Goal: Task Accomplishment & Management: Manage account settings

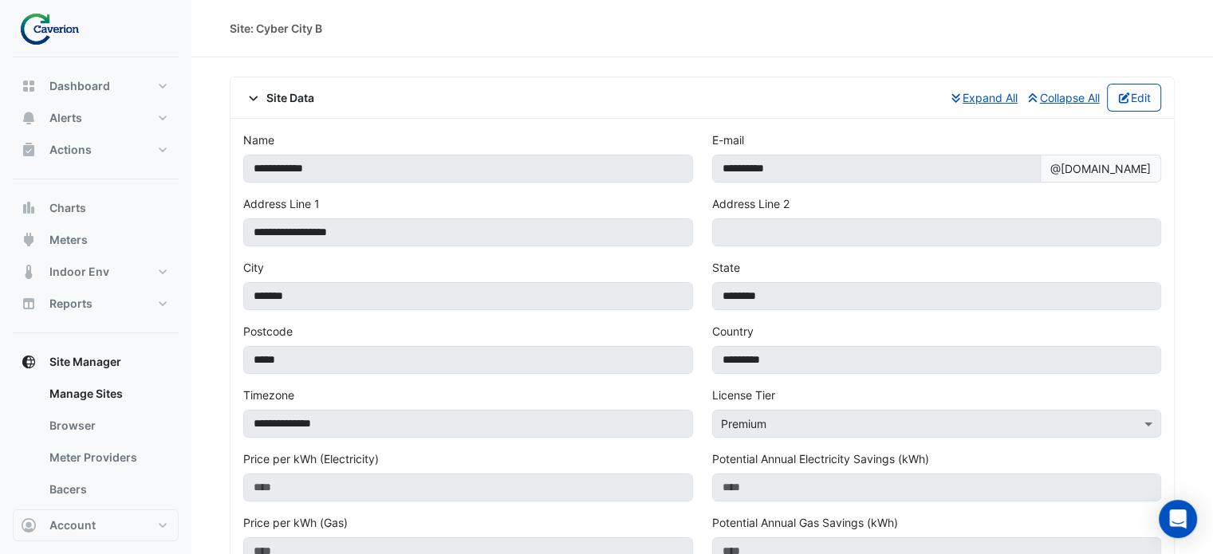
drag, startPoint x: 818, startPoint y: 446, endPoint x: 697, endPoint y: 535, distance: 150.6
drag, startPoint x: 697, startPoint y: 535, endPoint x: 430, endPoint y: 6, distance: 592.4
click at [430, 6] on div "Site: Cyber City B" at bounding box center [702, 28] width 1022 height 57
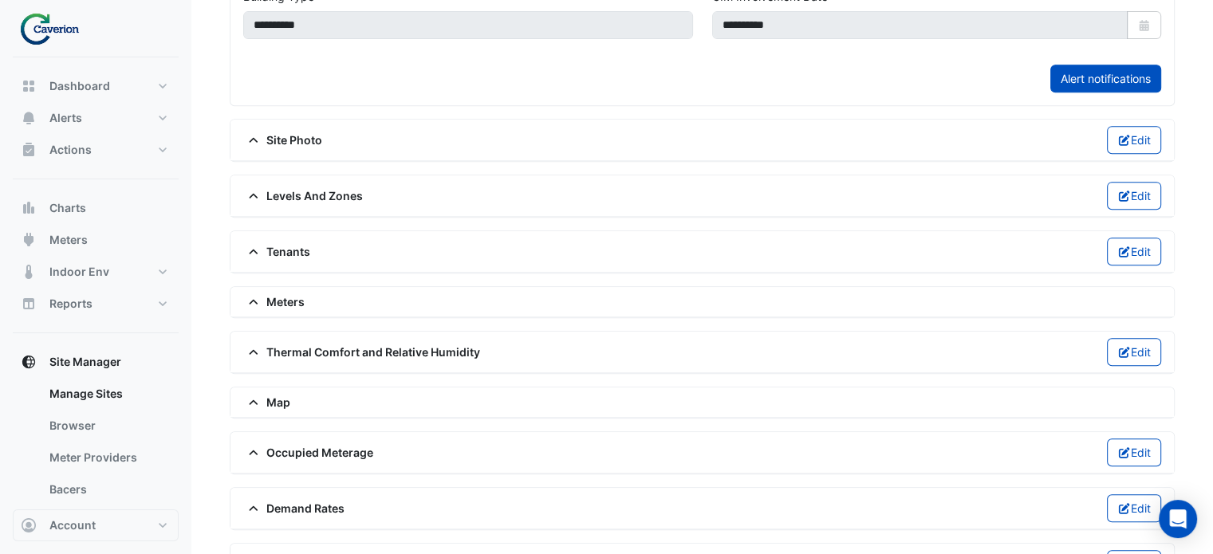
scroll to position [751, 0]
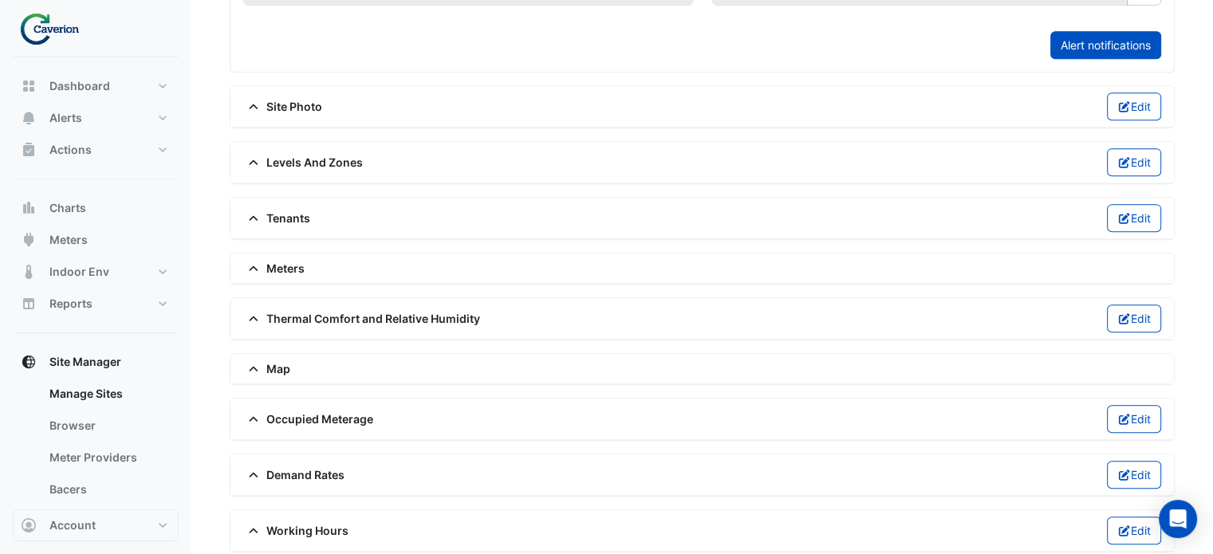
click at [314, 313] on span "Thermal Comfort and Relative Humidity" at bounding box center [361, 318] width 237 height 17
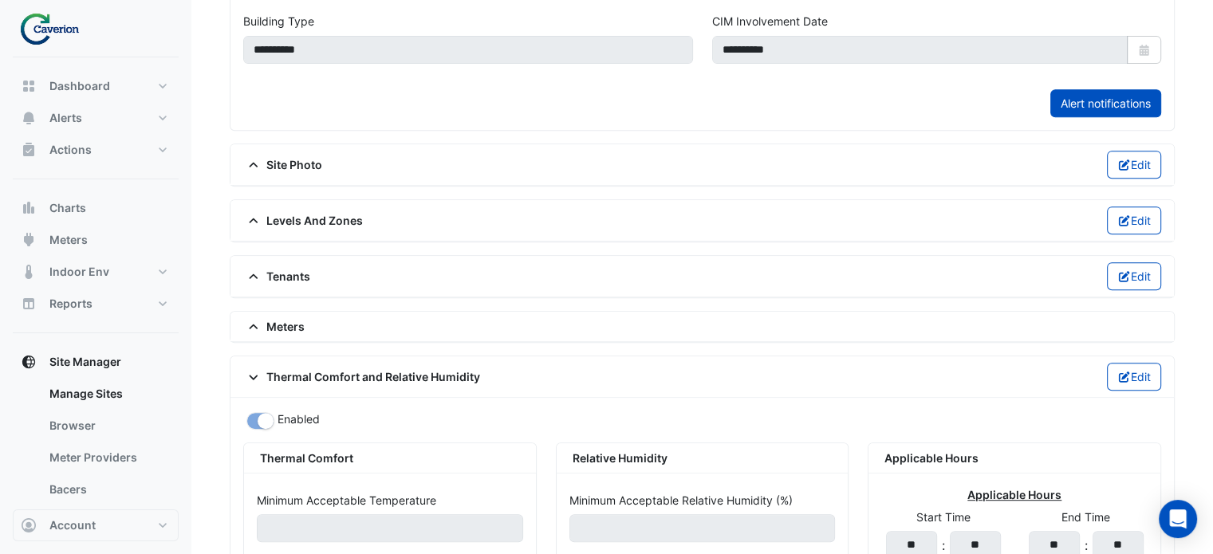
scroll to position [692, 0]
click at [436, 222] on div "Levels And Zones Edit" at bounding box center [702, 221] width 918 height 28
click at [372, 220] on div "Levels And Zones Edit" at bounding box center [702, 221] width 918 height 28
click at [360, 219] on span "Levels And Zones" at bounding box center [303, 221] width 120 height 17
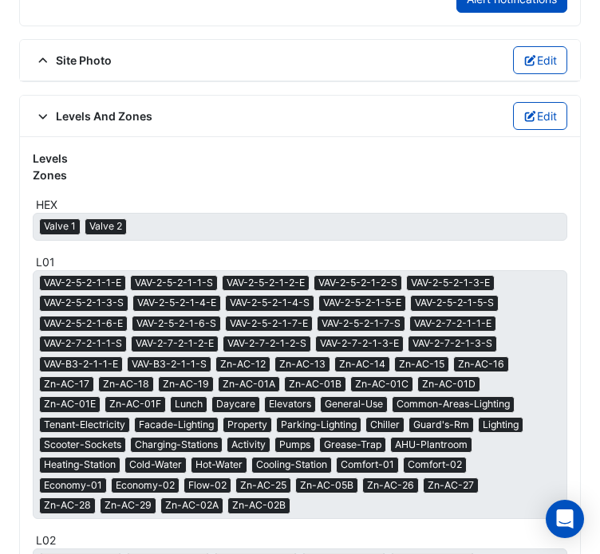
scroll to position [1410, 0]
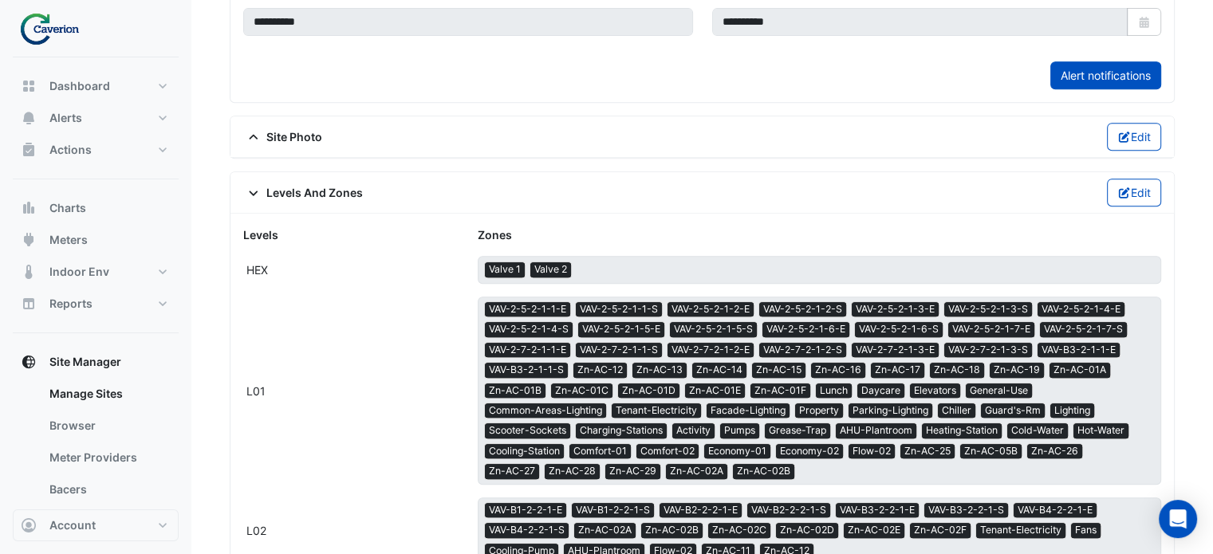
scroll to position [718, 0]
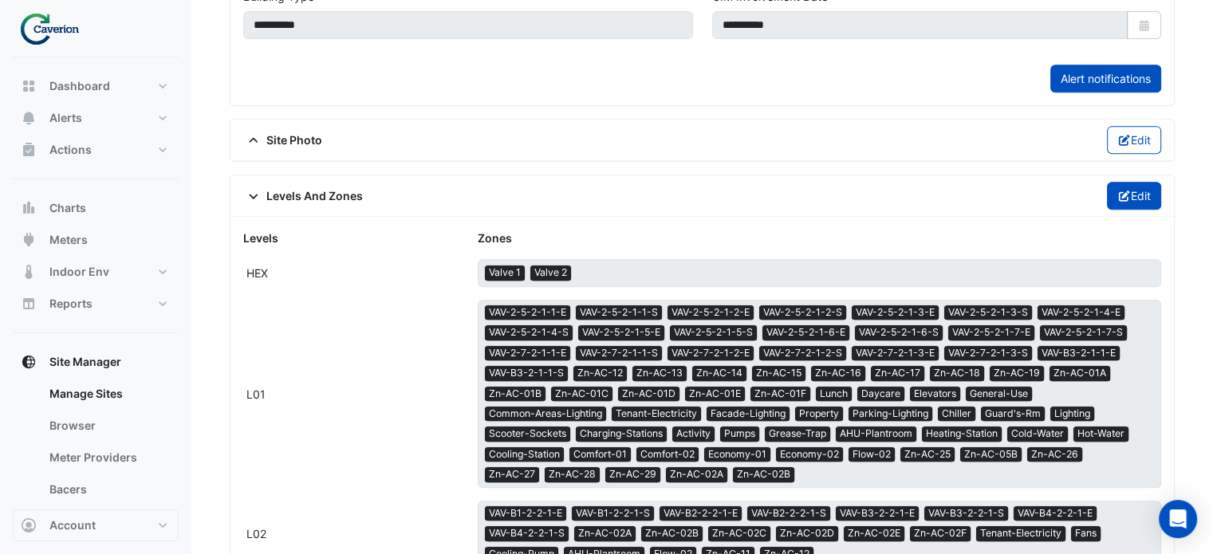
click at [1145, 183] on button "Edit" at bounding box center [1134, 196] width 55 height 28
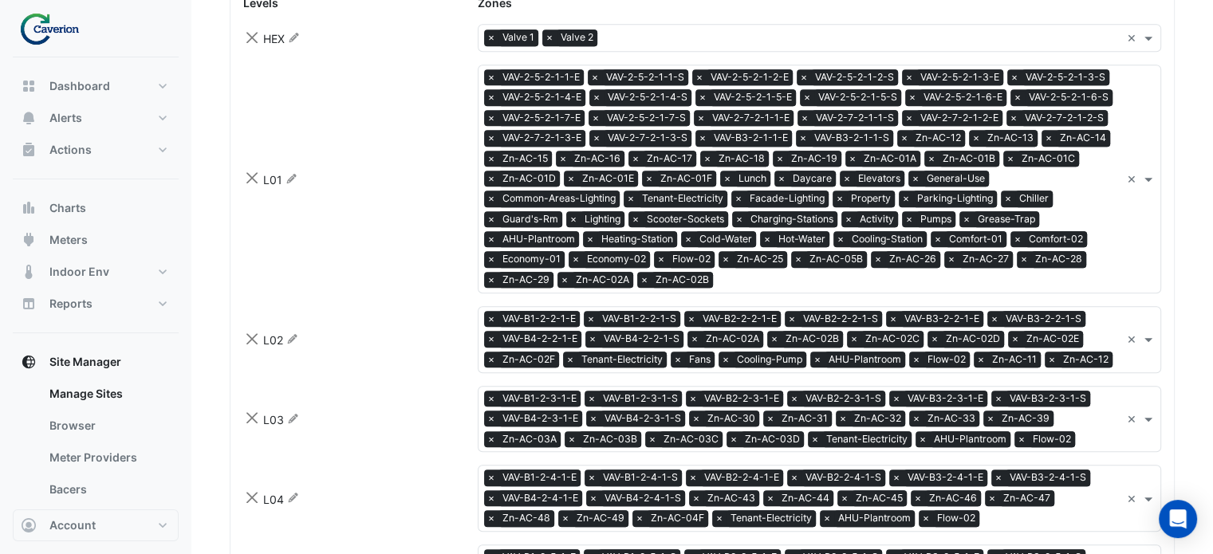
scroll to position [957, 0]
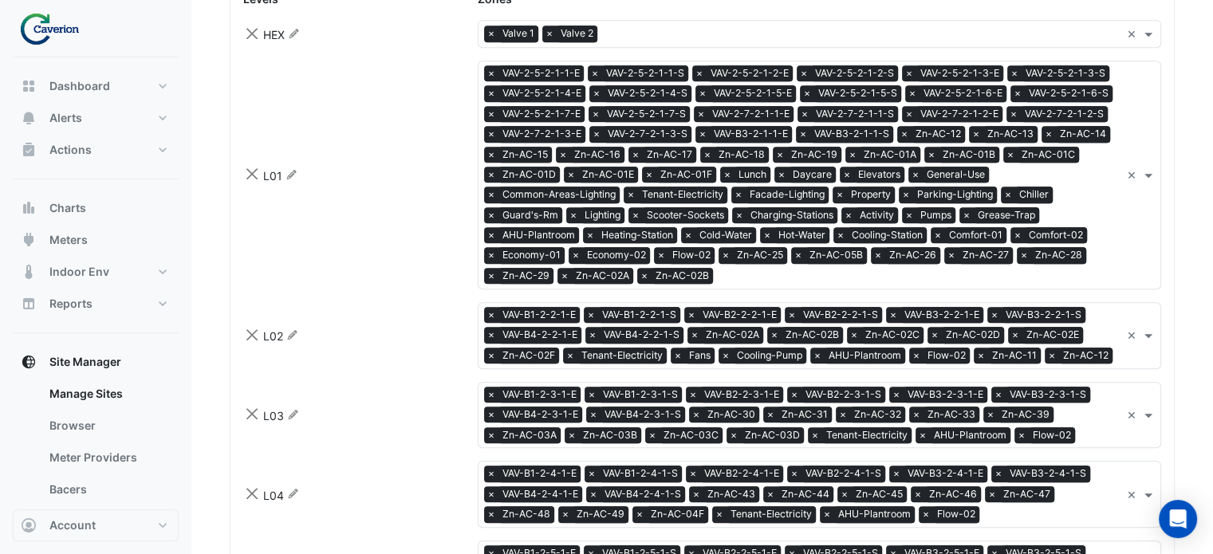
click at [805, 260] on div "zones × VAV-2-5-2-1-1-E × VAV-2-5-2-1-1-S × VAV-2-5-2-1-2-E × VAV-2-5-2-1-2-S ×…" at bounding box center [799, 174] width 642 height 227
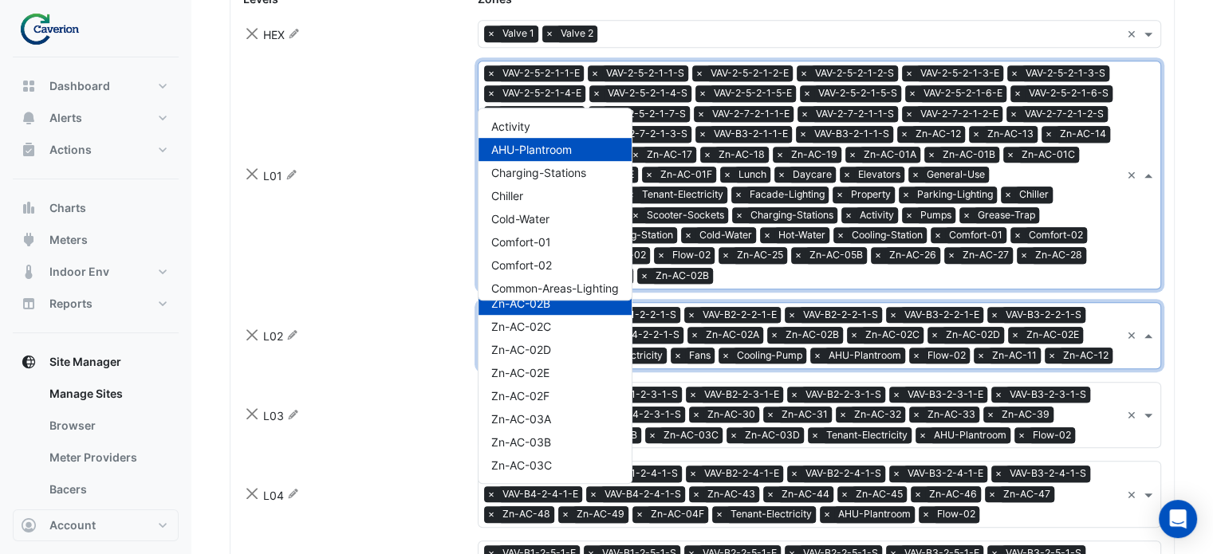
scroll to position [2874, 0]
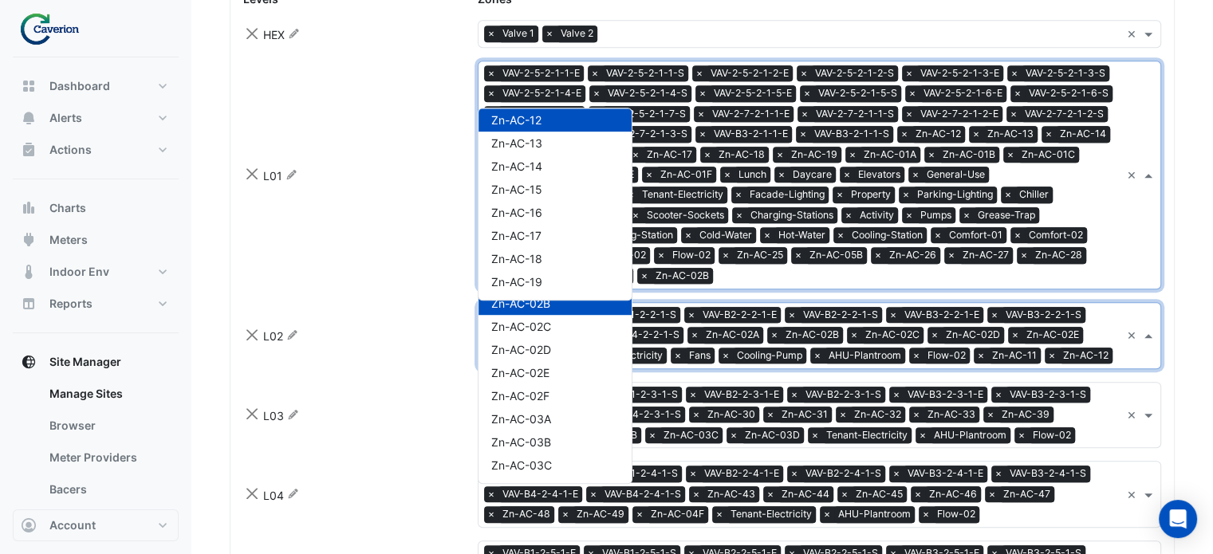
drag, startPoint x: 868, startPoint y: 329, endPoint x: 830, endPoint y: 277, distance: 64.6
click at [830, 277] on div "HEX Rename zones × Valve 1 × Valve 2 × L01 Rename zones × VAV-2-5-2-1-1-E × VAV…" at bounding box center [702, 380] width 937 height 720
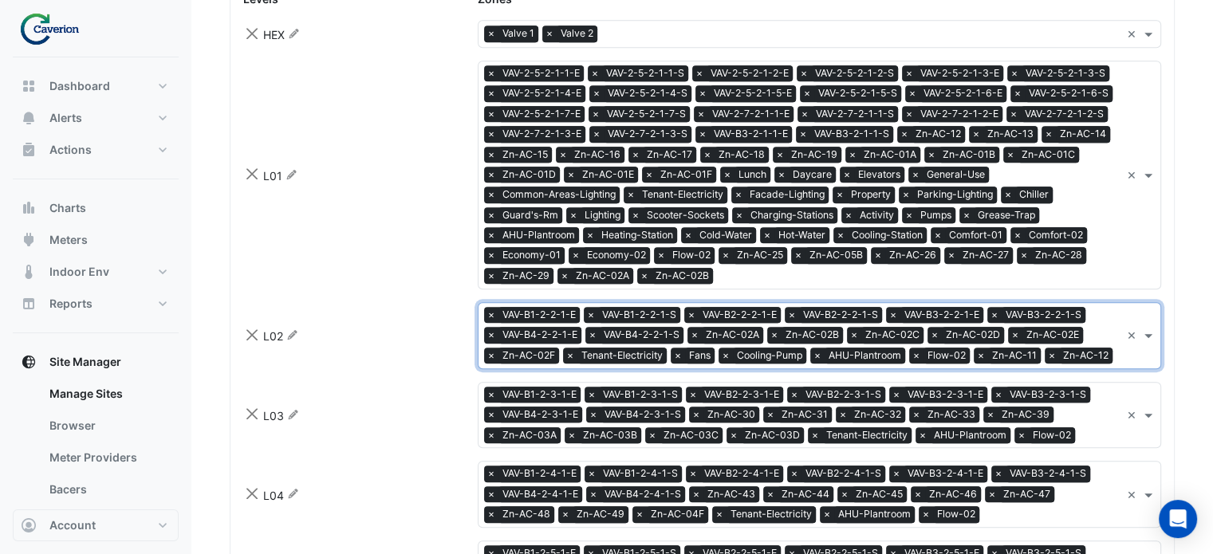
click at [745, 270] on input "text" at bounding box center [919, 278] width 401 height 17
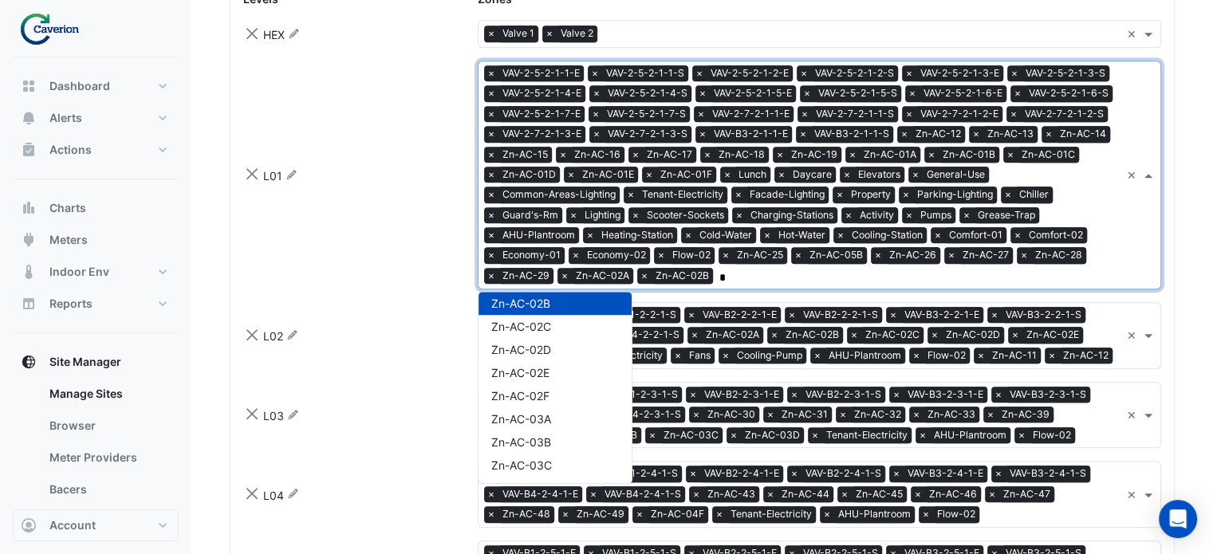
scroll to position [1694, 0]
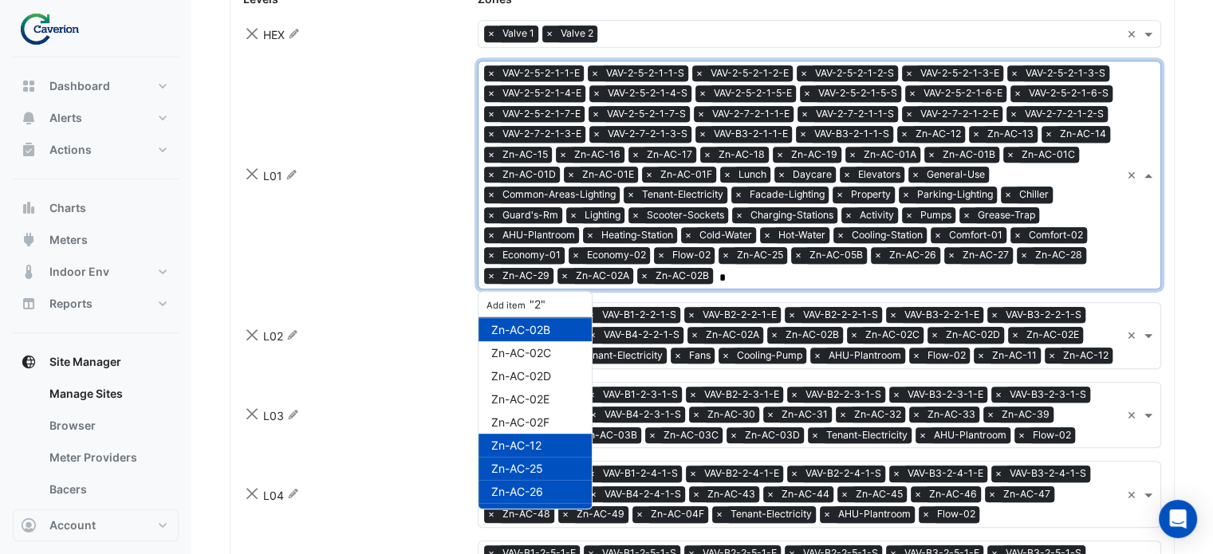
type input "**"
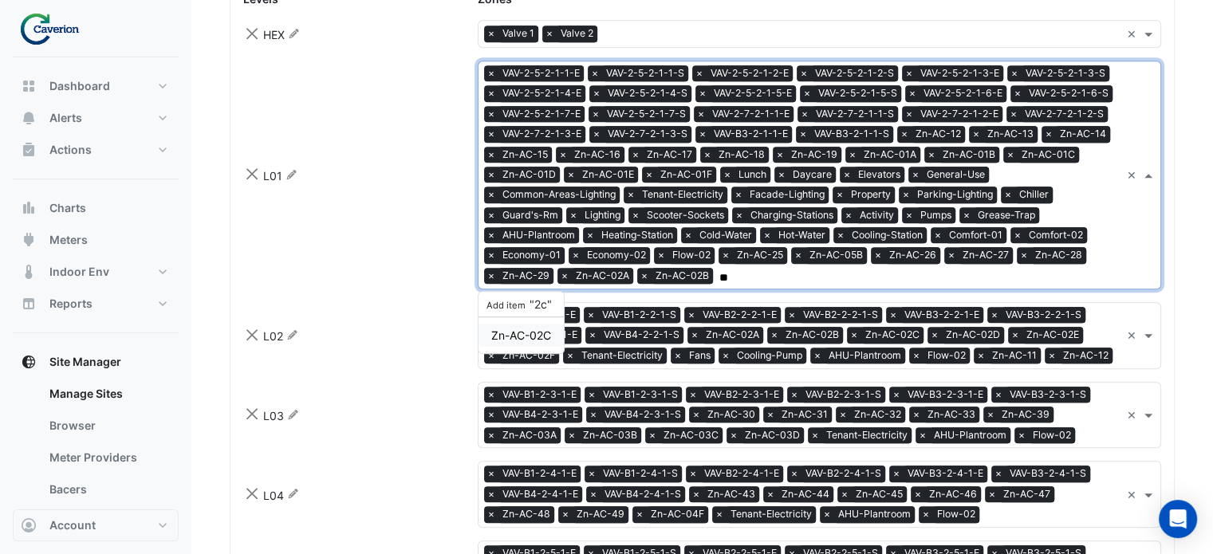
click at [523, 331] on span "Zn-AC-02C" at bounding box center [521, 336] width 60 height 14
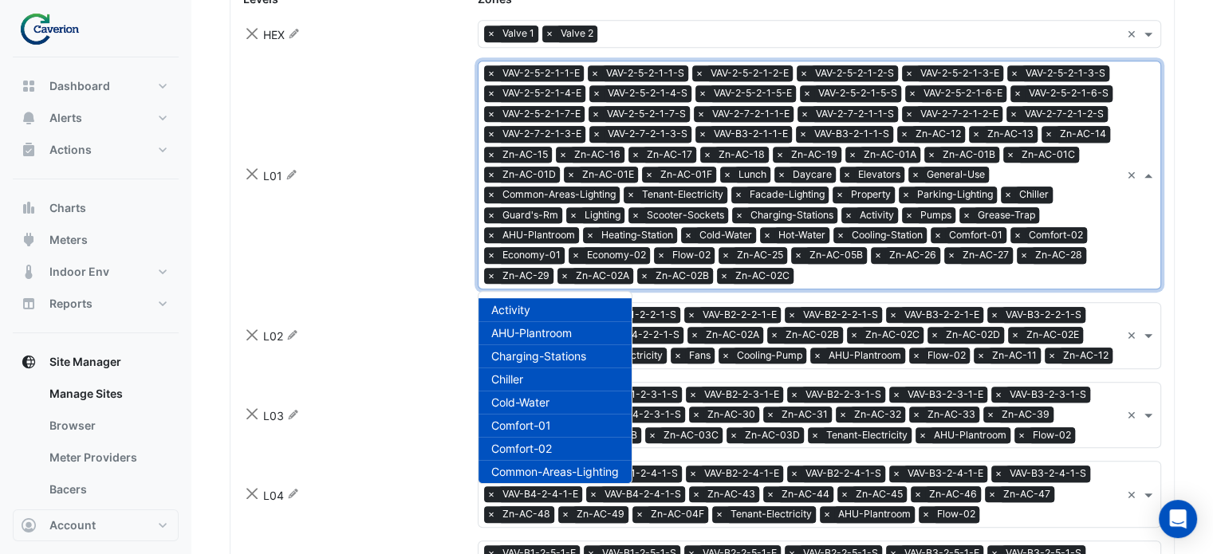
click at [939, 274] on input "text" at bounding box center [960, 278] width 321 height 17
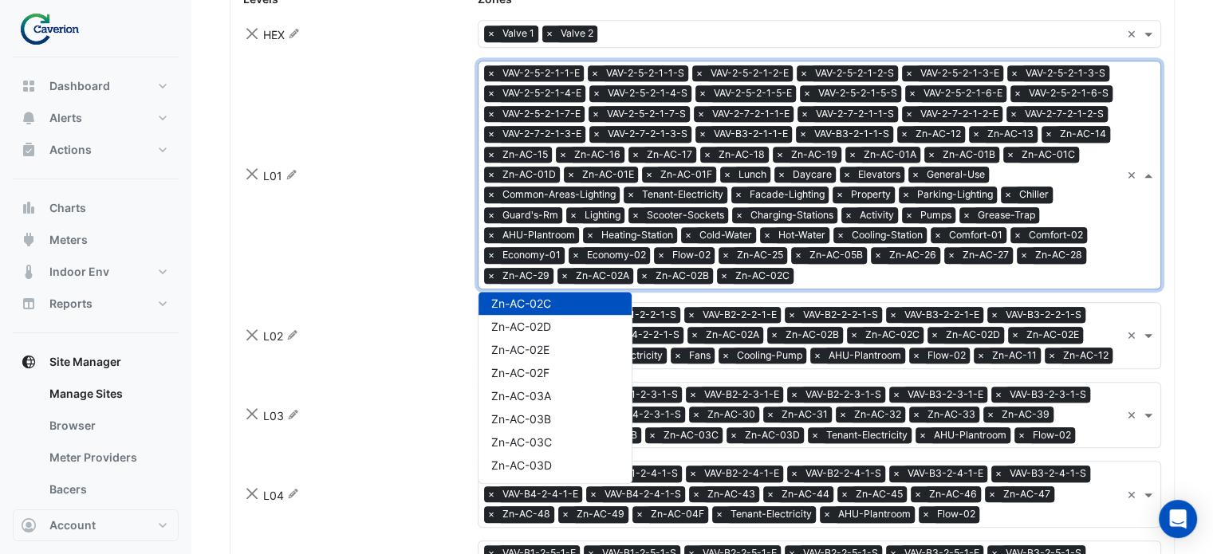
click at [373, 264] on div "L01 Rename zones × VAV-2-5-2-1-1-E × VAV-2-5-2-1-1-S × VAV-2-5-2-1-2-E × VAV-2-…" at bounding box center [702, 175] width 937 height 229
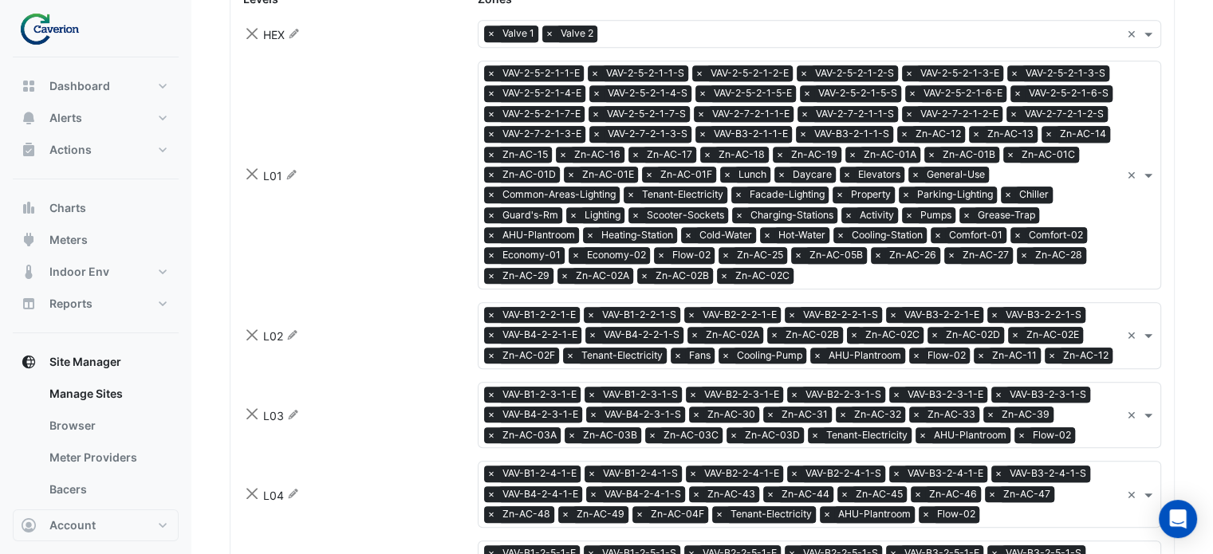
click at [852, 327] on span "×" at bounding box center [854, 335] width 14 height 16
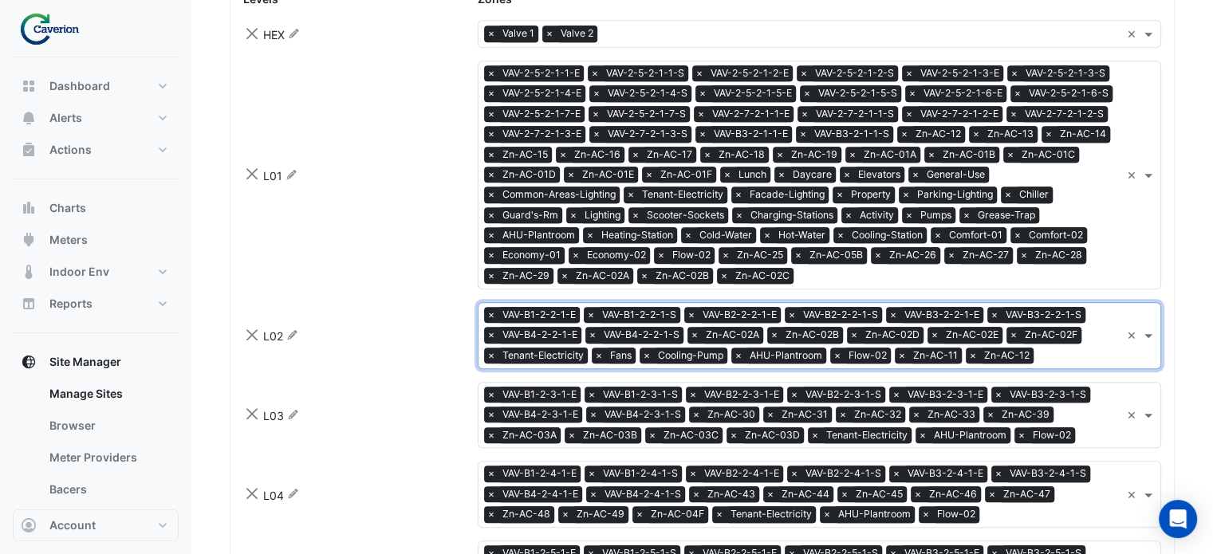
click at [1180, 64] on section "**********" at bounding box center [702, 381] width 1022 height 2562
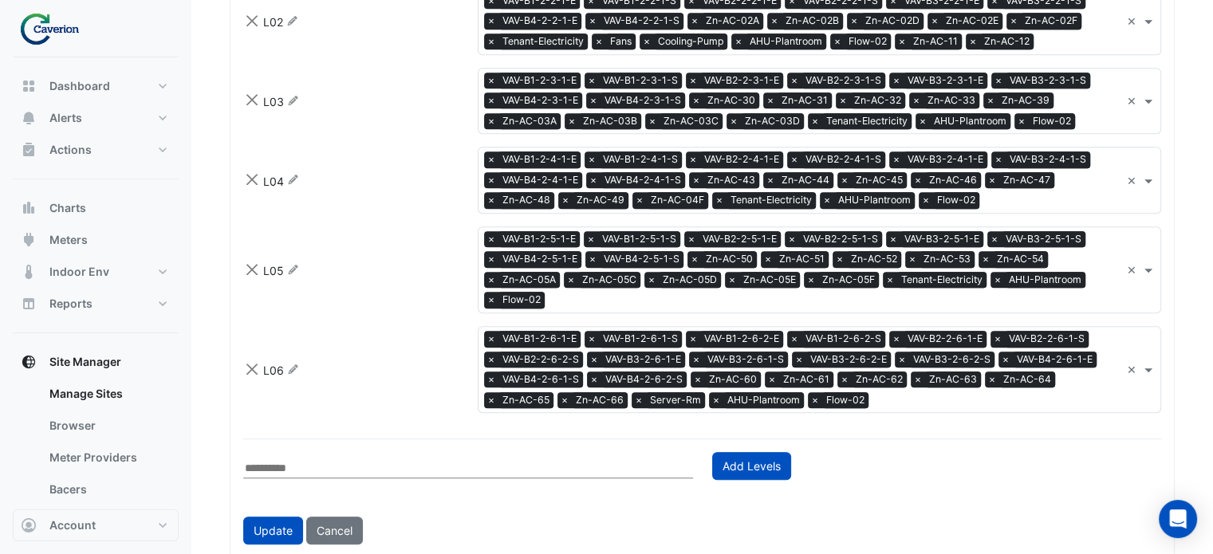
scroll to position [1435, 0]
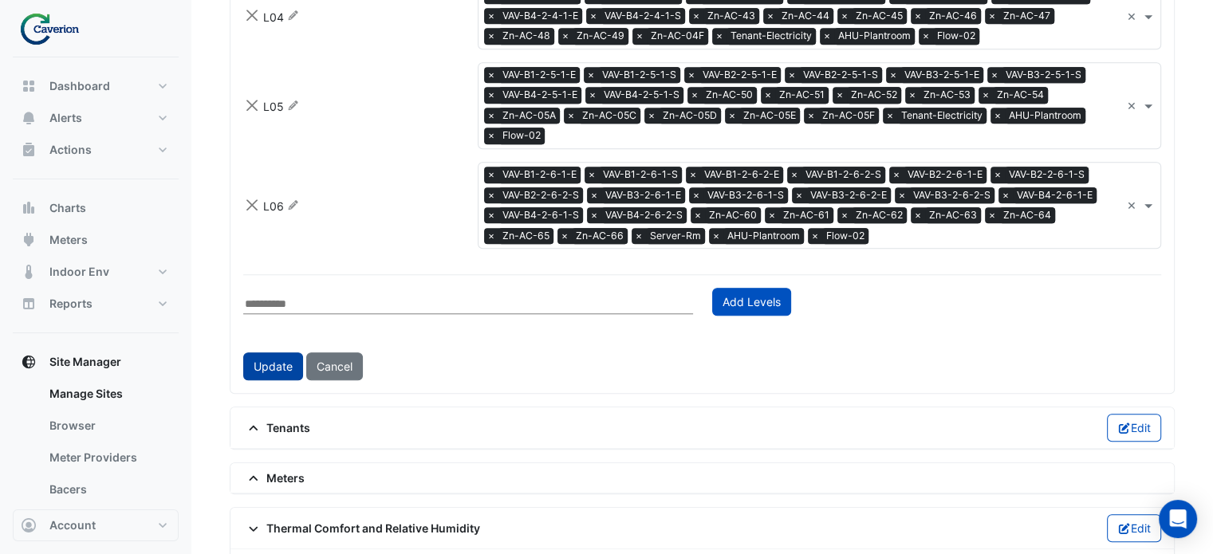
click at [245, 352] on button "Update" at bounding box center [273, 366] width 60 height 28
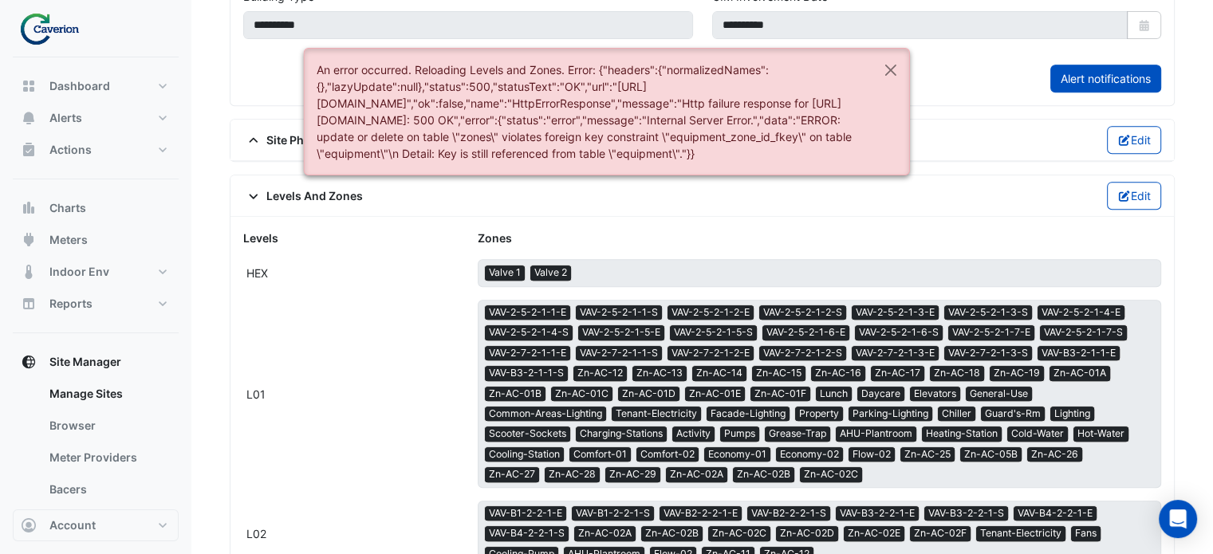
scroll to position [0, 0]
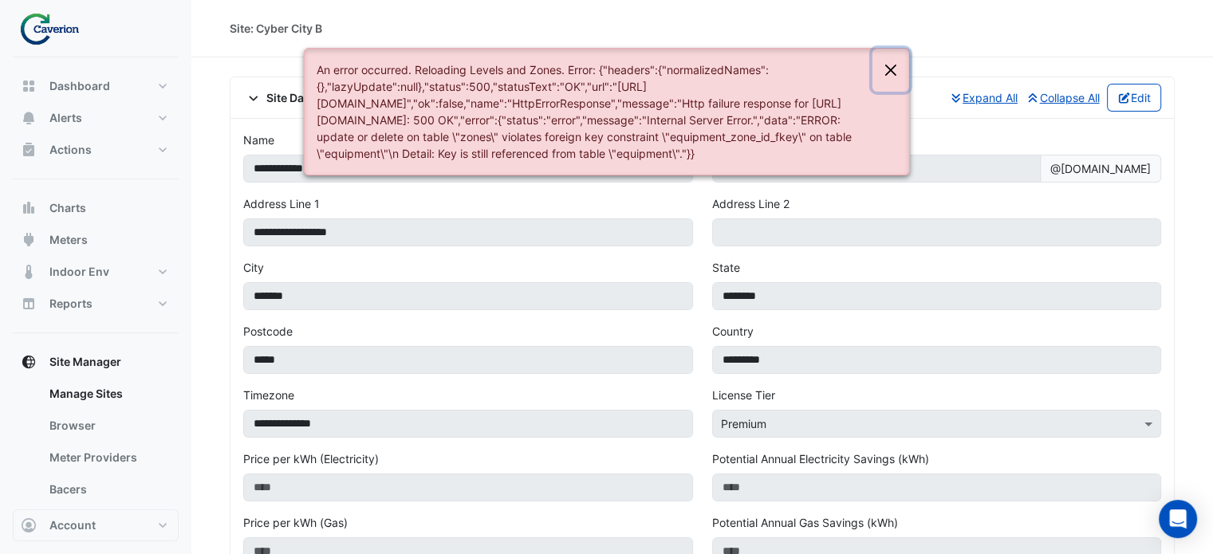
click at [909, 74] on button "Close" at bounding box center [890, 70] width 37 height 43
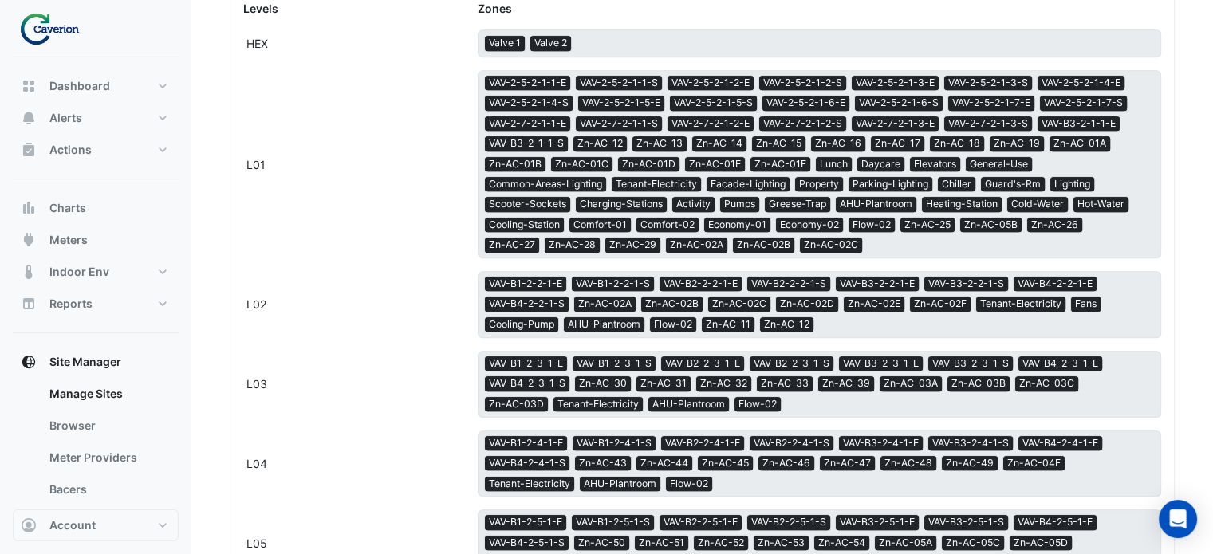
scroll to position [718, 0]
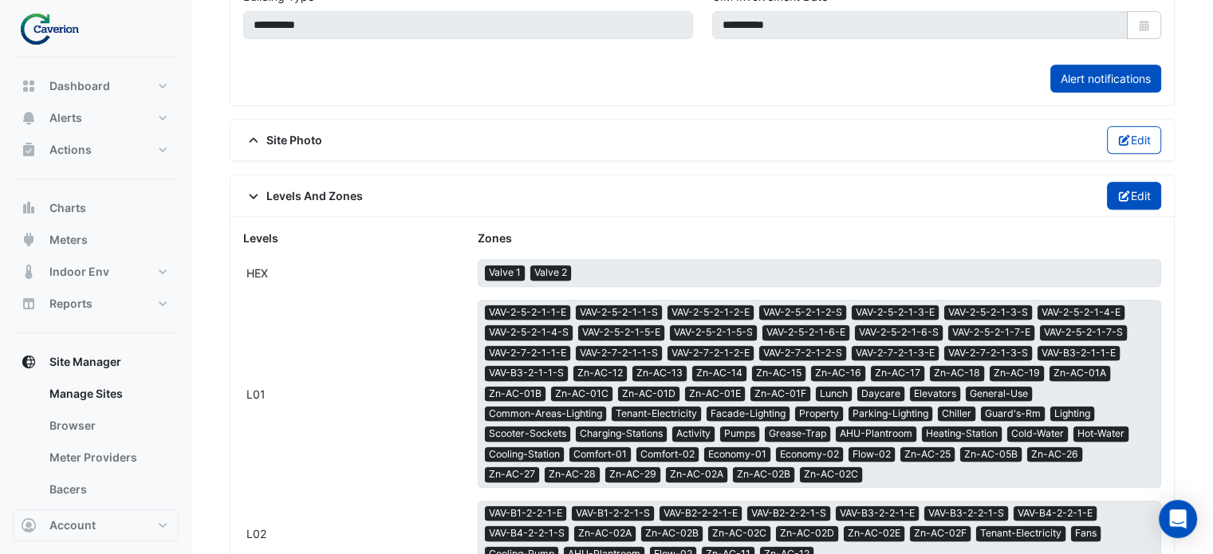
click at [1136, 197] on button "Edit" at bounding box center [1134, 196] width 55 height 28
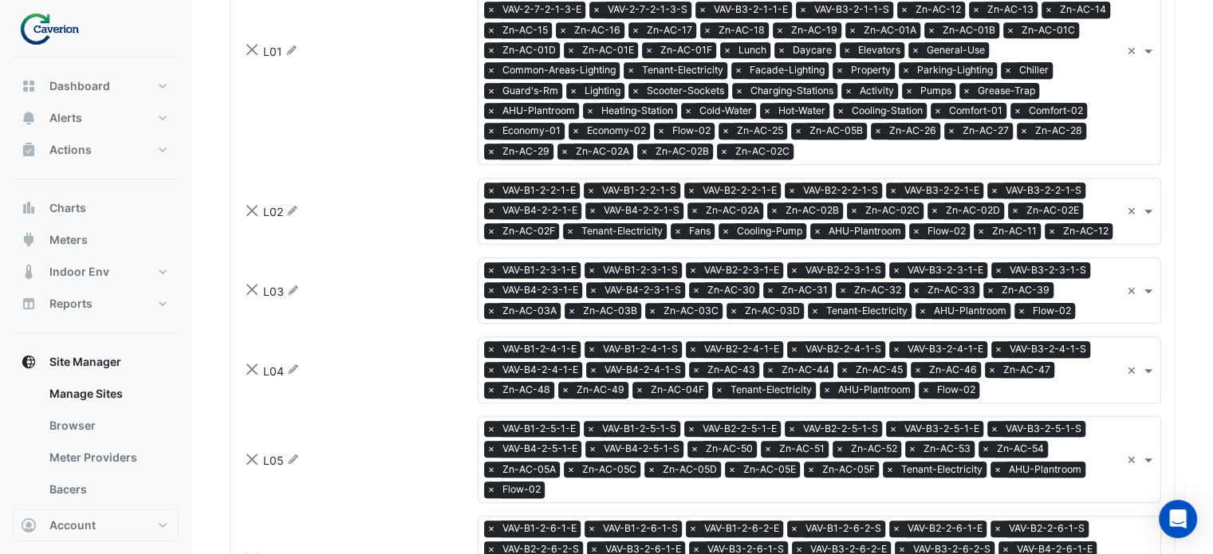
scroll to position [1196, 0]
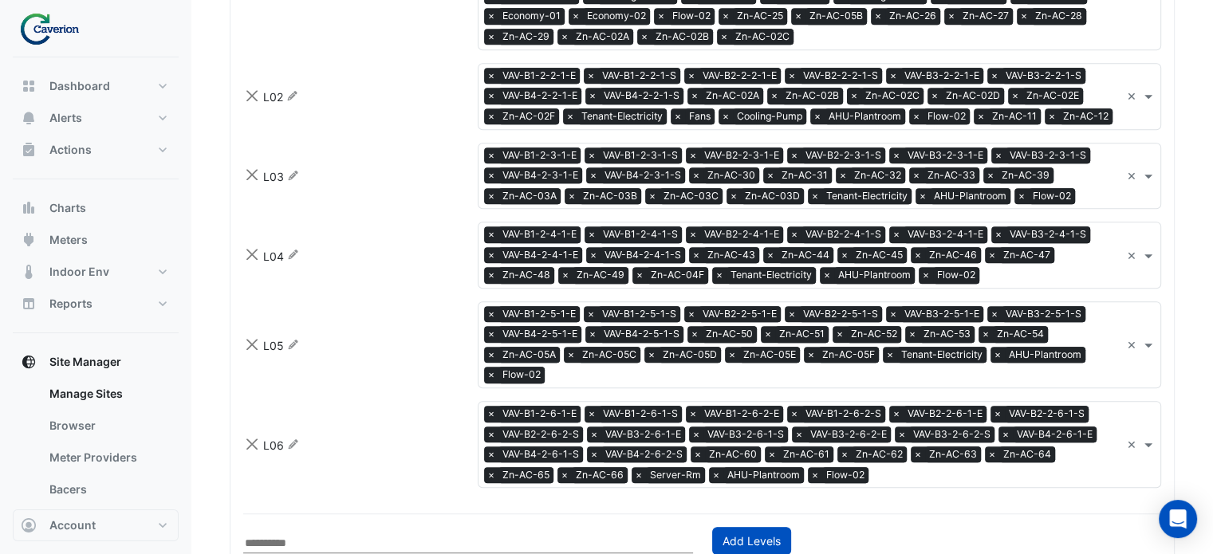
click at [849, 92] on span "×" at bounding box center [854, 96] width 14 height 16
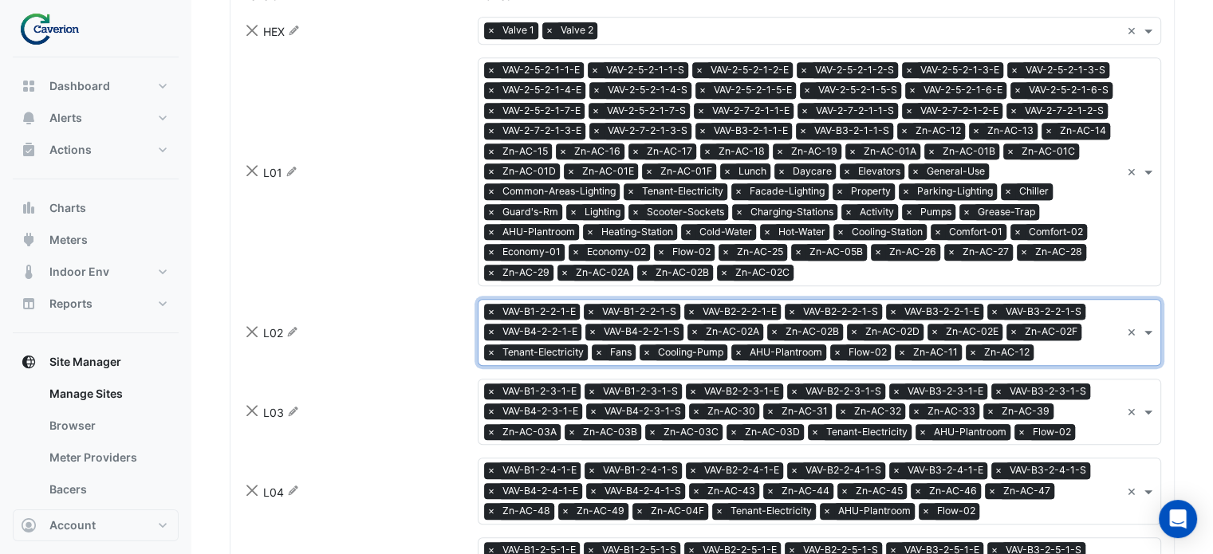
scroll to position [957, 0]
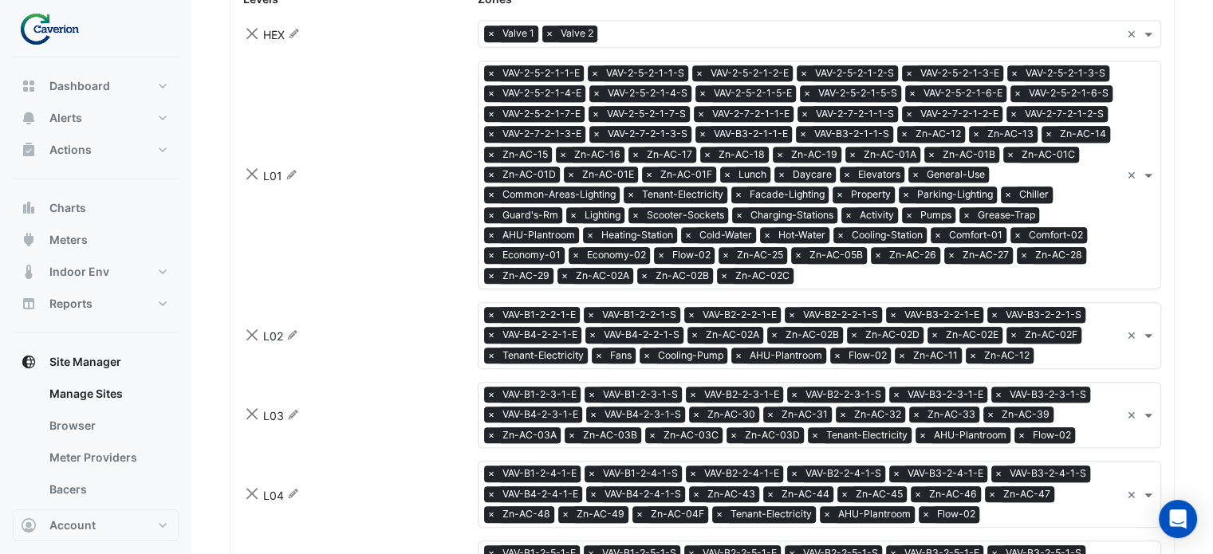
click at [392, 274] on div "L01 Rename zones × VAV-2-5-2-1-1-E × VAV-2-5-2-1-1-S × VAV-2-5-2-1-2-E × VAV-2-…" at bounding box center [702, 175] width 937 height 229
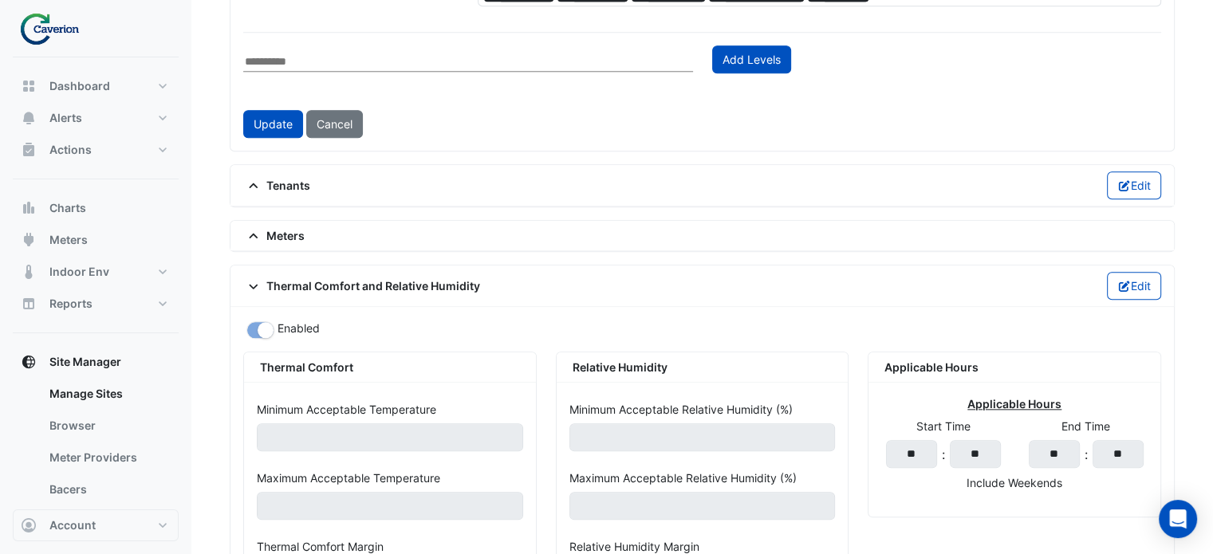
scroll to position [1675, 0]
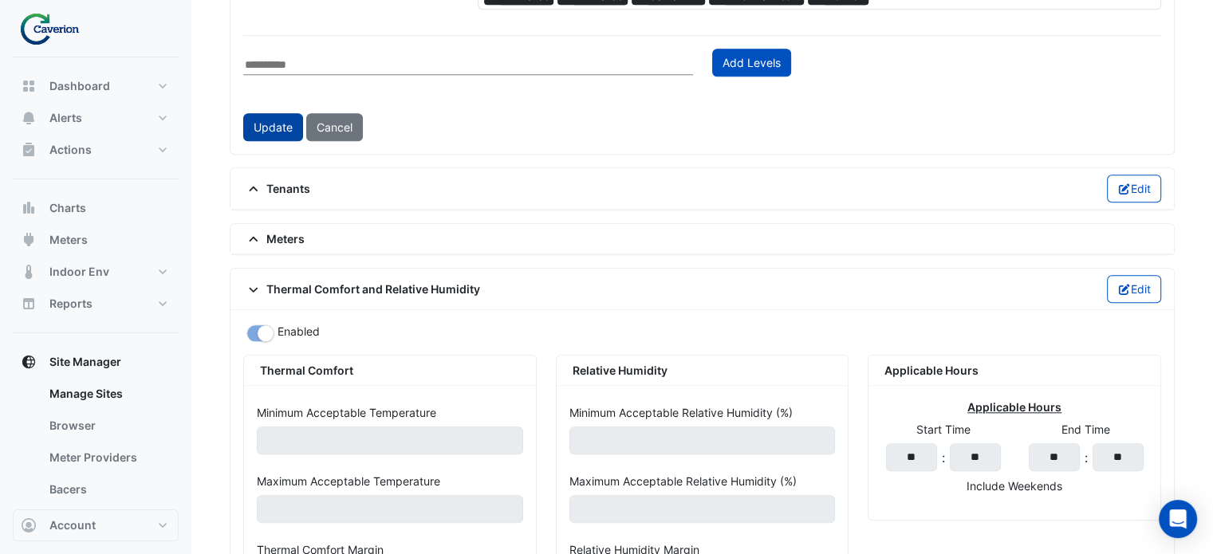
click at [271, 124] on button "Update" at bounding box center [273, 127] width 60 height 28
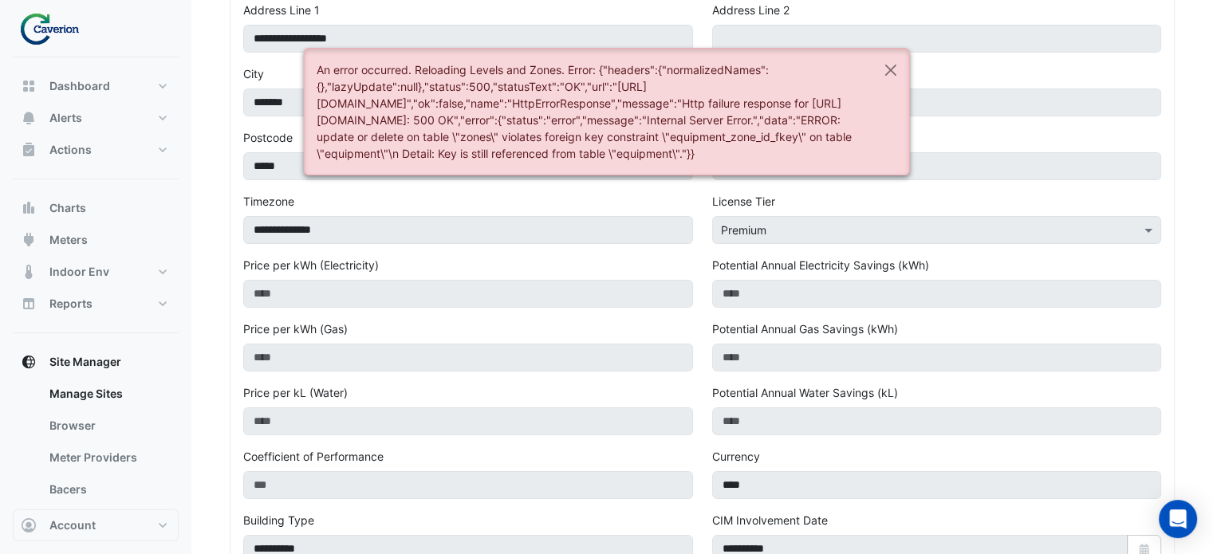
scroll to position [0, 0]
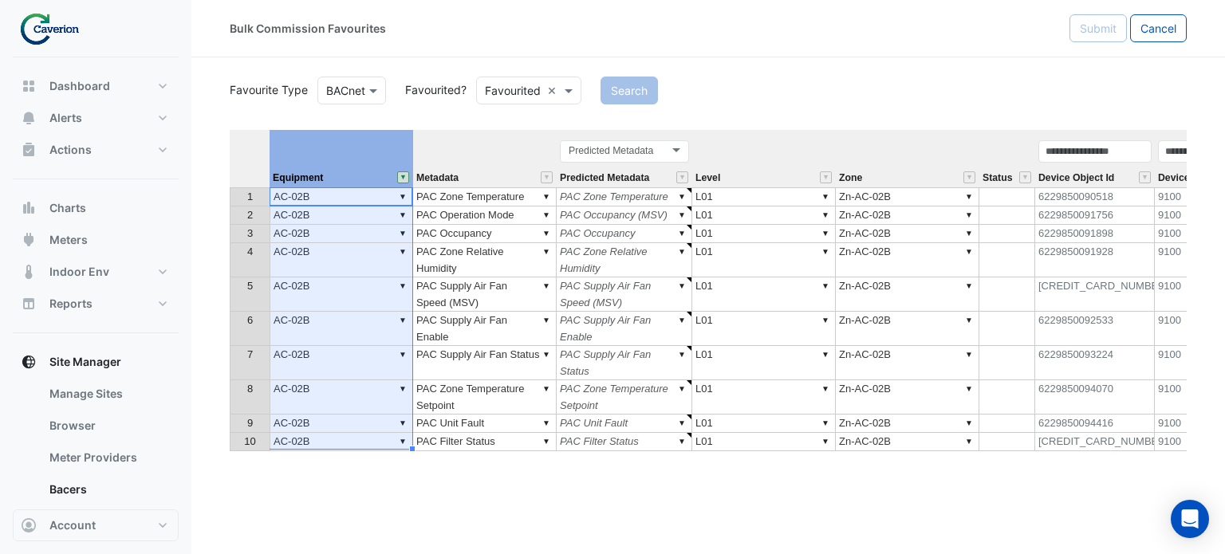
click at [407, 178] on button "" at bounding box center [403, 177] width 12 height 12
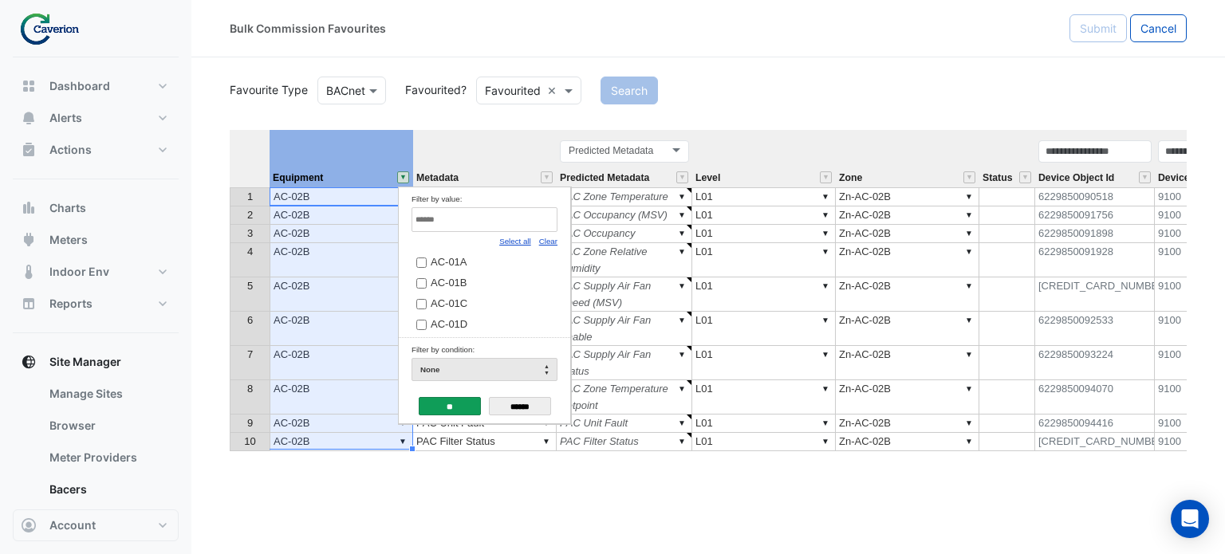
click at [542, 239] on link "Clear" at bounding box center [548, 241] width 18 height 9
click at [545, 237] on link "Clear" at bounding box center [548, 241] width 18 height 9
click at [547, 238] on link "Clear" at bounding box center [548, 241] width 18 height 9
drag, startPoint x: 545, startPoint y: 242, endPoint x: 533, endPoint y: 232, distance: 15.3
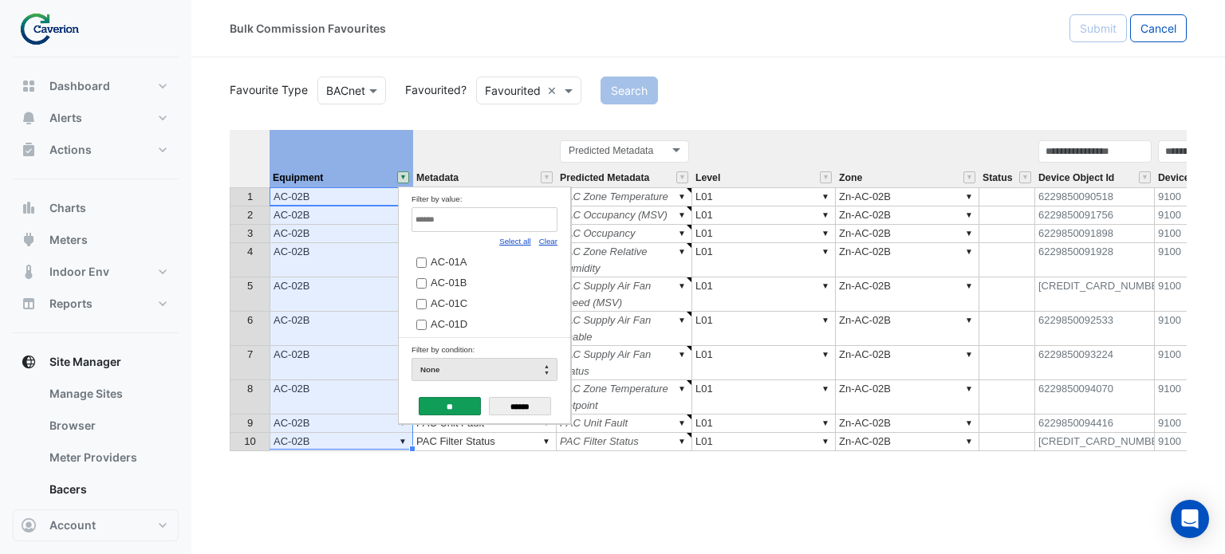
click at [545, 242] on link "Clear" at bounding box center [548, 241] width 18 height 9
click at [488, 209] on input "Filter by value:" at bounding box center [484, 219] width 146 height 25
type input "**"
click at [472, 263] on label "AC-02C" at bounding box center [478, 262] width 124 height 17
click at [447, 408] on input "**" at bounding box center [450, 406] width 62 height 18
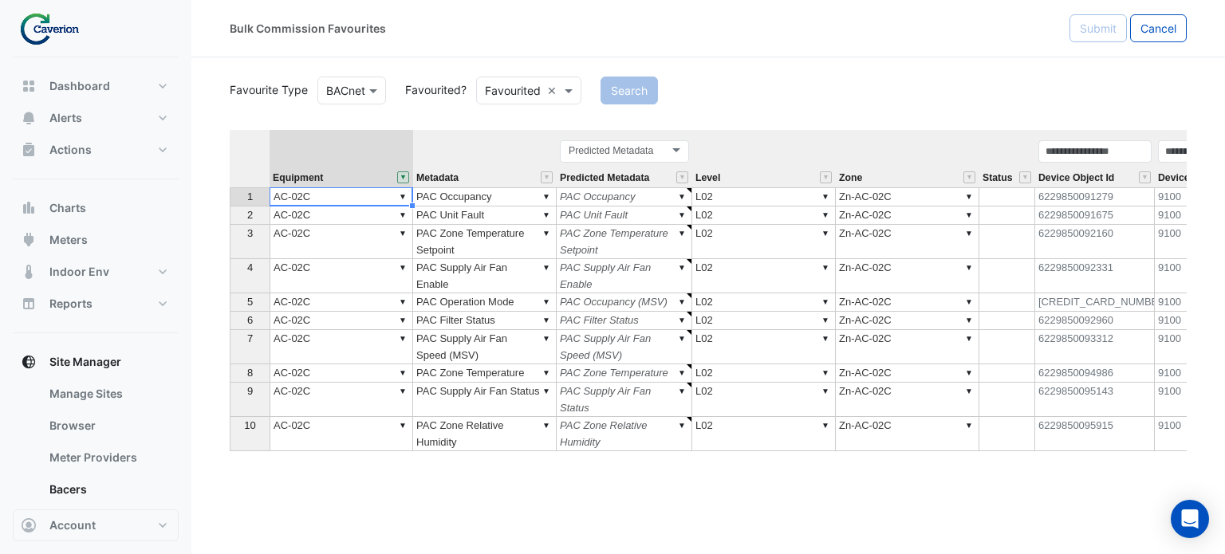
click at [753, 191] on td "▼ L02" at bounding box center [764, 196] width 144 height 19
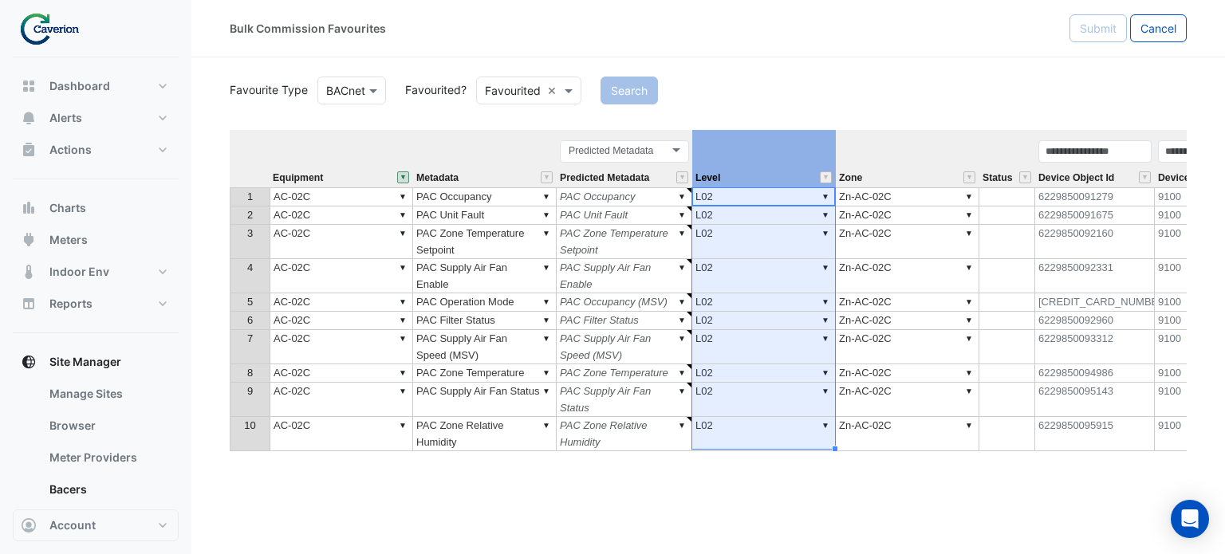
click at [777, 187] on div "Level" at bounding box center [764, 177] width 144 height 20
click at [768, 195] on td "▼ L02" at bounding box center [764, 196] width 144 height 19
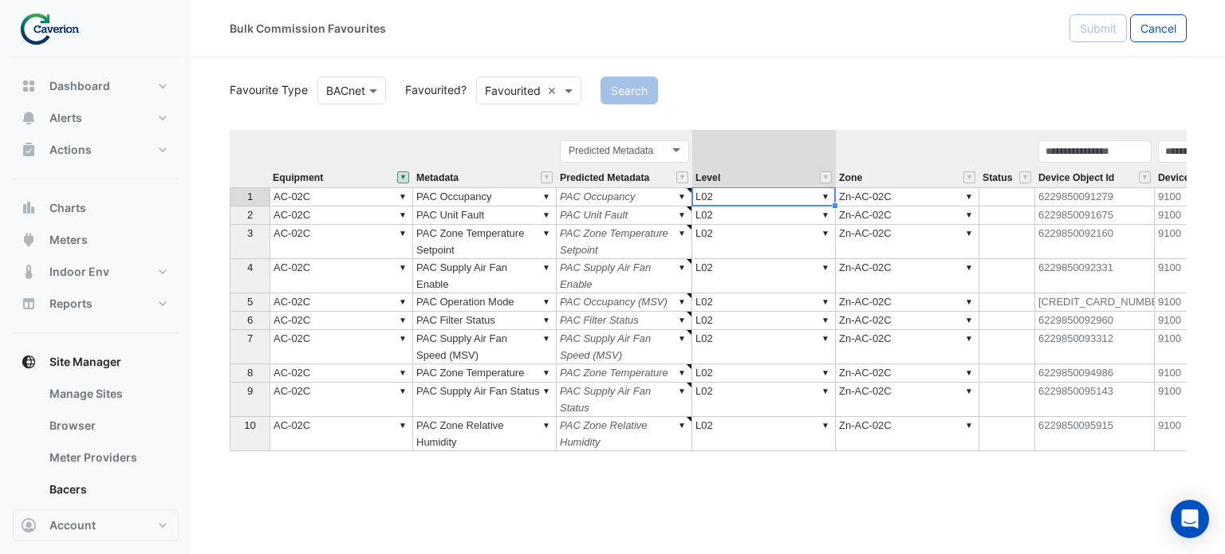
type textarea "***"
click at [829, 199] on div "Equipment Metadata Predicted Metadata Level Zone Status Device Object Id Device…" at bounding box center [708, 324] width 957 height 388
click at [825, 197] on textarea "***" at bounding box center [763, 197] width 144 height 20
drag, startPoint x: 820, startPoint y: 197, endPoint x: 674, endPoint y: 198, distance: 145.9
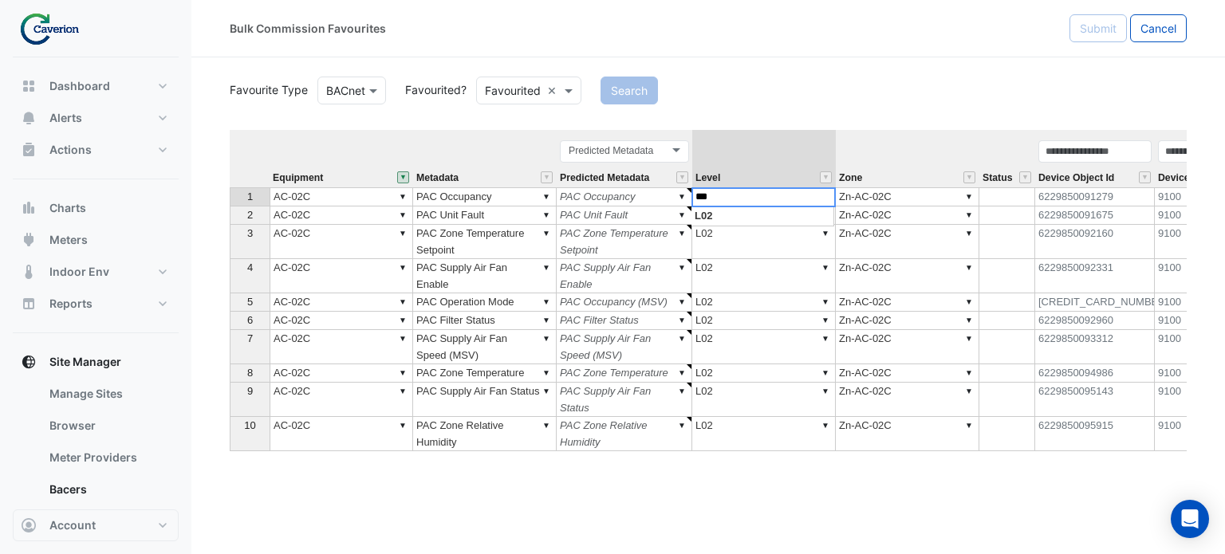
click at [674, 198] on div "Equipment Metadata Predicted Metadata Level Zone Status Device Object Id Device…" at bounding box center [708, 324] width 957 height 388
type textarea "******"
type textarea "***"
click at [807, 194] on td "▼ L01" at bounding box center [764, 196] width 144 height 19
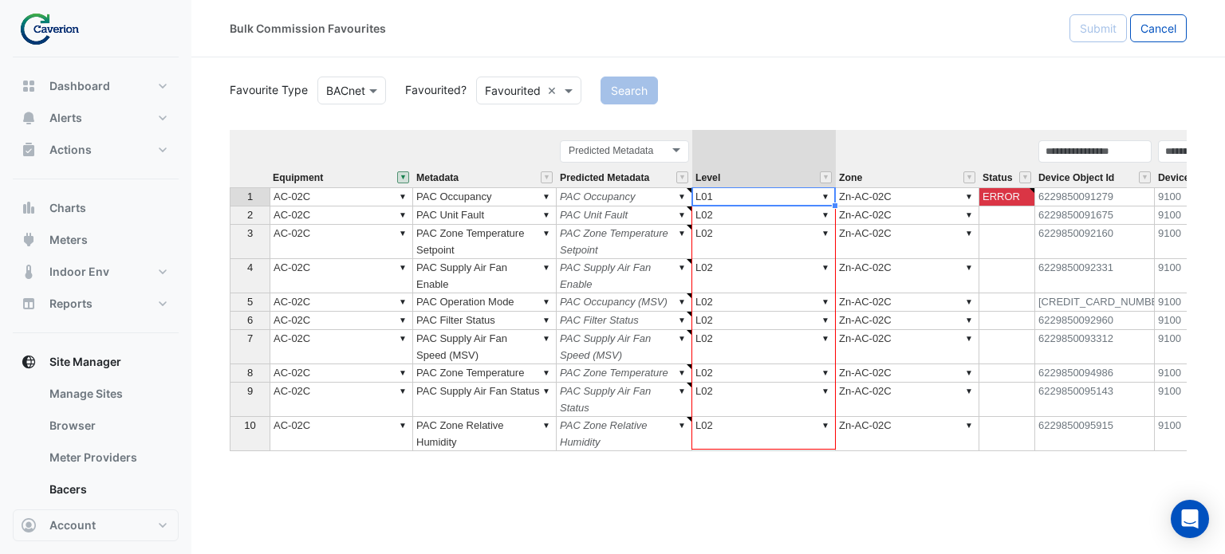
drag, startPoint x: 833, startPoint y: 203, endPoint x: 811, endPoint y: 427, distance: 224.3
click at [230, 427] on div "Equipment Metadata Predicted Metadata Level Zone Status Device Object Id Device…" at bounding box center [230, 290] width 0 height 321
type textarea "***"
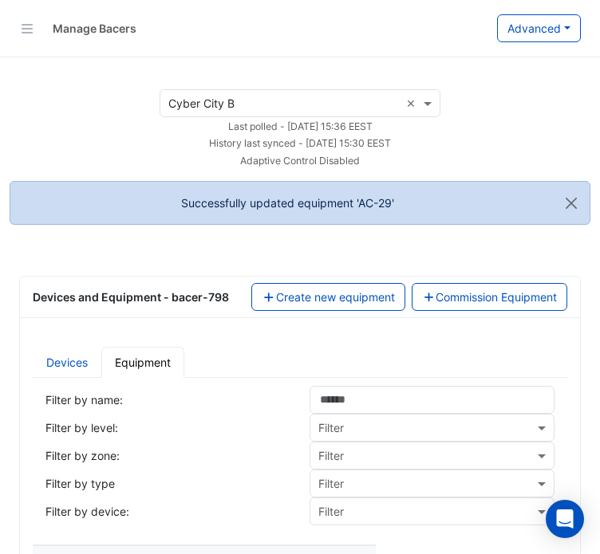
select select "***"
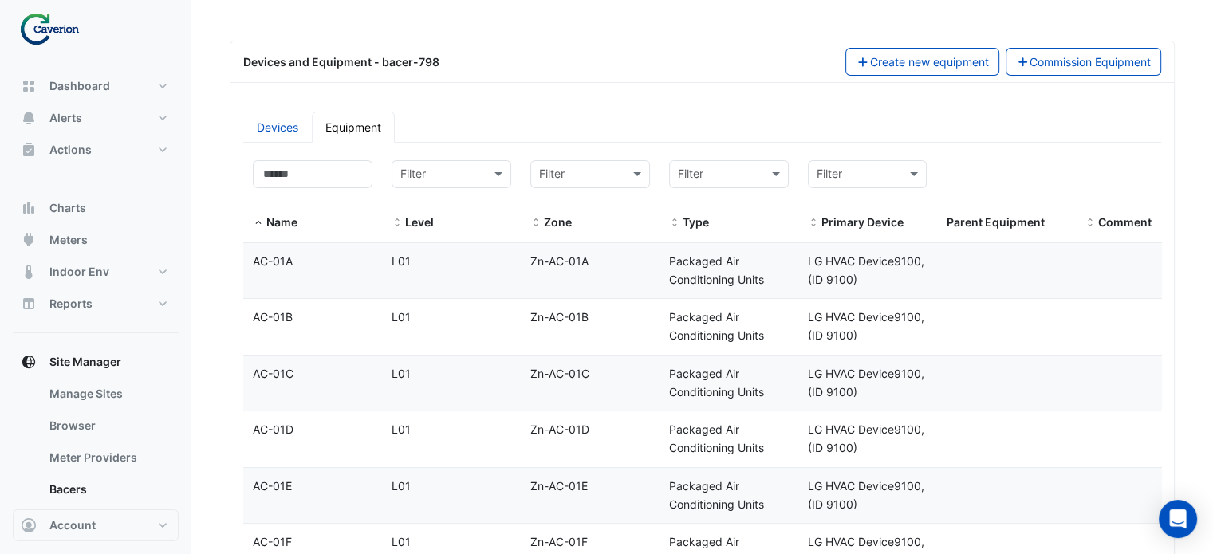
scroll to position [239, 0]
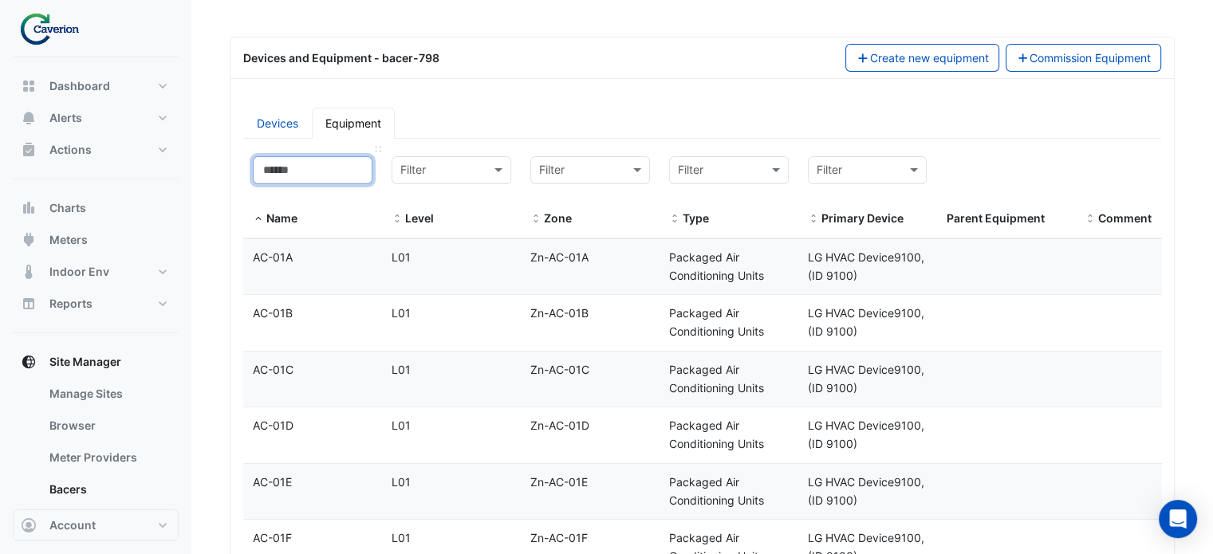
click at [309, 164] on input at bounding box center [313, 170] width 120 height 28
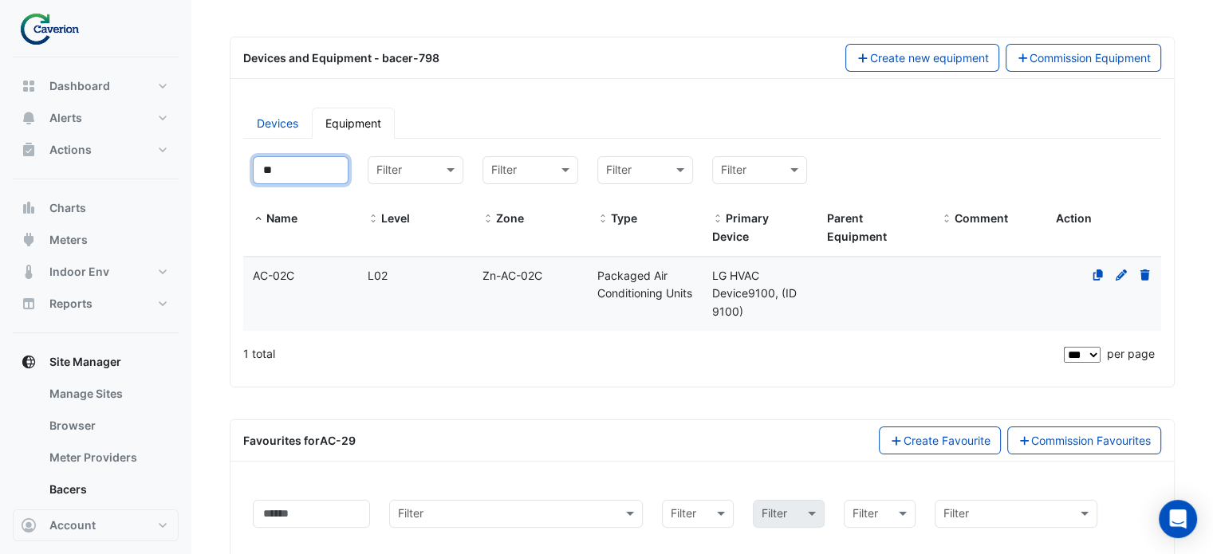
type input "**"
click at [599, 275] on icon at bounding box center [1121, 275] width 14 height 11
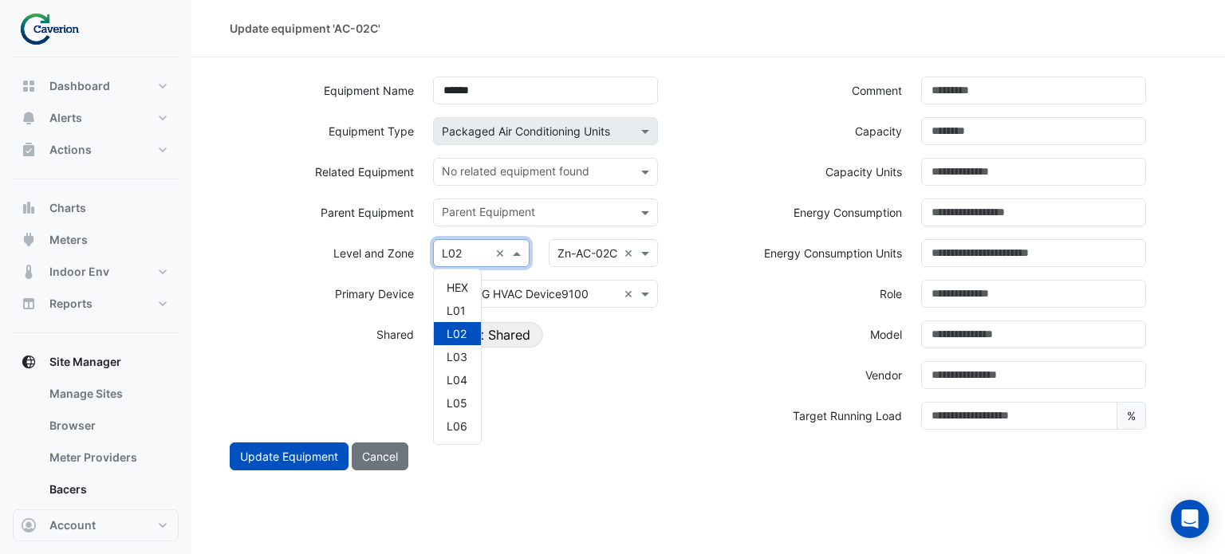
click at [520, 251] on span at bounding box center [519, 253] width 20 height 17
click at [467, 305] on div "L01" at bounding box center [457, 310] width 47 height 23
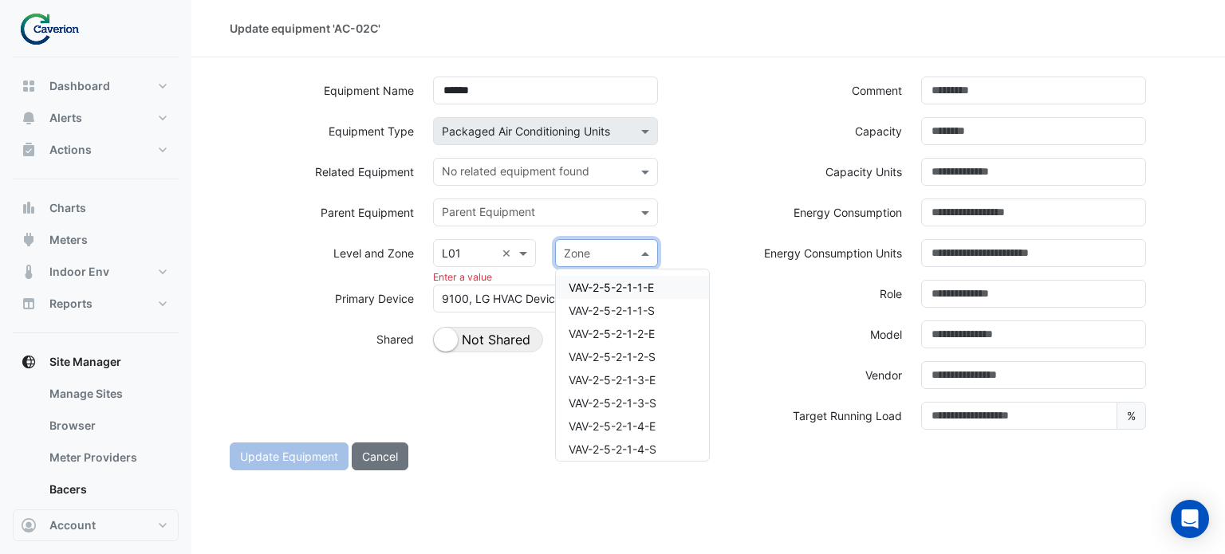
click at [599, 248] on div at bounding box center [606, 253] width 101 height 18
type input "*"
type input "**"
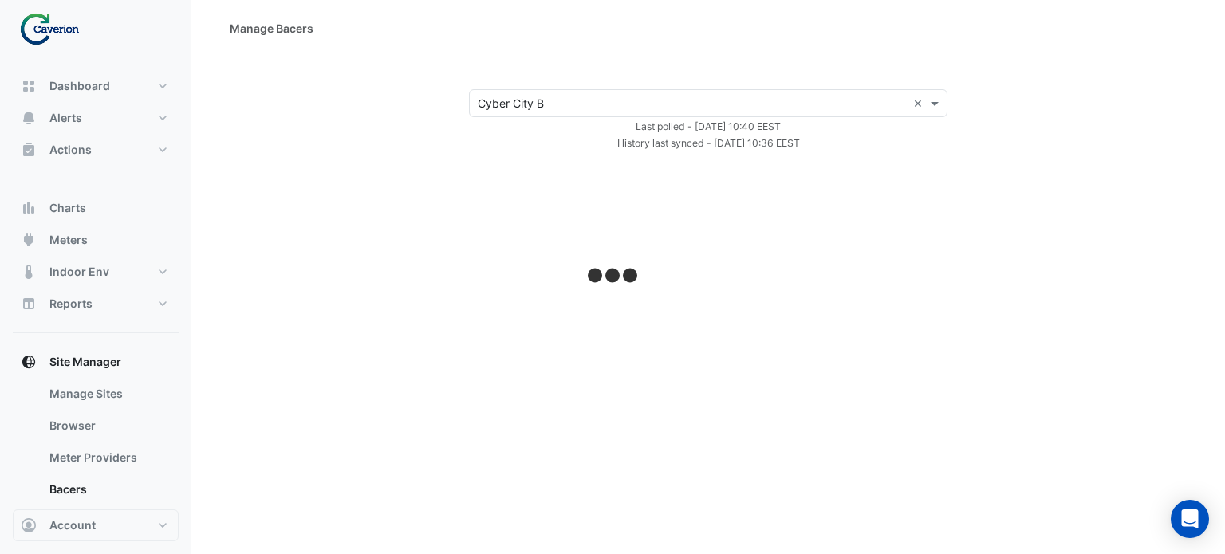
select select "***"
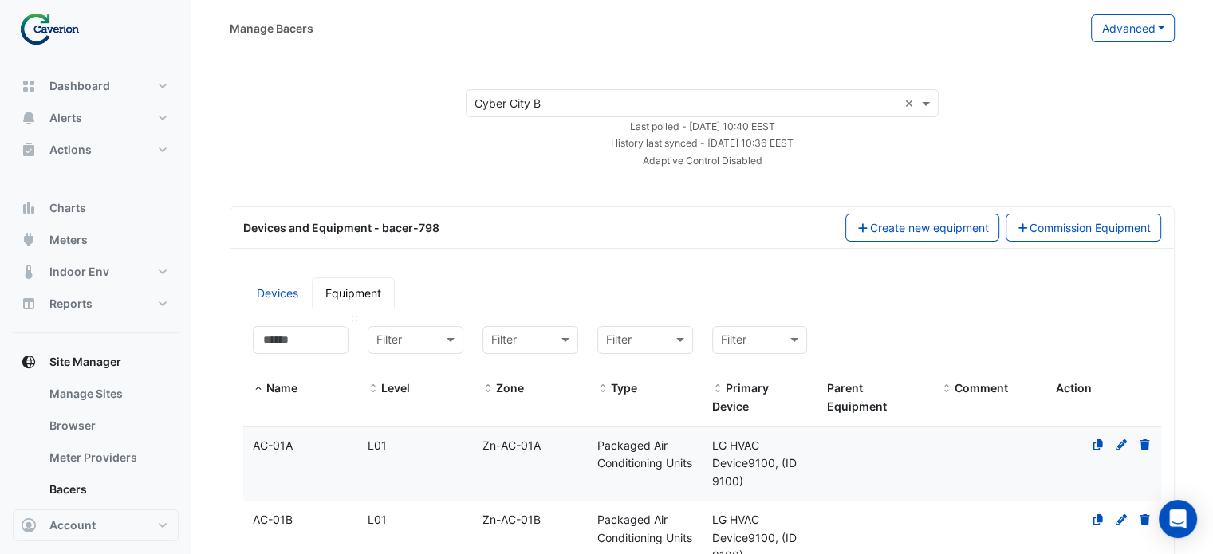
click at [311, 354] on div "Name" at bounding box center [301, 362] width 96 height 72
click at [326, 335] on input at bounding box center [301, 340] width 96 height 28
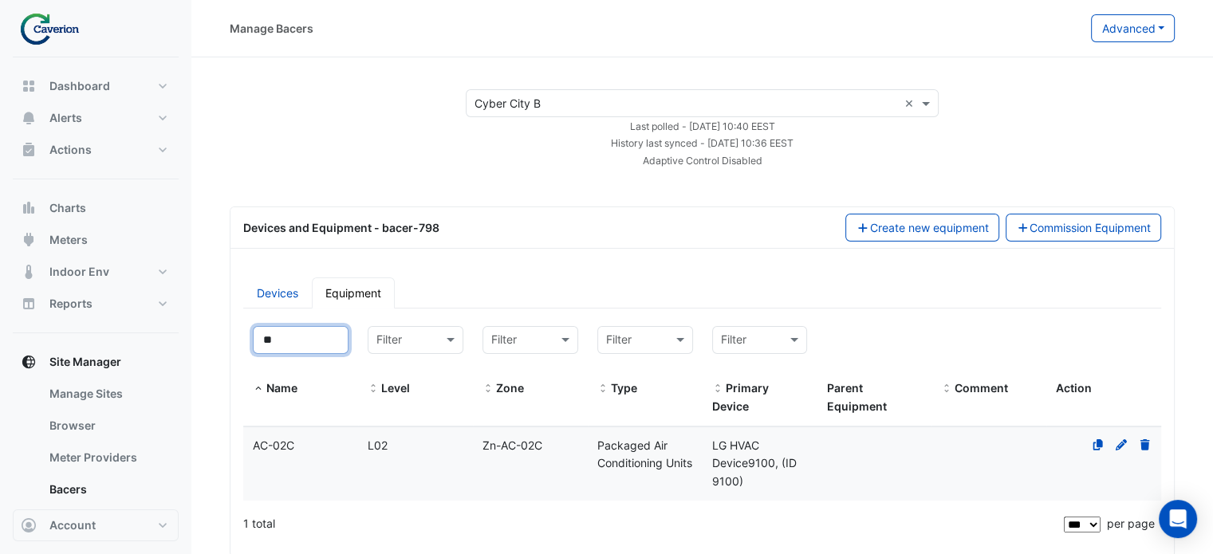
type input "**"
click at [599, 455] on span "Packaged Air Conditioning Units" at bounding box center [644, 455] width 95 height 32
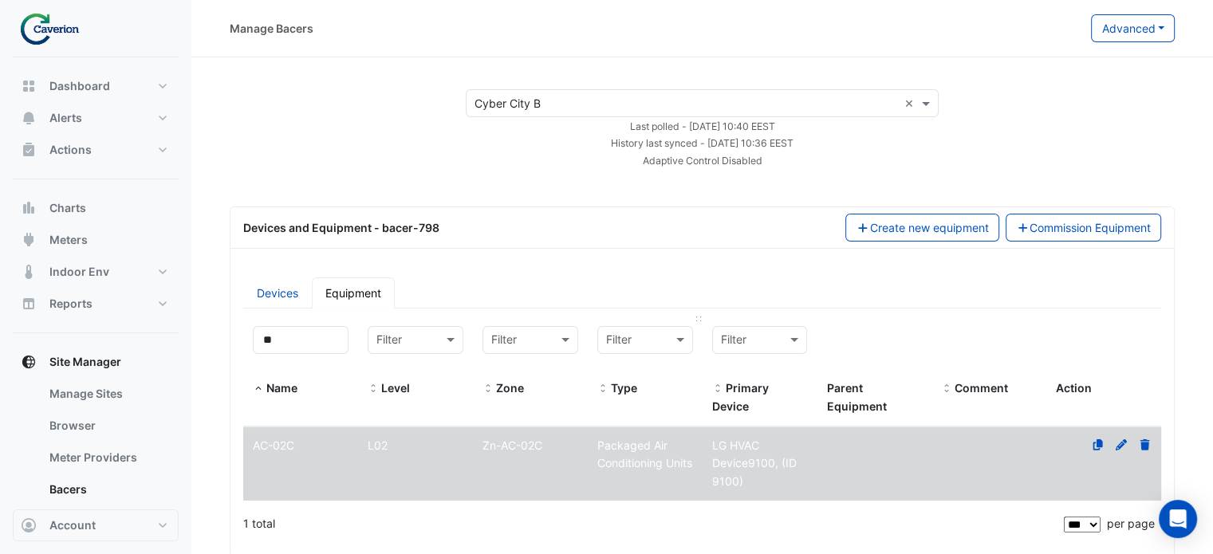
scroll to position [165, 0]
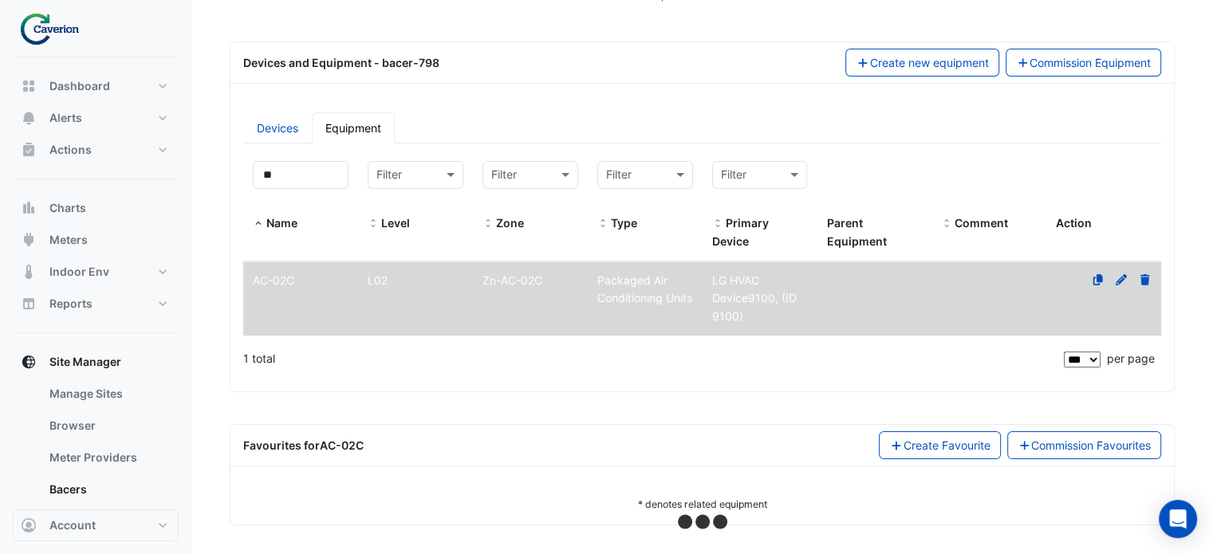
select select "***"
click at [599, 277] on icon at bounding box center [1121, 279] width 14 height 11
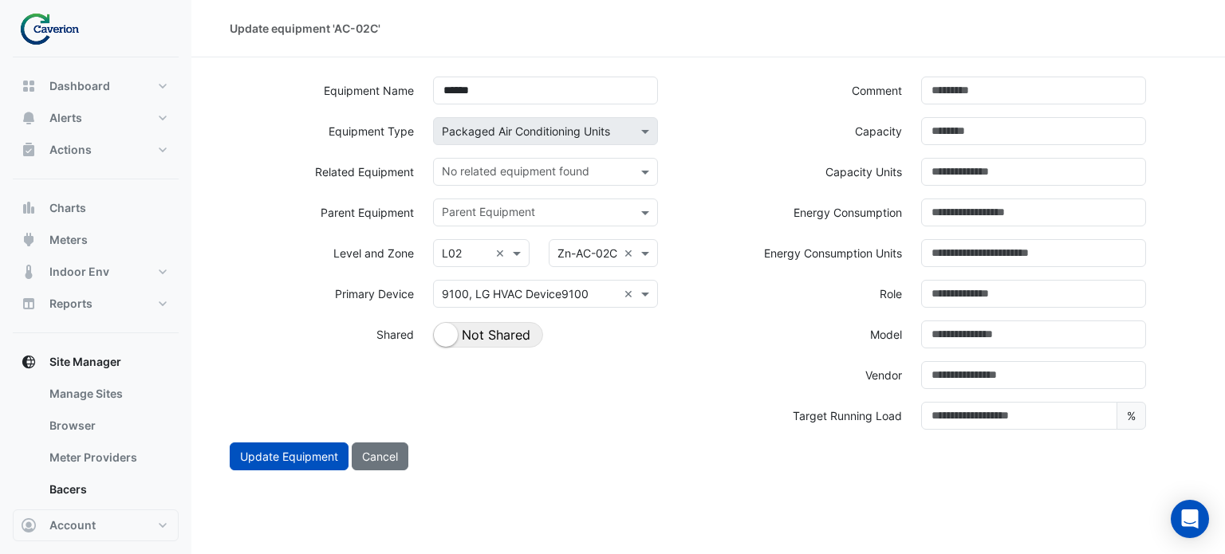
click at [480, 251] on input "text" at bounding box center [465, 254] width 47 height 17
click at [459, 308] on span "L01" at bounding box center [456, 311] width 19 height 14
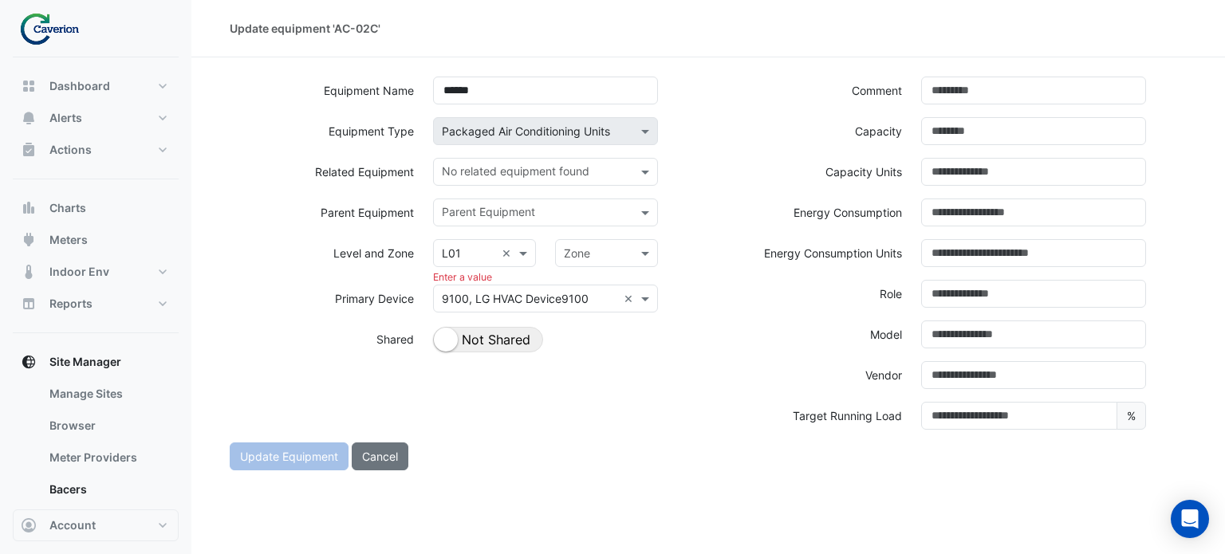
click at [599, 236] on div "Parent Equipment" at bounding box center [545, 219] width 244 height 41
click at [596, 252] on input "text" at bounding box center [590, 254] width 53 height 17
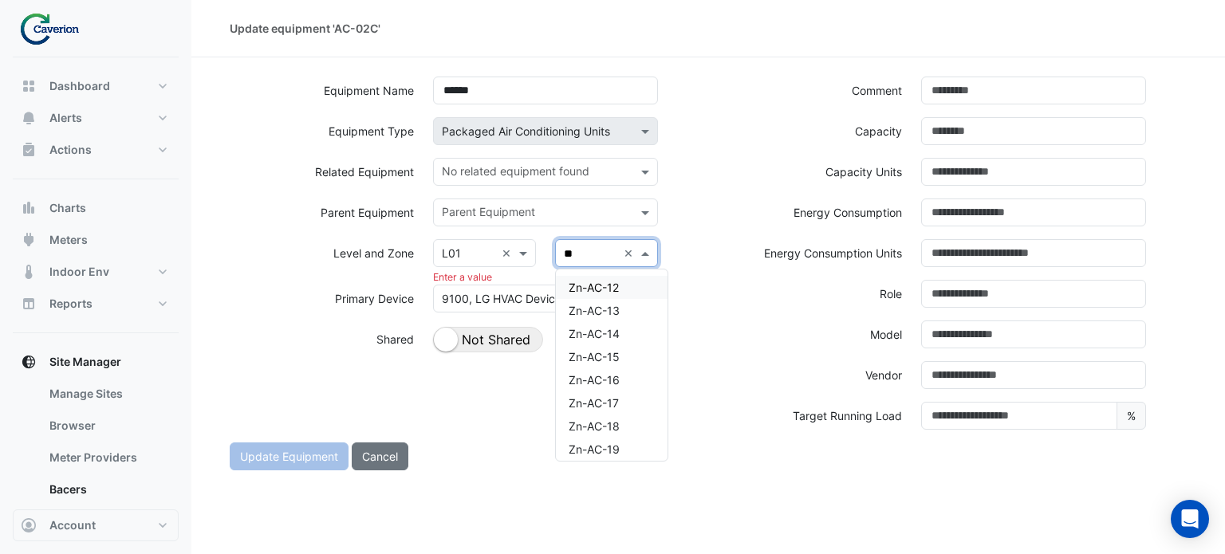
type input "*"
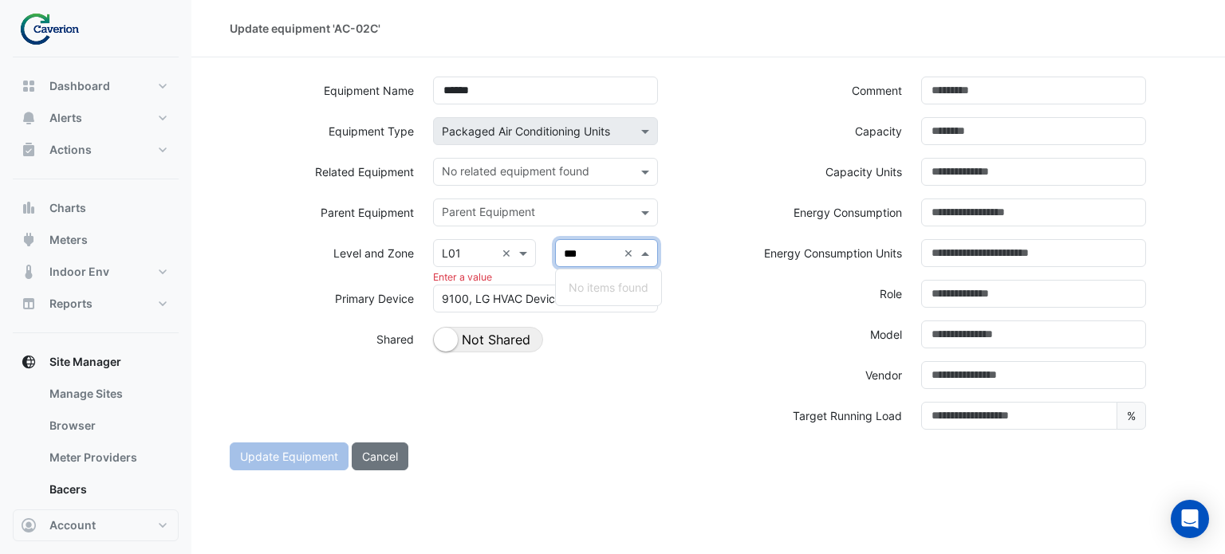
type input "***"
click at [599, 209] on div "Energy Consumption" at bounding box center [809, 213] width 203 height 28
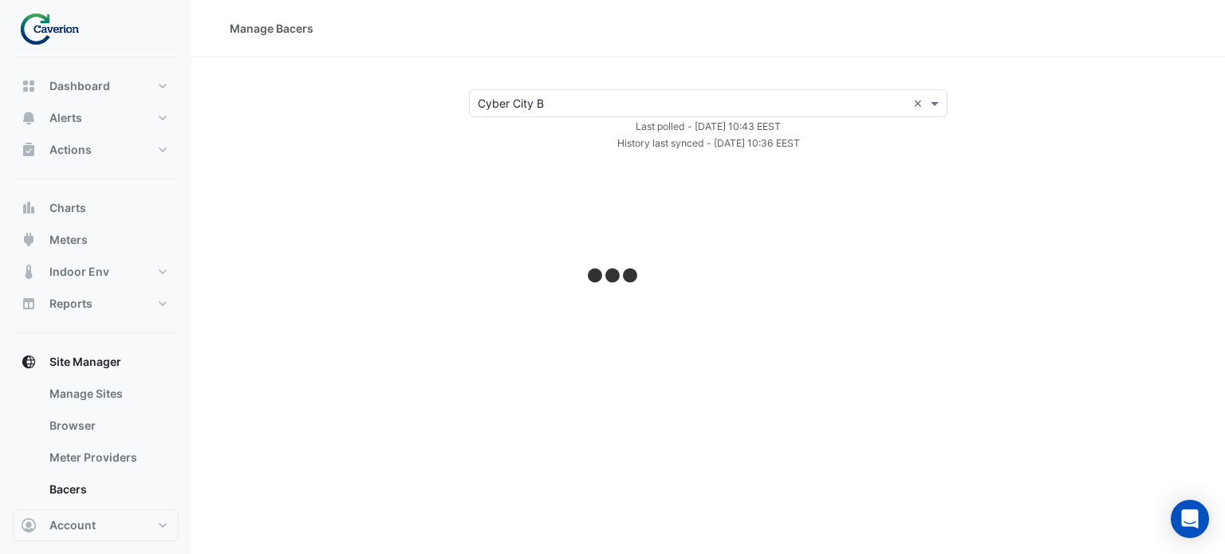
select select "***"
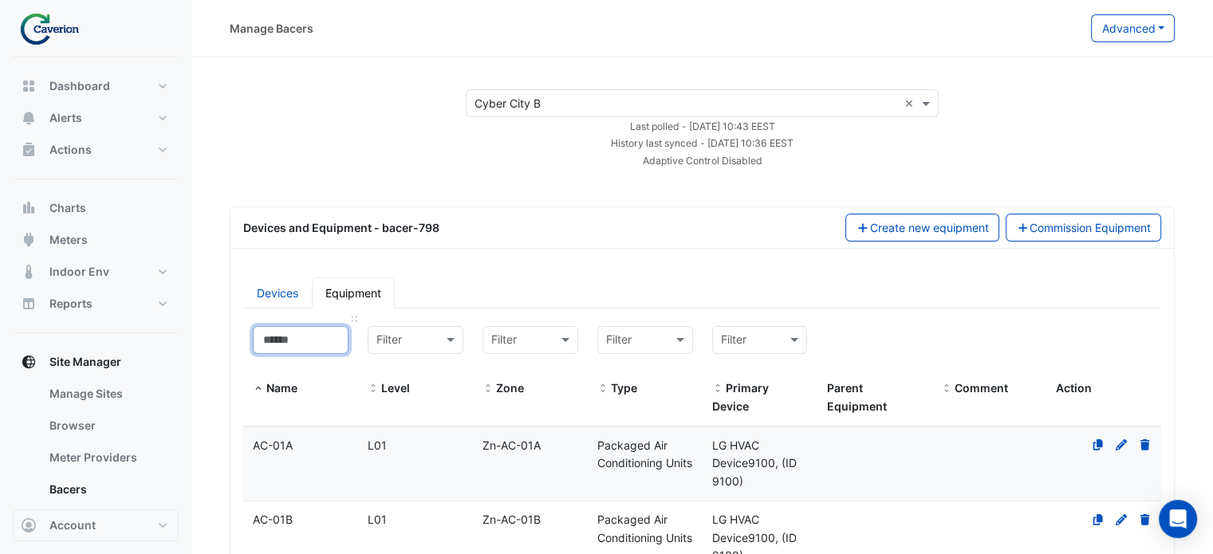
click at [290, 341] on input at bounding box center [301, 340] width 96 height 28
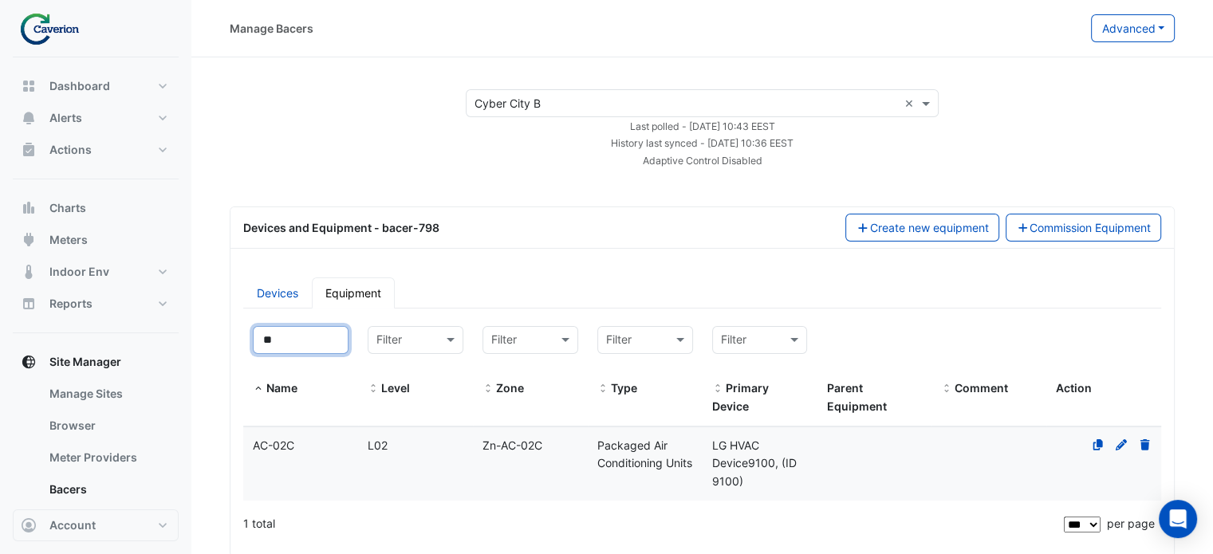
type input "**"
click at [374, 446] on span "L02" at bounding box center [378, 446] width 20 height 14
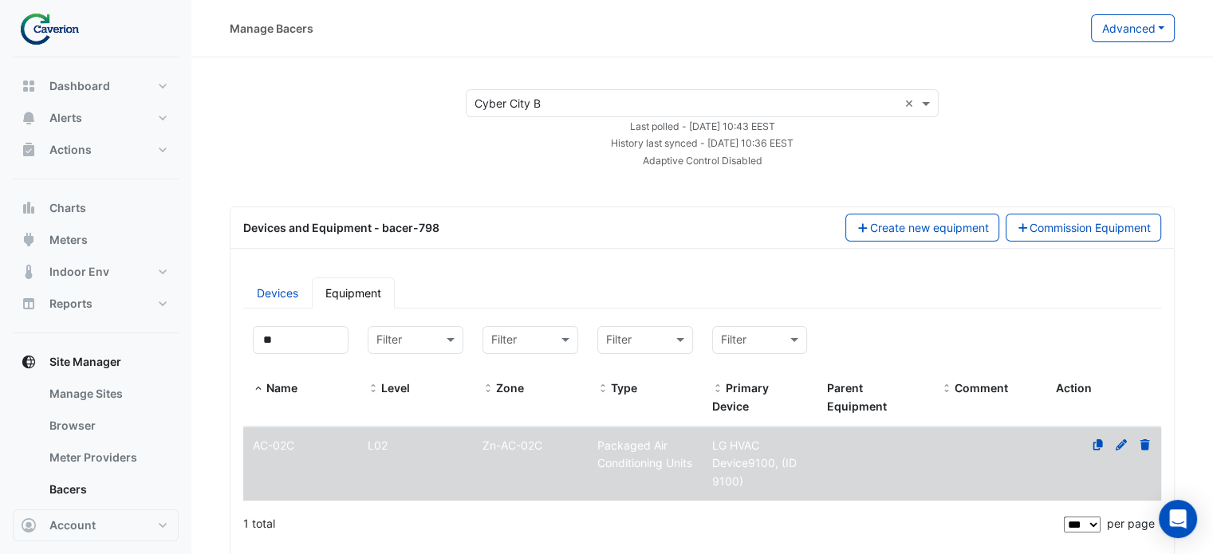
click at [599, 447] on icon at bounding box center [1121, 444] width 14 height 11
select select "***"
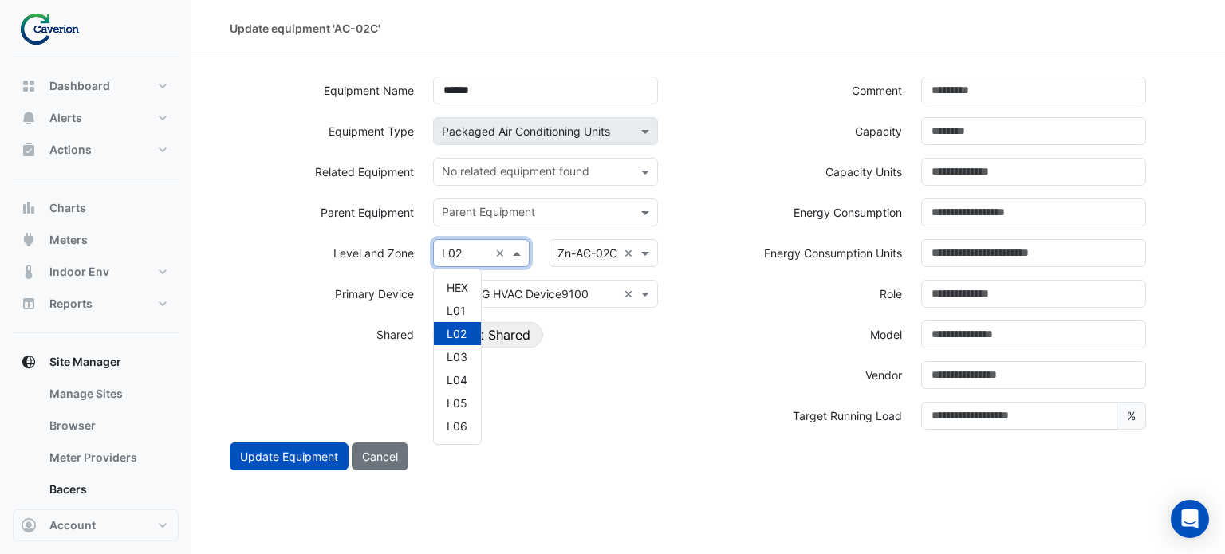
click at [467, 262] on div "Level × L02 ×" at bounding box center [481, 253] width 96 height 28
click at [456, 313] on span "L01" at bounding box center [456, 311] width 19 height 14
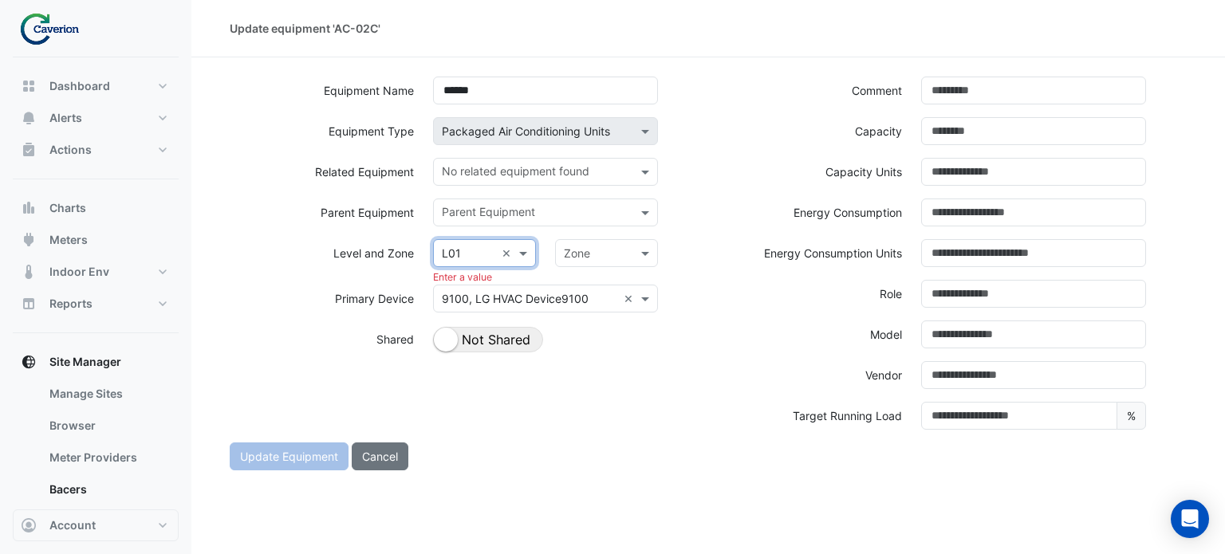
click at [584, 246] on input "text" at bounding box center [590, 254] width 53 height 17
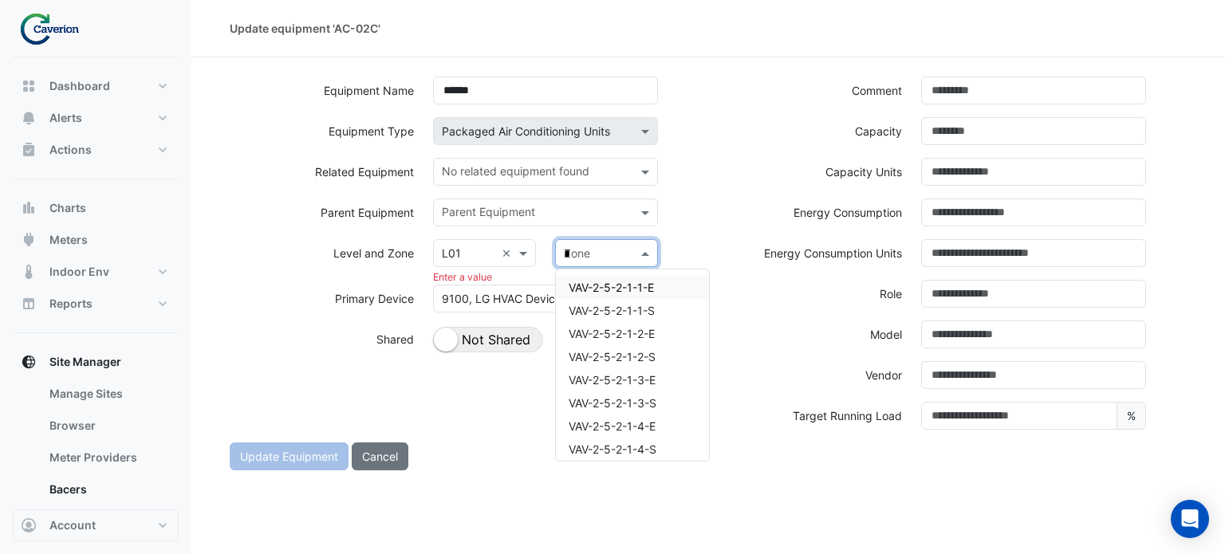
type input "**"
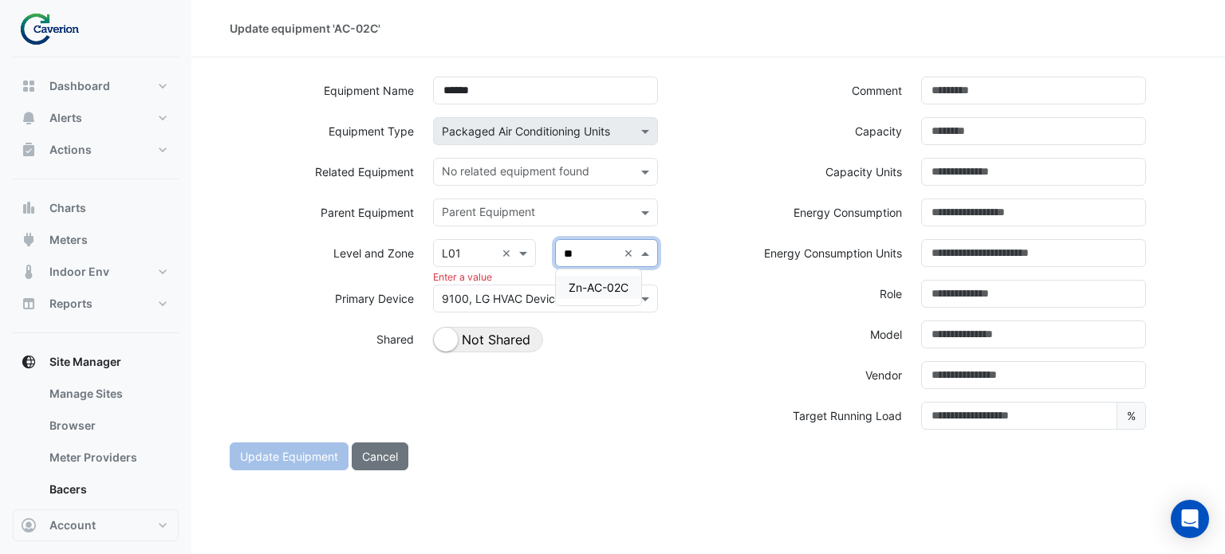
click at [599, 292] on span "Zn-AC-02C" at bounding box center [599, 288] width 60 height 14
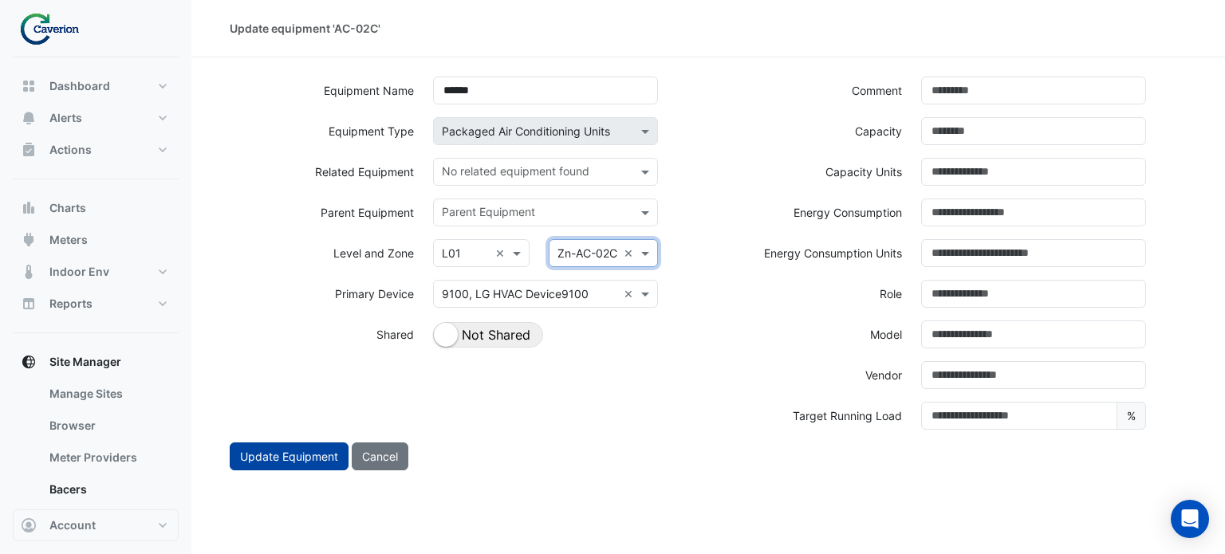
click at [268, 455] on button "Update Equipment" at bounding box center [289, 457] width 119 height 28
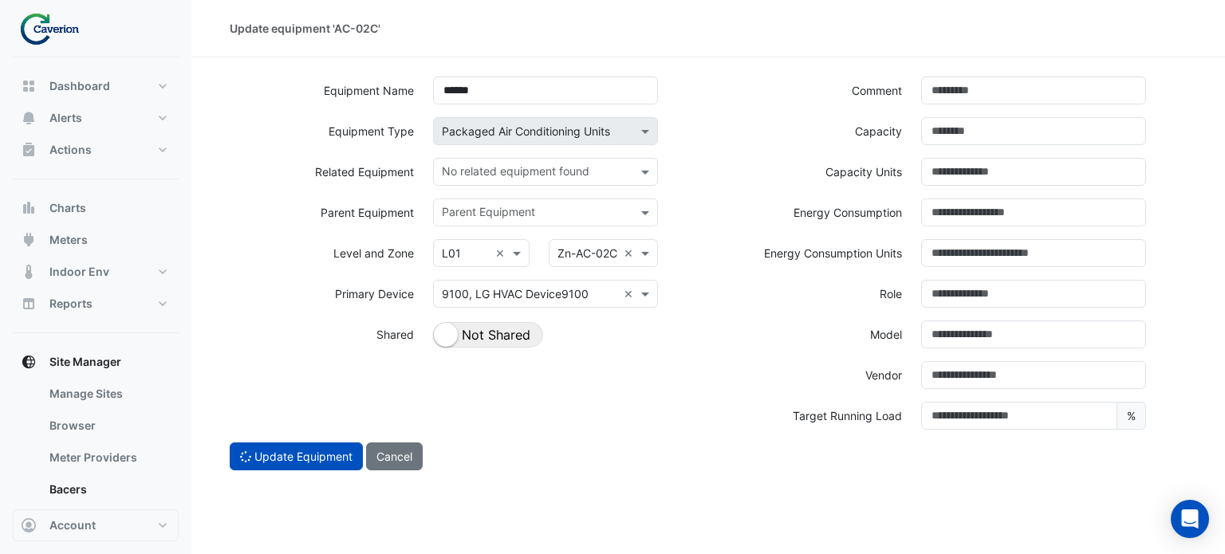
select select "***"
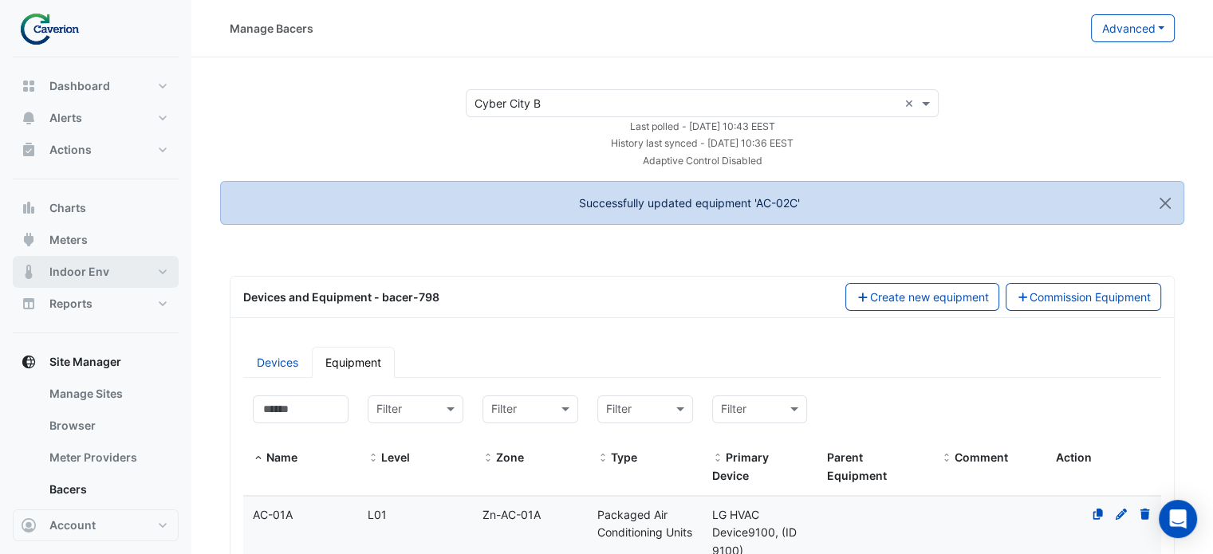
select select "***"
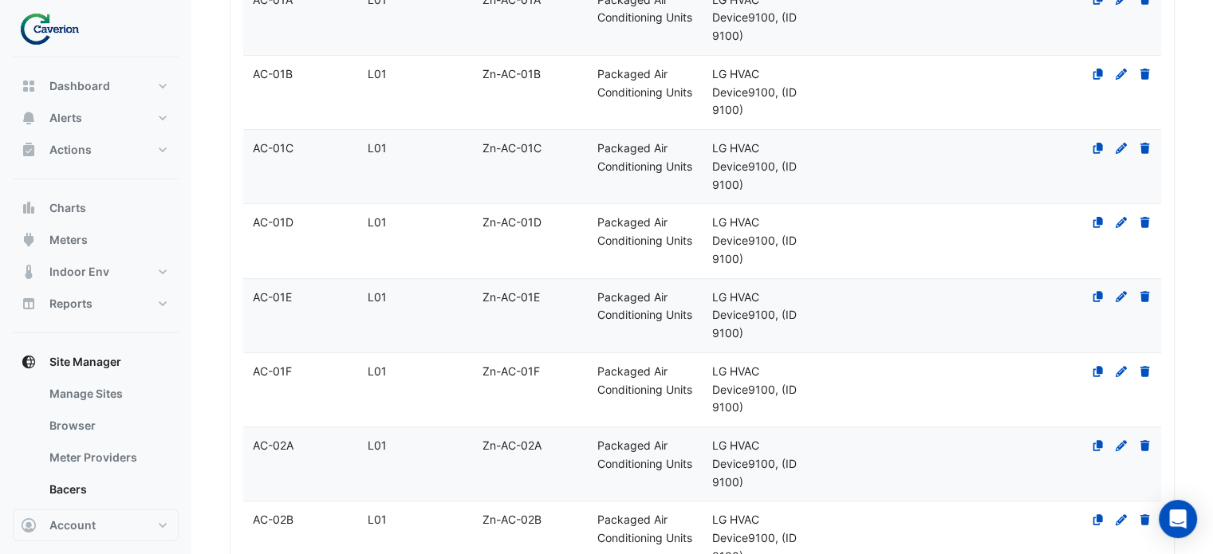
scroll to position [718, 0]
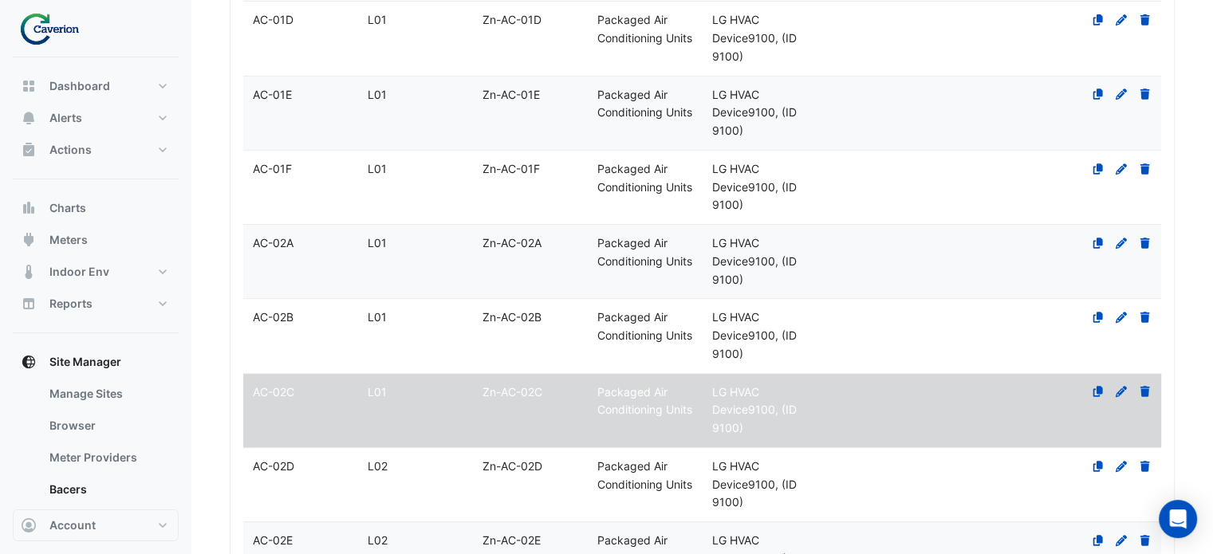
click at [360, 397] on div "L01" at bounding box center [415, 393] width 115 height 18
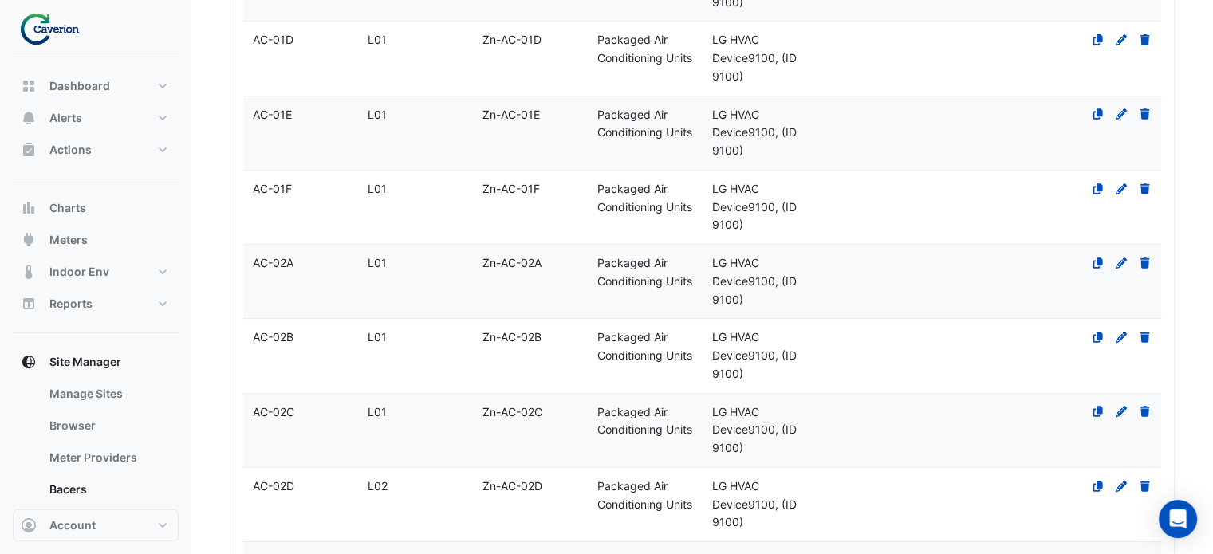
scroll to position [478, 0]
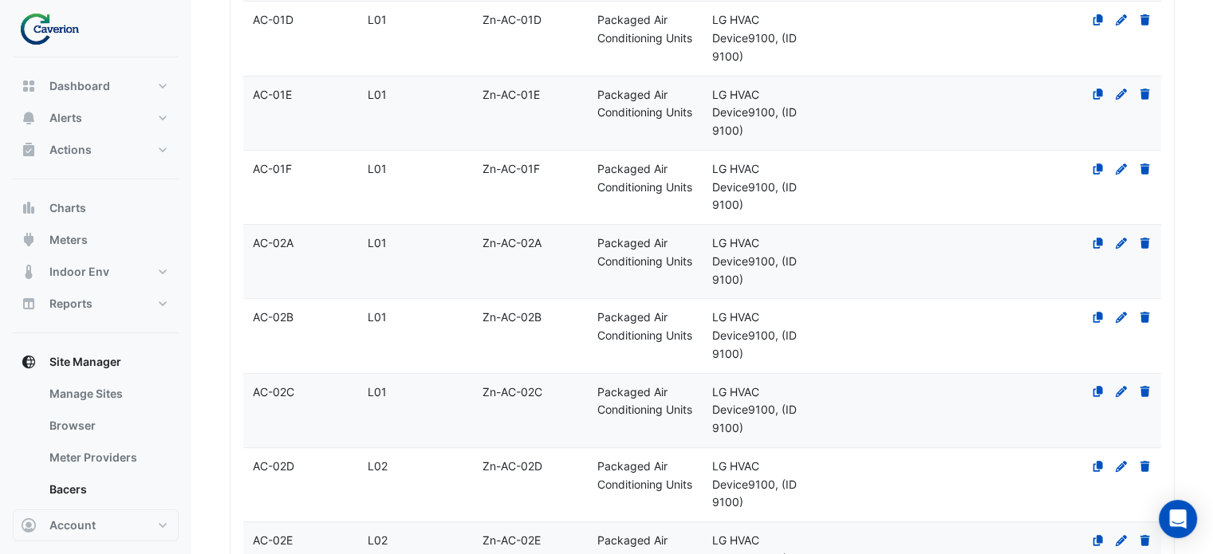
click at [353, 396] on div "AC-02C" at bounding box center [300, 393] width 115 height 18
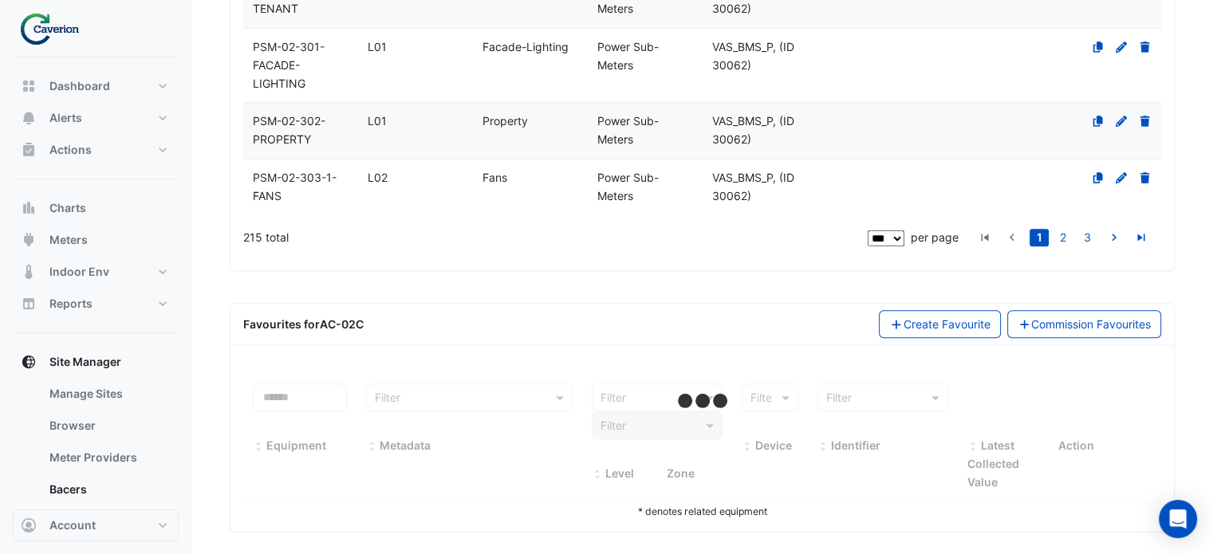
scroll to position [7630, 0]
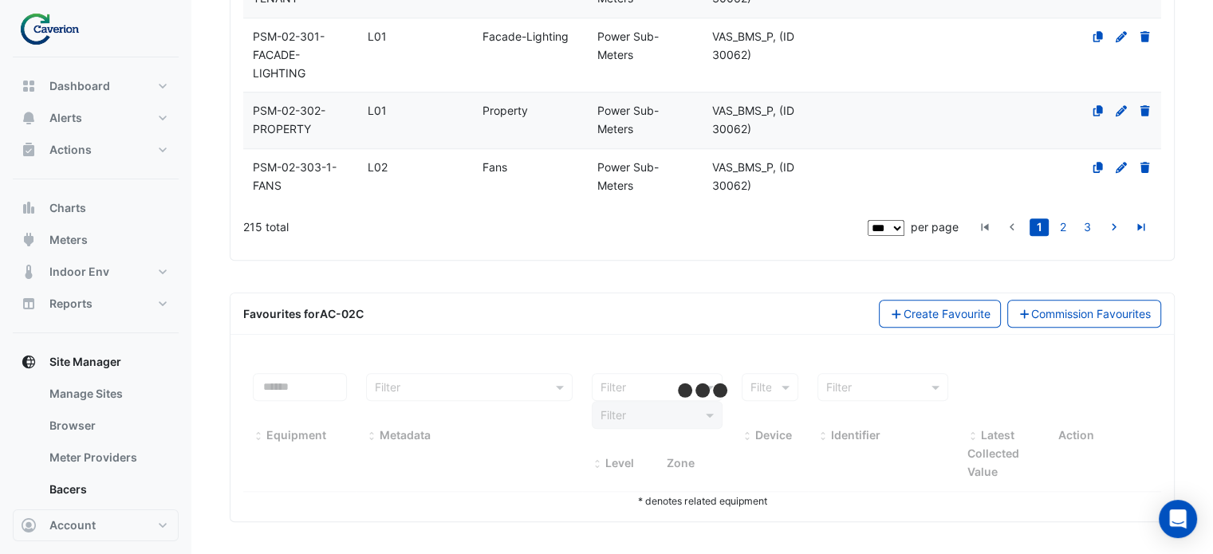
select select "***"
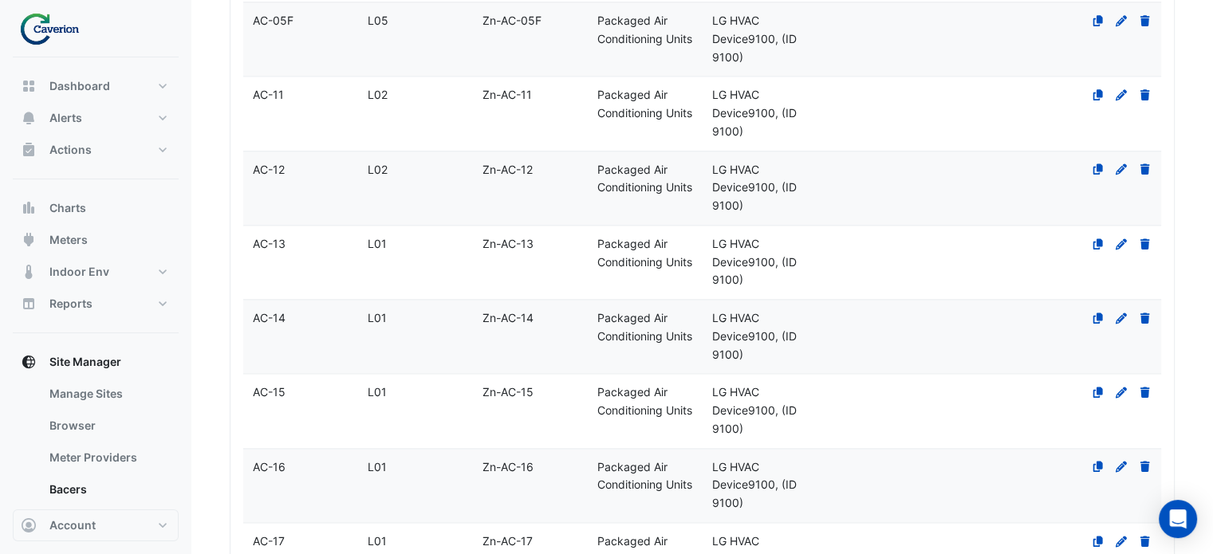
scroll to position [0, 0]
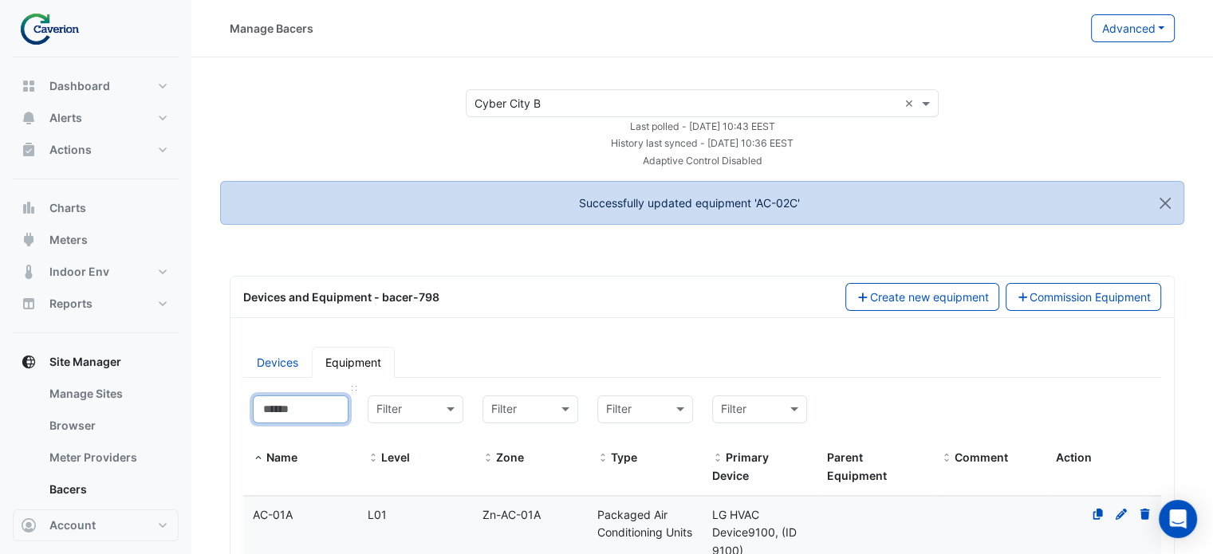
click at [317, 413] on input at bounding box center [301, 410] width 96 height 28
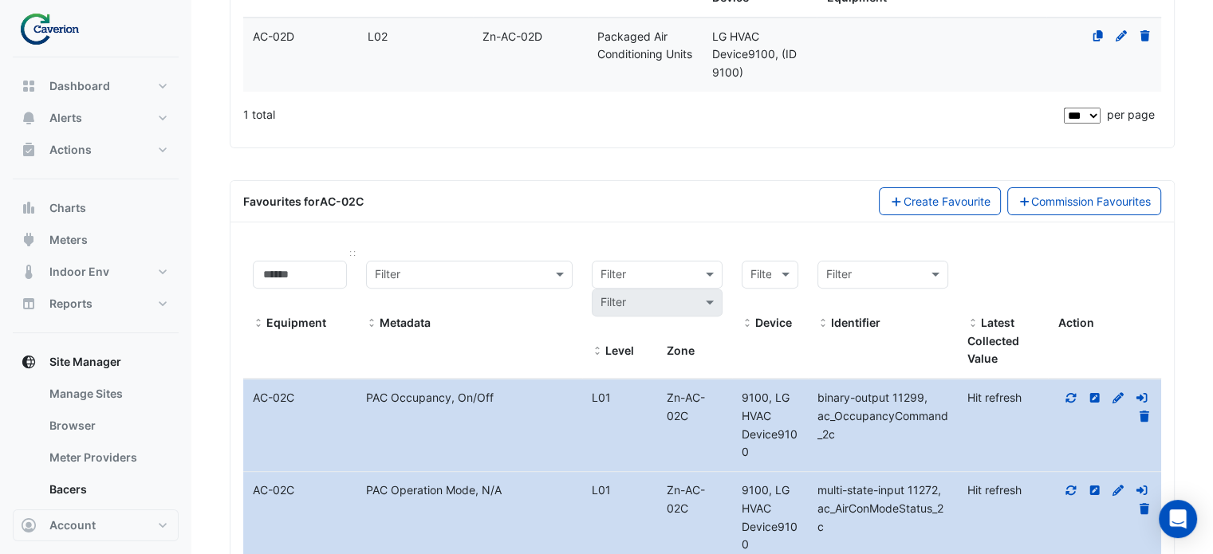
scroll to position [239, 0]
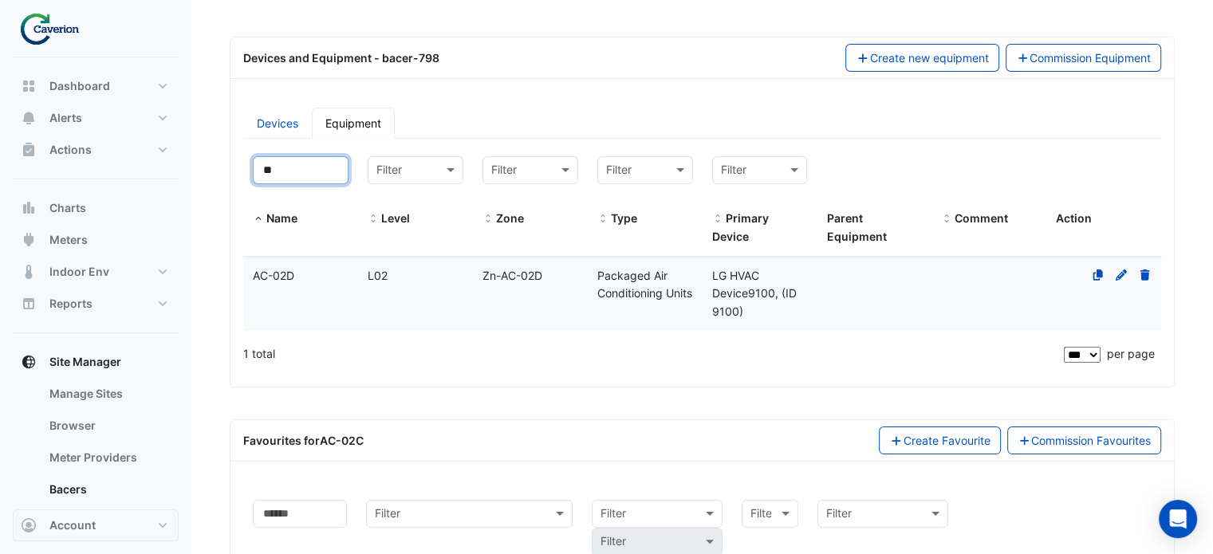
type input "**"
click at [362, 287] on datatable-body-cell "Level L02" at bounding box center [415, 294] width 115 height 73
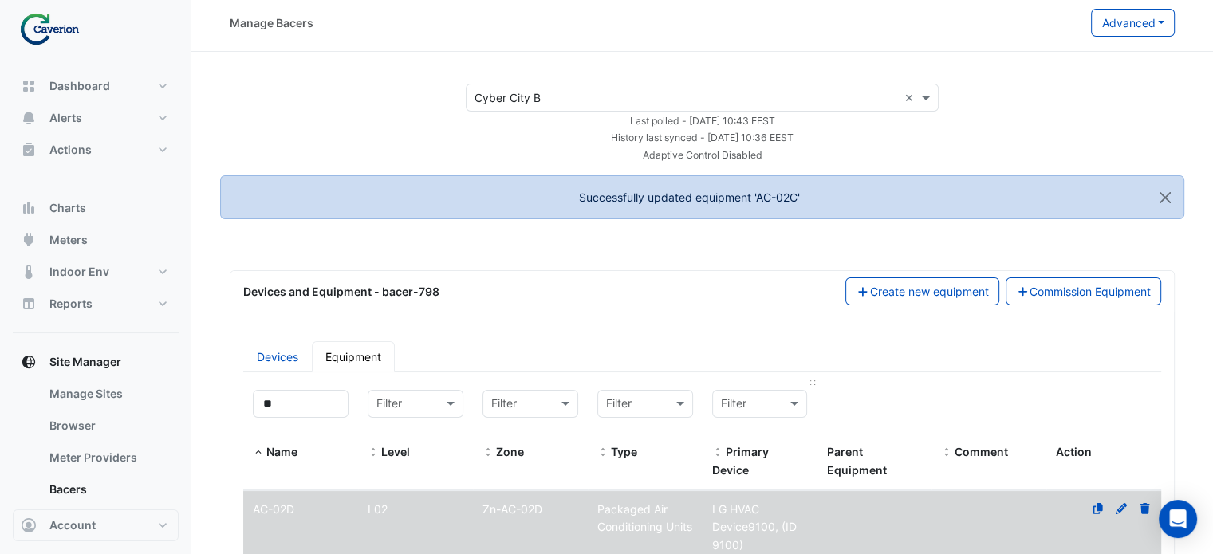
scroll to position [0, 0]
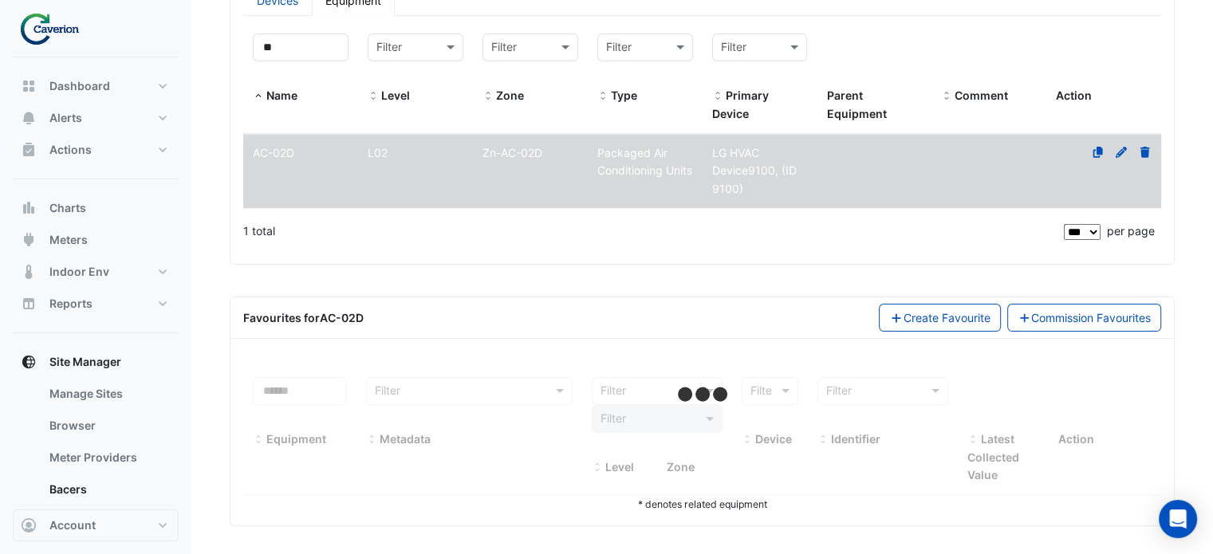
select select "***"
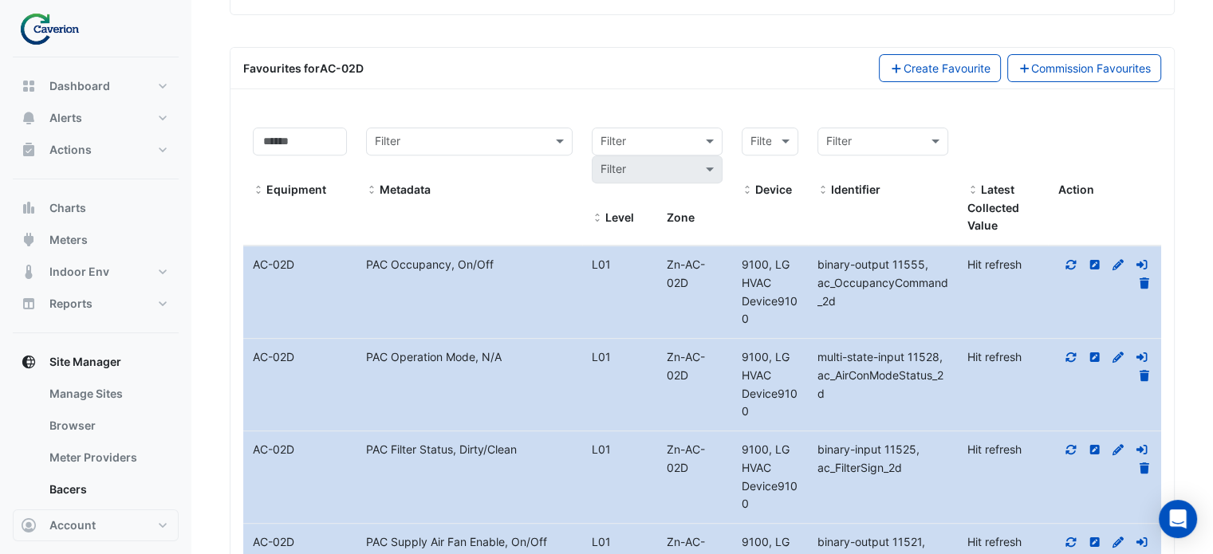
scroll to position [372, 0]
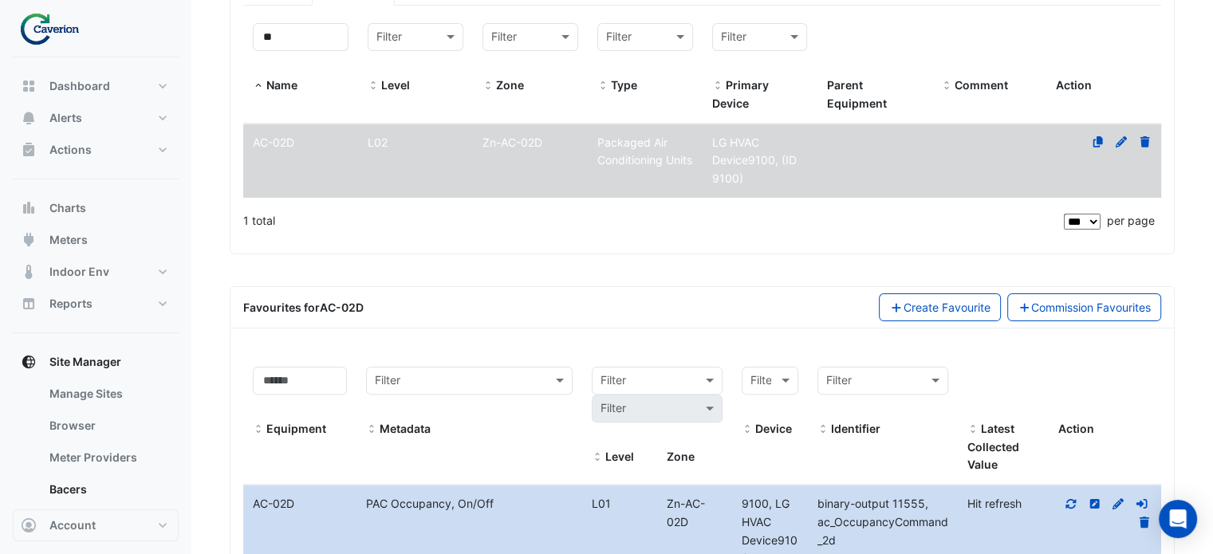
click at [599, 136] on icon at bounding box center [1121, 141] width 14 height 11
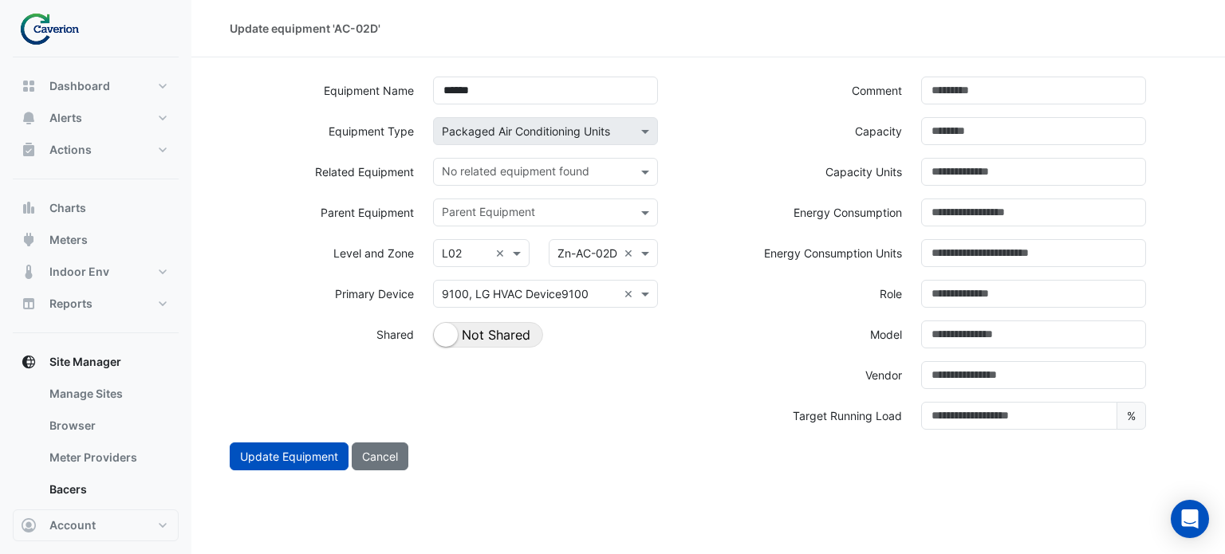
click at [434, 260] on div "Level × L02 ×" at bounding box center [481, 253] width 96 height 28
click at [450, 315] on span "L01" at bounding box center [456, 311] width 19 height 14
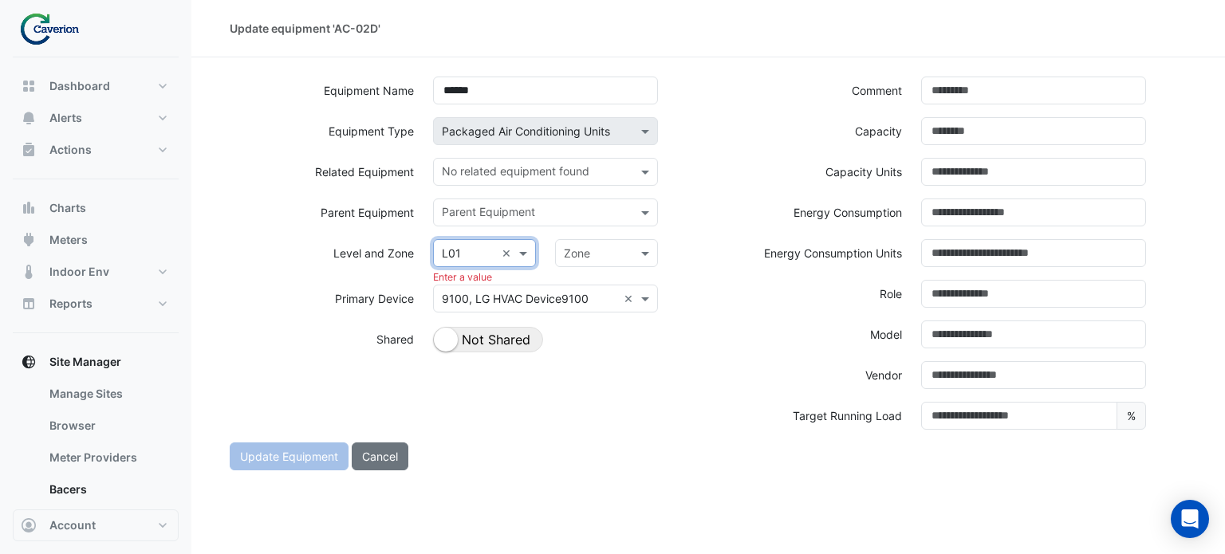
click at [599, 249] on input "text" at bounding box center [590, 254] width 53 height 17
type input "**"
click at [599, 197] on div "Related Equipment No related equipment found" at bounding box center [464, 178] width 488 height 41
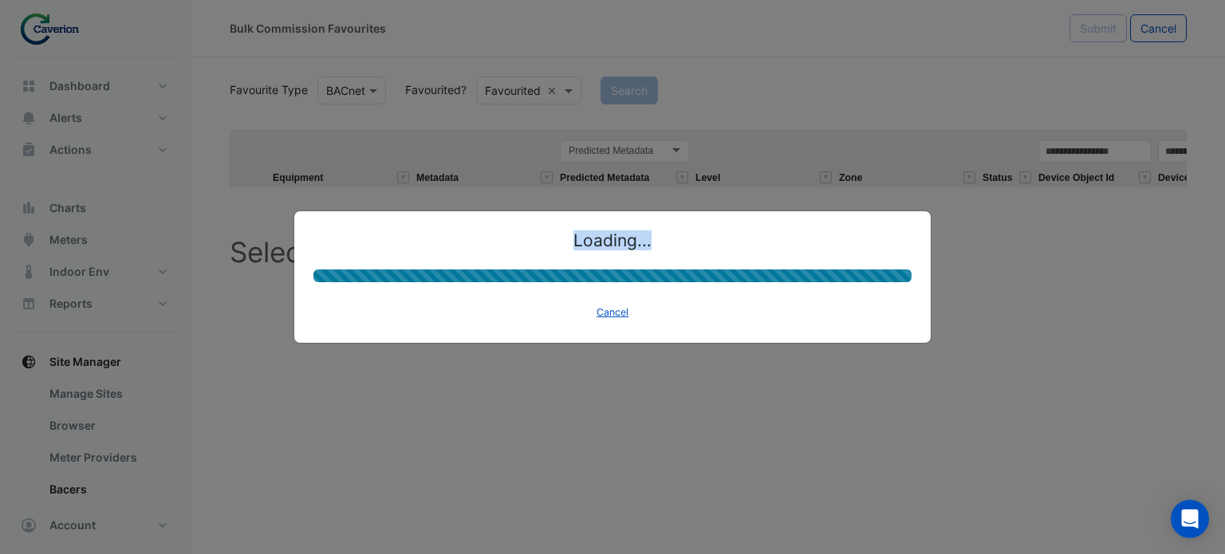
drag, startPoint x: 558, startPoint y: 248, endPoint x: 679, endPoint y: 248, distance: 121.2
click at [679, 248] on h4 "Loading..." at bounding box center [612, 240] width 598 height 20
click at [680, 248] on h4 "Loading..." at bounding box center [612, 240] width 598 height 20
drag, startPoint x: 680, startPoint y: 248, endPoint x: 542, endPoint y: 241, distance: 138.1
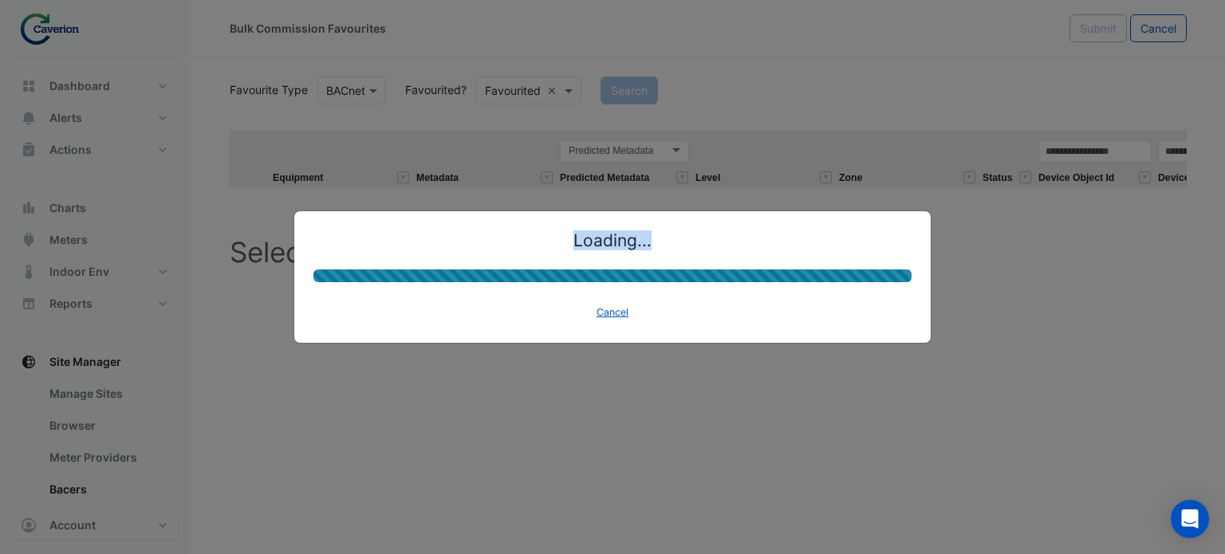
click at [542, 241] on h4 "Loading..." at bounding box center [612, 240] width 598 height 20
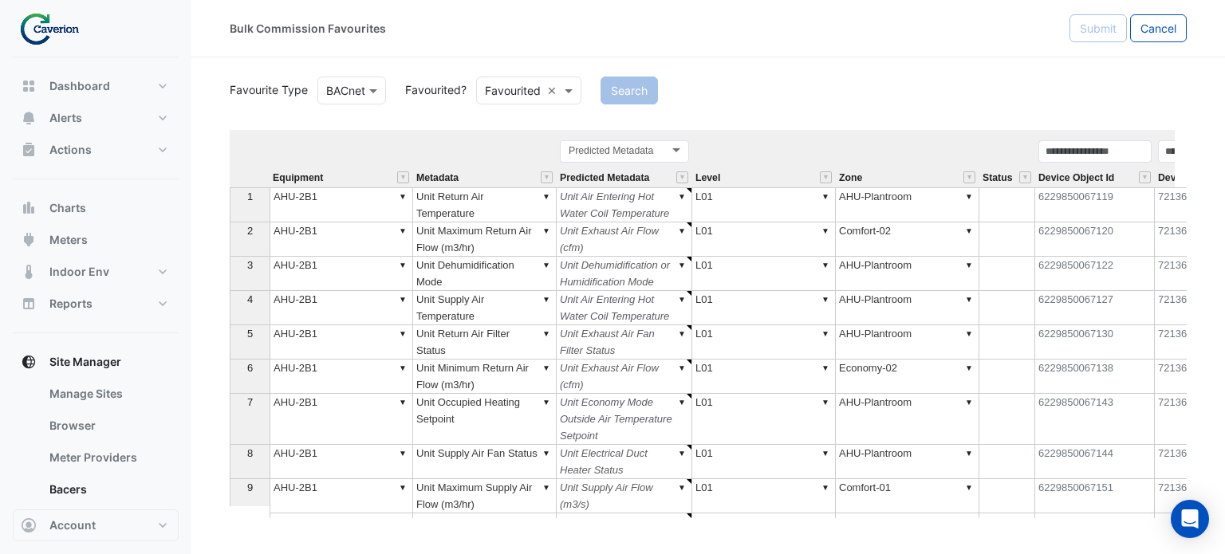
type textarea "******"
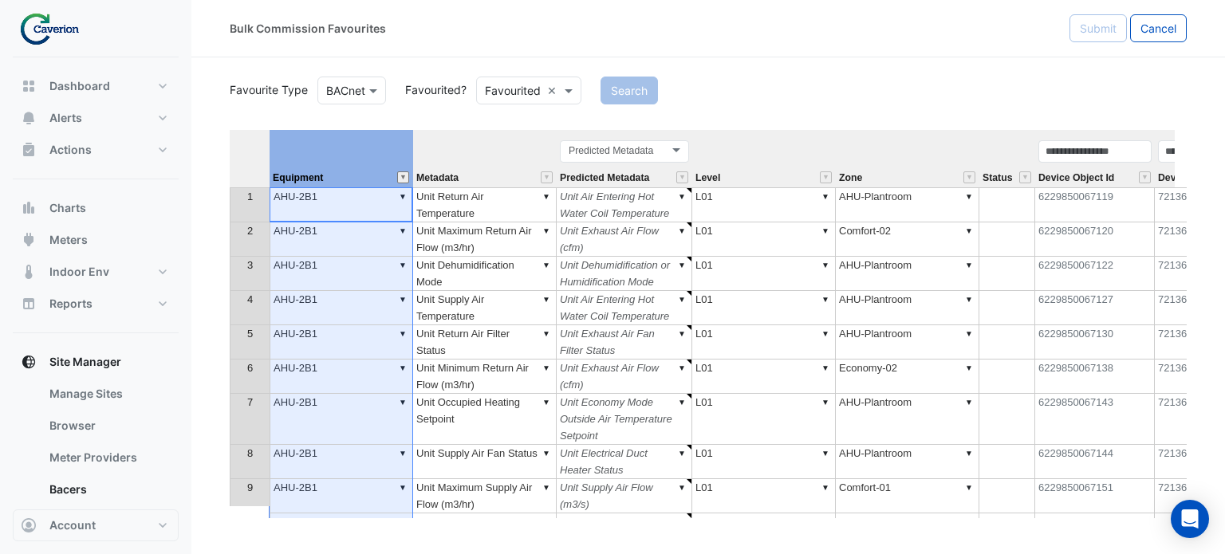
click at [404, 175] on button "" at bounding box center [403, 177] width 12 height 12
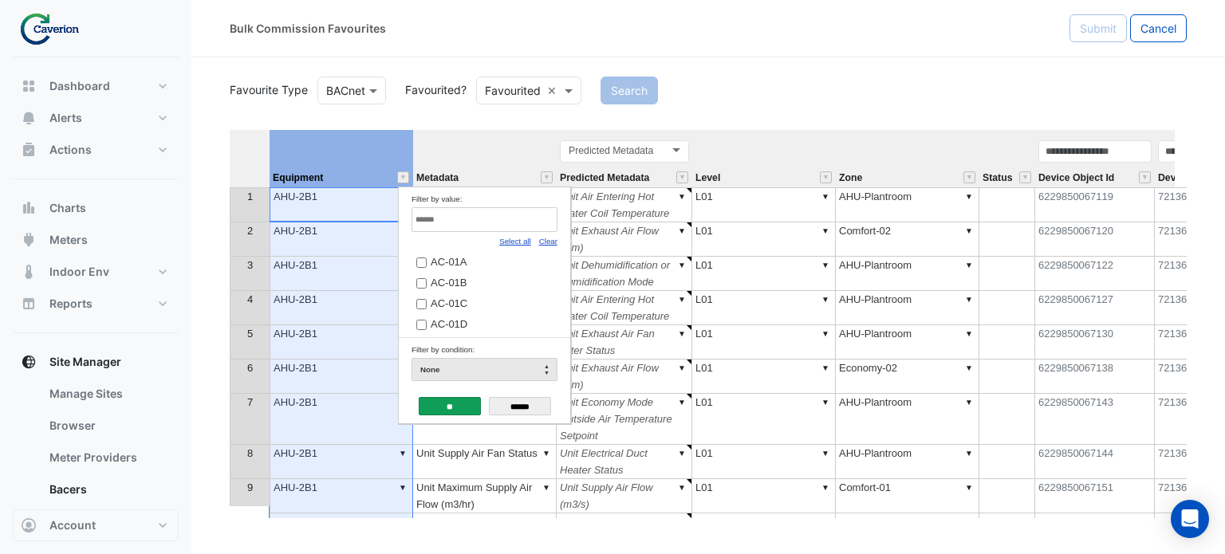
click at [549, 242] on link "Clear" at bounding box center [548, 241] width 18 height 9
click at [455, 224] on input "Filter by value:" at bounding box center [484, 219] width 146 height 25
drag, startPoint x: 473, startPoint y: 279, endPoint x: 467, endPoint y: 266, distance: 15.0
click at [467, 266] on div "AC-02C" at bounding box center [484, 294] width 146 height 88
type input "**"
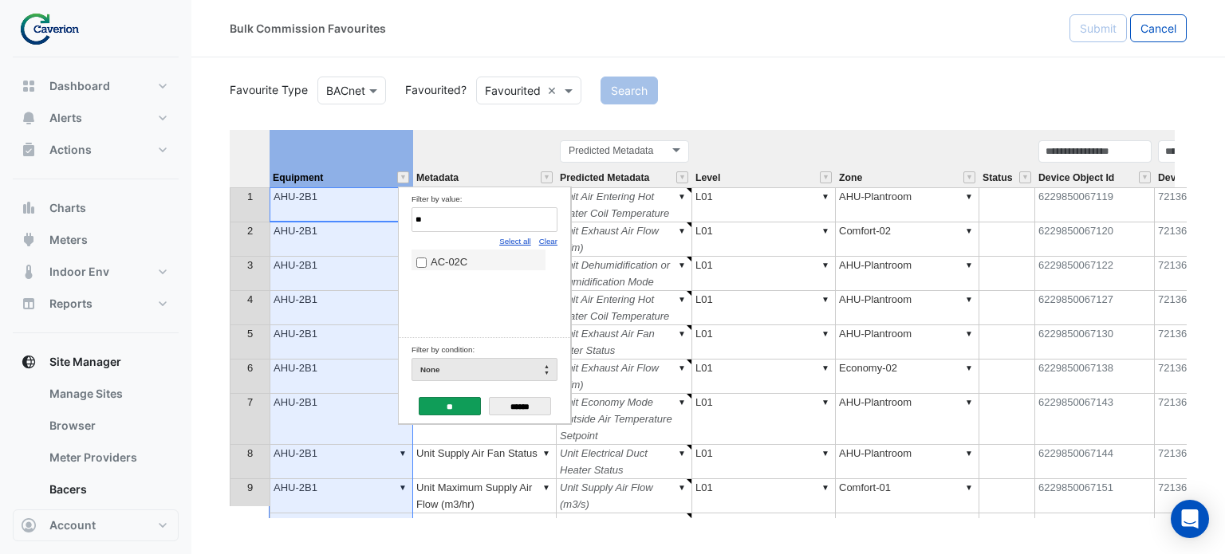
click at [463, 261] on span "AC-02C" at bounding box center [449, 262] width 37 height 12
click at [459, 398] on input "**" at bounding box center [450, 406] width 62 height 18
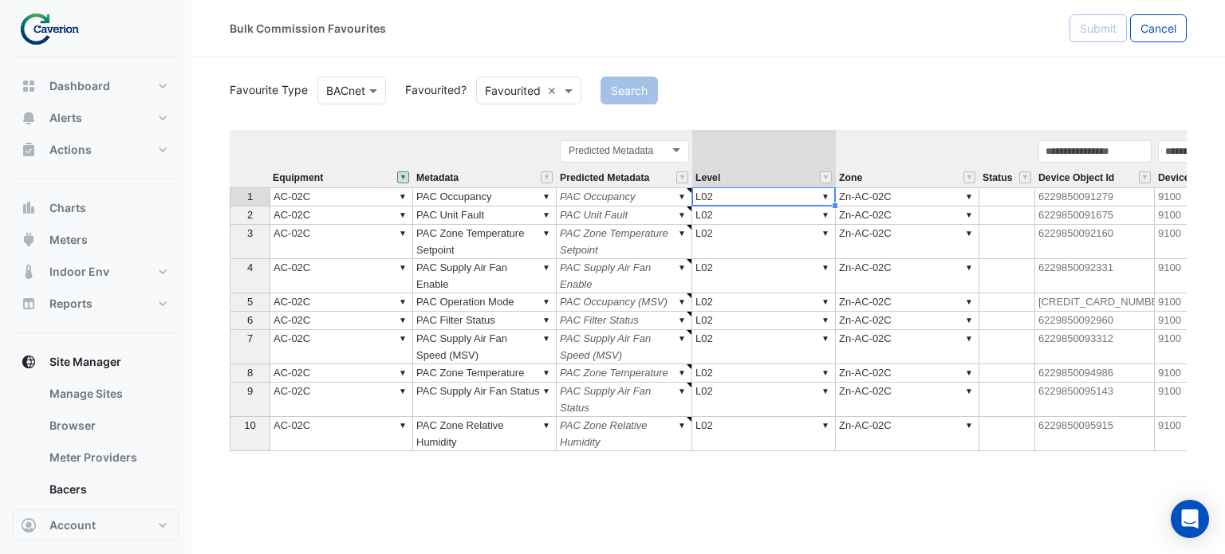
click at [776, 197] on td "▼ L02" at bounding box center [764, 196] width 144 height 19
type textarea "***"
click at [772, 203] on td "▼ L01" at bounding box center [764, 196] width 144 height 19
drag, startPoint x: 836, startPoint y: 203, endPoint x: 817, endPoint y: 444, distance: 241.6
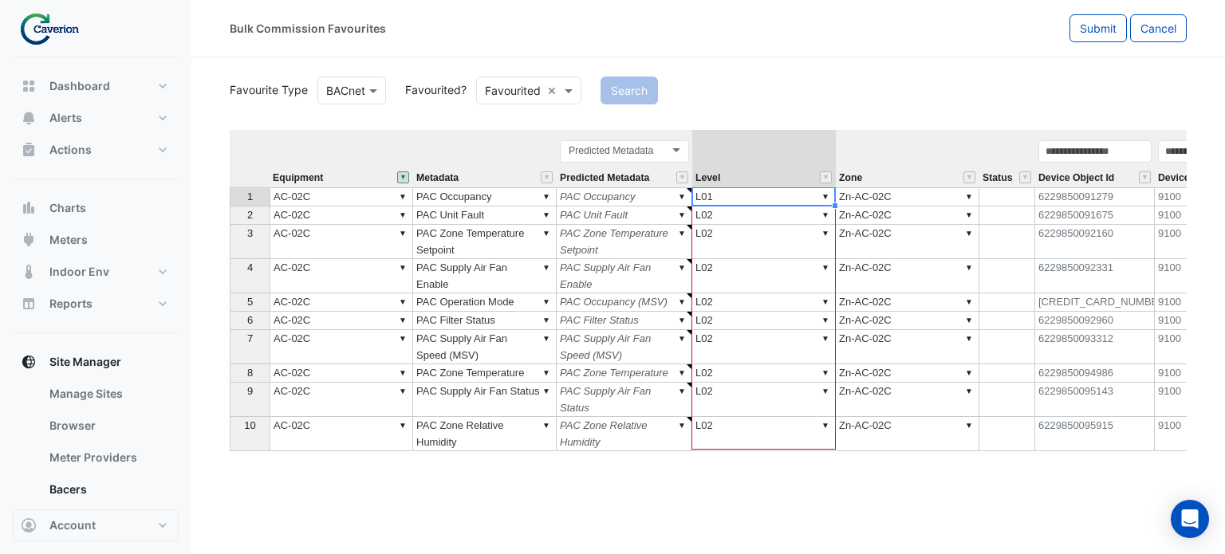
click at [230, 444] on div "Equipment Metadata Predicted Metadata Level Zone Status Device Object Id Device…" at bounding box center [230, 290] width 0 height 321
type textarea "***"
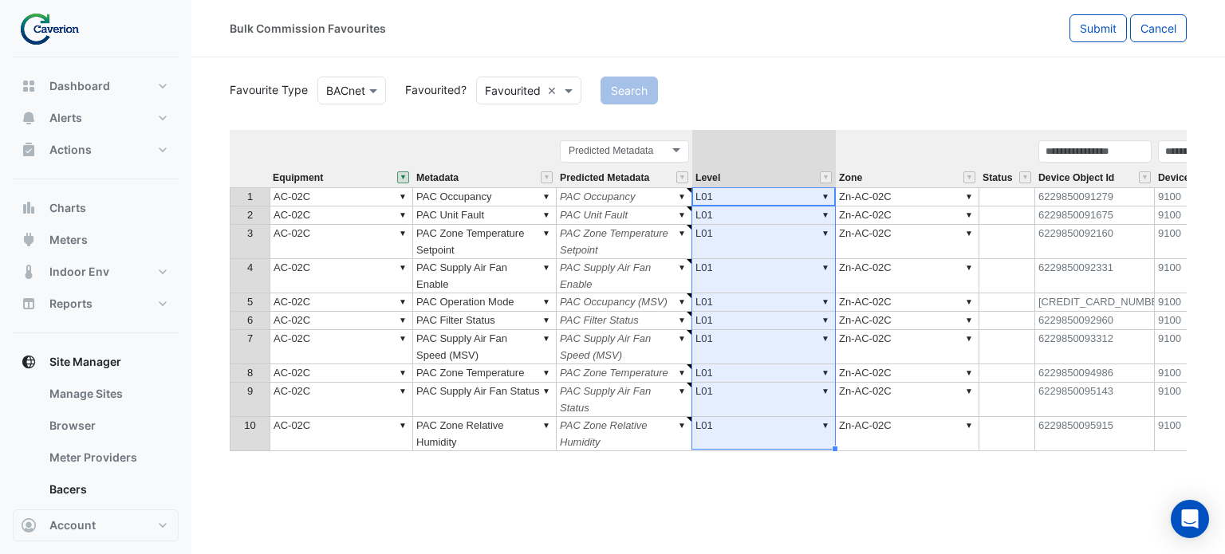
click at [973, 52] on div "Bulk Commission Favourites Submit Cancel" at bounding box center [708, 28] width 1034 height 57
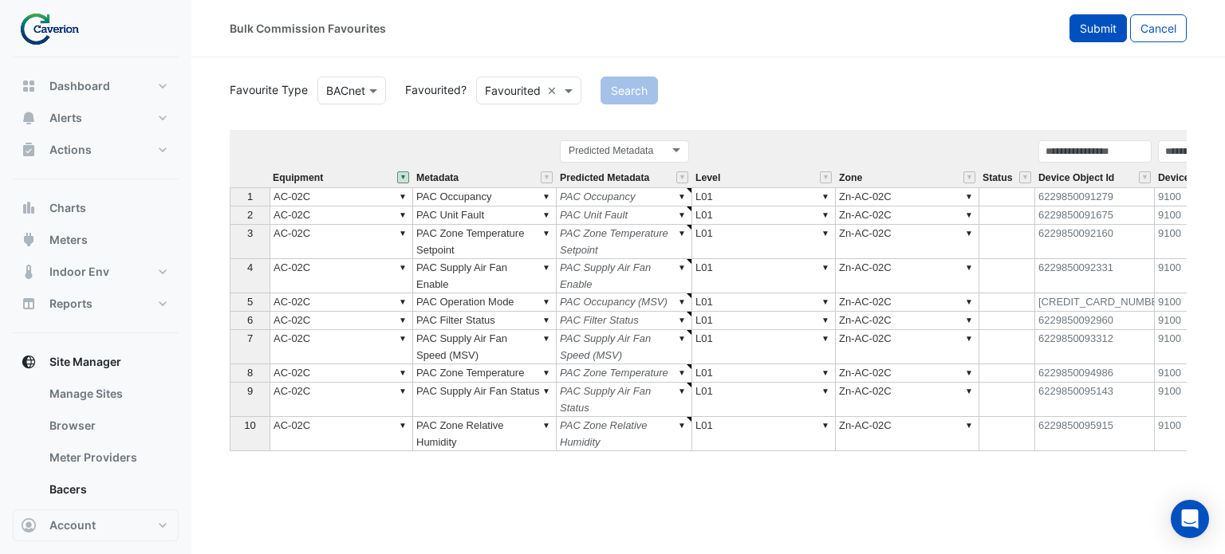
click at [1080, 32] on span "Submit" at bounding box center [1098, 29] width 37 height 14
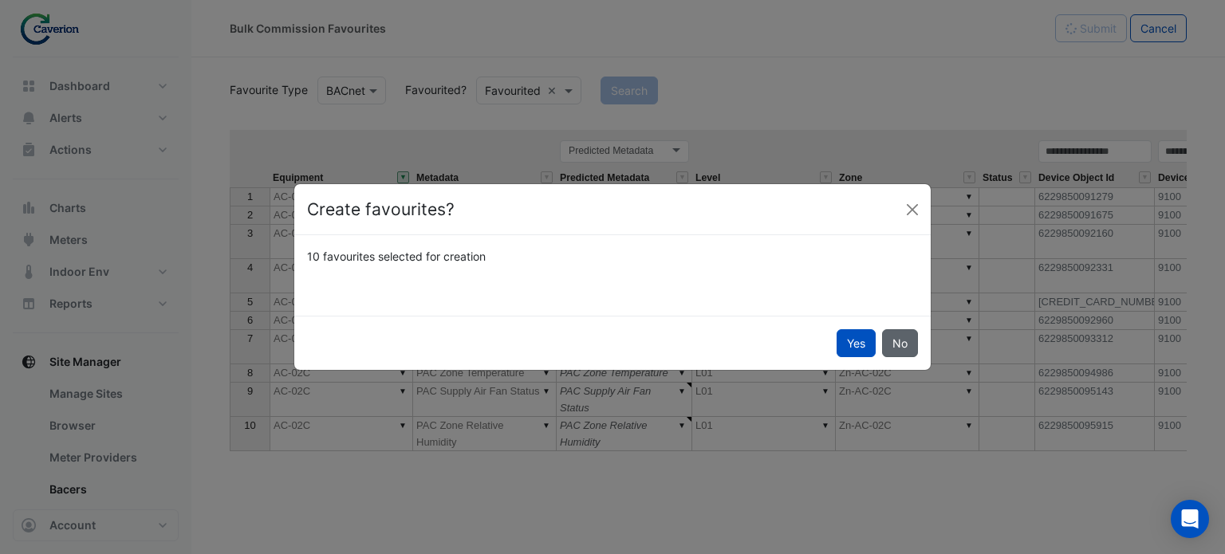
click at [884, 348] on button "No" at bounding box center [900, 343] width 36 height 28
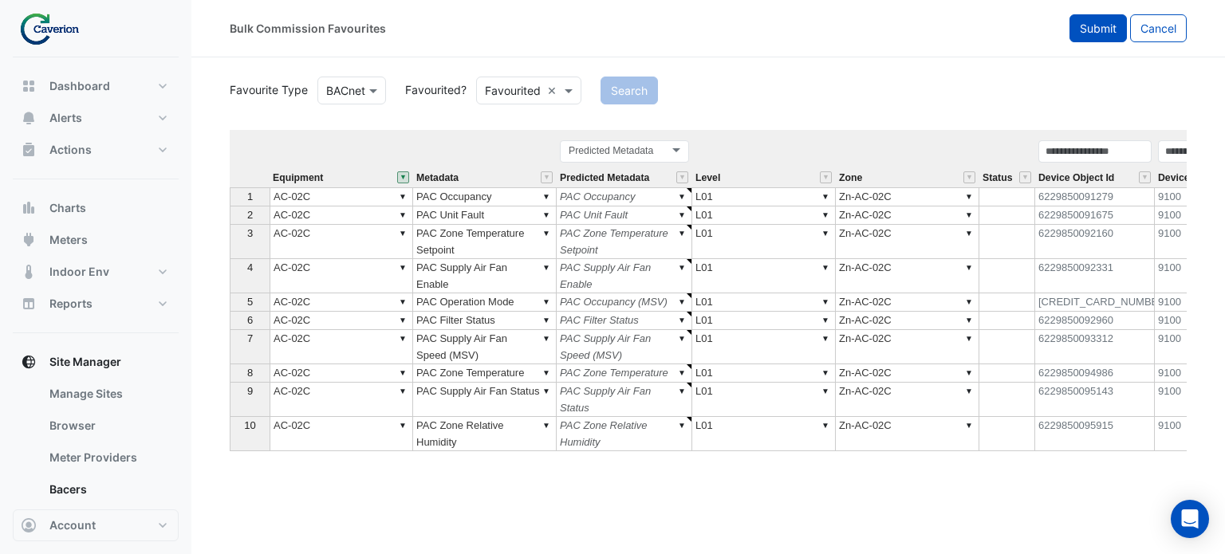
click at [1078, 32] on button "Submit" at bounding box center [1097, 28] width 57 height 28
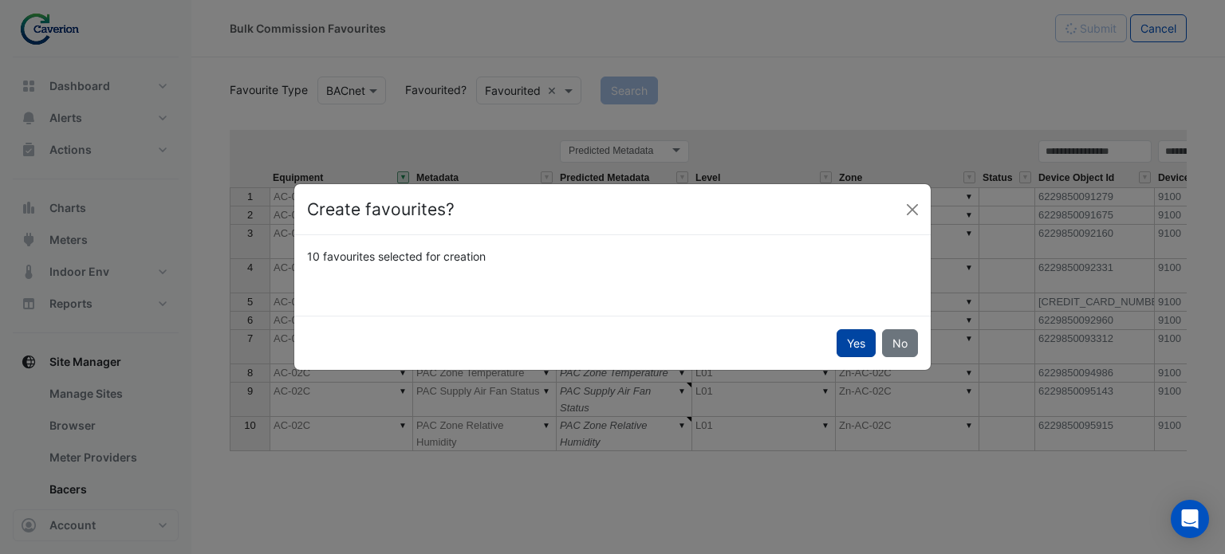
click at [862, 337] on button "Yes" at bounding box center [856, 343] width 39 height 28
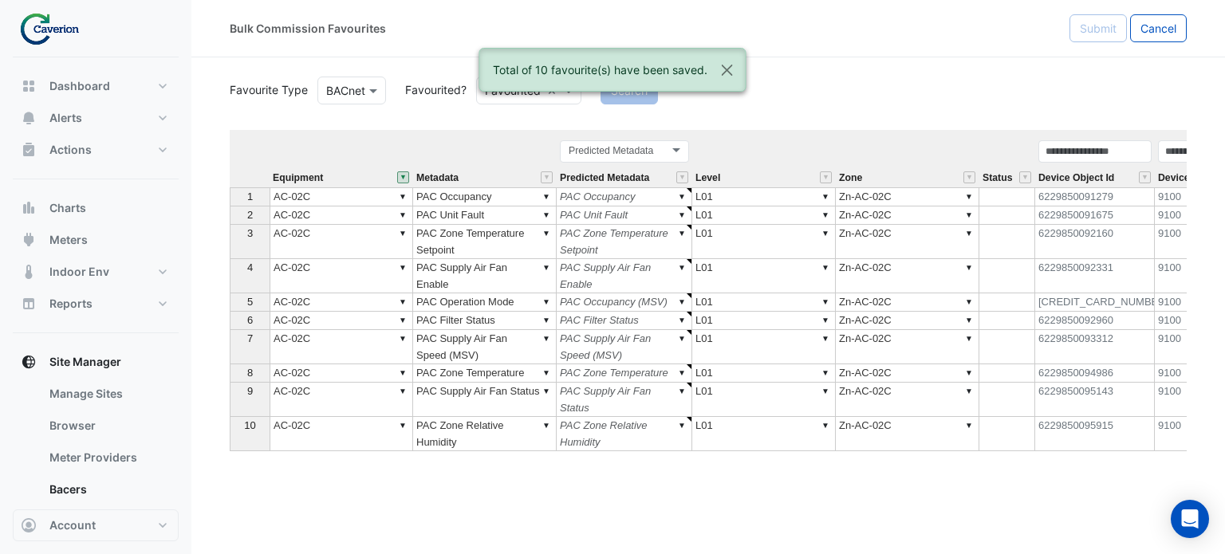
click at [315, 483] on div "Equipment Metadata Predicted Metadata Level Zone Status Device Object Id Device…" at bounding box center [708, 324] width 957 height 388
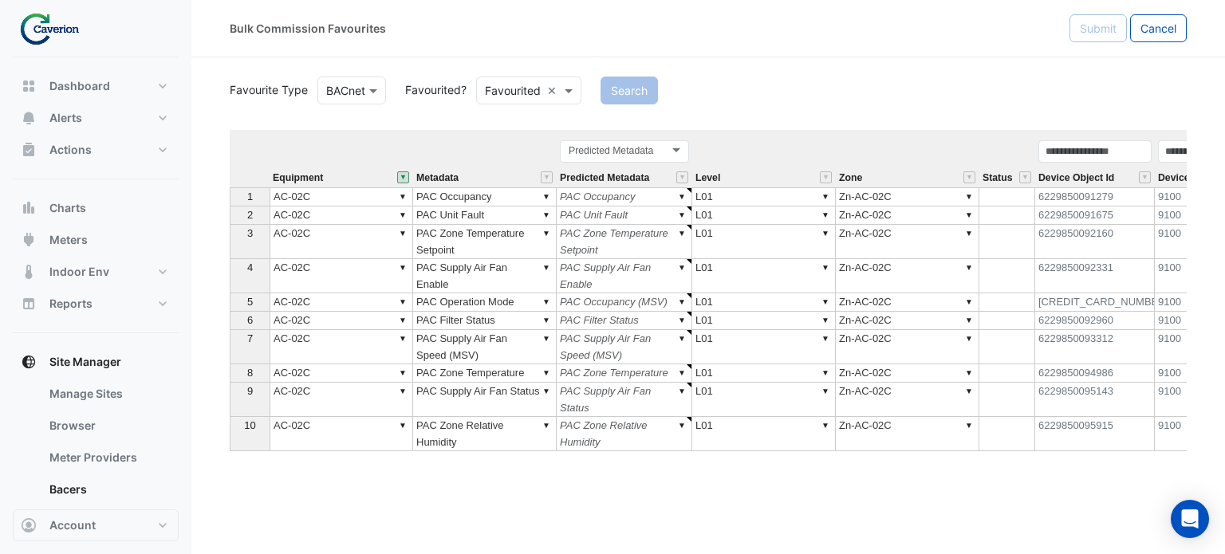
click at [401, 175] on button "" at bounding box center [403, 177] width 12 height 12
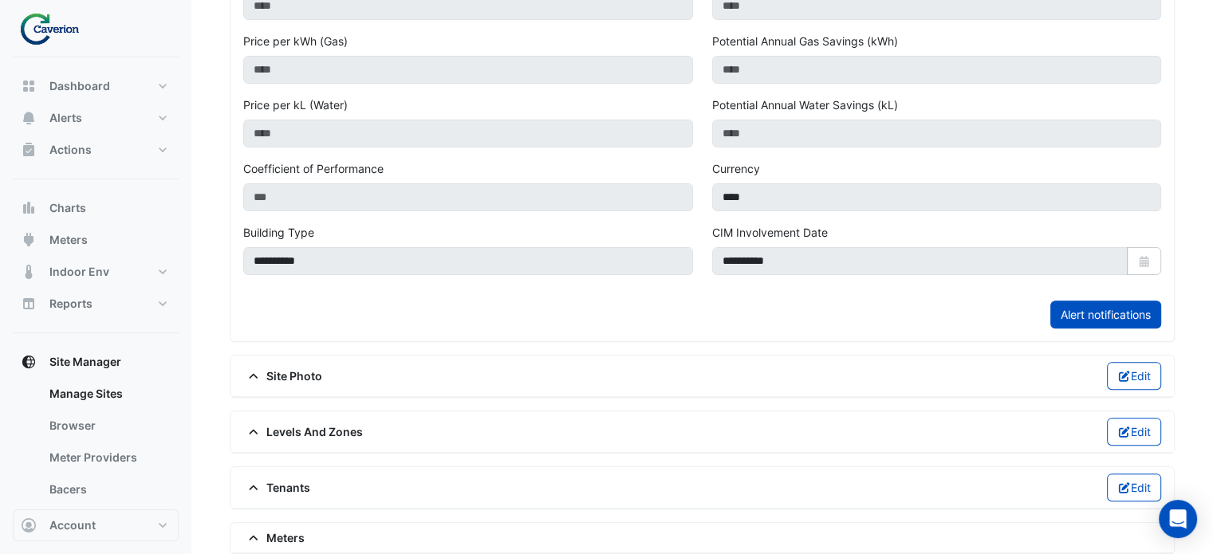
scroll to position [718, 0]
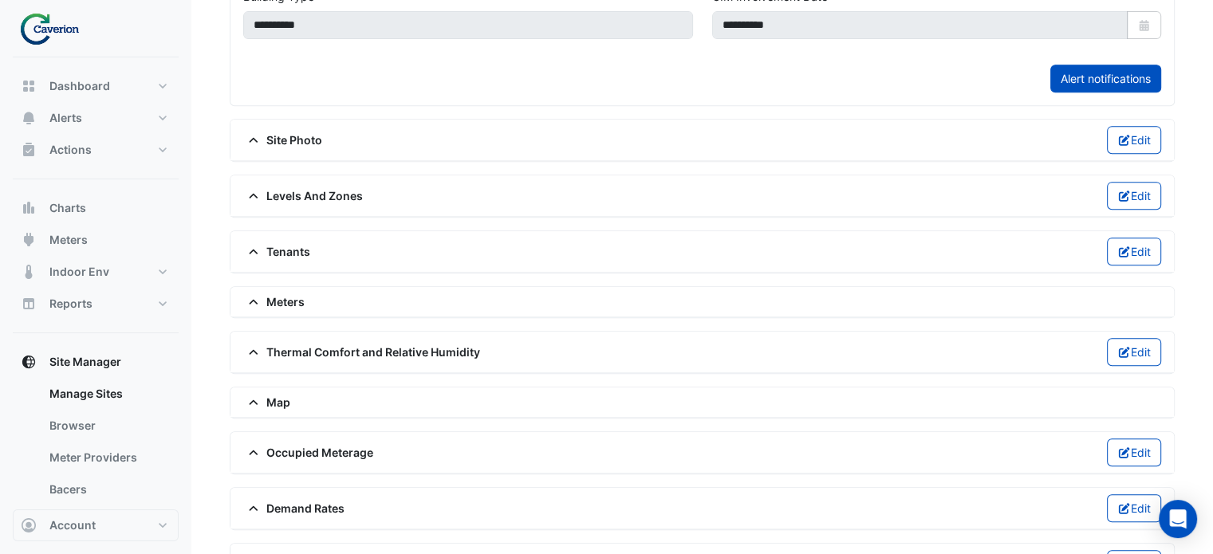
click at [332, 175] on div "Levels And Zones Edit" at bounding box center [701, 195] width 943 height 41
click at [337, 187] on span "Levels And Zones" at bounding box center [303, 195] width 120 height 17
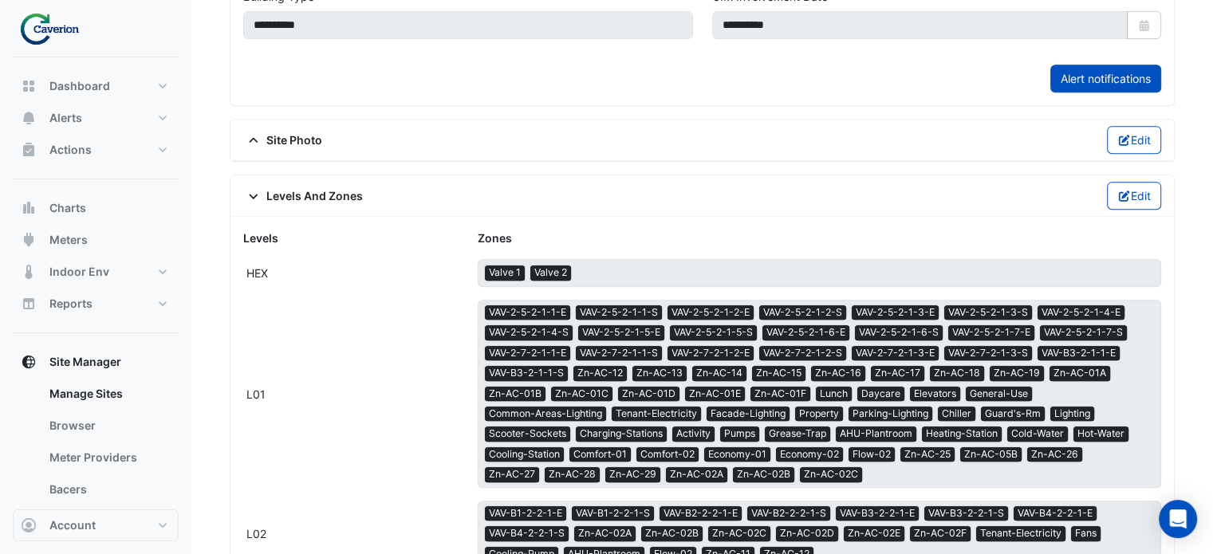
click at [1129, 175] on div "Levels And Zones Edit" at bounding box center [701, 195] width 943 height 41
click at [1133, 183] on button "Edit" at bounding box center [1134, 196] width 55 height 28
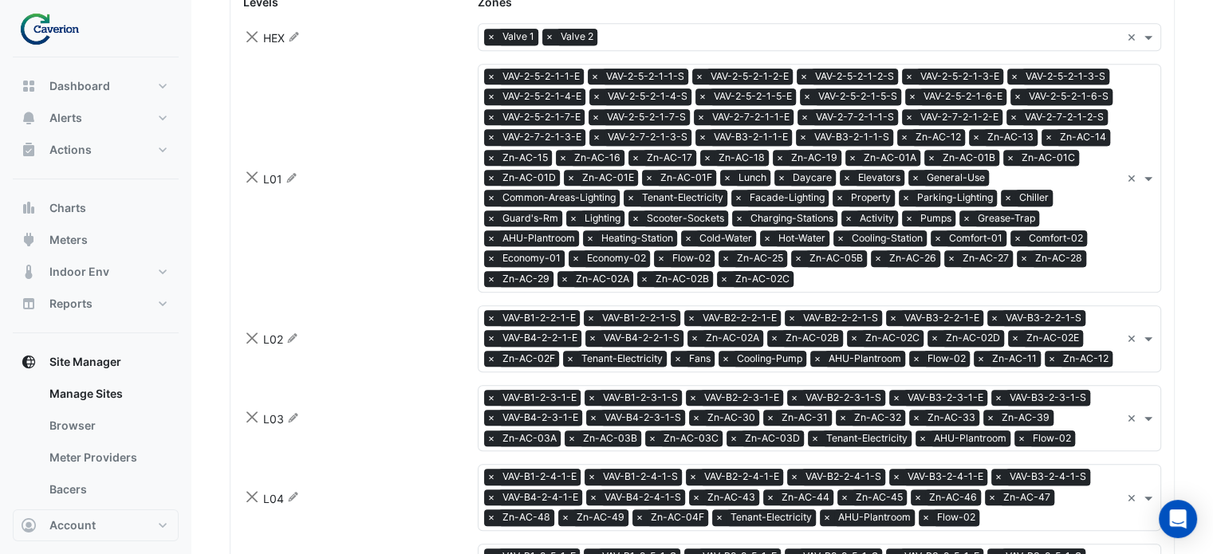
scroll to position [957, 0]
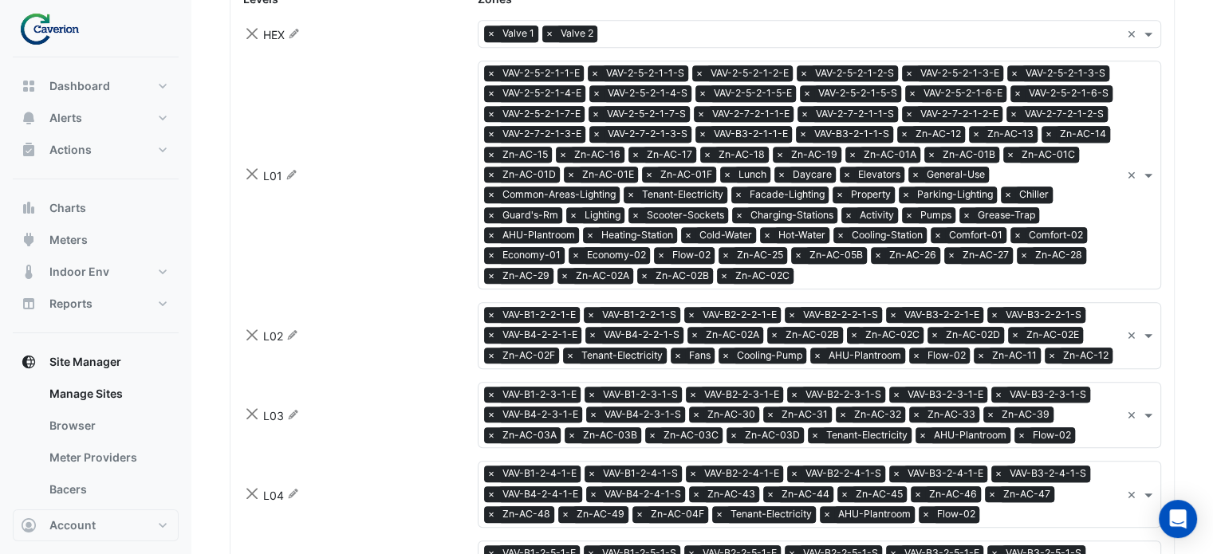
click at [853, 328] on span "×" at bounding box center [854, 335] width 14 height 16
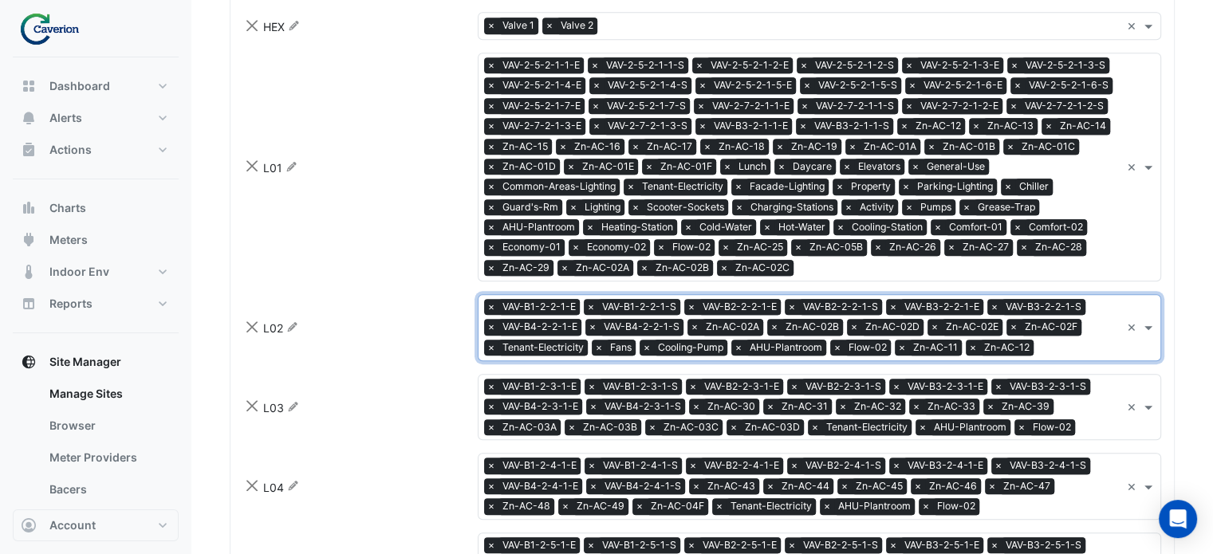
scroll to position [1640, 0]
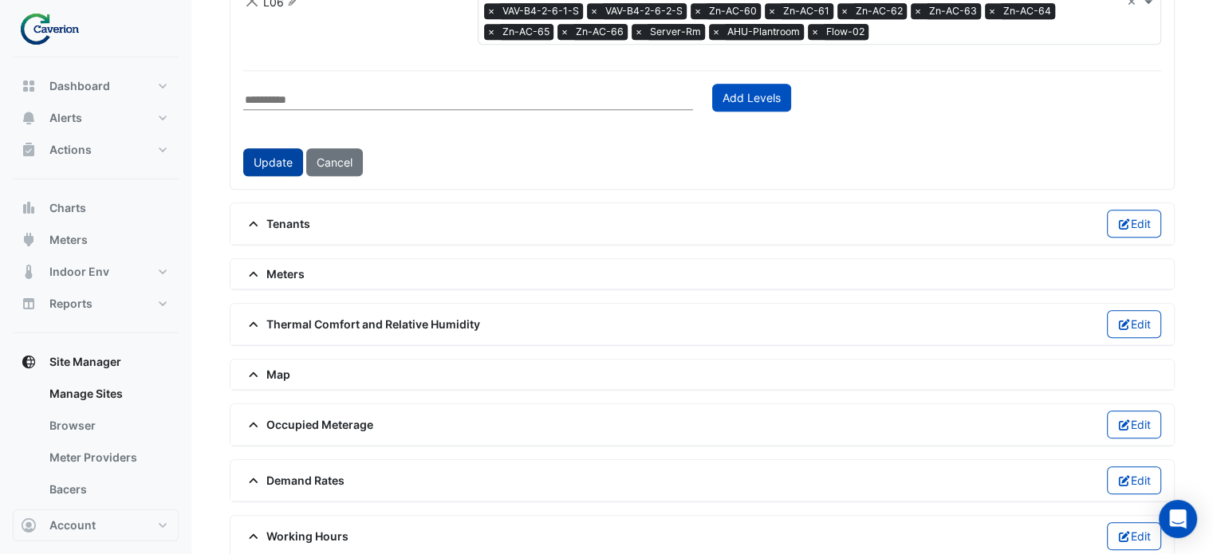
click at [250, 156] on button "Update" at bounding box center [273, 162] width 60 height 28
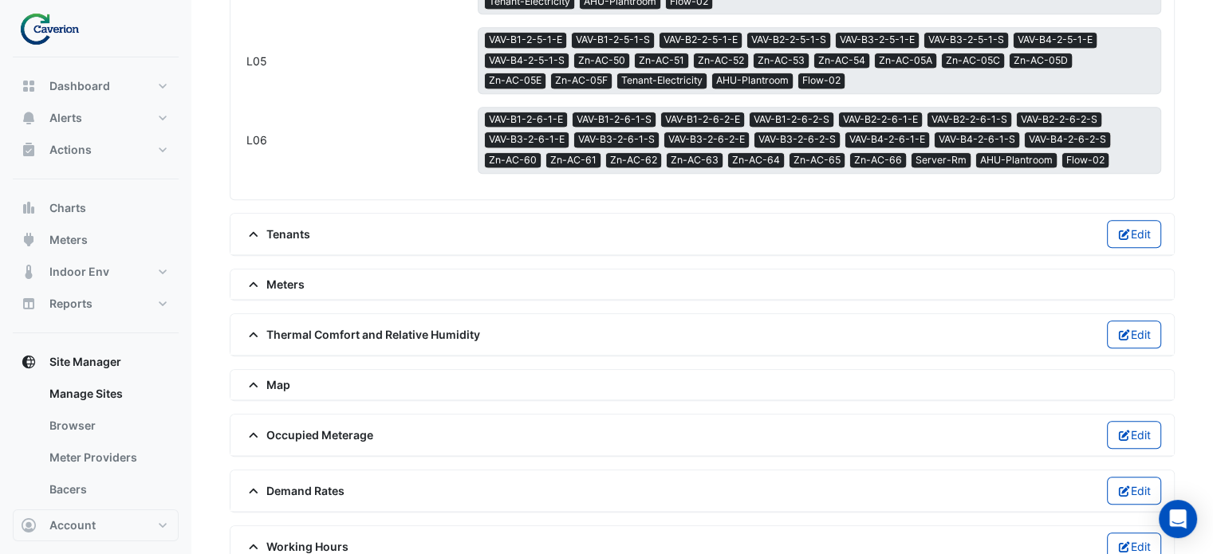
scroll to position [1433, 0]
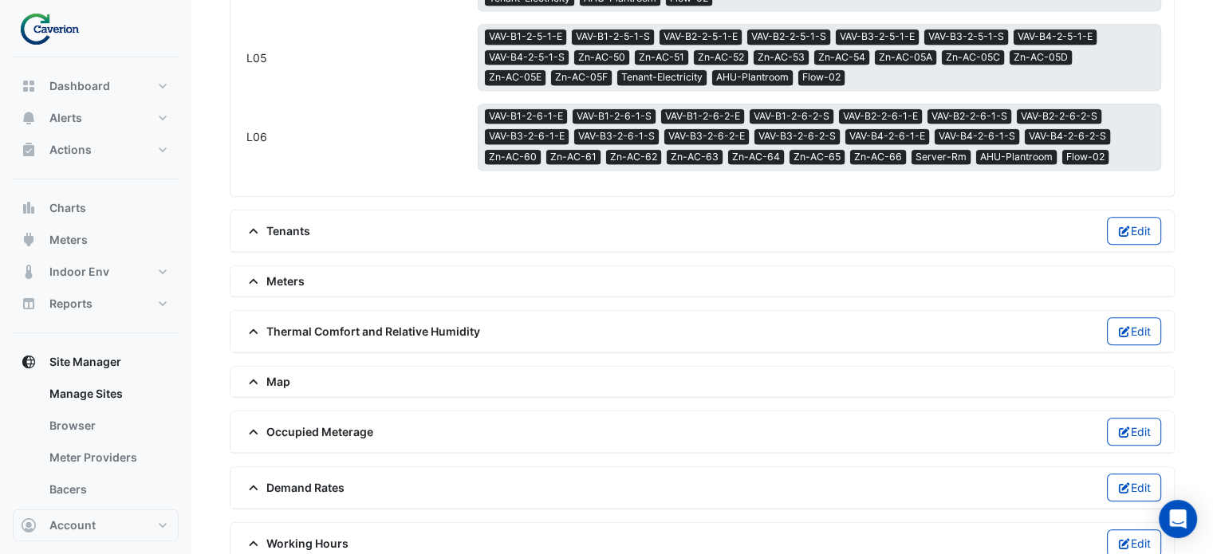
click at [510, 317] on div "Thermal Comfort and Relative Humidity Edit" at bounding box center [702, 331] width 918 height 28
click at [330, 323] on span "Thermal Comfort and Relative Humidity" at bounding box center [361, 331] width 237 height 17
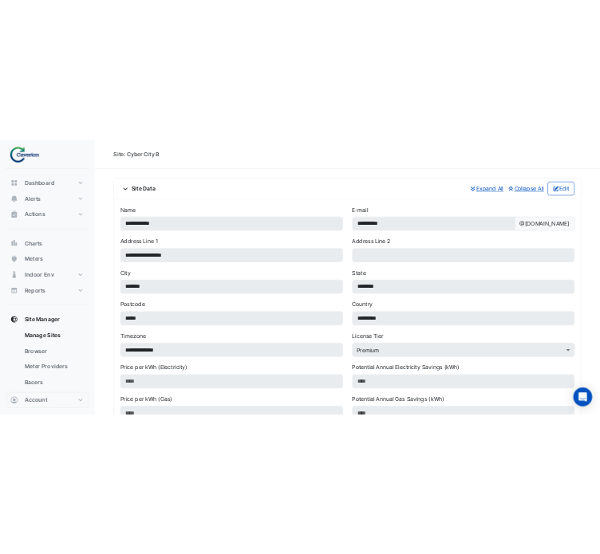
scroll to position [957, 0]
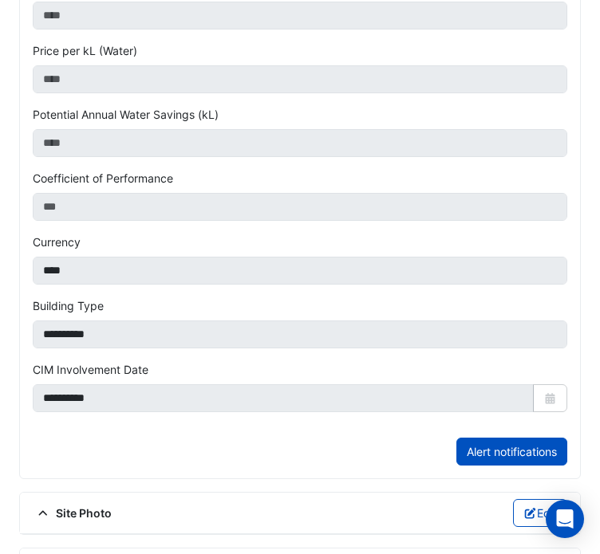
click at [249, 439] on div "Alert notifications" at bounding box center [300, 452] width 534 height 28
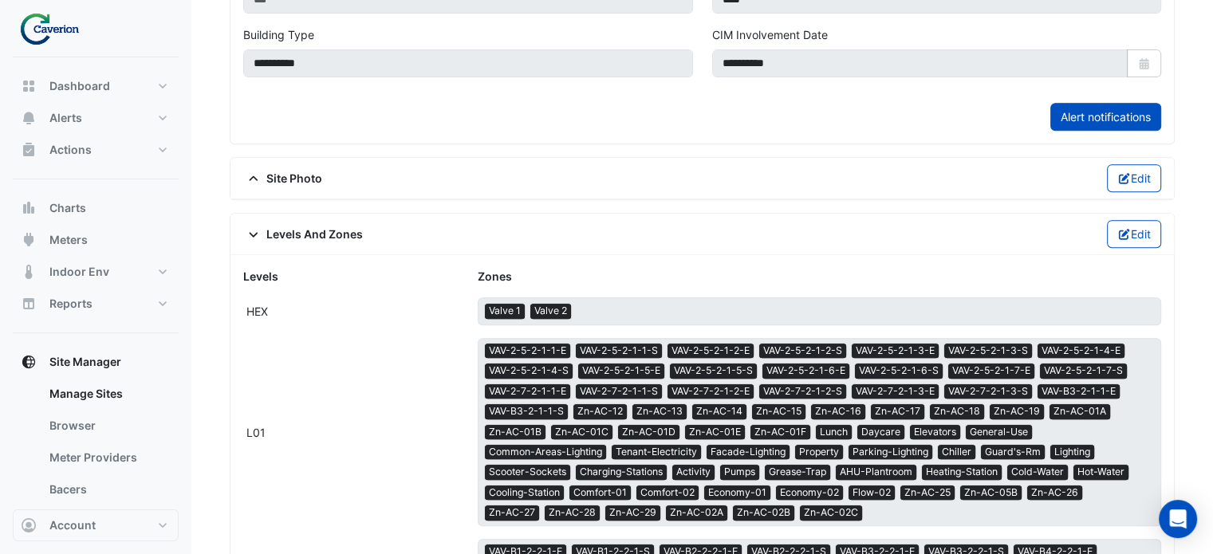
scroll to position [656, 0]
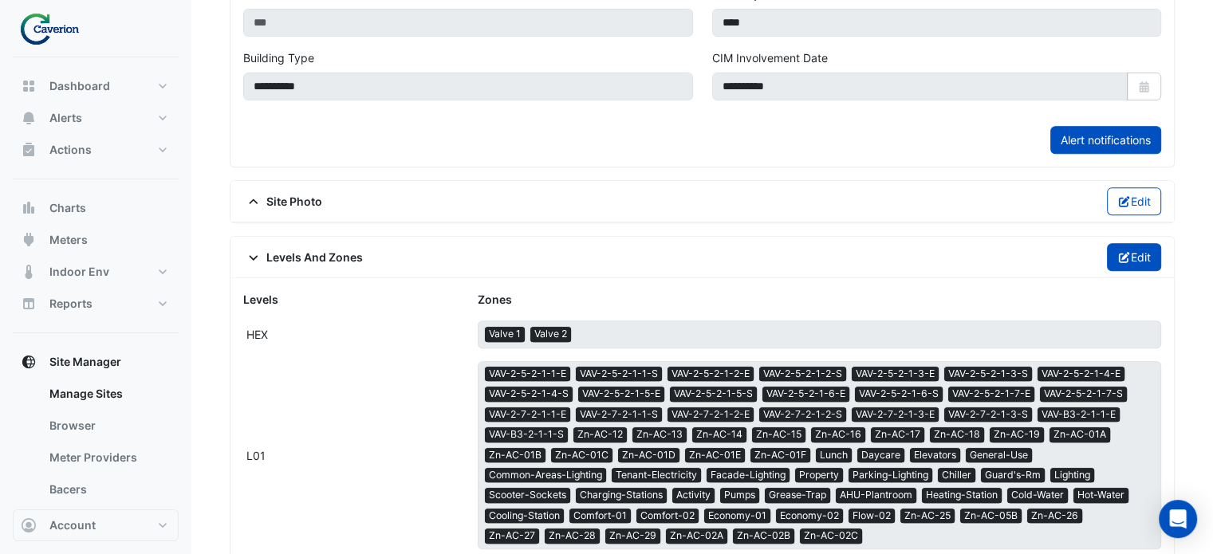
click at [1137, 247] on button "Edit" at bounding box center [1134, 257] width 55 height 28
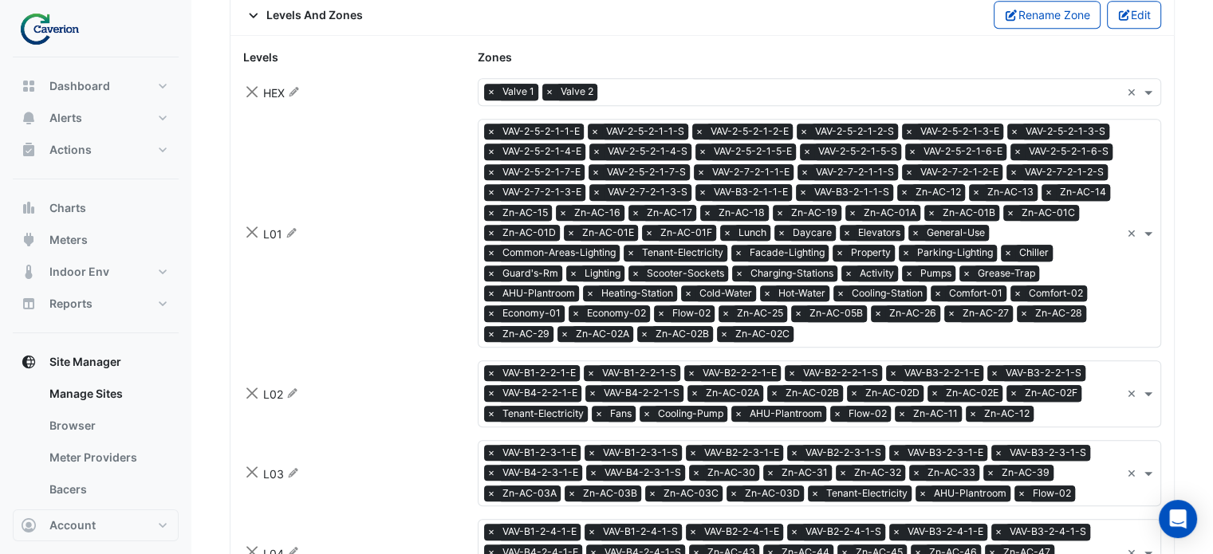
scroll to position [896, 0]
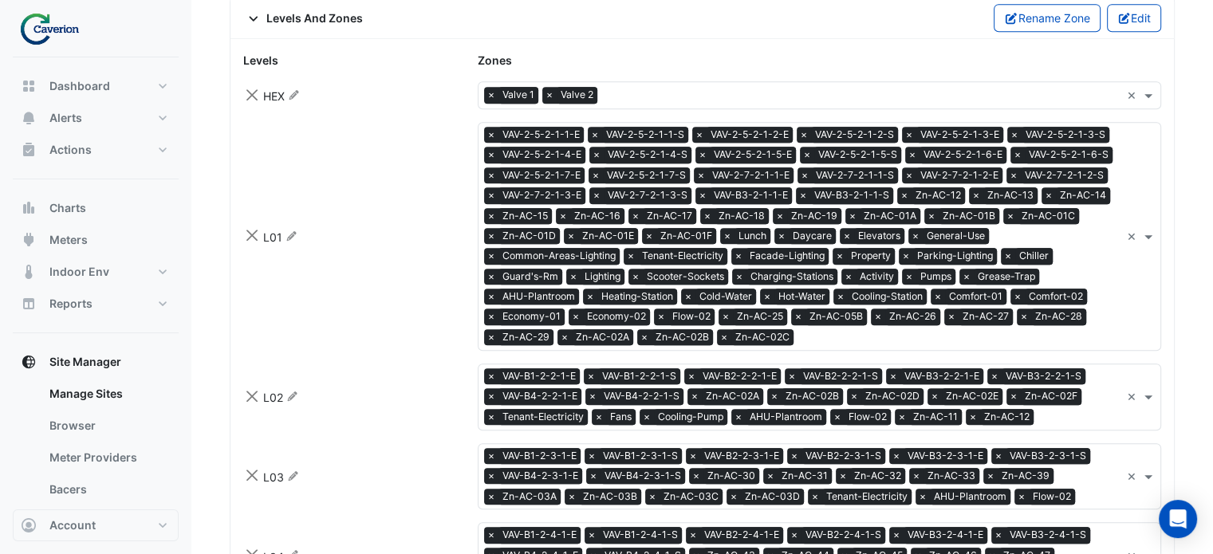
click at [807, 331] on input "text" at bounding box center [960, 339] width 321 height 17
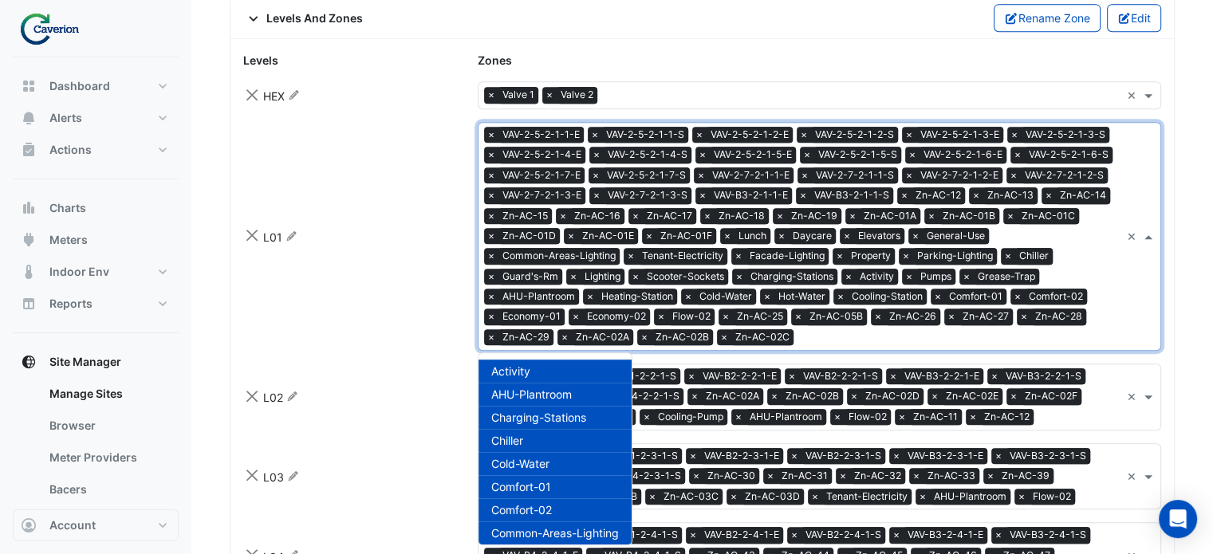
scroll to position [2504, 0]
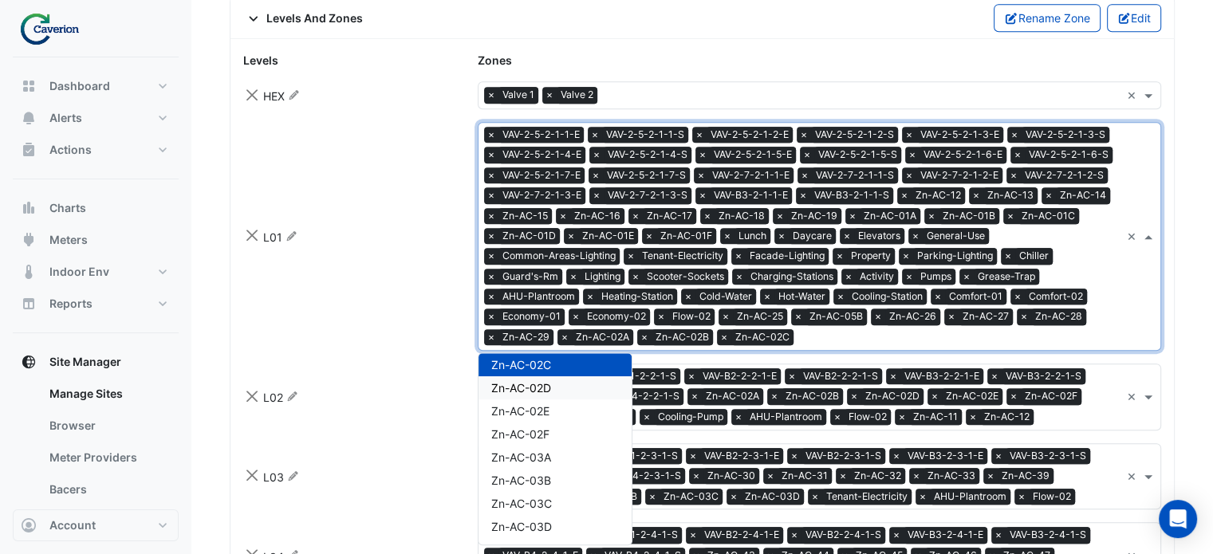
click at [537, 386] on span "Zn-AC-02D" at bounding box center [521, 388] width 60 height 14
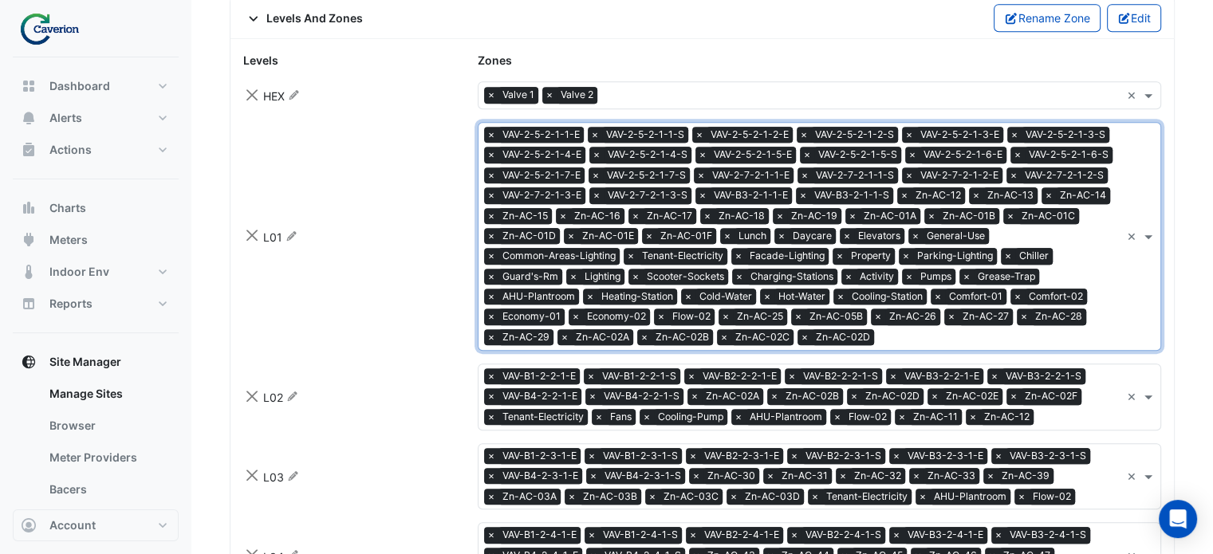
click at [1192, 136] on section "**********" at bounding box center [702, 443] width 1022 height 2562
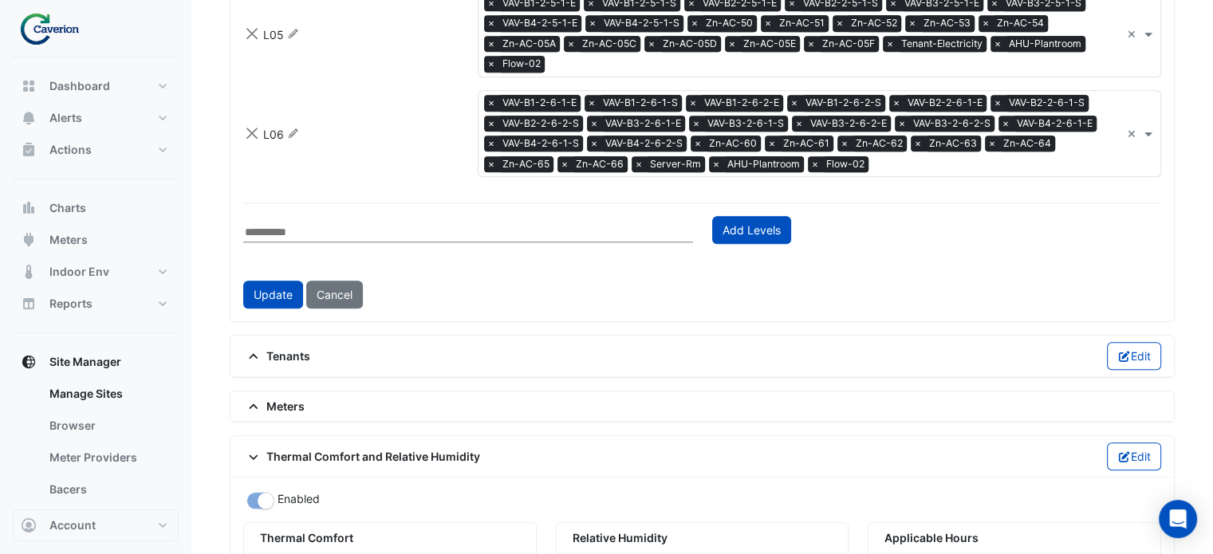
scroll to position [1613, 0]
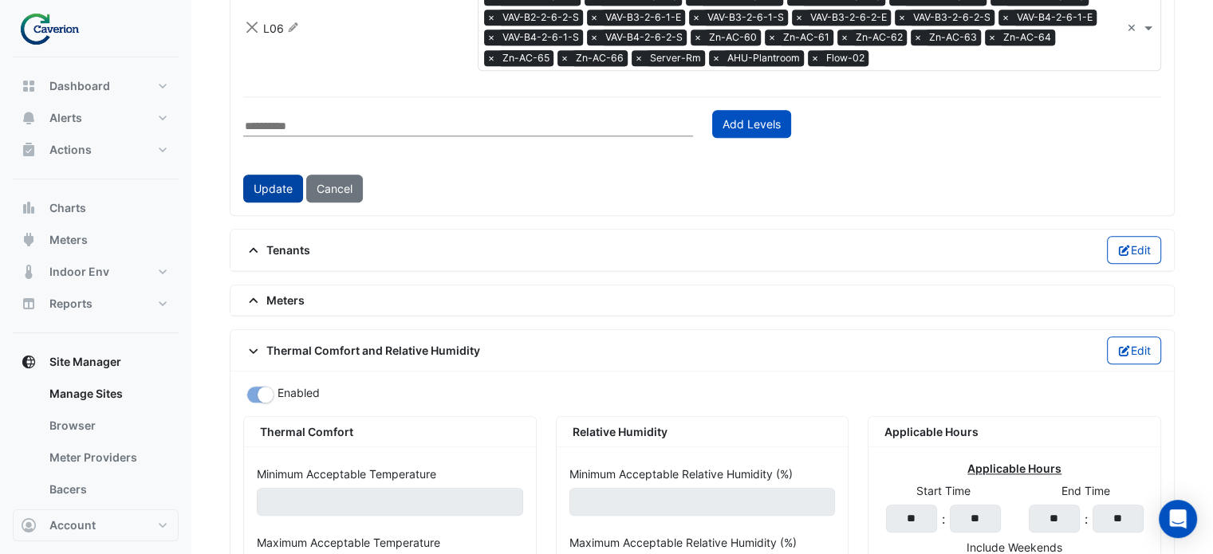
click at [266, 184] on button "Update" at bounding box center [273, 189] width 60 height 28
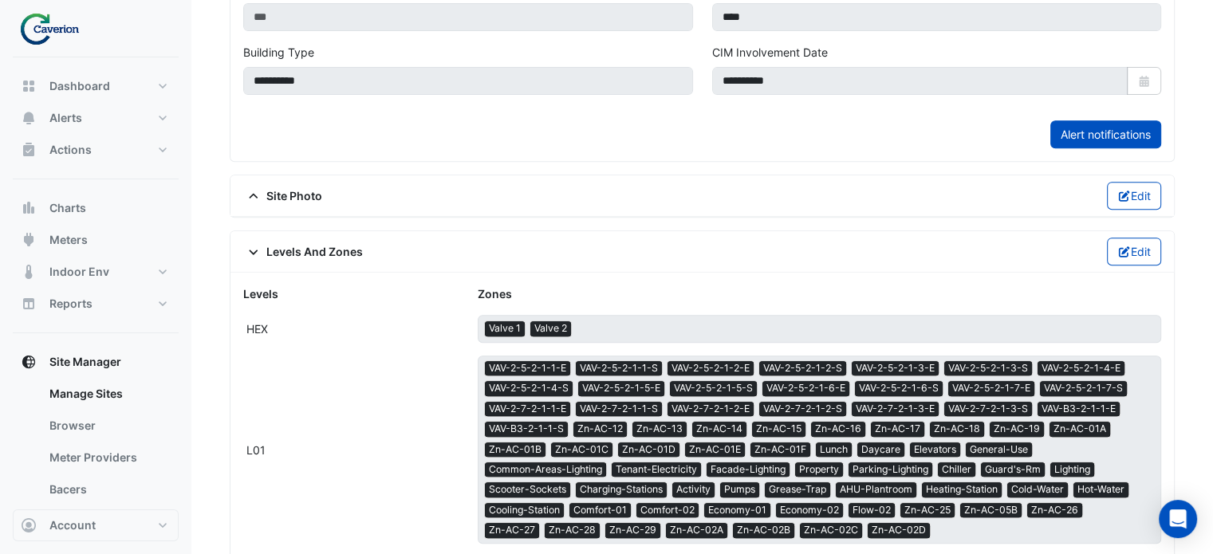
scroll to position [0, 0]
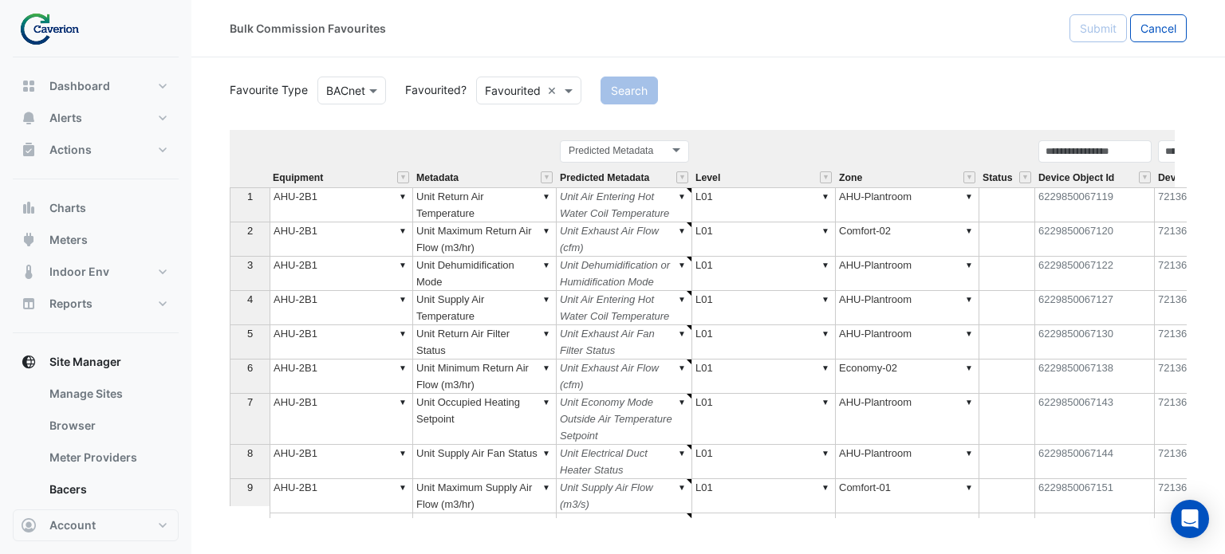
type textarea "******"
click at [404, 175] on button "" at bounding box center [403, 177] width 12 height 12
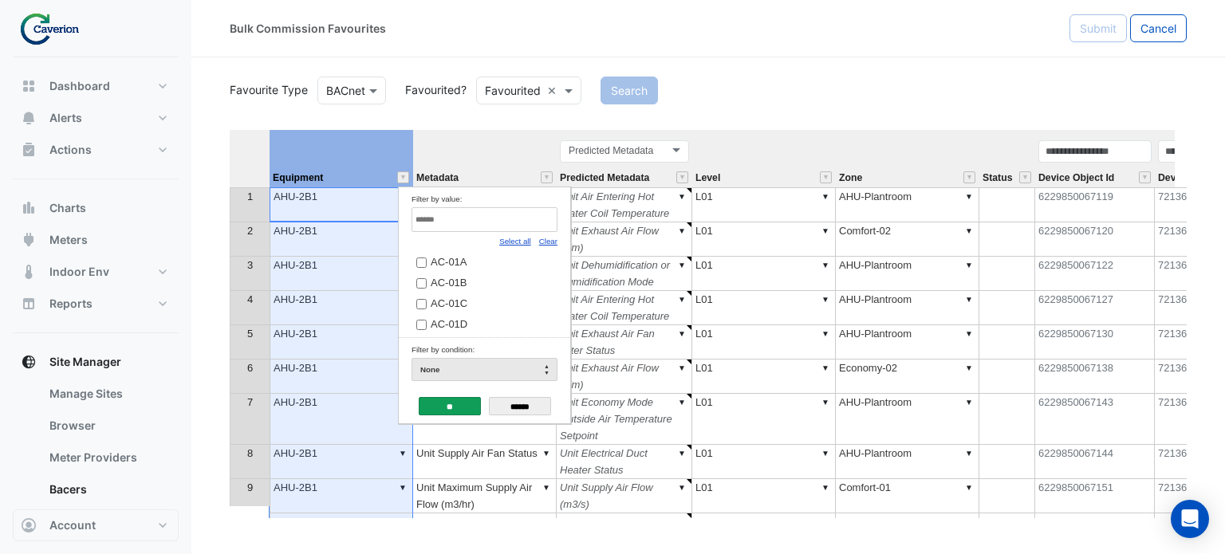
click at [543, 242] on link "Clear" at bounding box center [548, 241] width 18 height 9
click at [510, 219] on input "Filter by value:" at bounding box center [484, 219] width 146 height 25
type input "**"
click at [466, 264] on label "AC-02D" at bounding box center [478, 262] width 124 height 17
click at [453, 404] on input "**" at bounding box center [450, 406] width 62 height 18
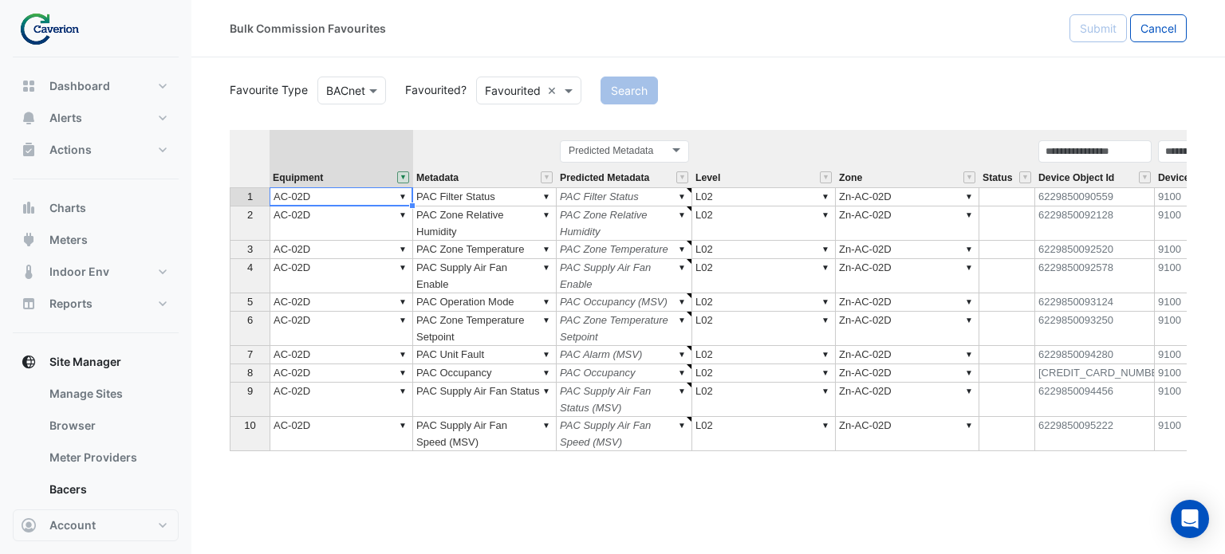
click at [773, 194] on td "▼ L02" at bounding box center [764, 196] width 144 height 19
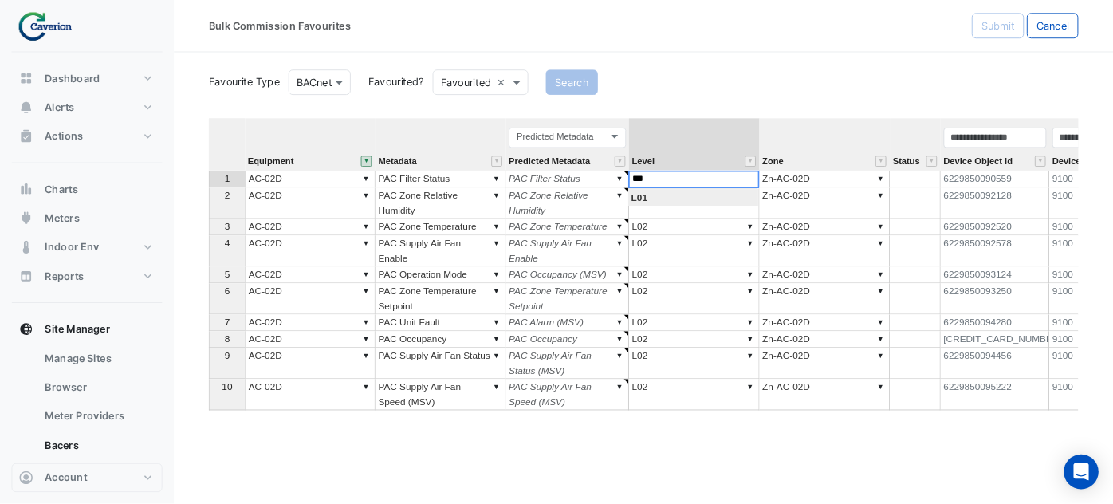
scroll to position [12, 12]
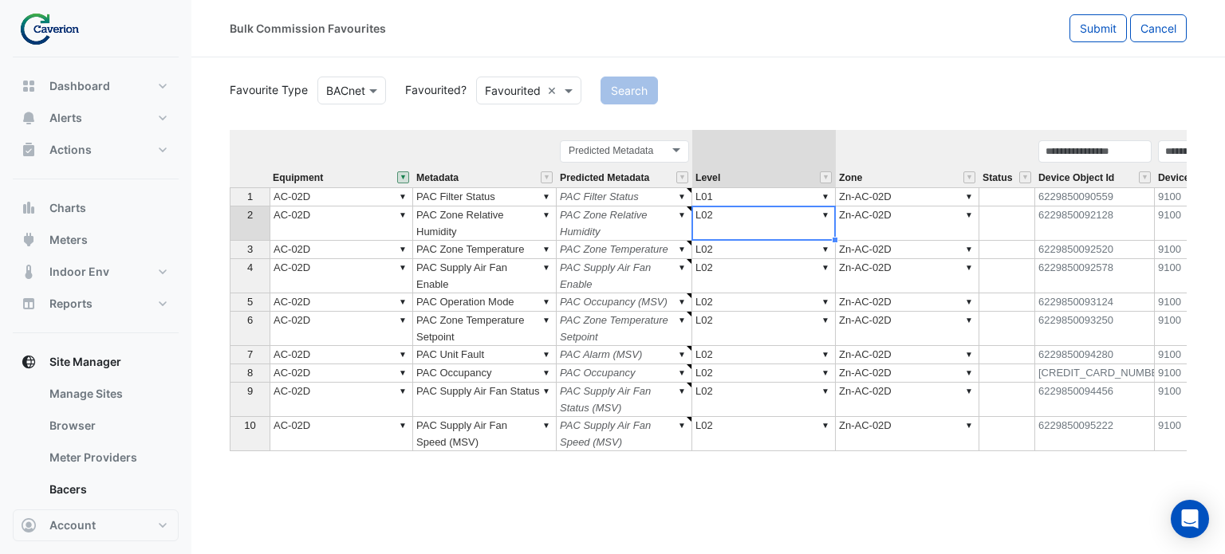
click at [765, 187] on div "Equipment Metadata Predicted Metadata Predicted Metadata Level Zone Status Devi…" at bounding box center [708, 160] width 957 height 60
type textarea "***"
click at [766, 191] on td "▼ L01" at bounding box center [764, 196] width 144 height 19
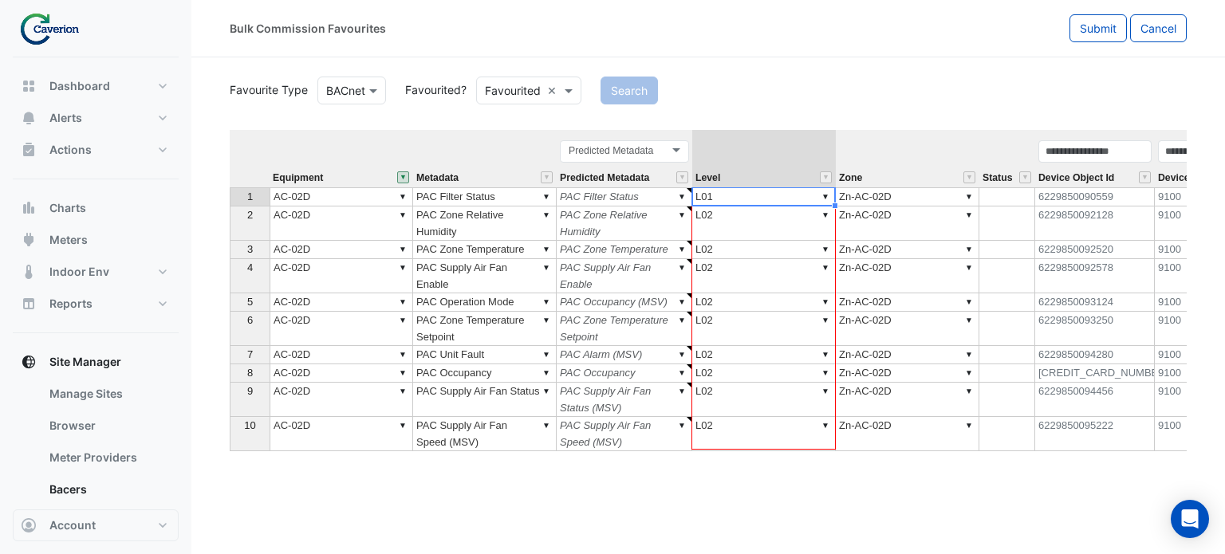
drag, startPoint x: 833, startPoint y: 207, endPoint x: 810, endPoint y: 428, distance: 222.8
click at [230, 428] on div "Equipment Metadata Predicted Metadata Level Zone Status Device Object Id Device…" at bounding box center [230, 290] width 0 height 321
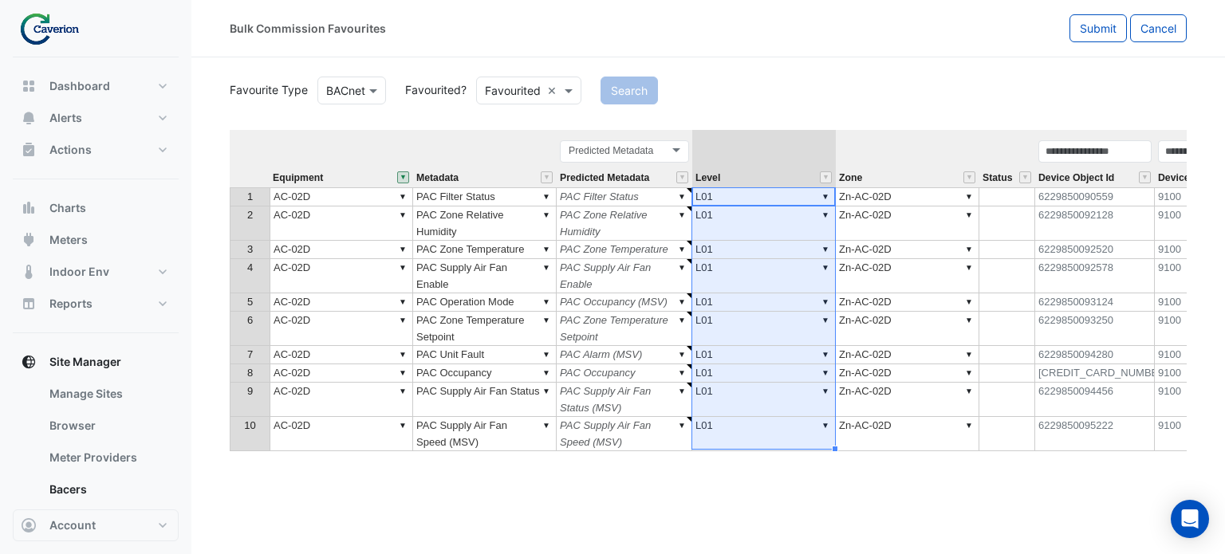
type textarea "***"
click at [691, 465] on div "Equipment Metadata Predicted Metadata Level Zone Status Device Object Id Device…" at bounding box center [708, 324] width 957 height 388
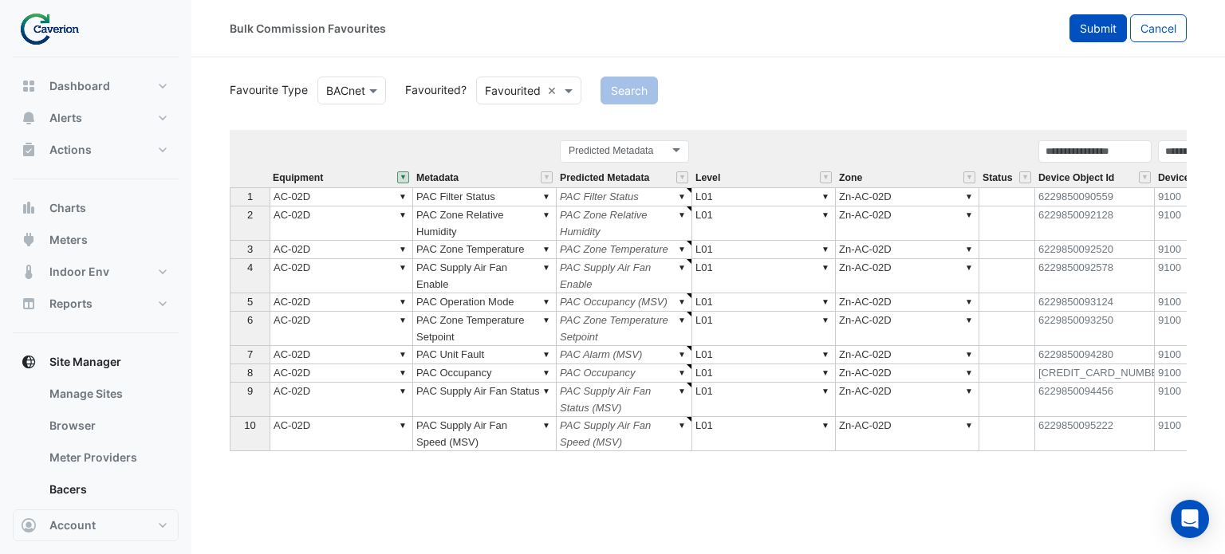
click at [1088, 32] on span "Submit" at bounding box center [1098, 29] width 37 height 14
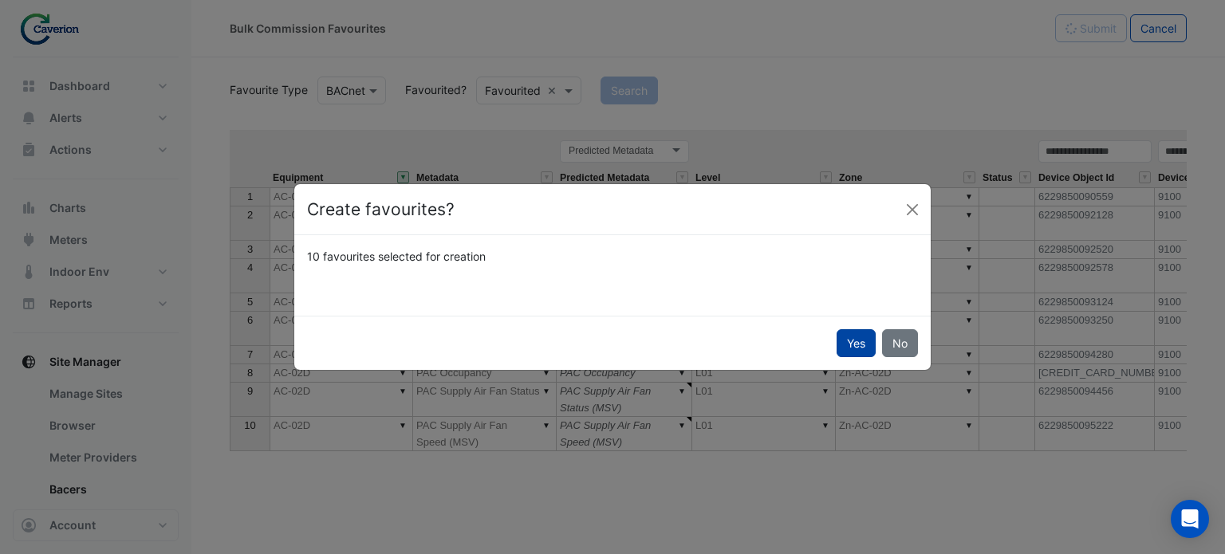
click at [855, 341] on button "Yes" at bounding box center [856, 343] width 39 height 28
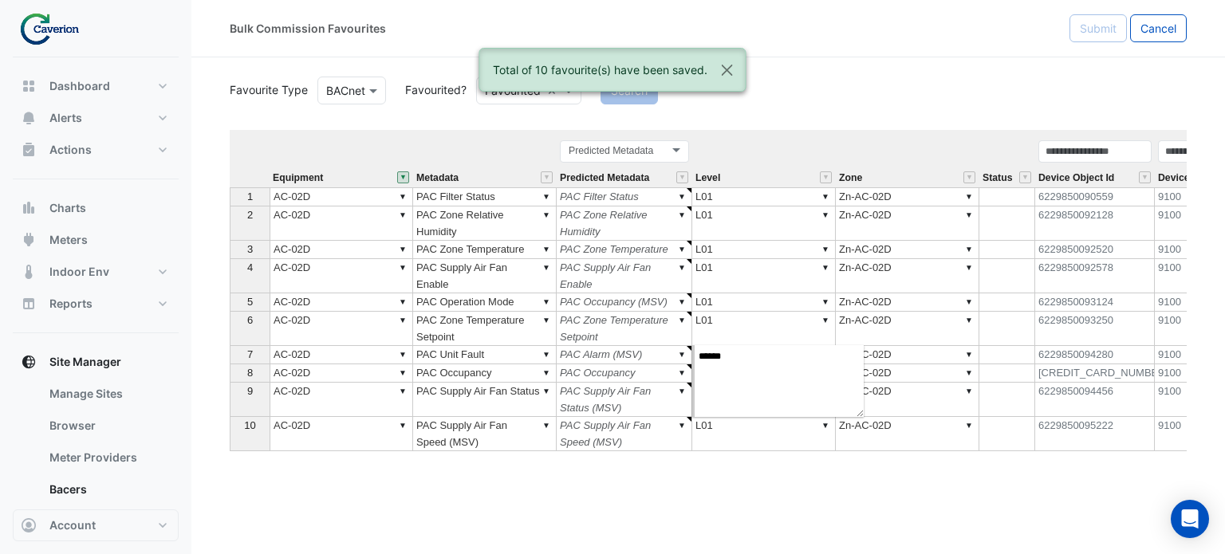
type textarea "******"
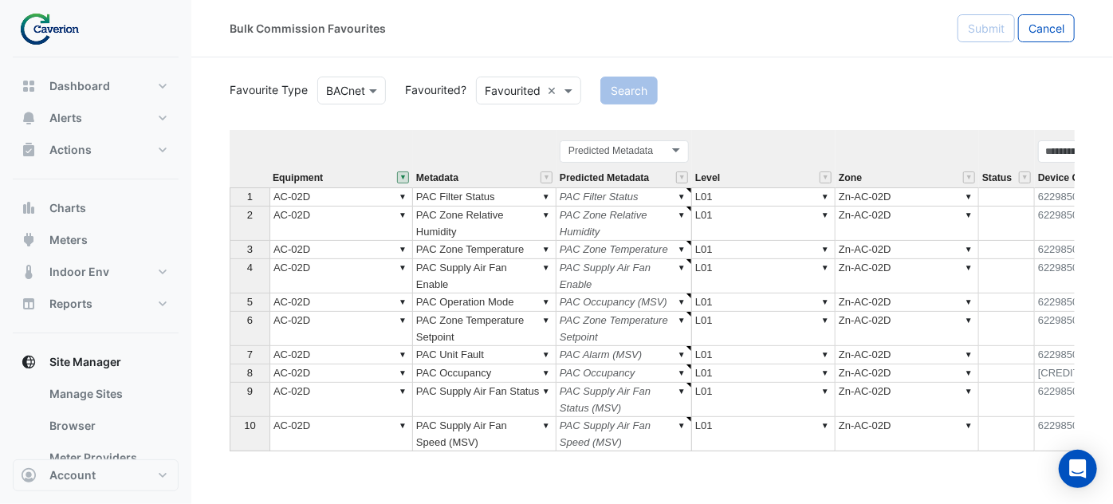
click at [406, 175] on button "" at bounding box center [403, 177] width 12 height 12
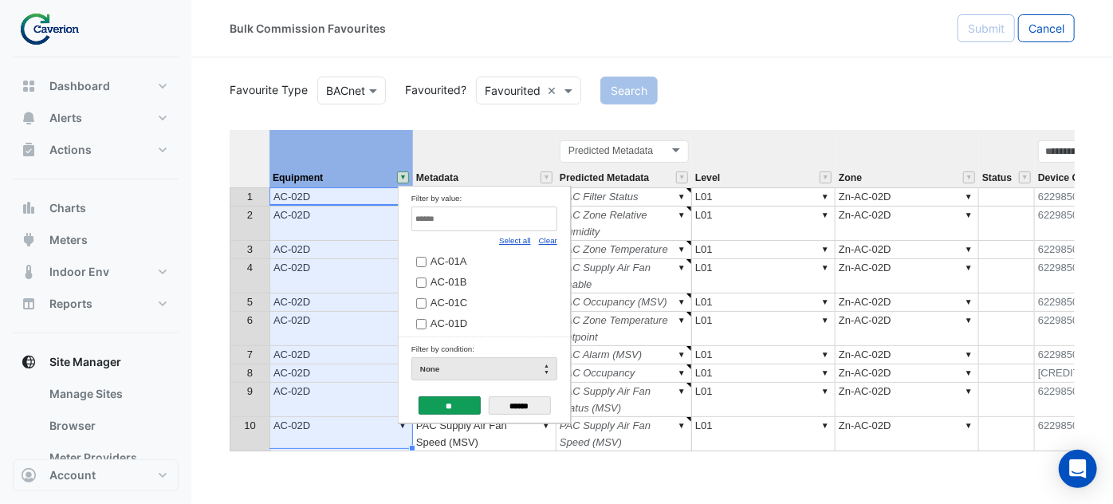
click at [404, 176] on button "" at bounding box center [403, 177] width 12 height 12
click at [455, 215] on input "Filter by value:" at bounding box center [484, 219] width 146 height 25
click at [553, 236] on link "Clear" at bounding box center [548, 240] width 18 height 9
type input "**"
click at [553, 236] on link "Clear" at bounding box center [548, 240] width 18 height 9
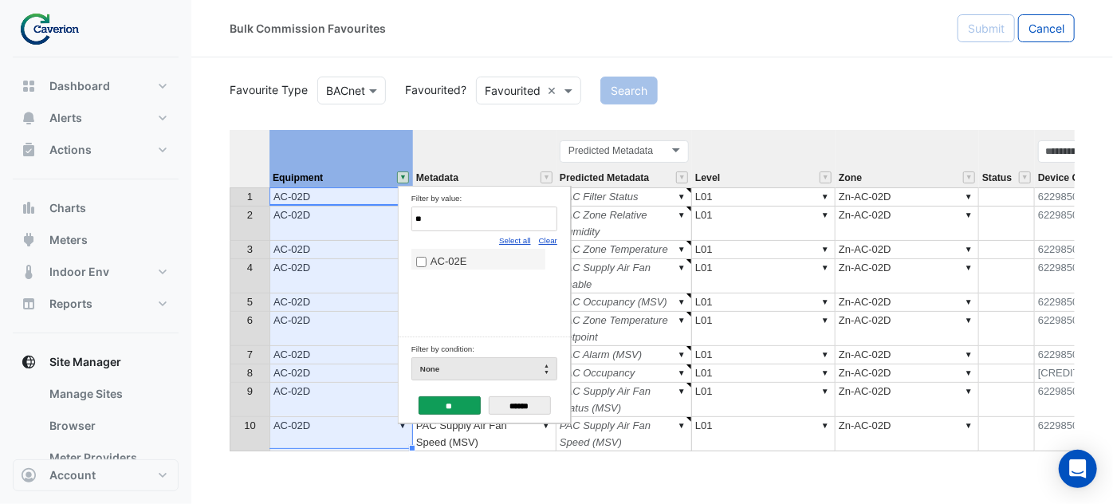
click at [486, 262] on label "AC-02E" at bounding box center [478, 261] width 124 height 17
click at [448, 404] on input "**" at bounding box center [450, 405] width 62 height 18
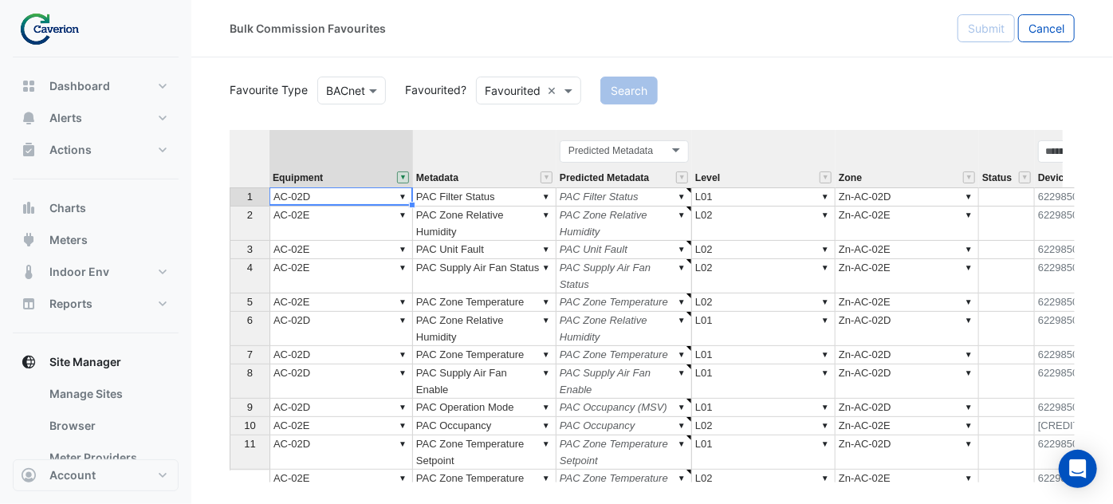
click at [404, 176] on button "" at bounding box center [403, 177] width 12 height 12
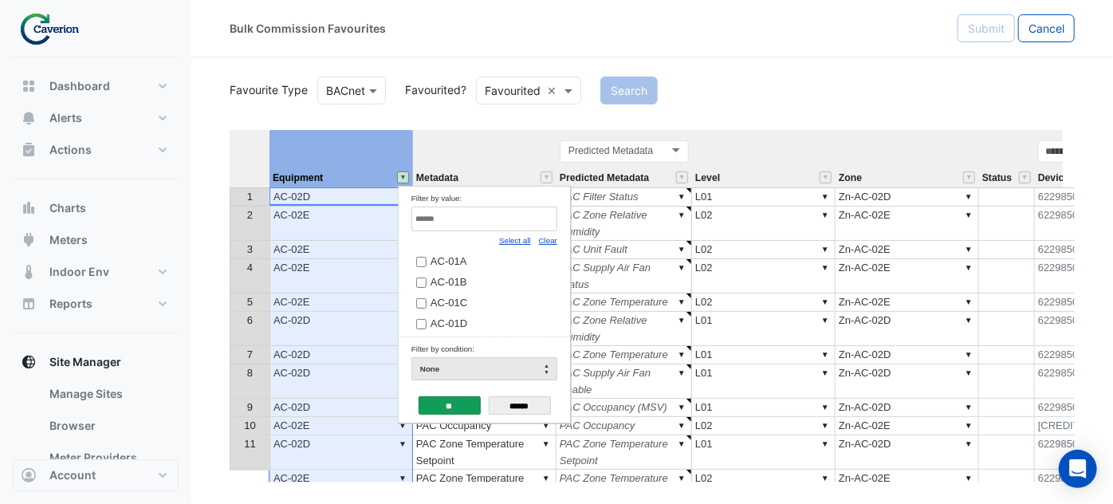
click at [479, 219] on input "Filter by value:" at bounding box center [484, 219] width 146 height 25
type input "**"
click at [443, 262] on span "AC-02D" at bounding box center [449, 261] width 37 height 12
click at [456, 408] on input "**" at bounding box center [450, 405] width 62 height 18
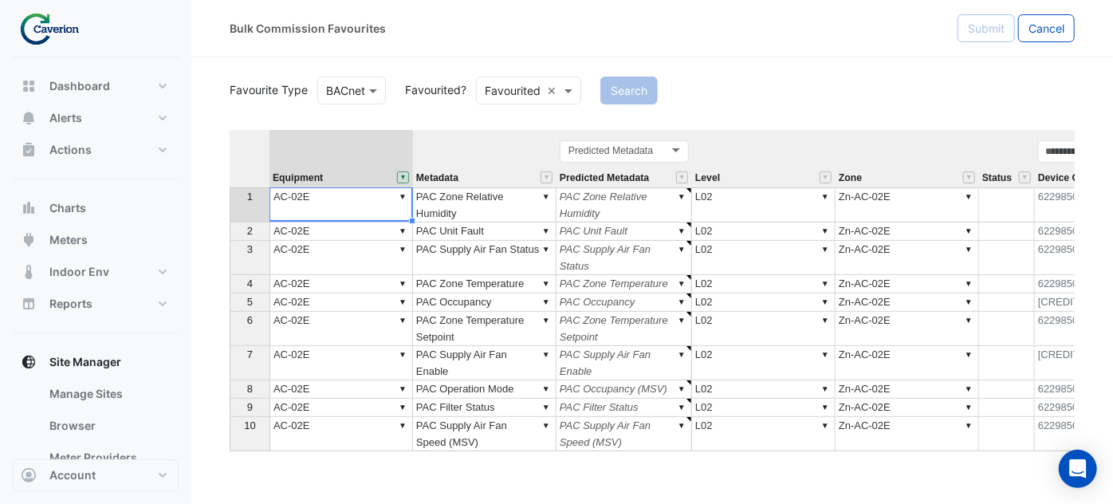
click at [782, 195] on td "▼ L02" at bounding box center [764, 204] width 144 height 35
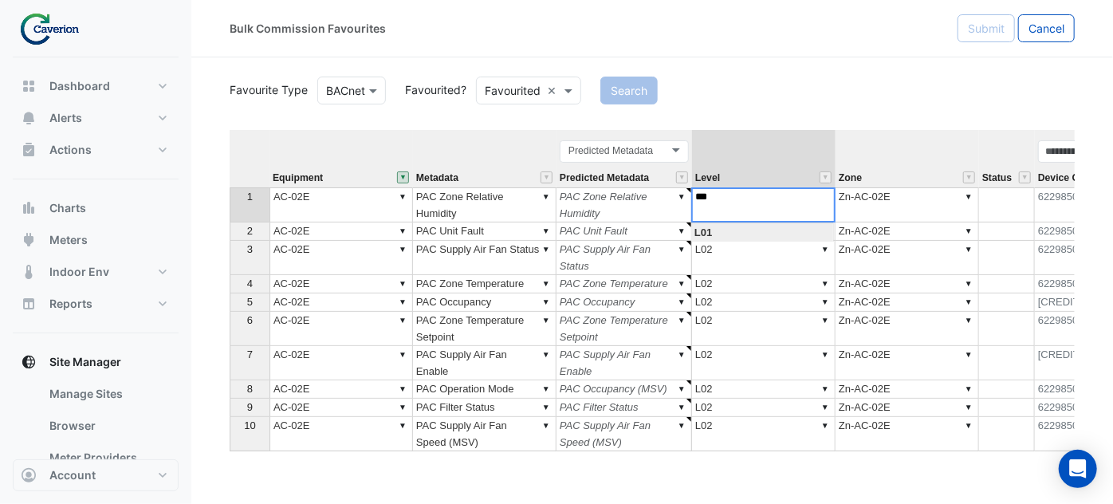
scroll to position [11, 12]
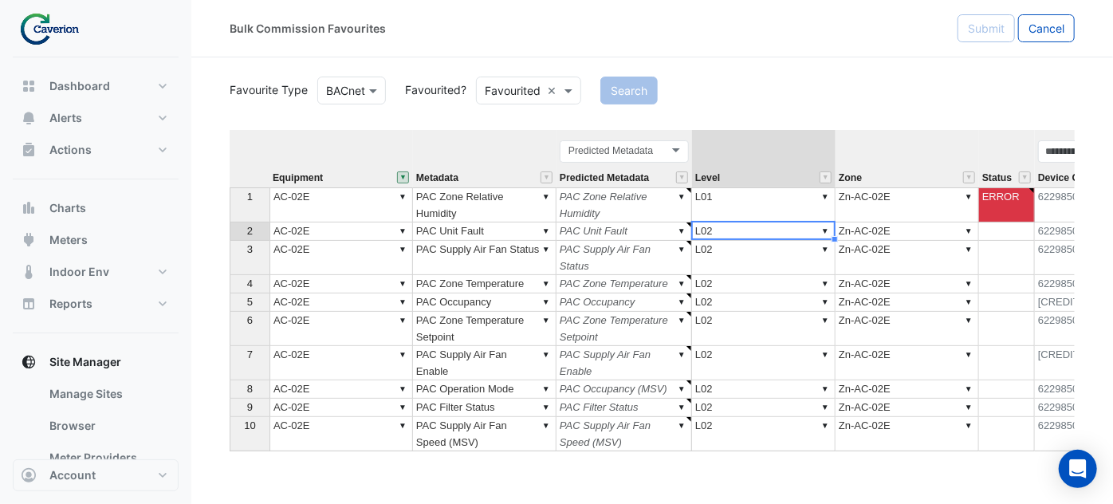
type textarea "***"
click at [782, 195] on td "▼ L01" at bounding box center [764, 204] width 144 height 35
click at [818, 108] on div "Favourite Type Favourite Type BACnet Favourited? Either Favourited × Search Equ…" at bounding box center [652, 277] width 845 height 409
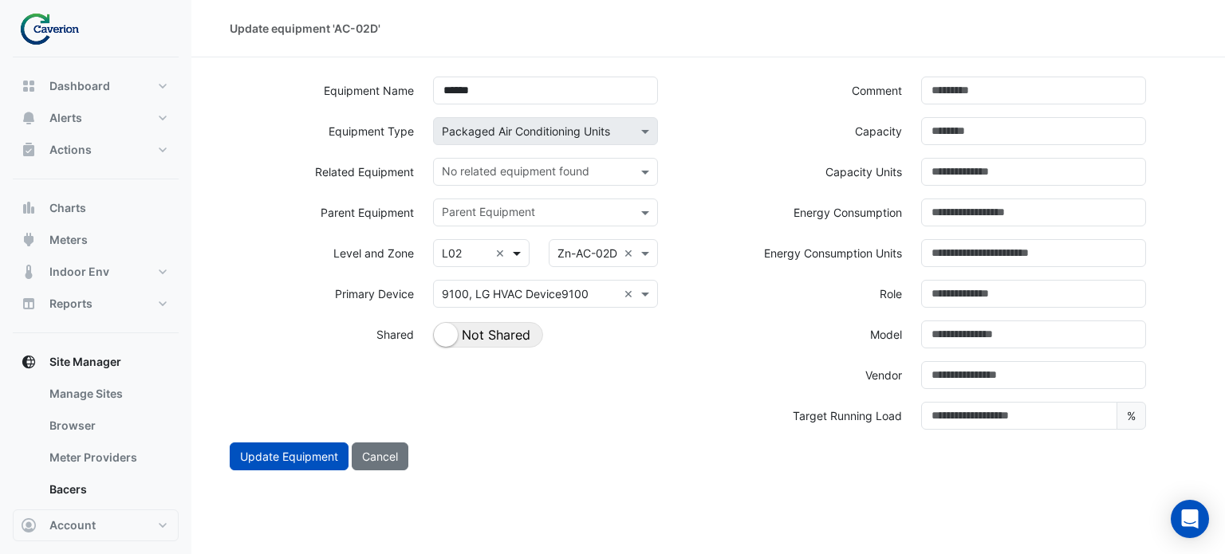
click at [520, 259] on span at bounding box center [519, 253] width 20 height 17
click at [471, 312] on div "L01" at bounding box center [457, 310] width 47 height 23
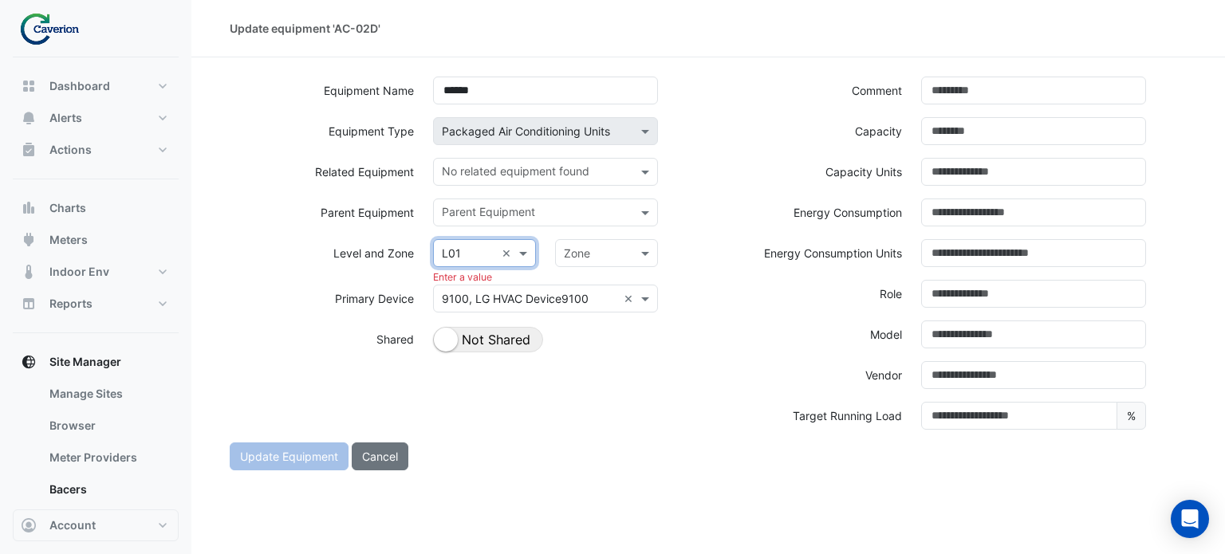
click at [578, 259] on input "text" at bounding box center [590, 254] width 53 height 17
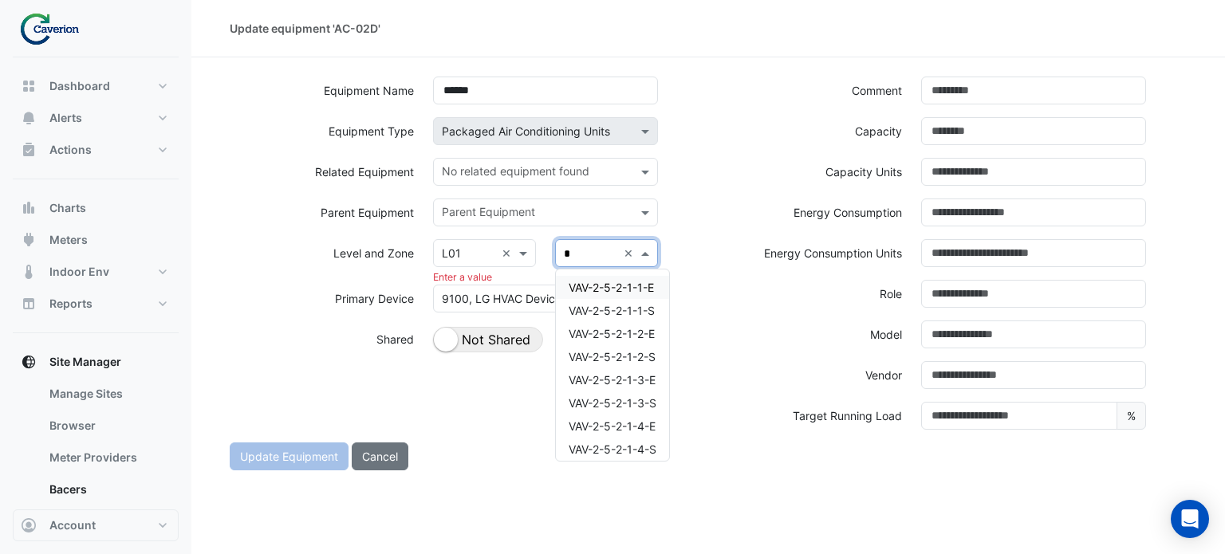
type input "**"
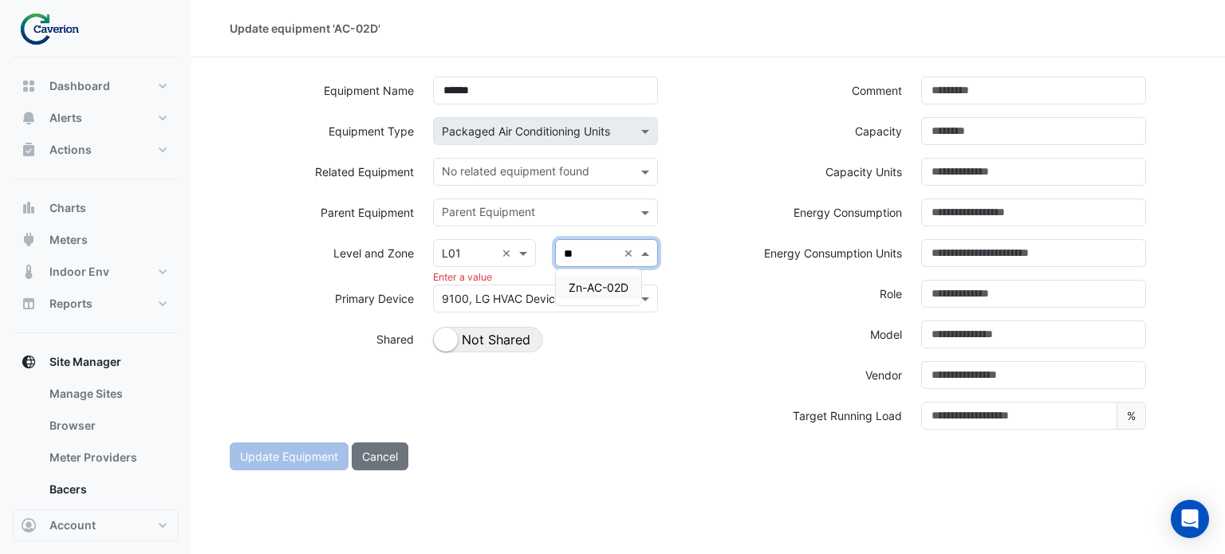
click at [598, 286] on span "Zn-AC-02D" at bounding box center [599, 288] width 60 height 14
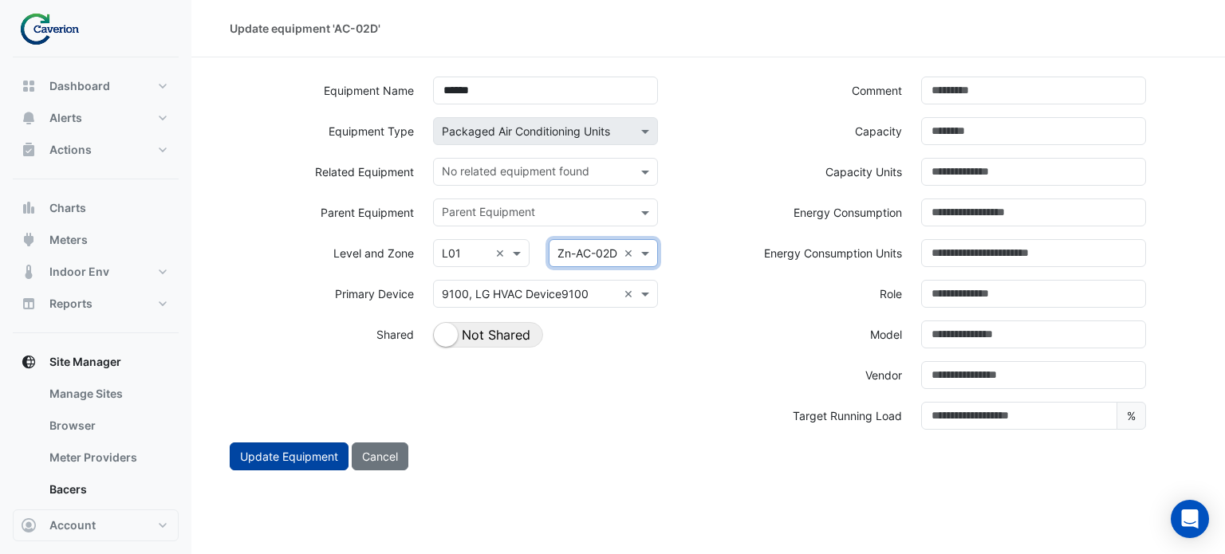
click at [285, 449] on button "Update Equipment" at bounding box center [289, 457] width 119 height 28
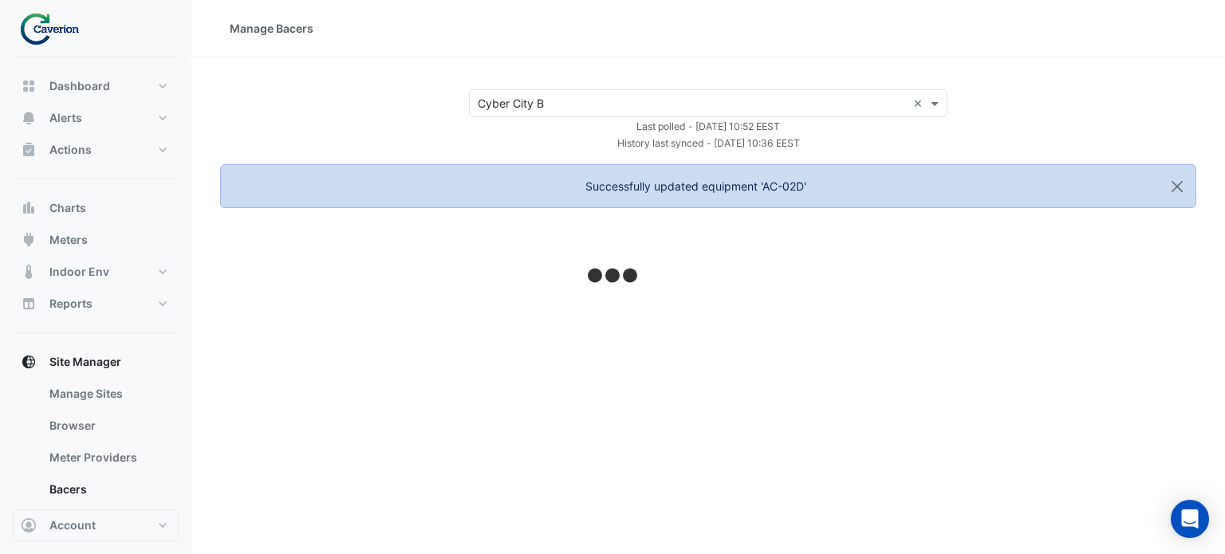
select select "***"
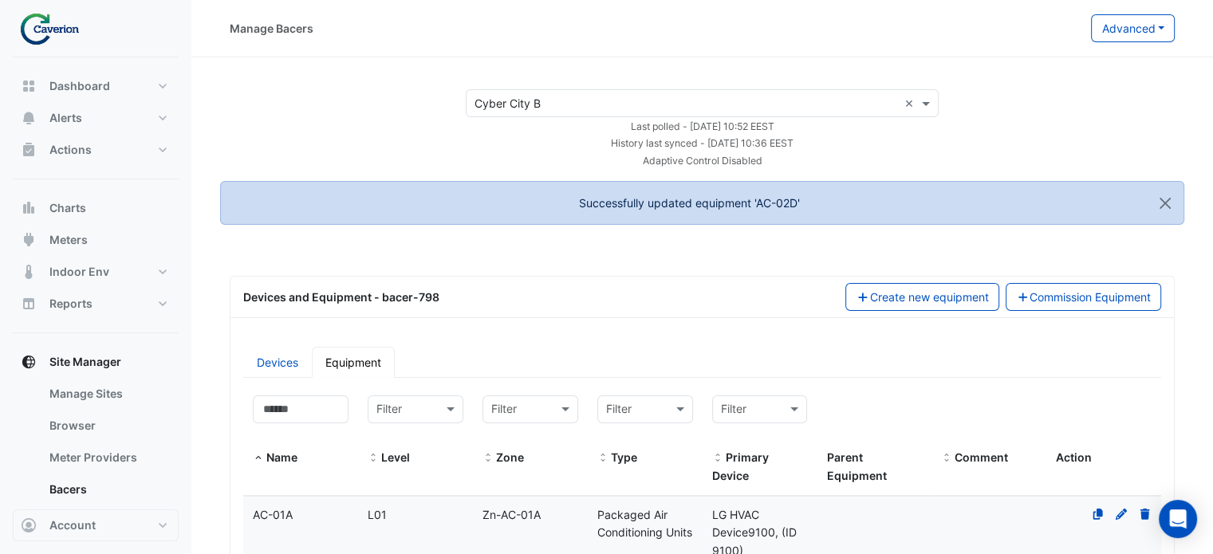
select select "***"
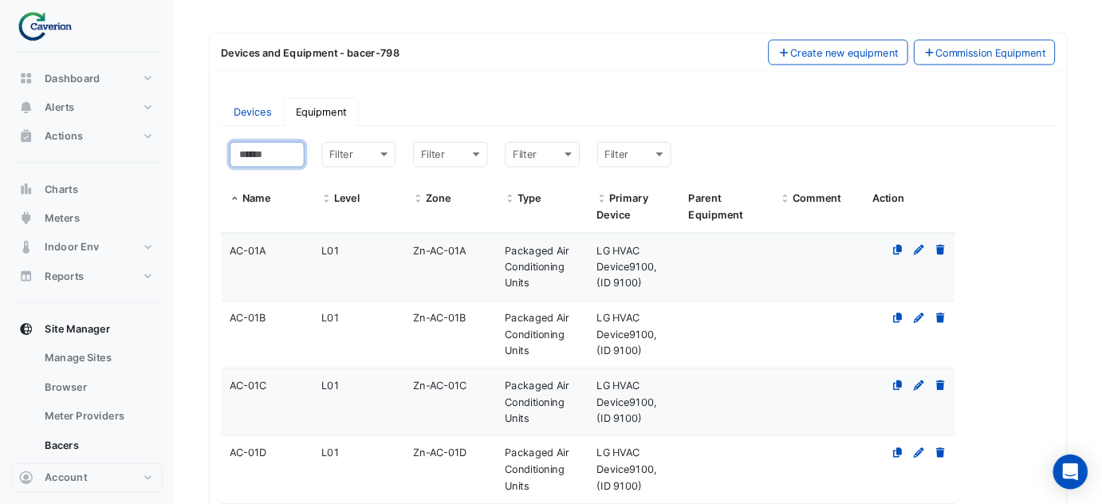
scroll to position [239, 0]
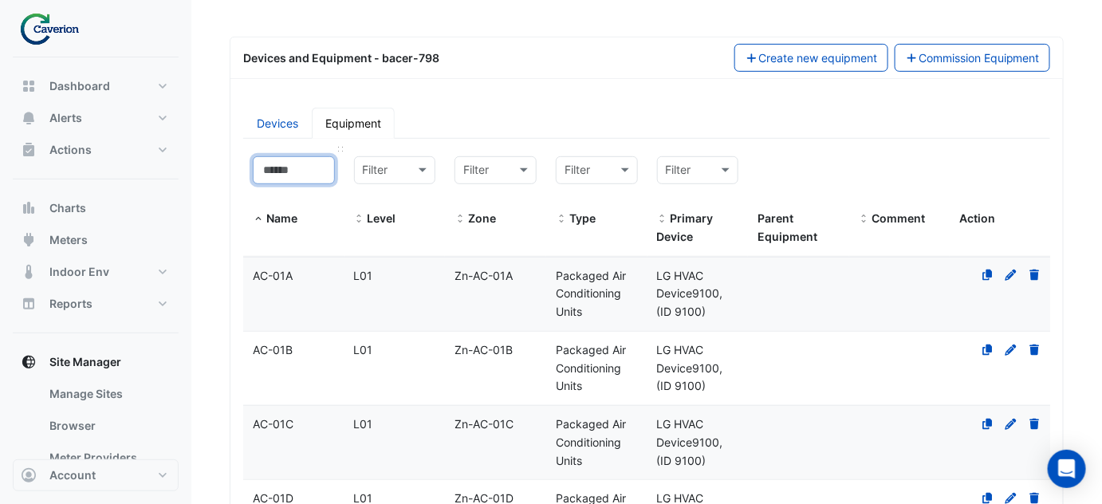
click at [294, 168] on input at bounding box center [294, 170] width 82 height 28
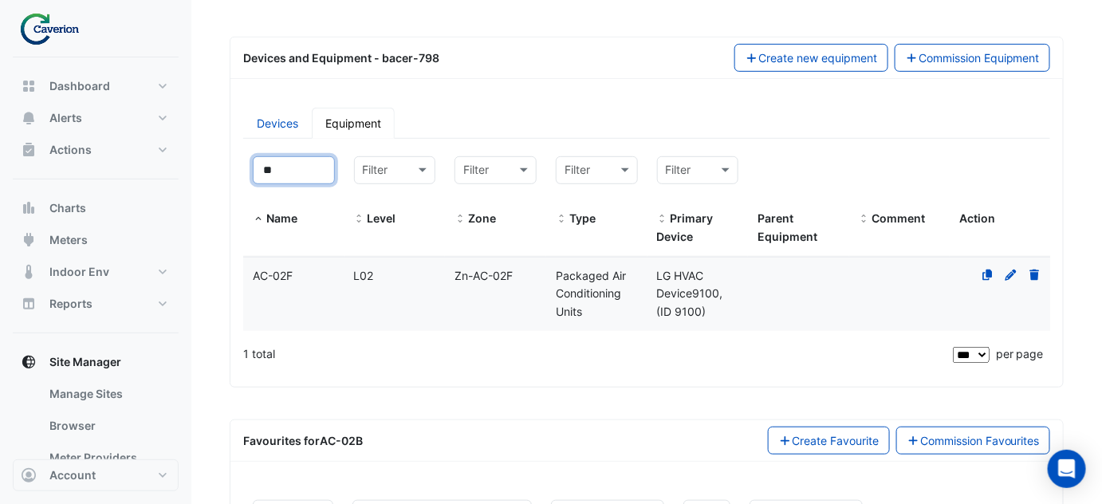
type input "**"
click at [1008, 271] on icon at bounding box center [1011, 275] width 11 height 11
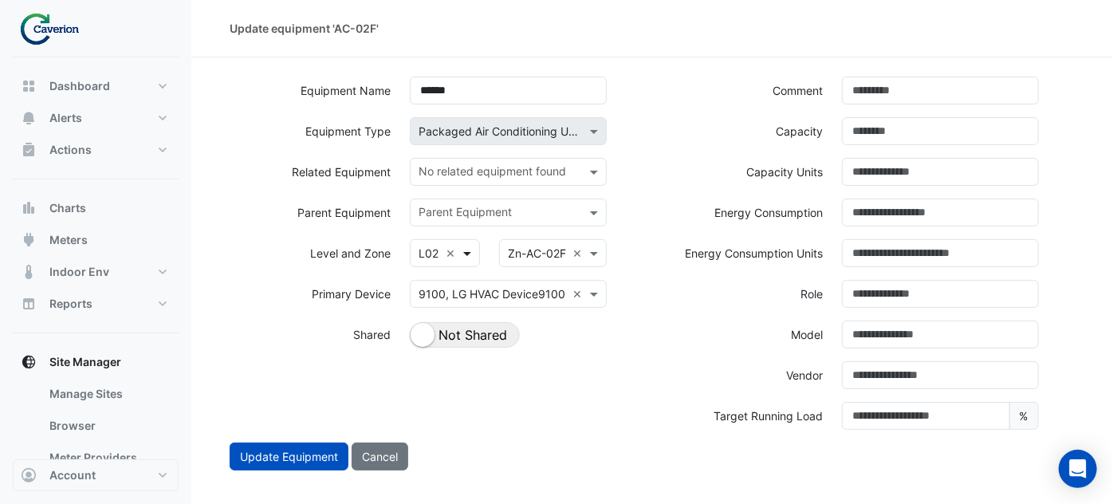
click at [465, 252] on span at bounding box center [469, 253] width 20 height 17
click at [431, 309] on span "L01" at bounding box center [432, 311] width 19 height 14
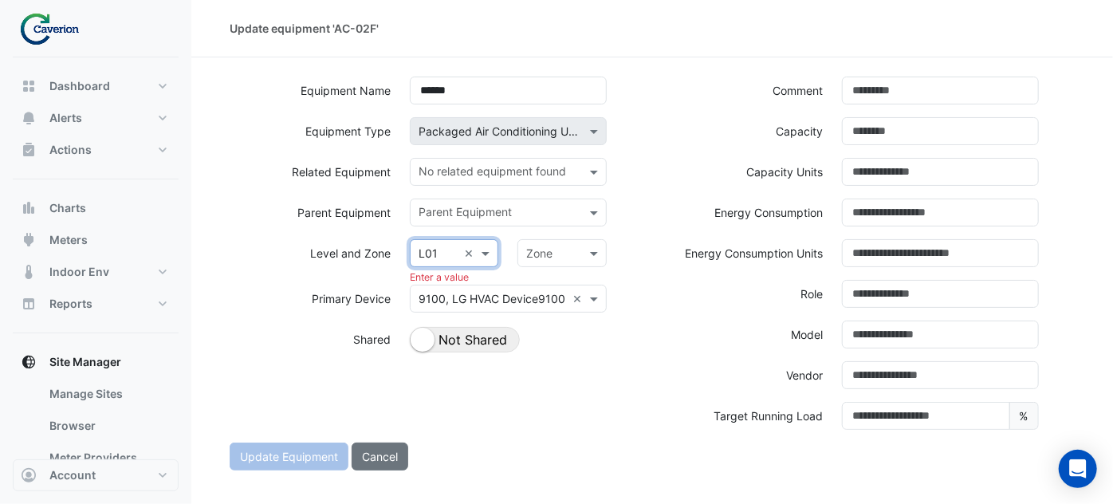
click at [545, 252] on input "text" at bounding box center [546, 254] width 40 height 17
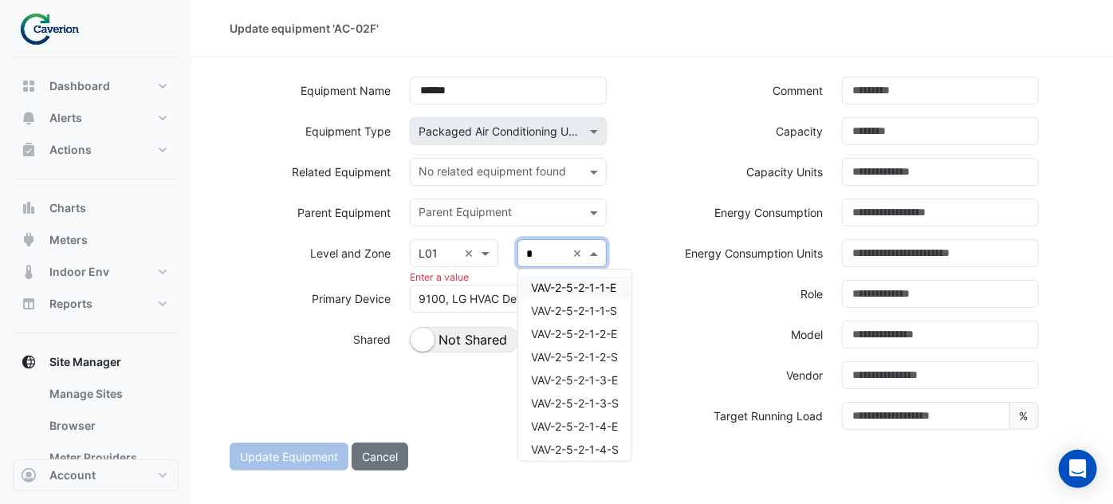
type input "**"
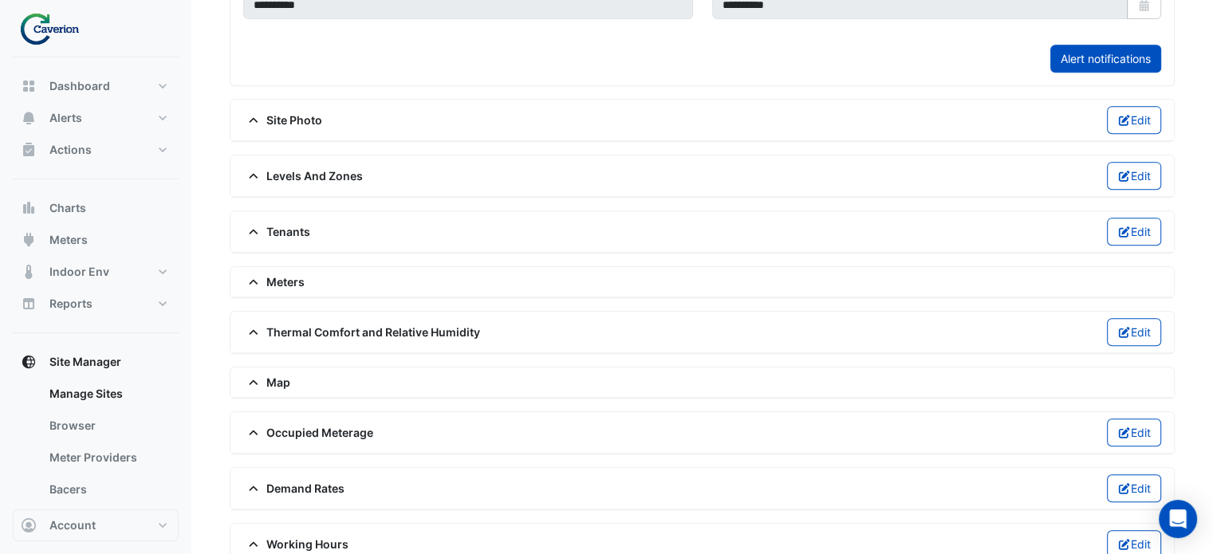
scroll to position [751, 0]
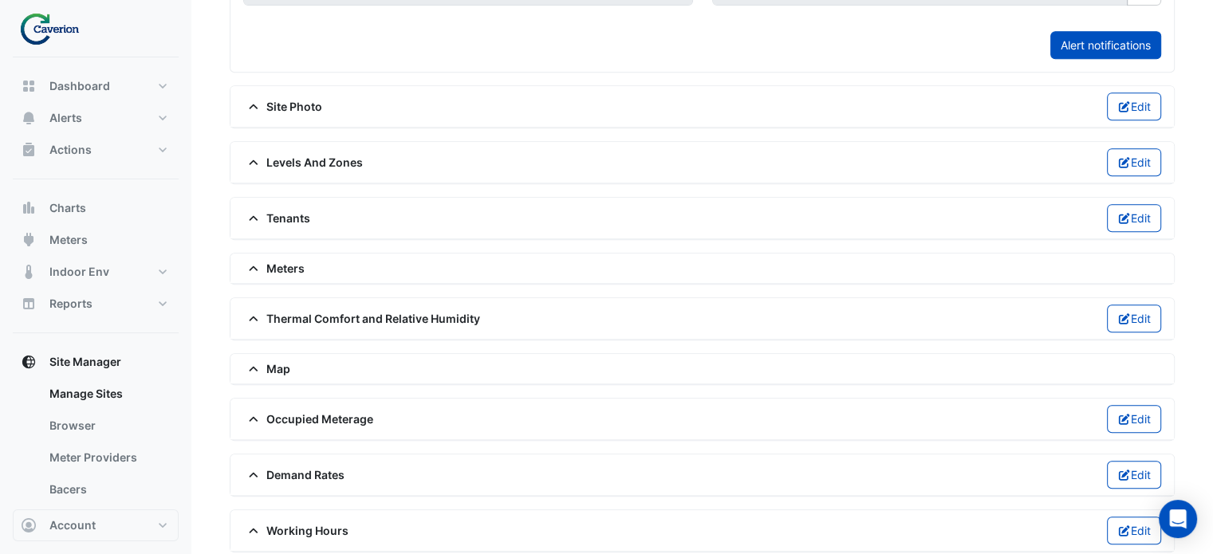
click at [374, 148] on div "Levels And Zones Edit" at bounding box center [702, 162] width 918 height 28
click at [310, 155] on span "Levels And Zones" at bounding box center [303, 162] width 120 height 17
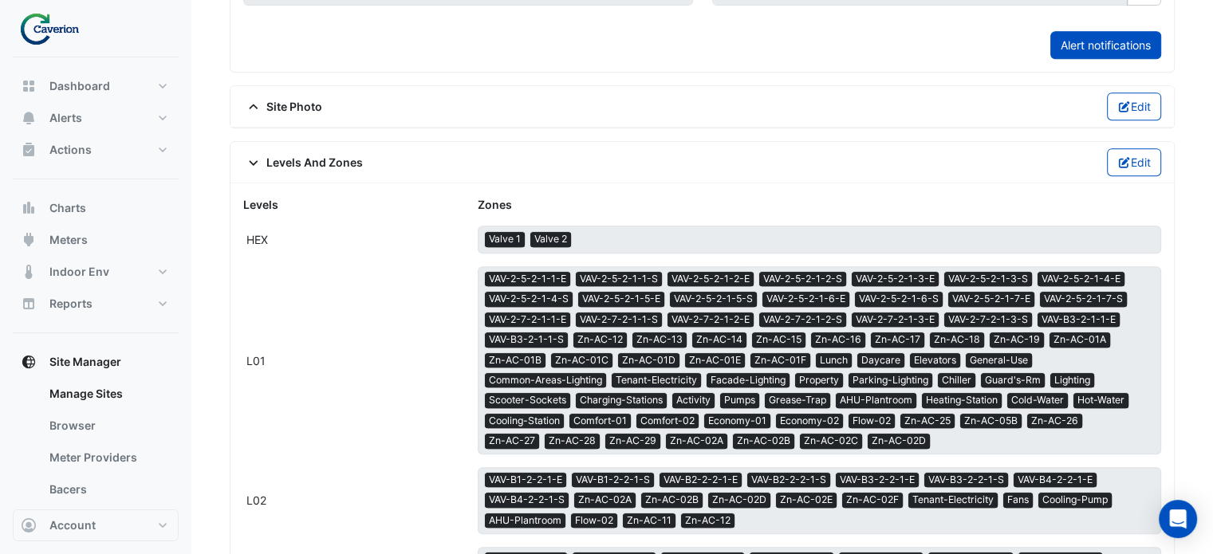
scroll to position [990, 0]
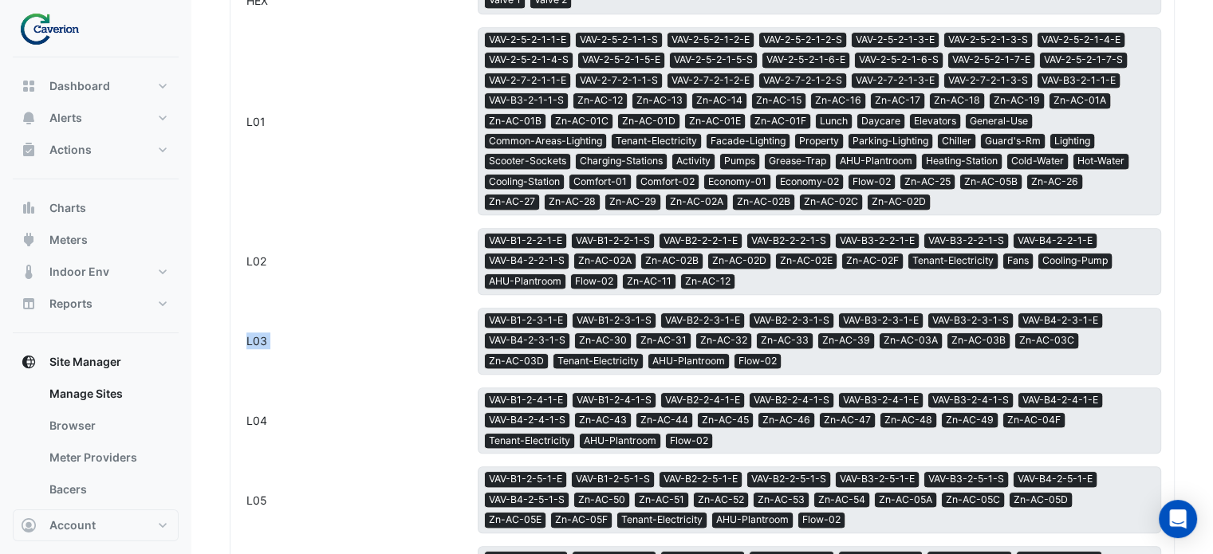
drag, startPoint x: 1211, startPoint y: 290, endPoint x: 1215, endPoint y: 266, distance: 24.3
click at [1213, 266] on html "**********" at bounding box center [606, 15] width 1213 height 2011
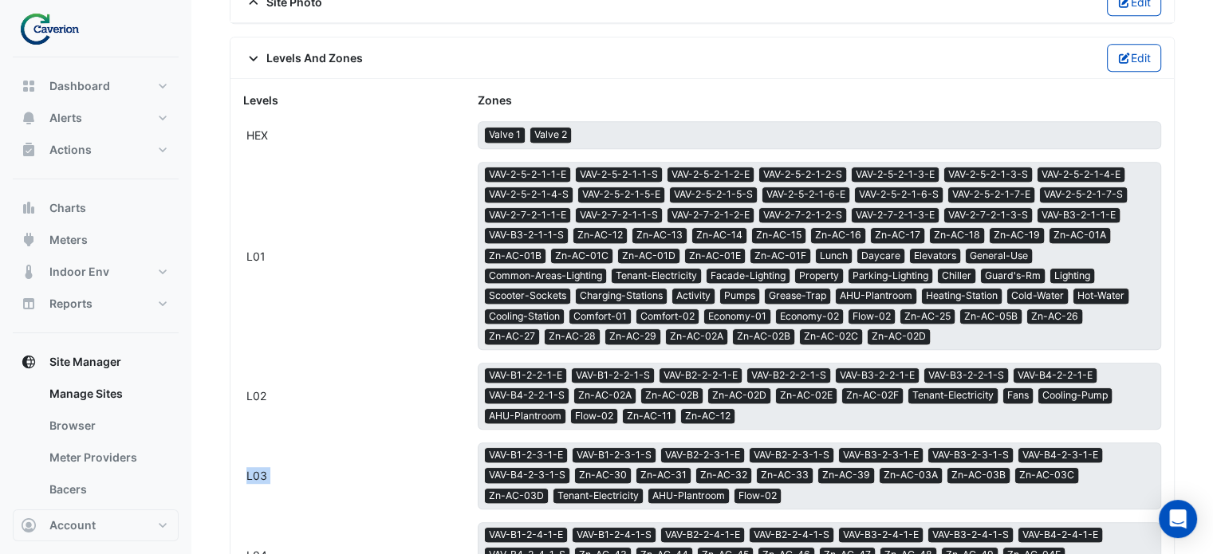
scroll to position [813, 0]
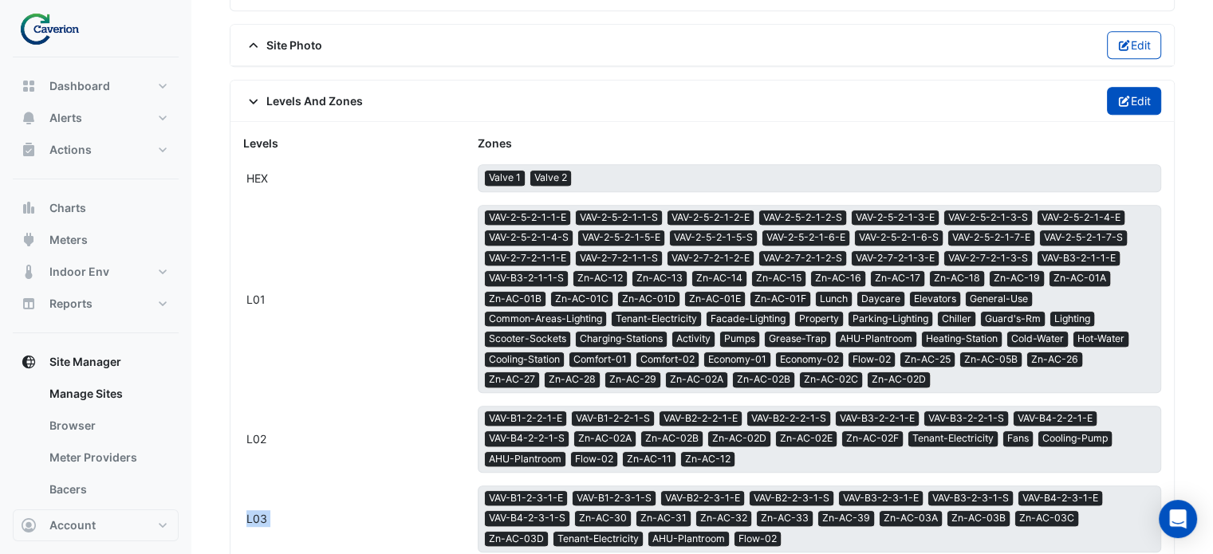
click at [1124, 96] on icon "button" at bounding box center [1124, 101] width 14 height 11
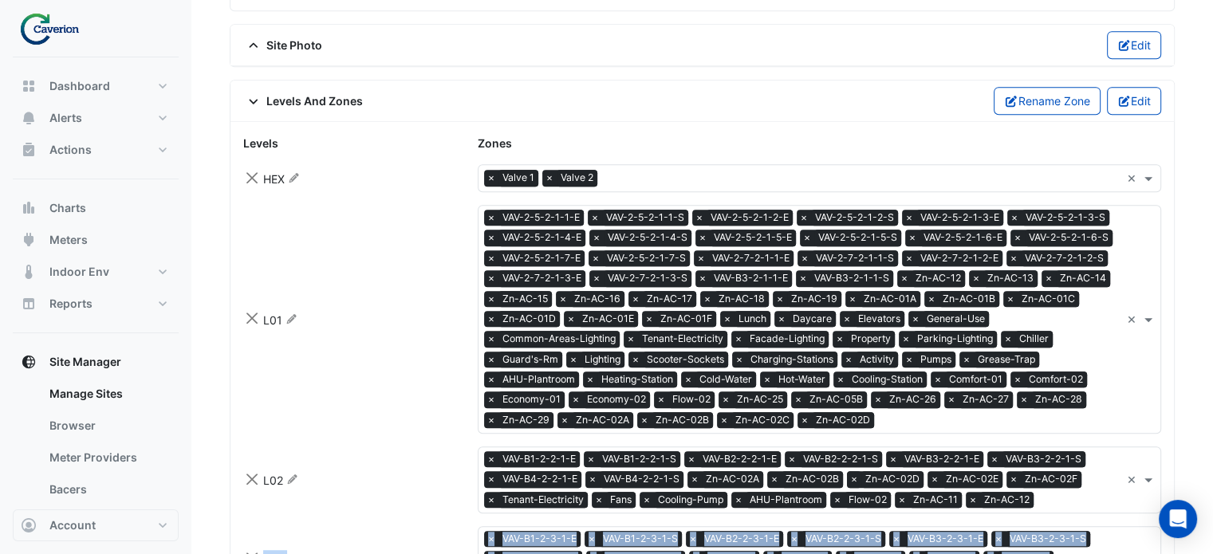
click at [848, 473] on span "×" at bounding box center [854, 479] width 14 height 16
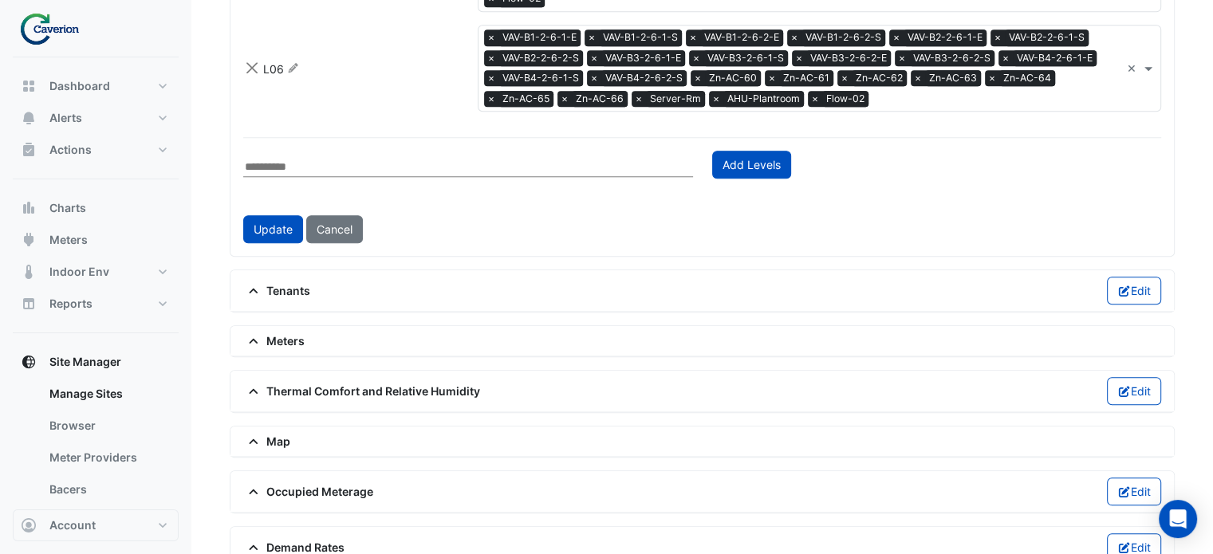
scroll to position [1640, 0]
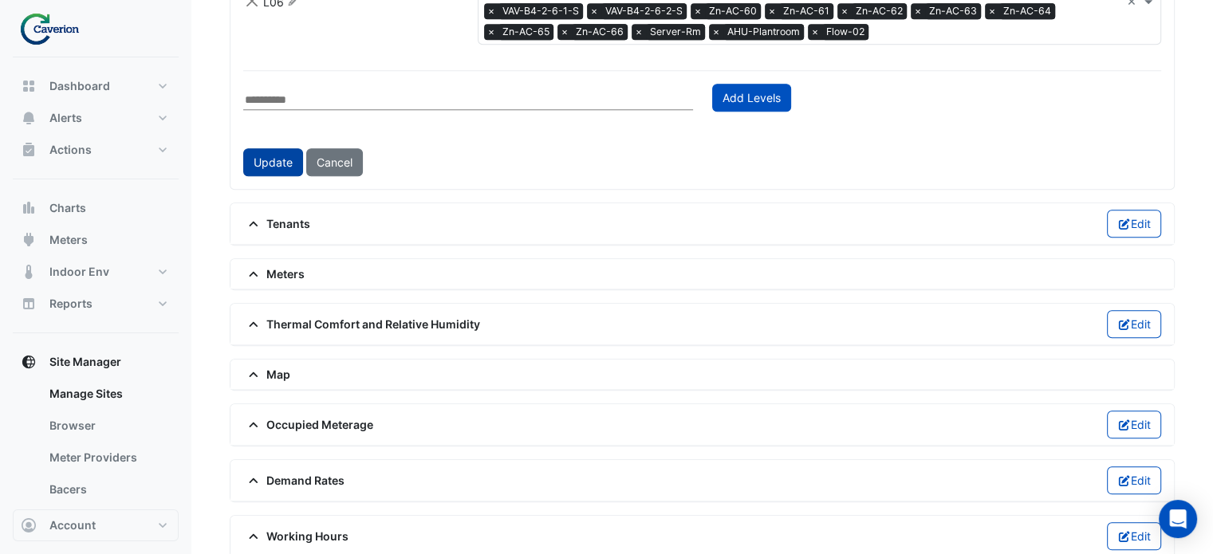
click at [257, 149] on button "Update" at bounding box center [273, 162] width 60 height 28
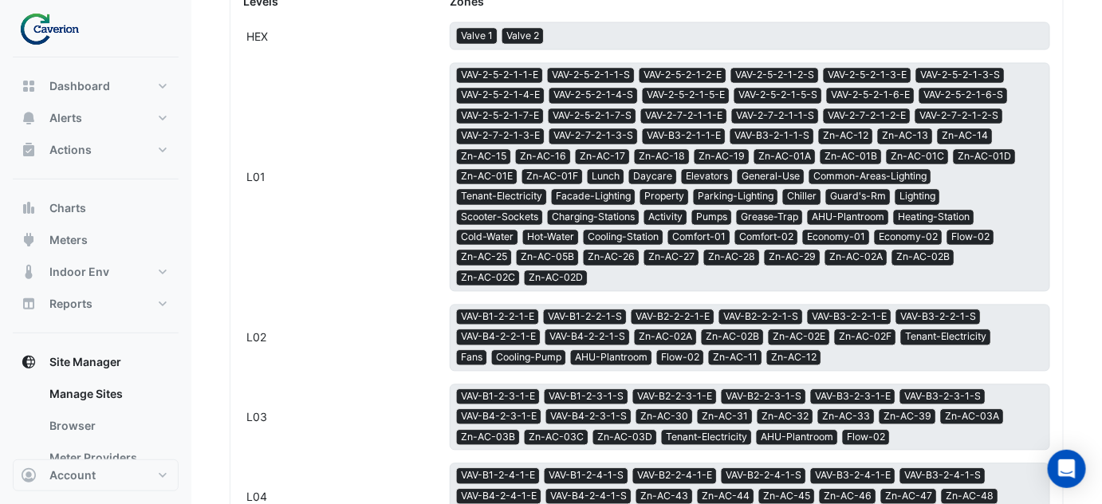
scroll to position [1172, 0]
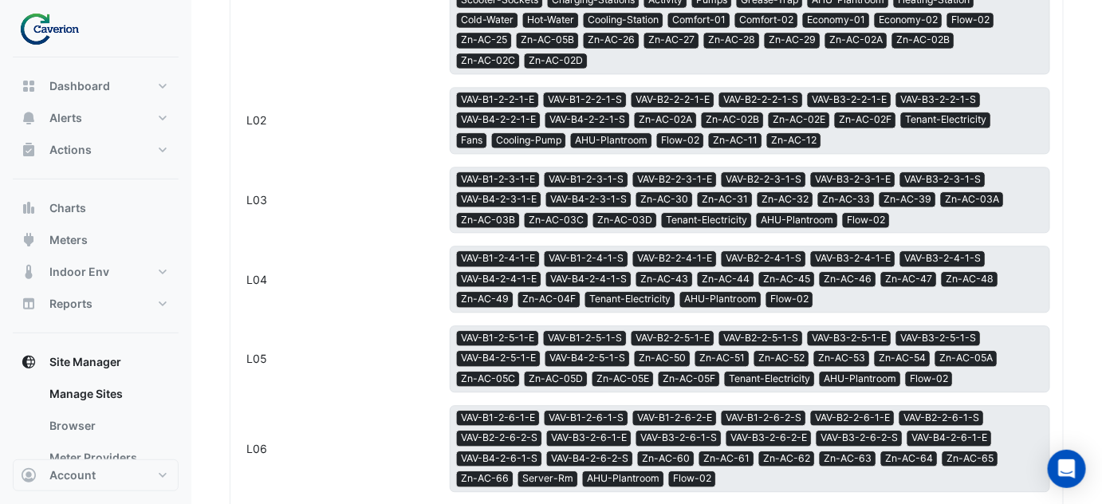
click at [419, 289] on div "L04 zones × VAV-B1-2-4-1-E × VAV-B1-2-4-1-S × VAV-B2-2-4-1-E × VAV-B2-2-4-1-S ×…" at bounding box center [647, 279] width 826 height 67
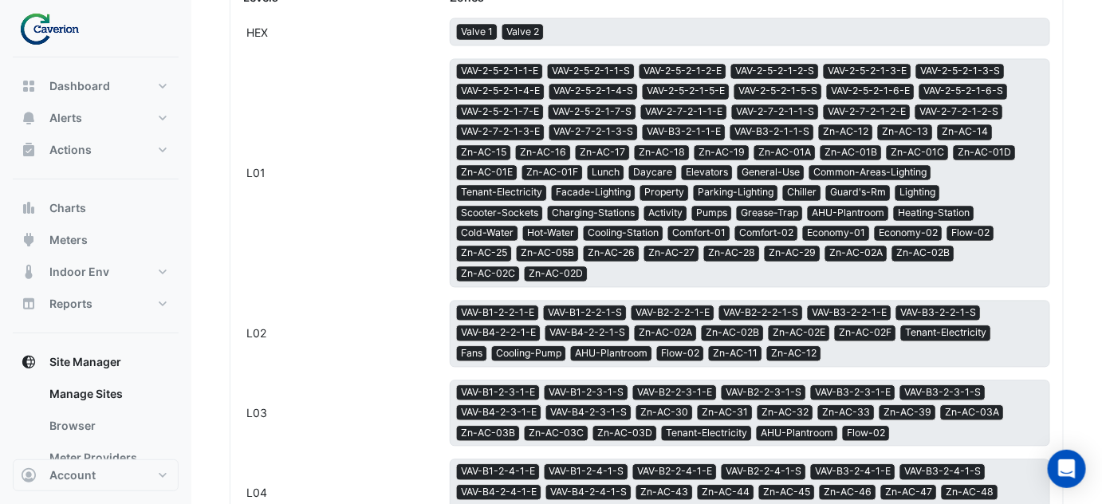
scroll to position [955, 0]
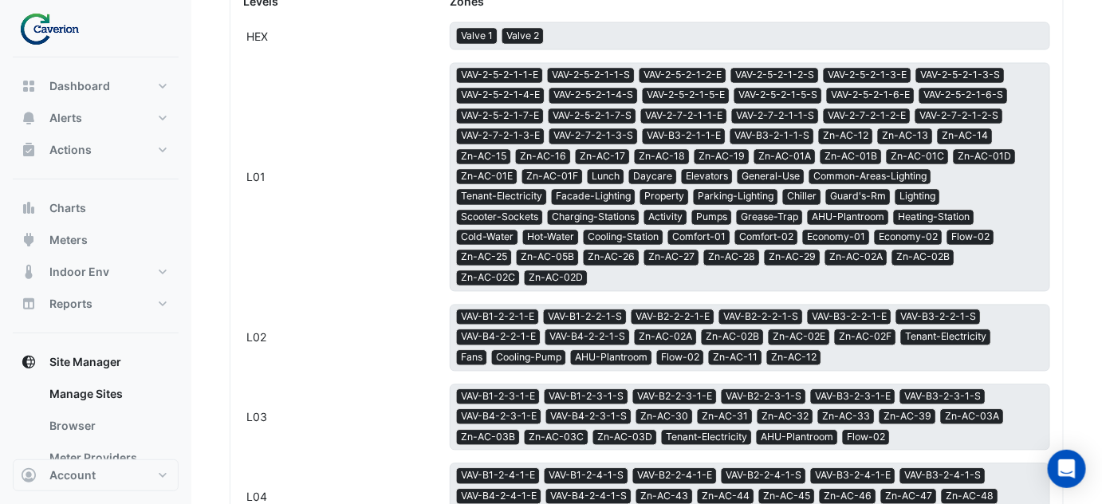
click at [392, 176] on div "L01 zones × VAV-2-5-2-1-1-E × VAV-2-5-2-1-1-S × VAV-2-5-2-1-2-E × VAV-2-5-2-1-2…" at bounding box center [647, 177] width 826 height 229
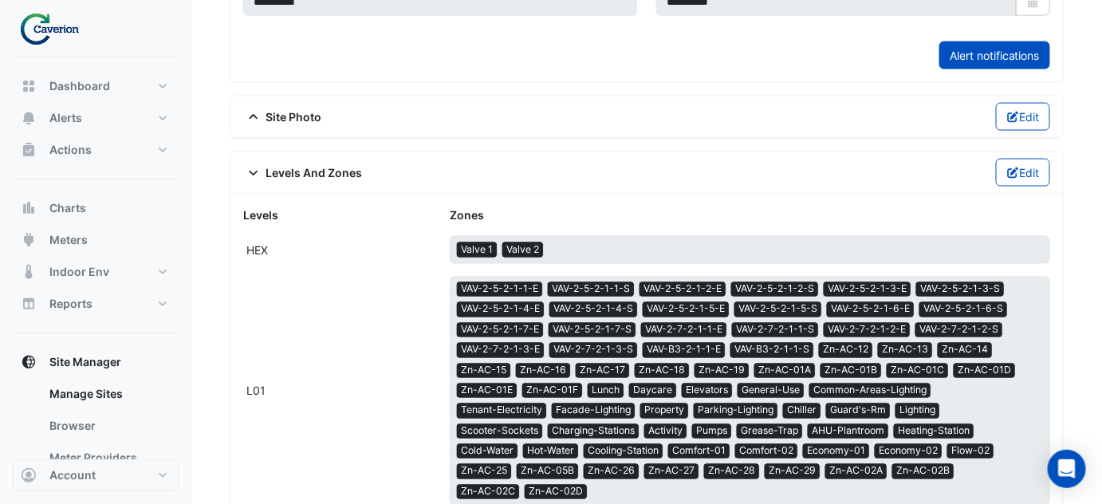
scroll to position [738, 0]
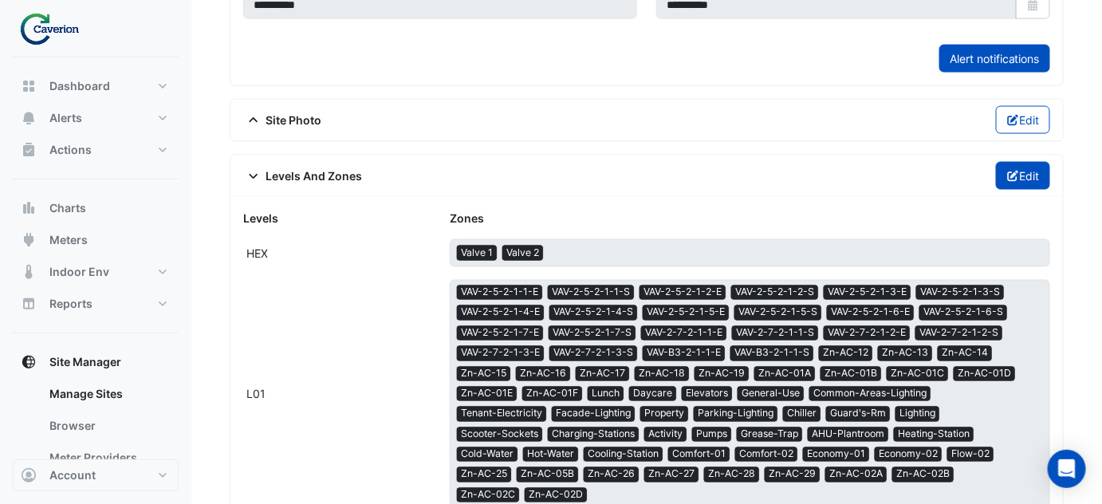
click at [1015, 162] on button "Edit" at bounding box center [1023, 176] width 55 height 28
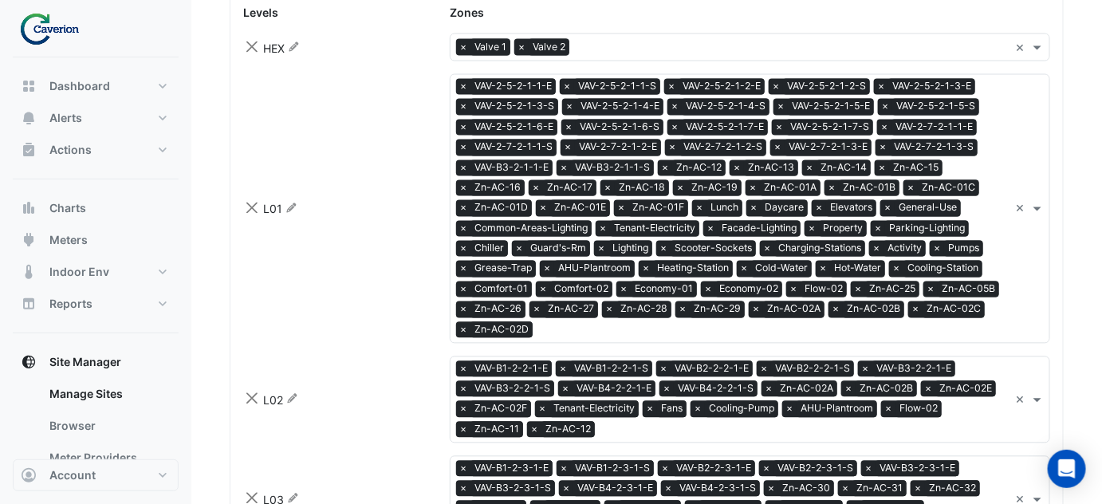
scroll to position [955, 0]
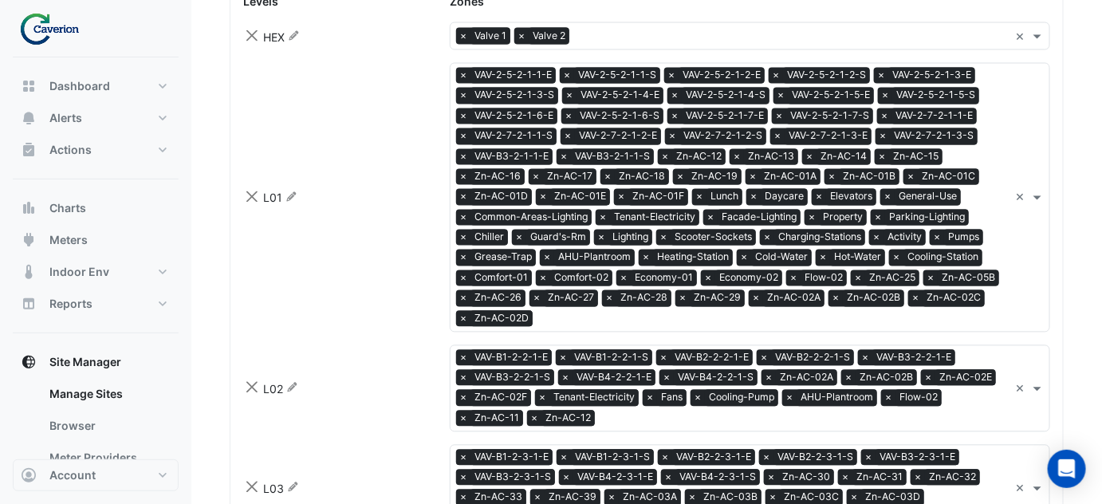
click at [574, 313] on input "text" at bounding box center [774, 321] width 470 height 17
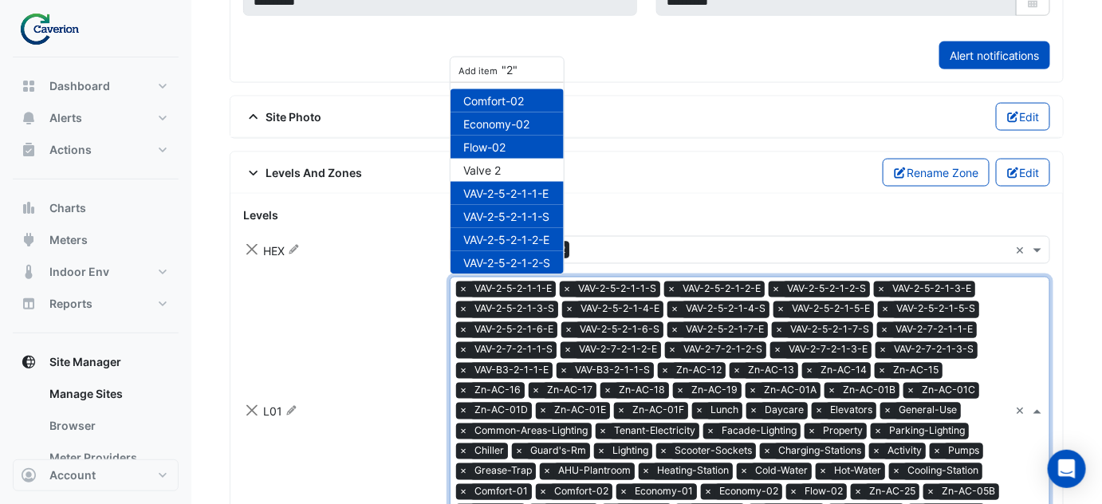
scroll to position [738, 0]
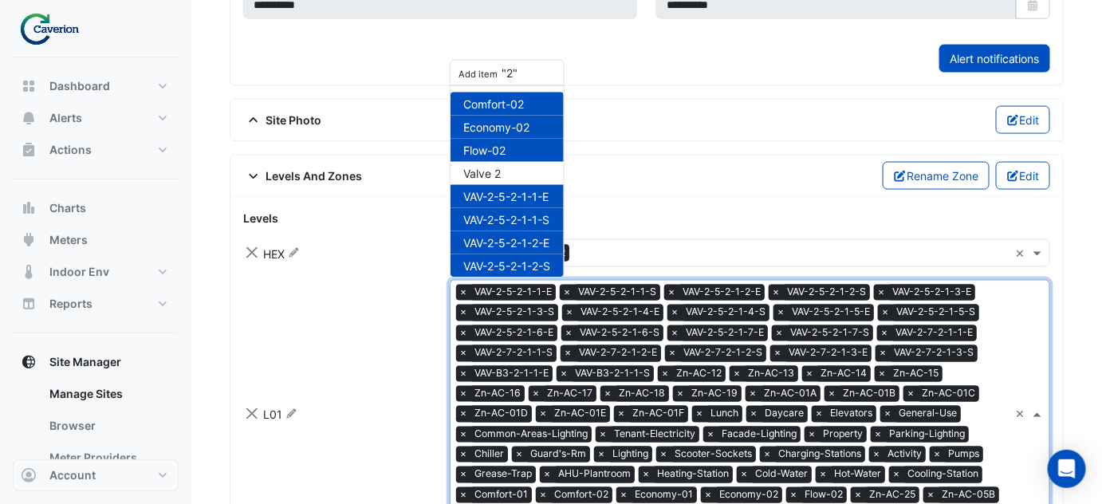
type input "**"
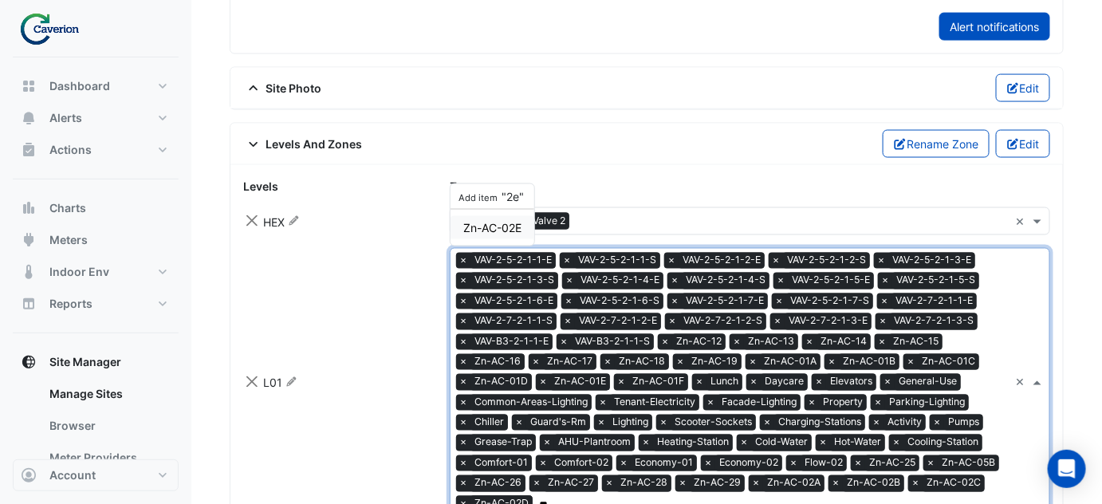
click at [487, 216] on div "Zn-AC-02E" at bounding box center [493, 227] width 84 height 23
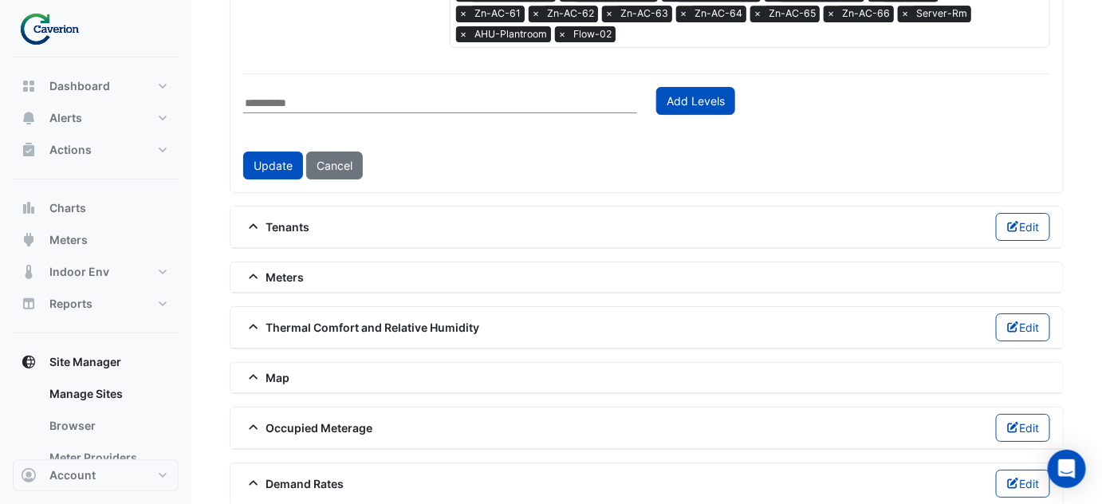
scroll to position [1806, 0]
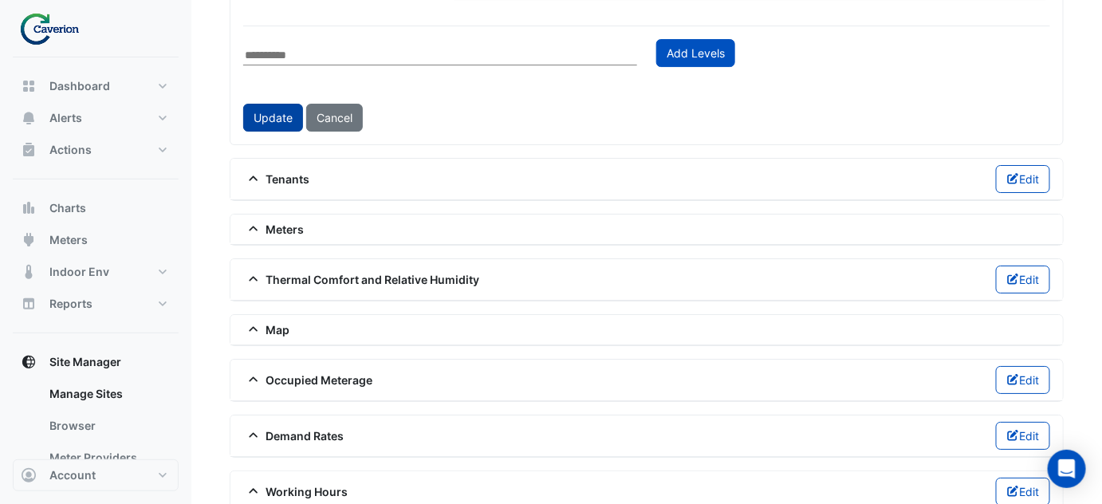
click at [273, 110] on button "Update" at bounding box center [273, 118] width 60 height 28
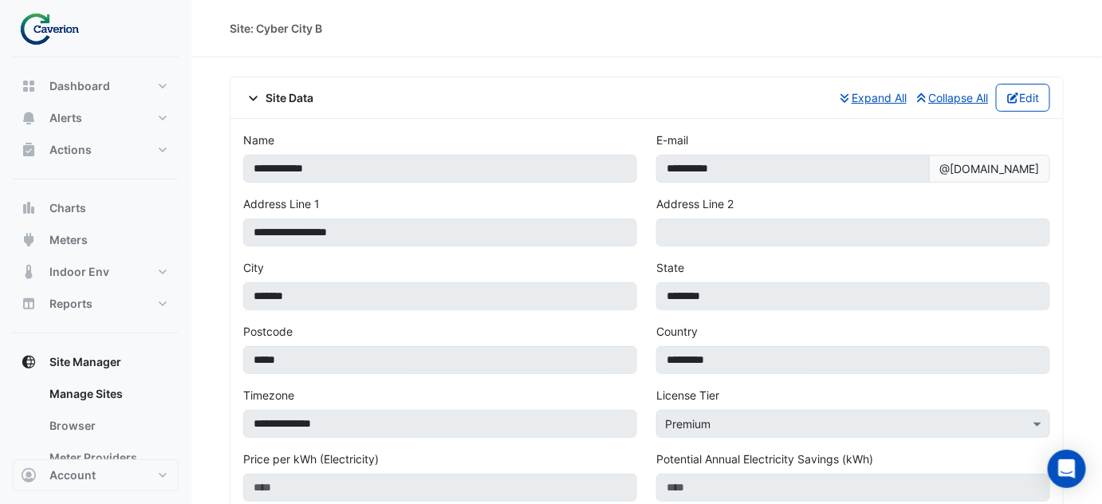
scroll to position [869, 0]
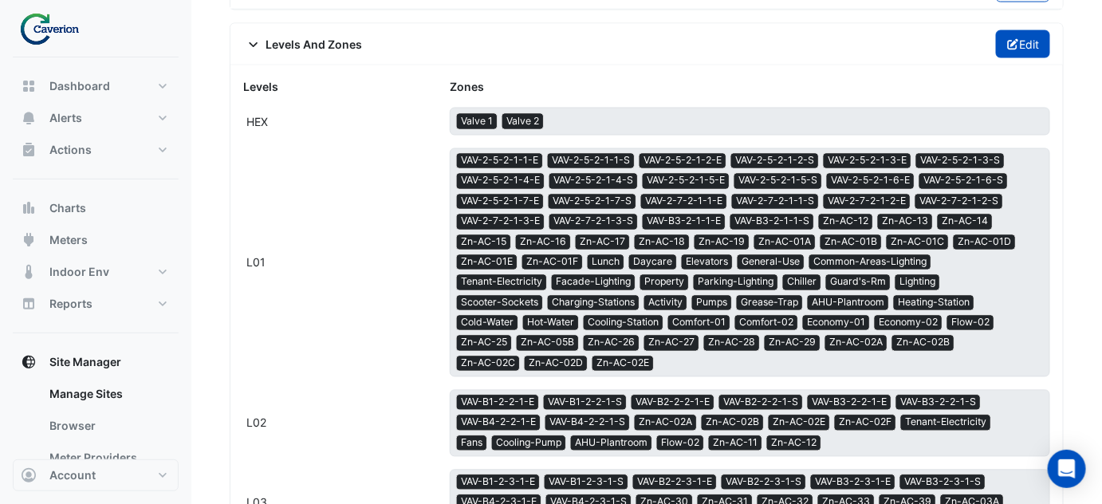
click at [1037, 37] on button "Edit" at bounding box center [1023, 44] width 55 height 28
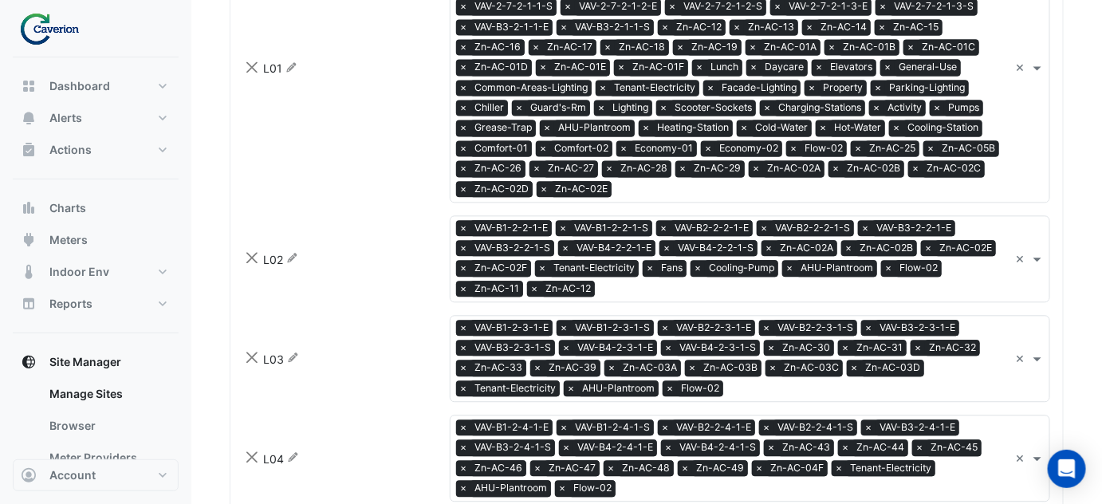
scroll to position [1087, 0]
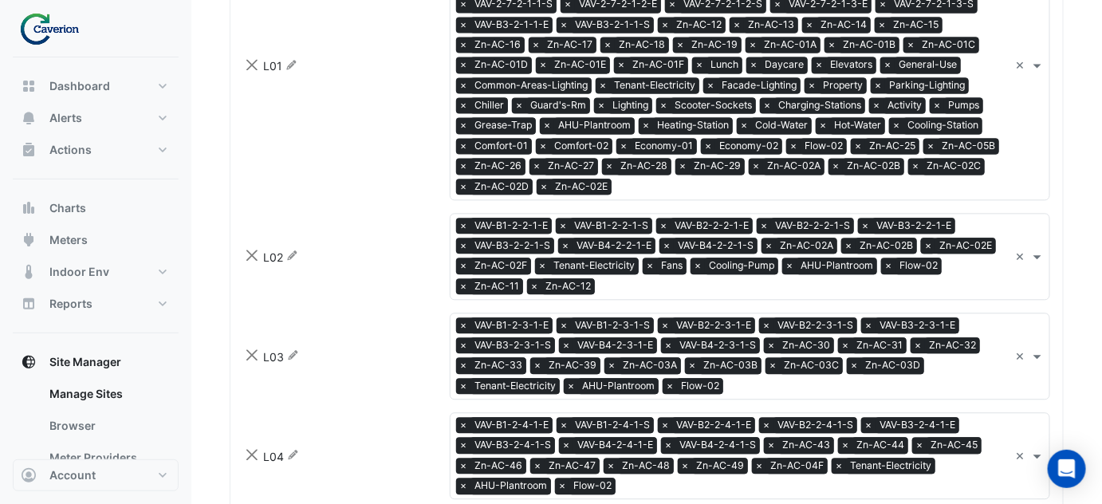
click at [926, 238] on span "×" at bounding box center [928, 246] width 14 height 16
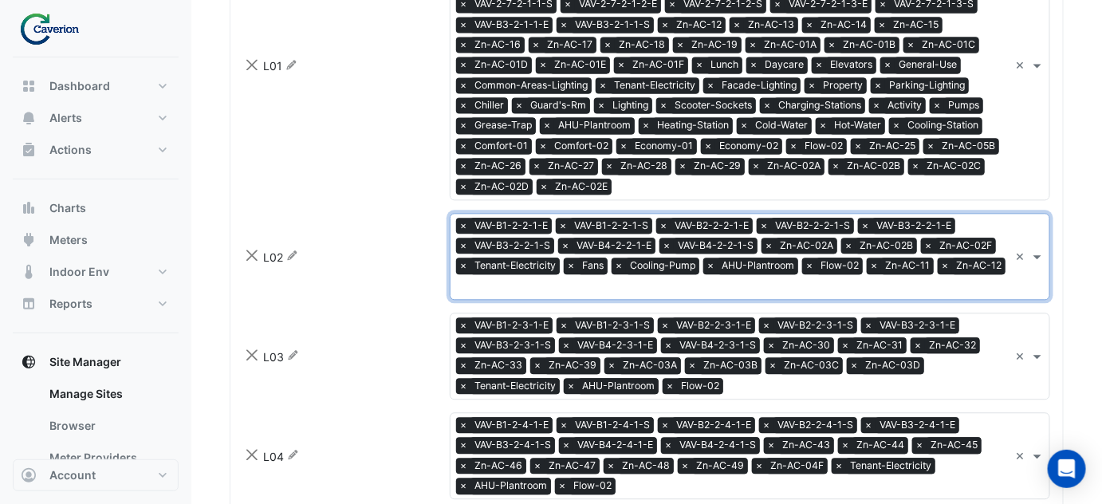
click at [321, 247] on div "L02 Rename" at bounding box center [337, 256] width 207 height 18
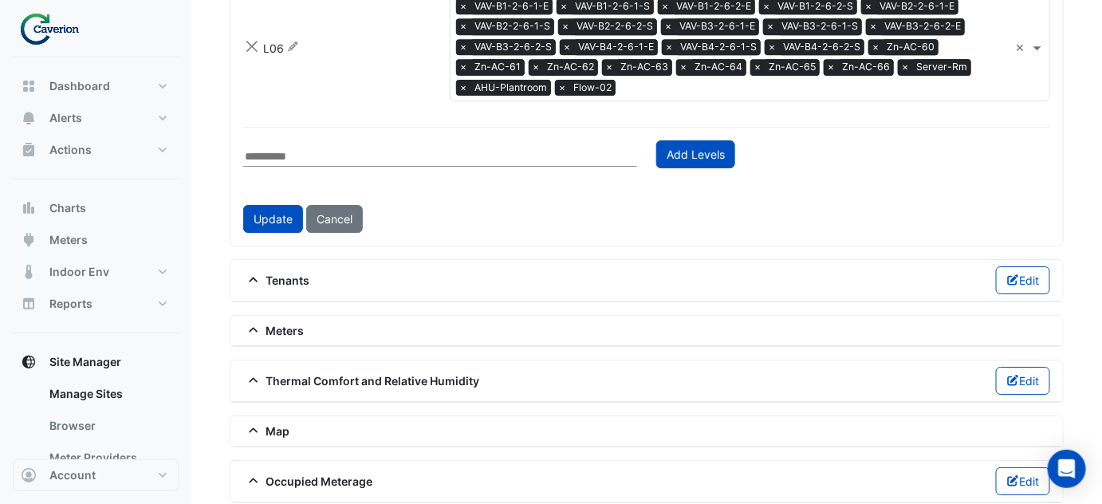
scroll to position [1805, 0]
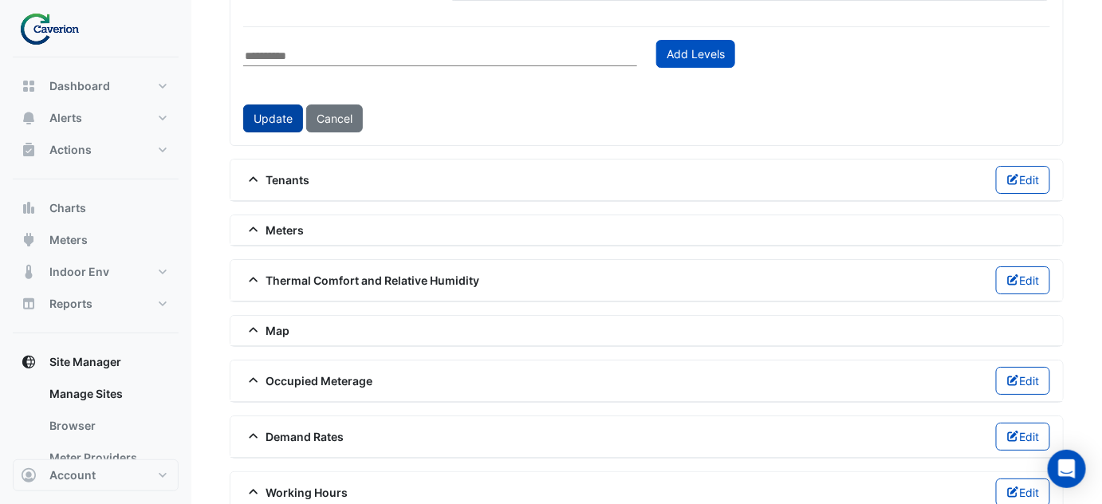
click at [275, 107] on button "Update" at bounding box center [273, 118] width 60 height 28
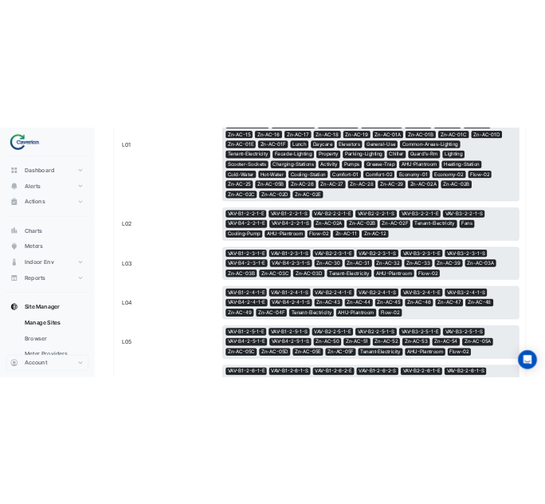
scroll to position [1100, 0]
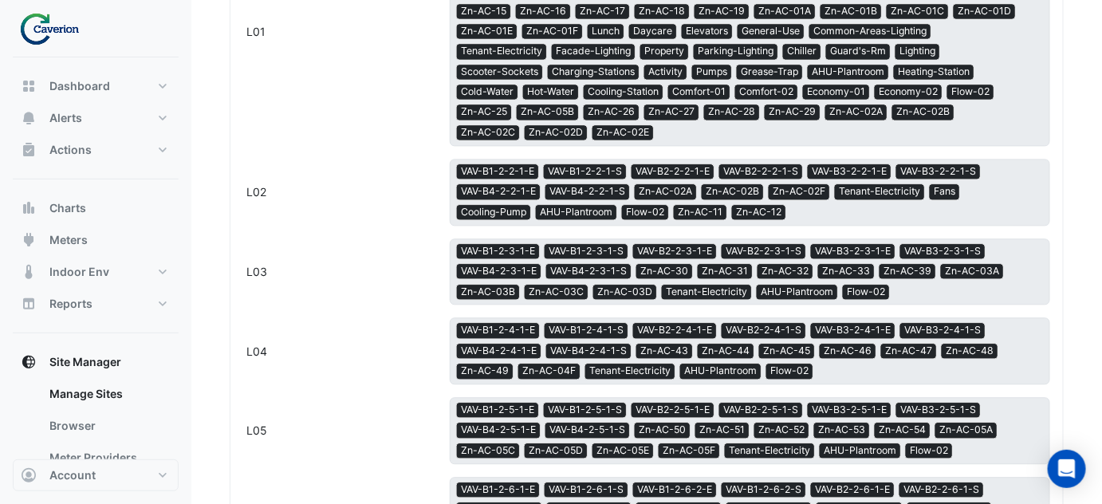
click at [356, 77] on div "L01 zones × VAV-2-5-2-1-1-E × VAV-2-5-2-1-1-S × VAV-2-5-2-1-2-E × VAV-2-5-2-1-2…" at bounding box center [647, 31] width 826 height 229
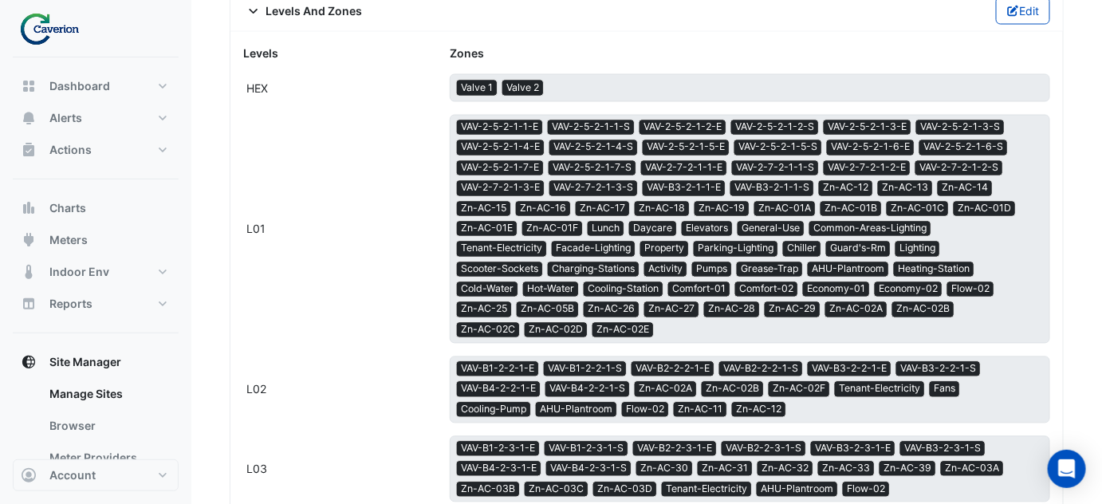
scroll to position [685, 0]
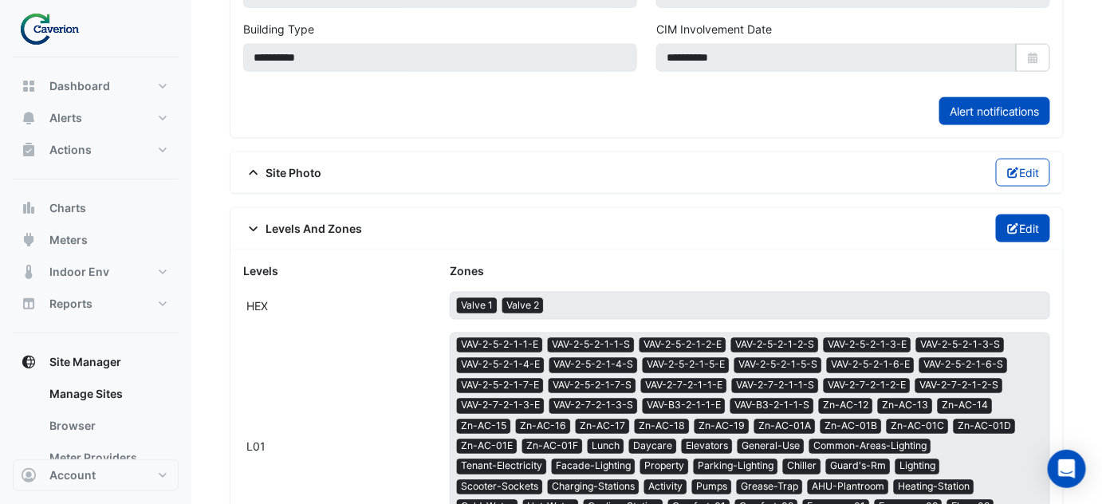
click at [1015, 223] on icon "button" at bounding box center [1013, 228] width 14 height 11
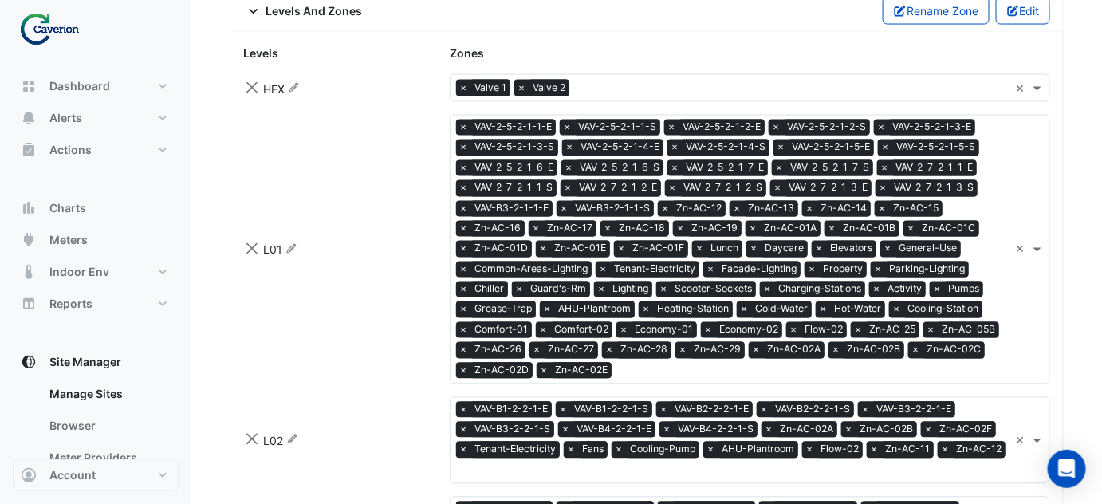
scroll to position [1120, 0]
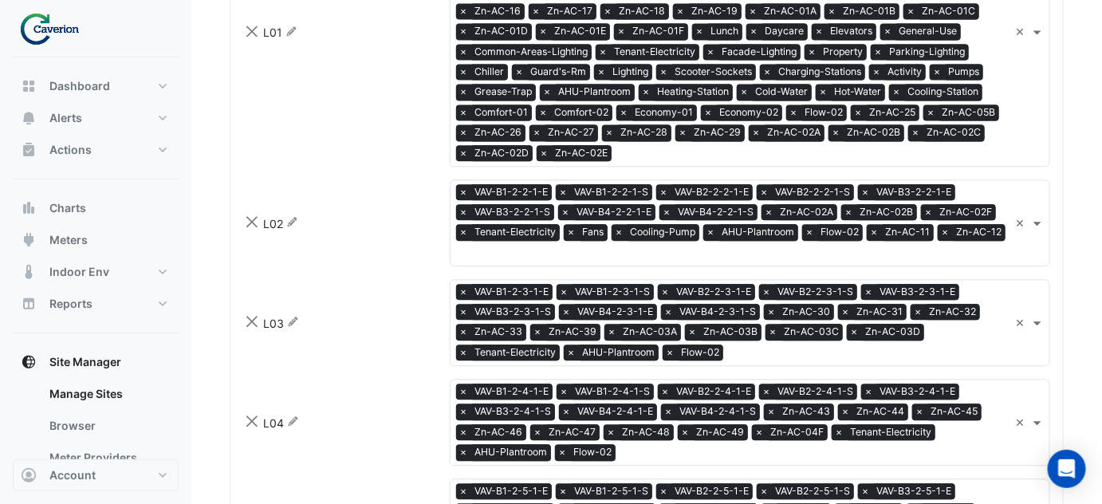
click at [661, 136] on div "zones × VAV-2-5-2-1-1-E × VAV-2-5-2-1-1-S × VAV-2-5-2-1-2-E × VAV-2-5-2-1-2-S ×…" at bounding box center [730, 32] width 559 height 268
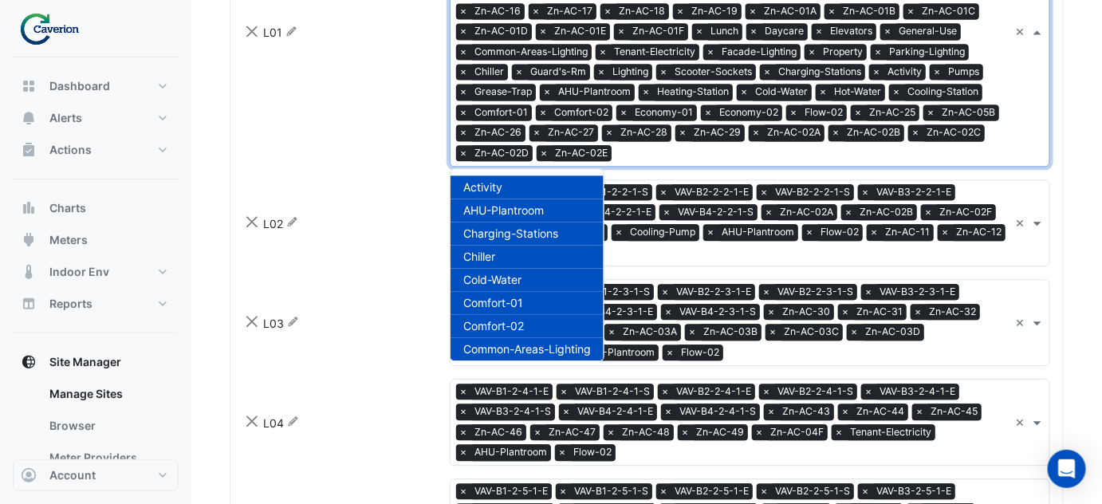
scroll to position [2549, 0]
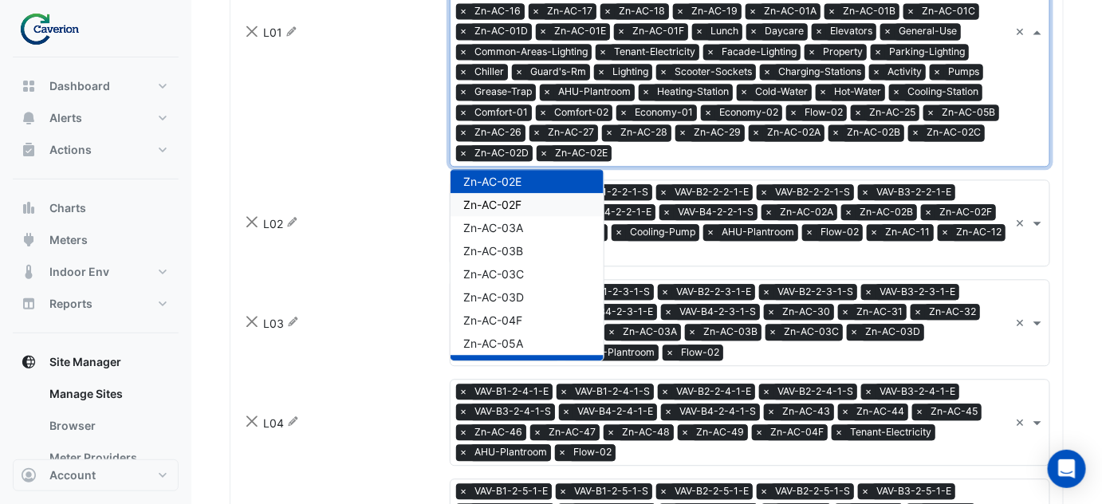
click at [514, 198] on span "Zn-AC-02F" at bounding box center [492, 205] width 58 height 14
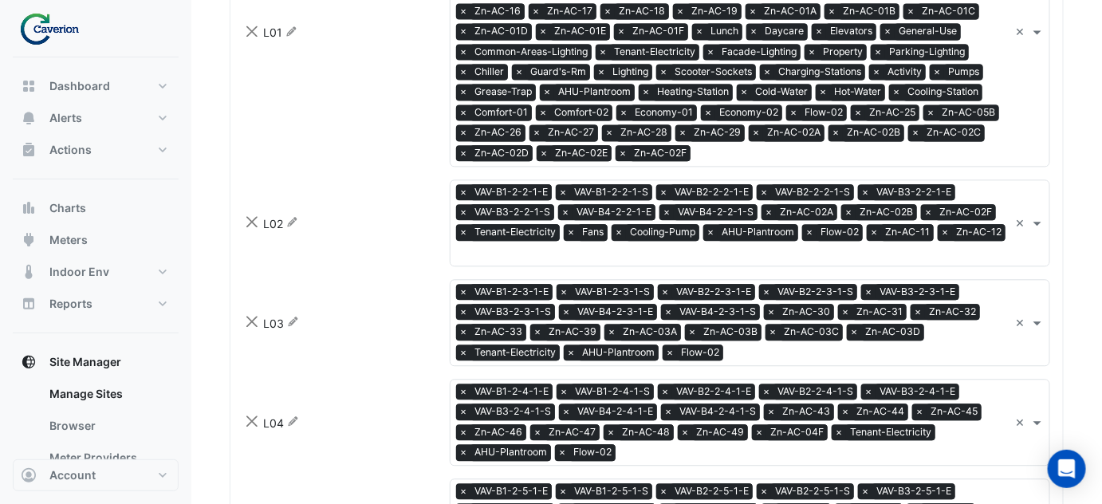
click at [388, 343] on div "L03 Rename zones × VAV-B1-2-3-1-E × VAV-B1-2-3-1-S × VAV-B2-2-3-1-E × VAV-B2-2-…" at bounding box center [647, 322] width 826 height 87
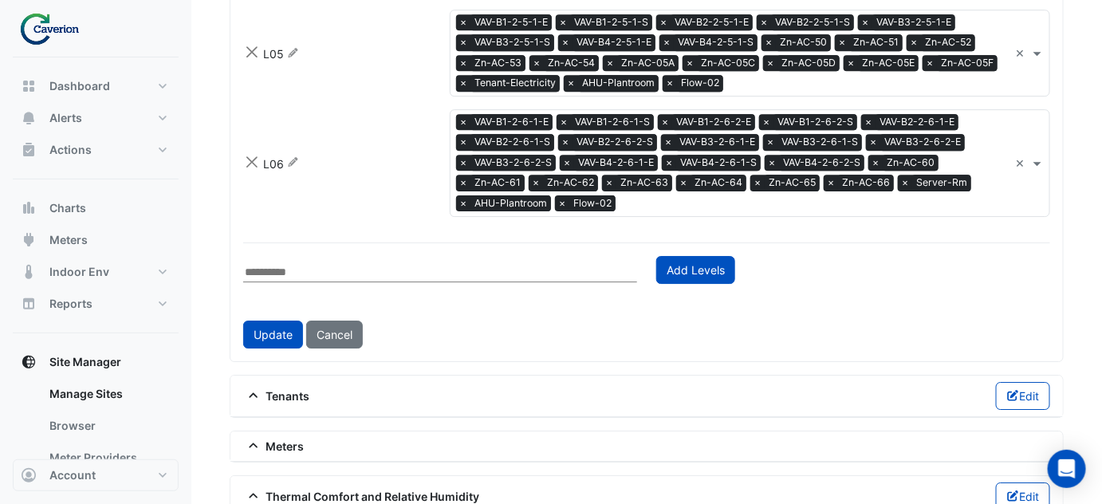
scroll to position [1588, 0]
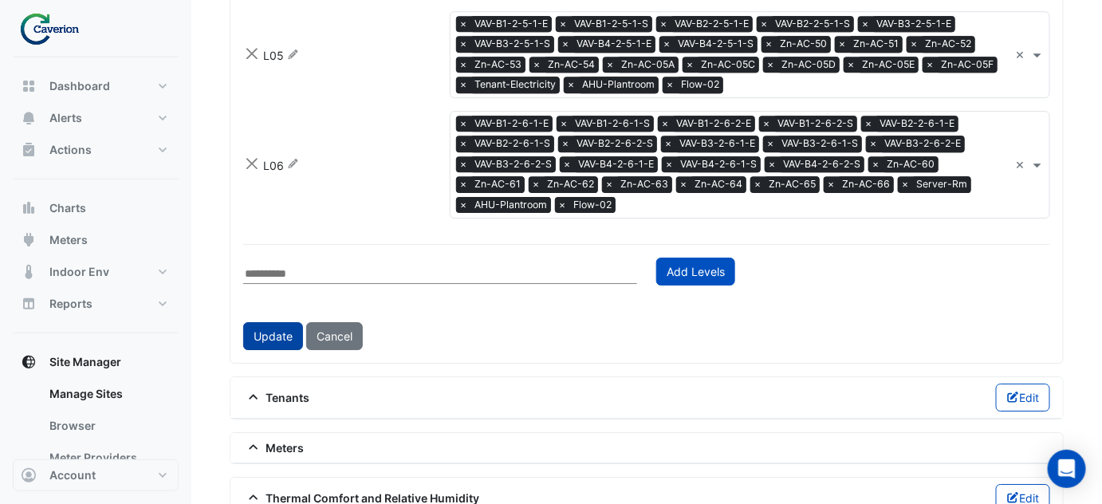
click at [276, 322] on button "Update" at bounding box center [273, 336] width 60 height 28
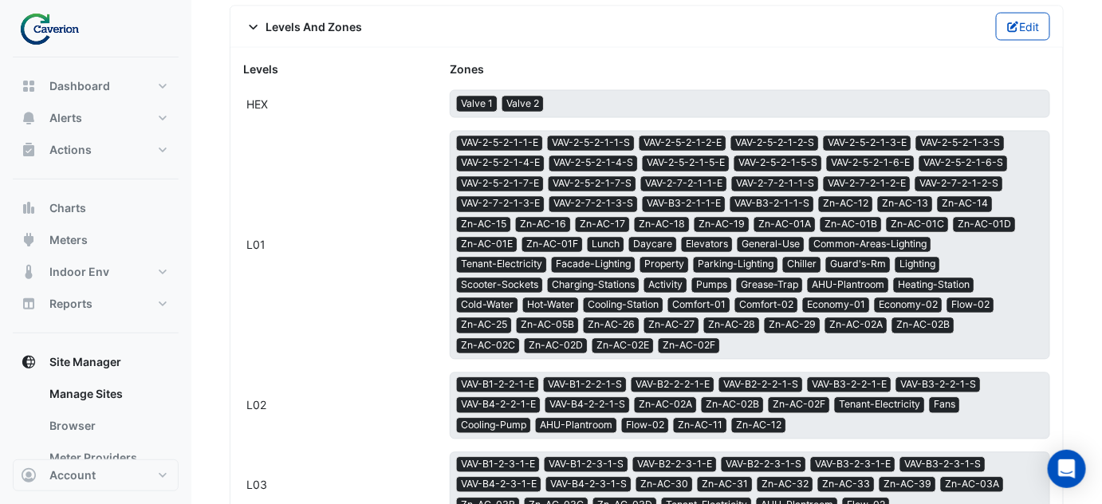
scroll to position [883, 0]
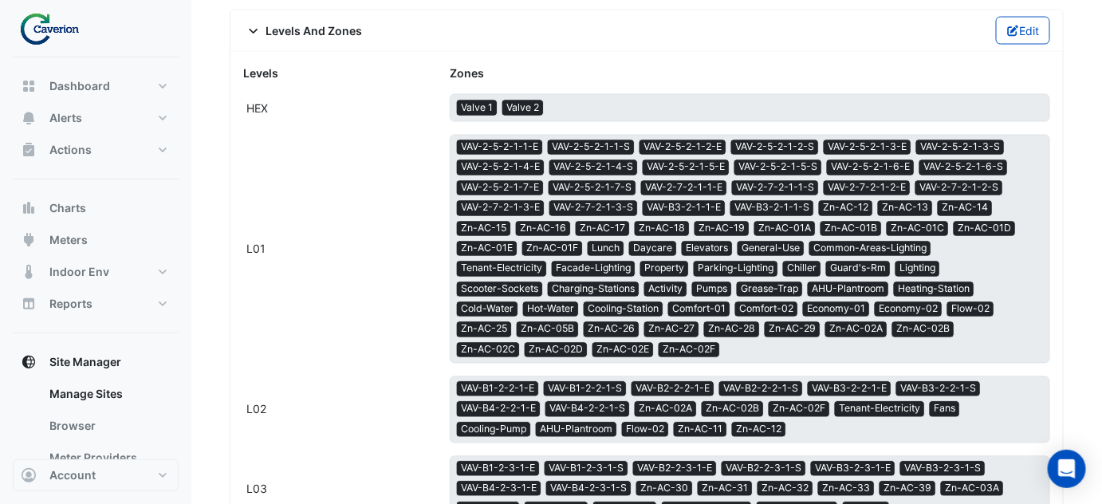
click at [1019, 37] on div "Levels And Zones Edit" at bounding box center [646, 30] width 833 height 41
click at [1024, 30] on button "Edit" at bounding box center [1023, 31] width 55 height 28
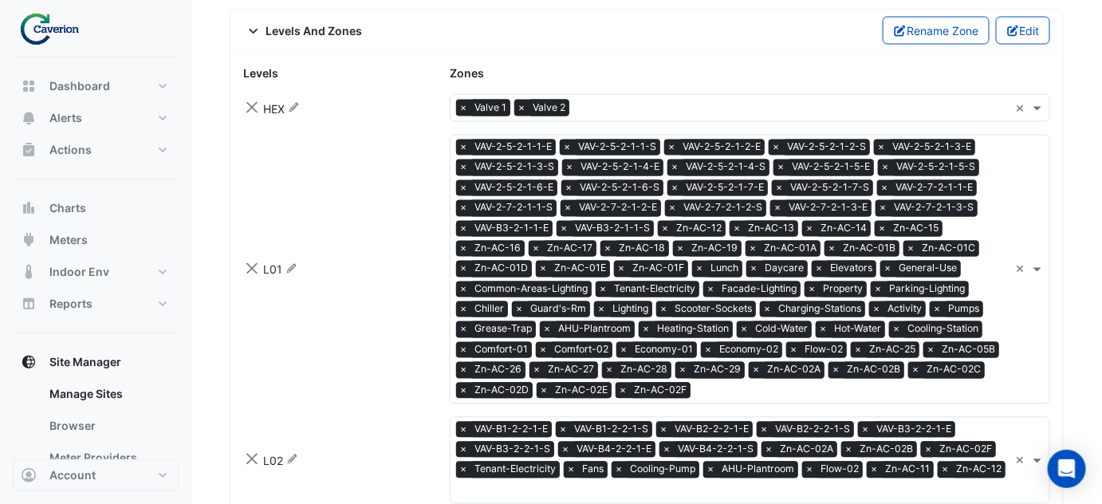
click at [927, 442] on span "×" at bounding box center [928, 450] width 14 height 16
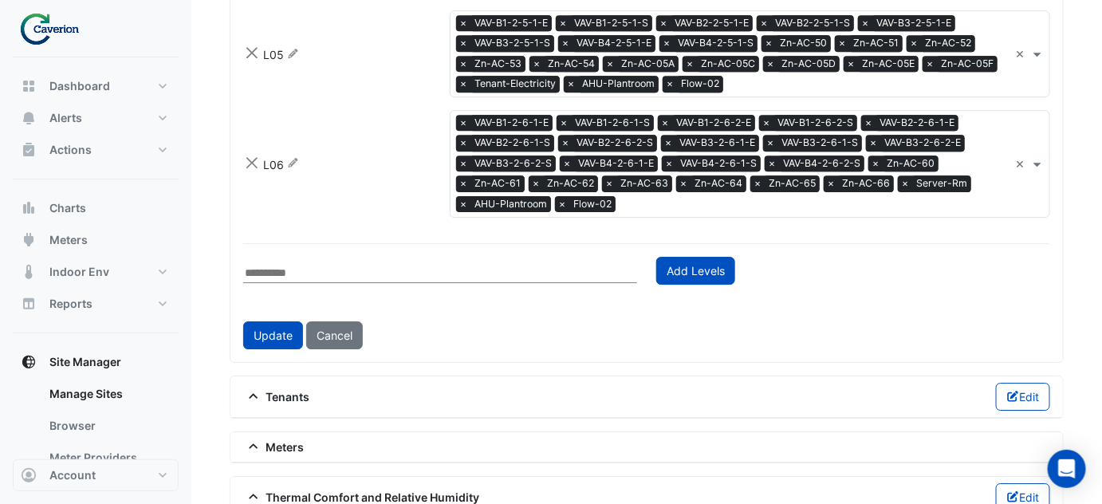
scroll to position [1805, 0]
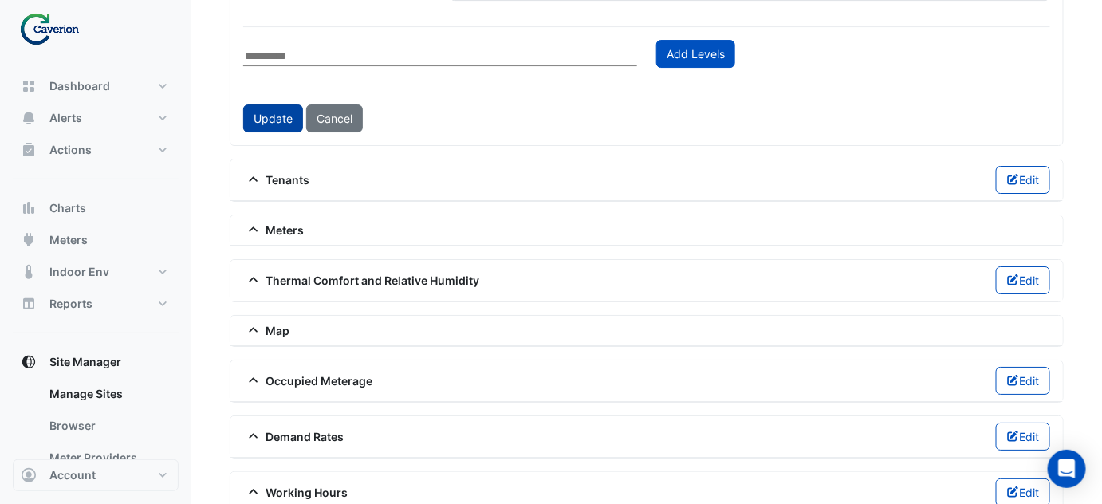
click at [274, 113] on button "Update" at bounding box center [273, 118] width 60 height 28
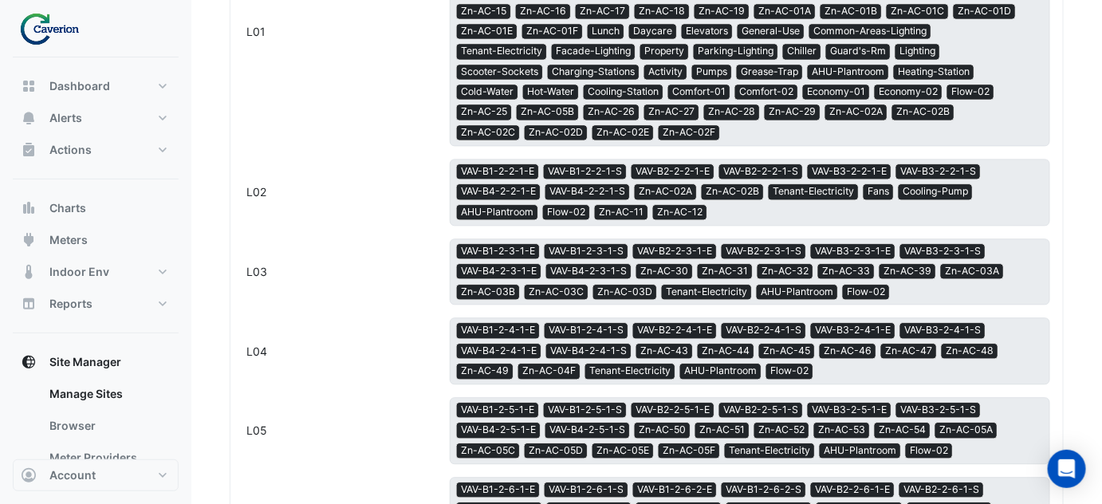
scroll to position [883, 0]
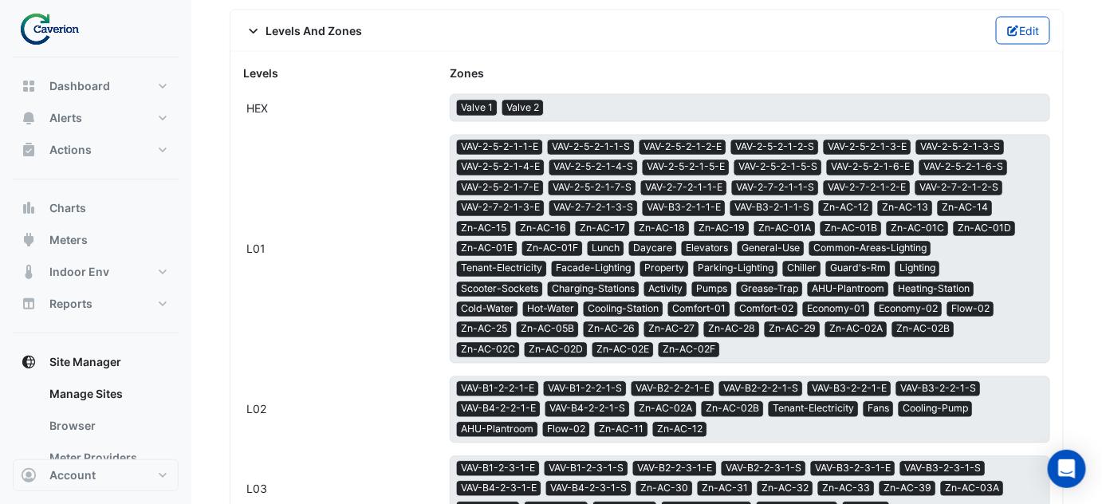
click at [864, 76] on div "Levels Zones" at bounding box center [647, 80] width 826 height 30
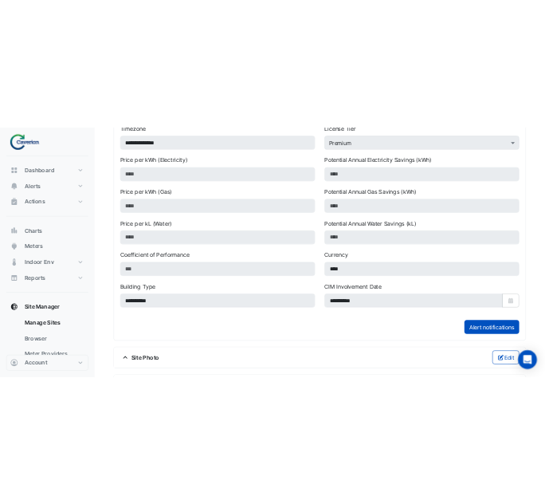
scroll to position [968, 0]
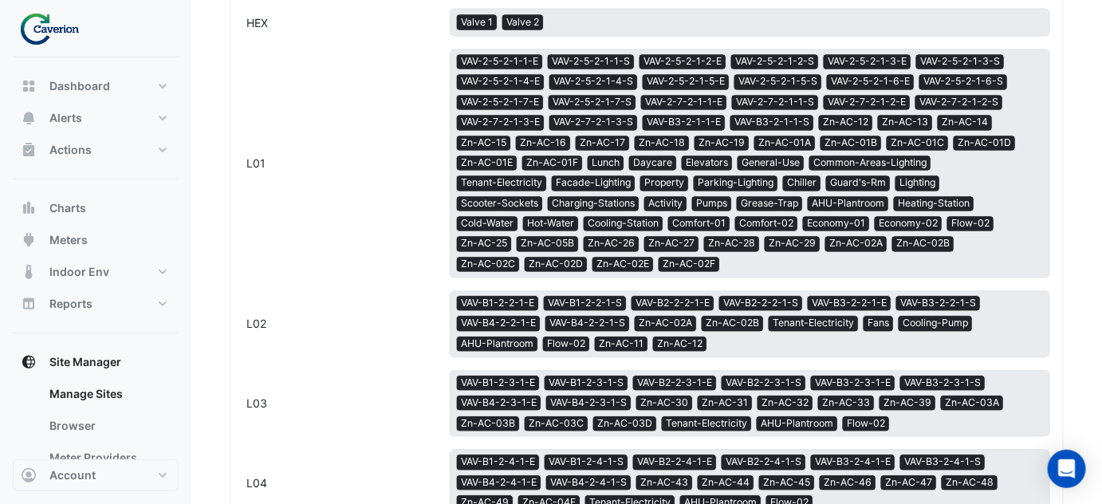
click at [383, 297] on div "L02 zones × VAV-B1-2-2-1-E × VAV-B1-2-2-1-S × VAV-B2-2-2-1-E × VAV-B2-2-2-1-S ×…" at bounding box center [647, 324] width 826 height 67
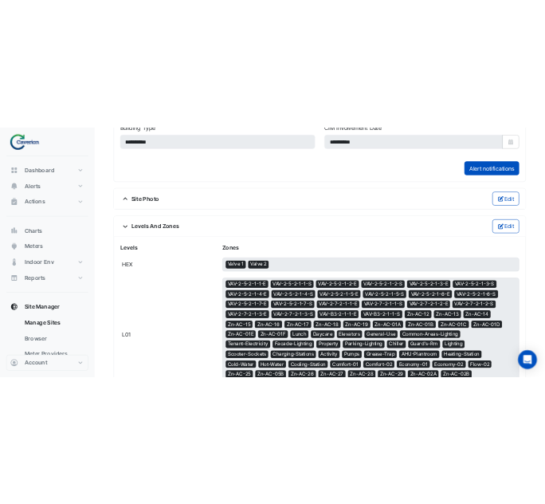
scroll to position [665, 0]
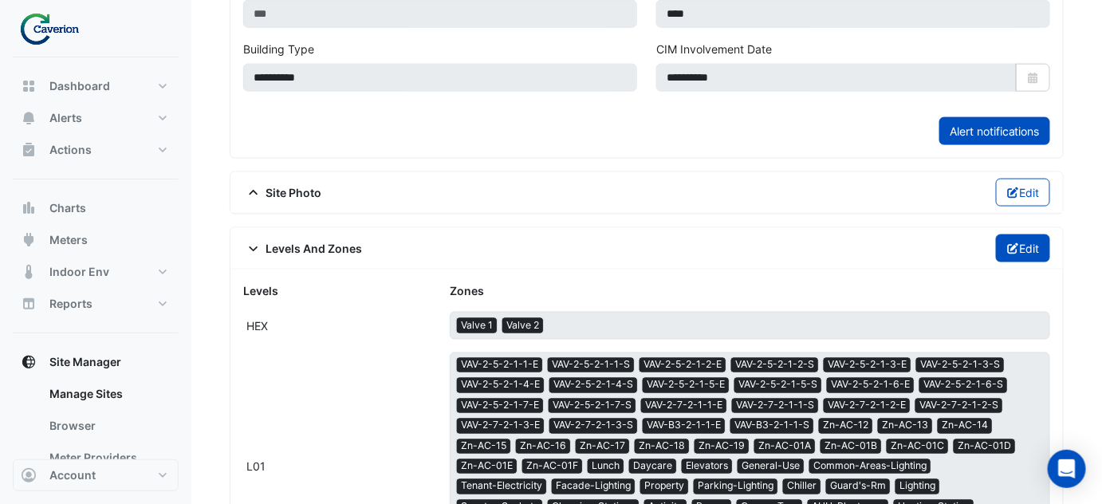
click at [1024, 241] on button "Edit" at bounding box center [1023, 248] width 55 height 28
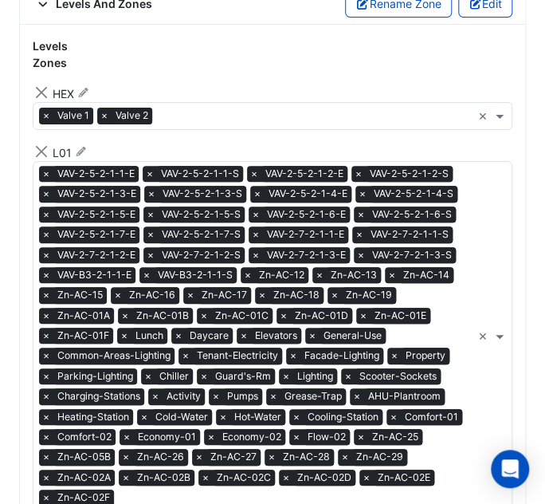
scroll to position [1739, 0]
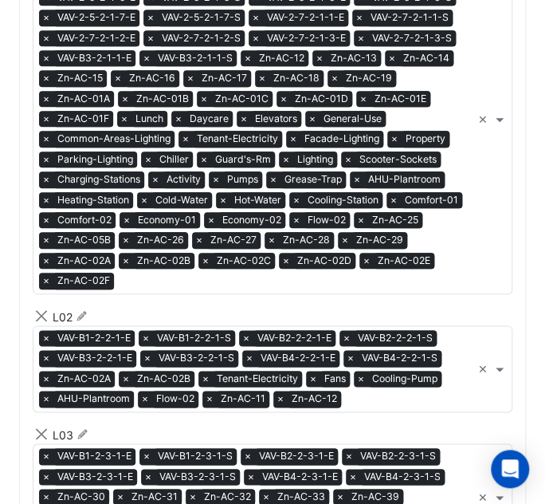
click at [459, 274] on input "text" at bounding box center [296, 282] width 352 height 17
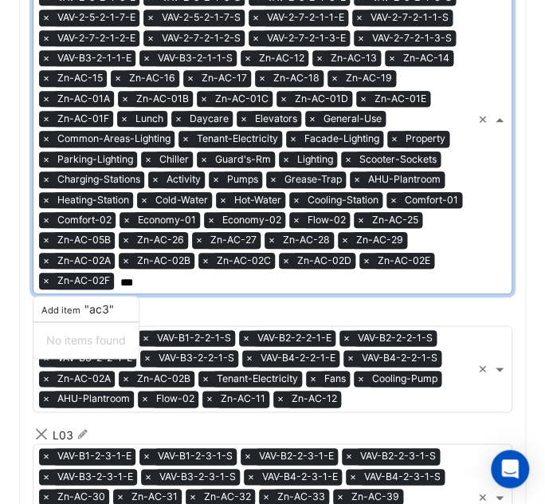
scroll to position [0, 0]
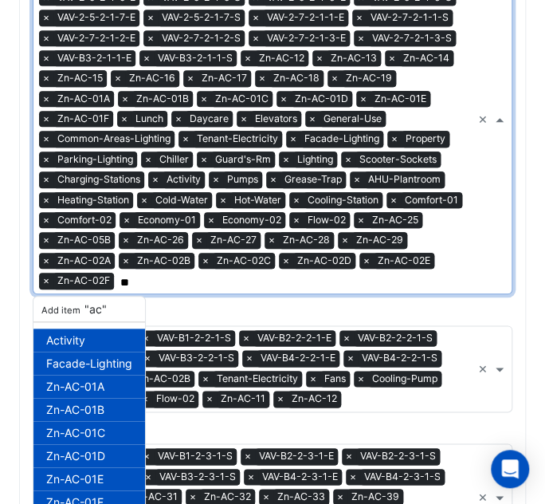
type input "*"
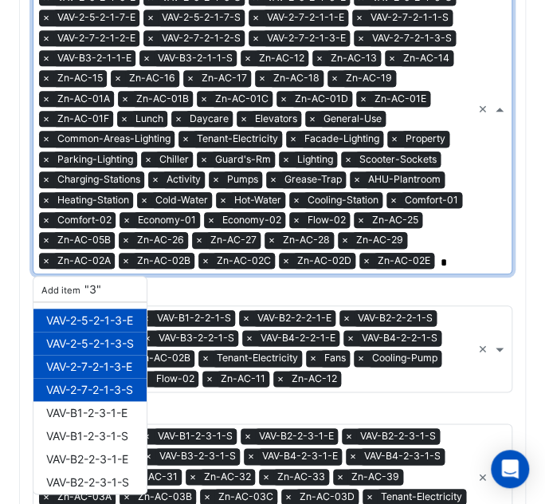
type input "**"
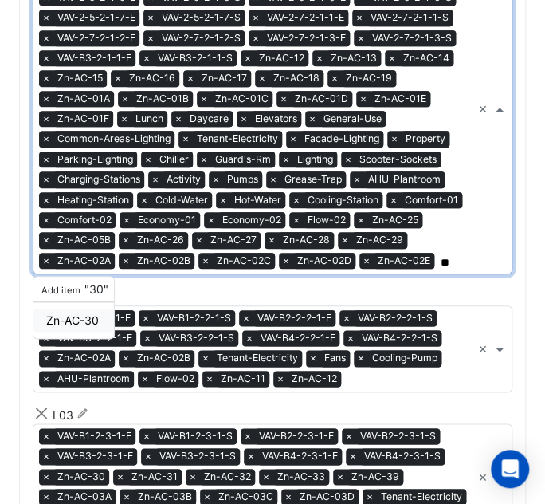
click at [69, 313] on span "Zn-AC-30" at bounding box center [72, 320] width 53 height 14
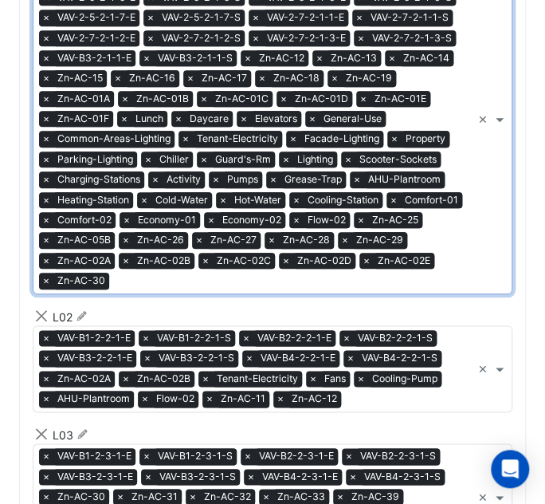
click at [486, 262] on div "HEX Rename zones × Valve 1 × Valve 2 × L01 Rename zones × VAV-2-5-2-1-1-E × VAV…" at bounding box center [272, 433] width 499 height 1132
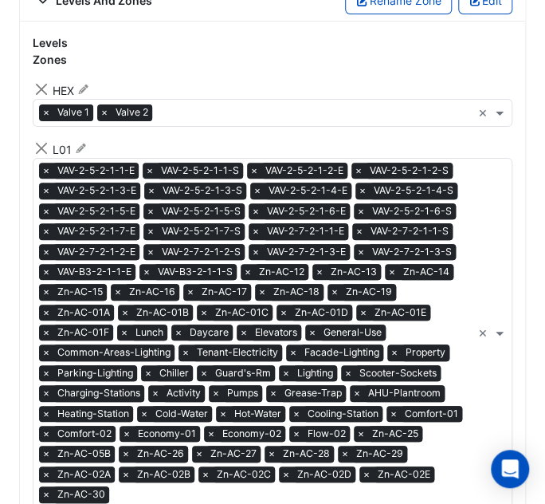
scroll to position [1522, 0]
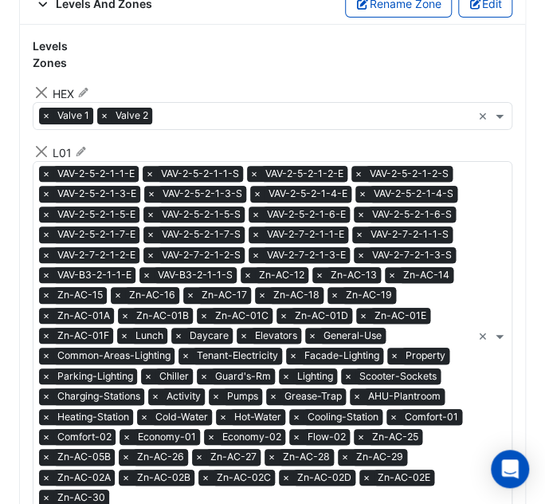
click at [384, 54] on div "Zones" at bounding box center [272, 62] width 499 height 17
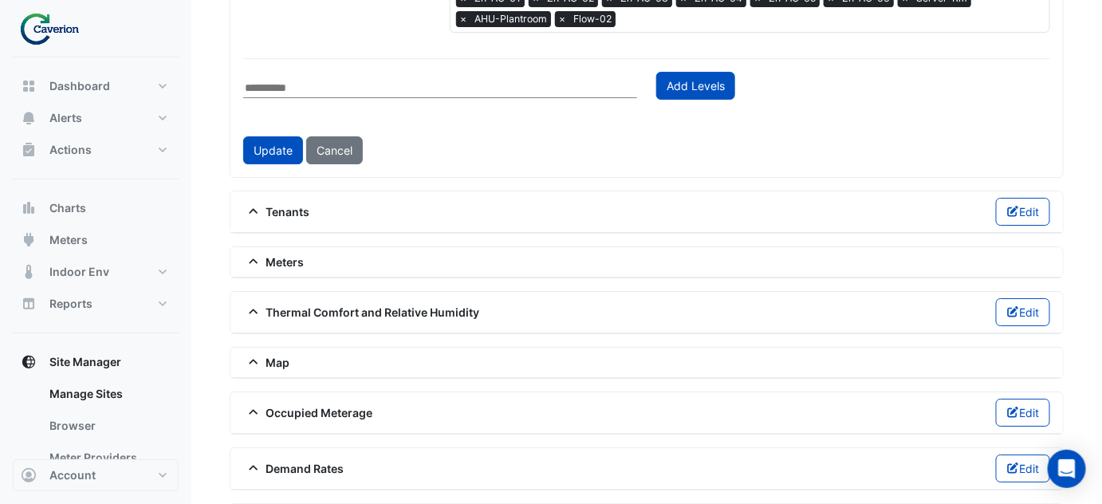
scroll to position [1805, 0]
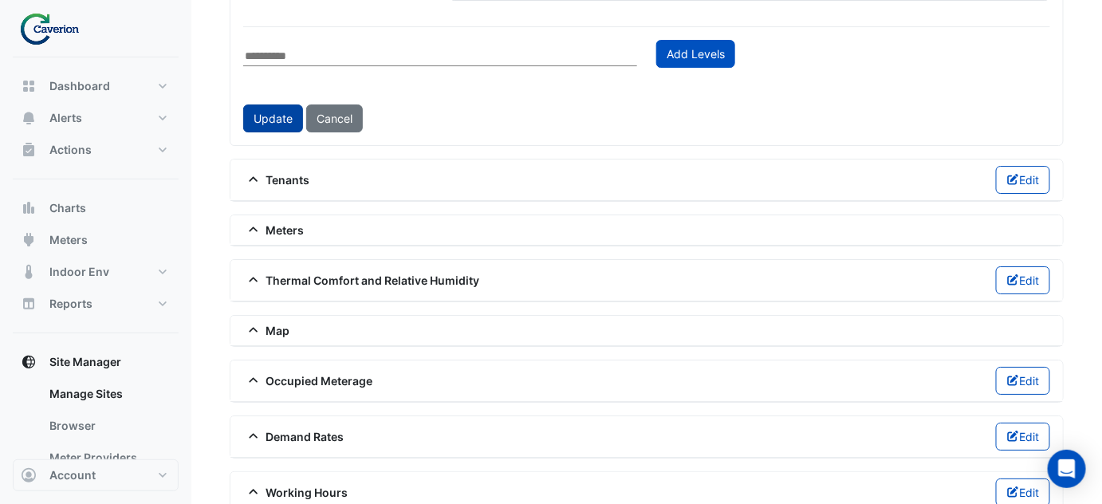
click at [282, 104] on button "Update" at bounding box center [273, 118] width 60 height 28
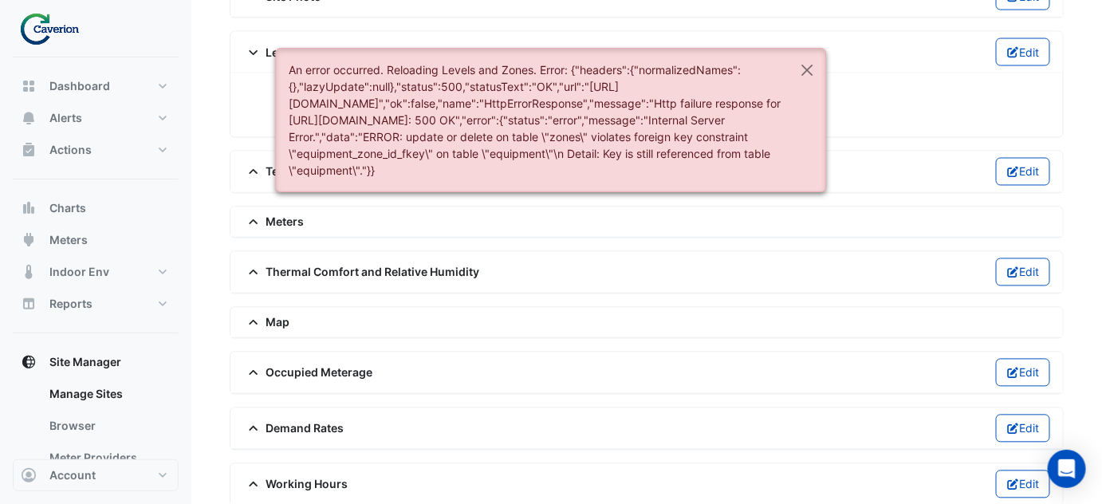
scroll to position [1535, 0]
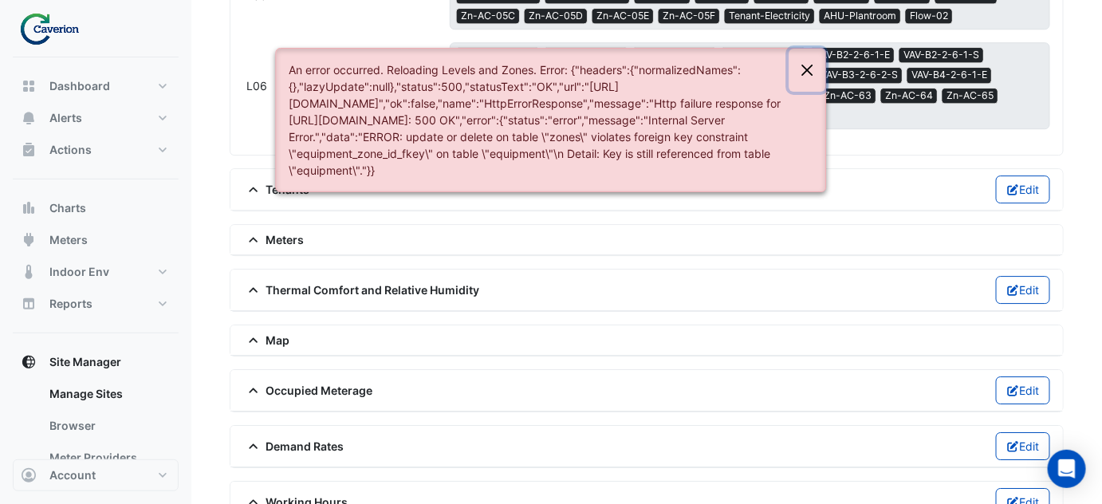
click at [826, 67] on button "Close" at bounding box center [807, 70] width 37 height 43
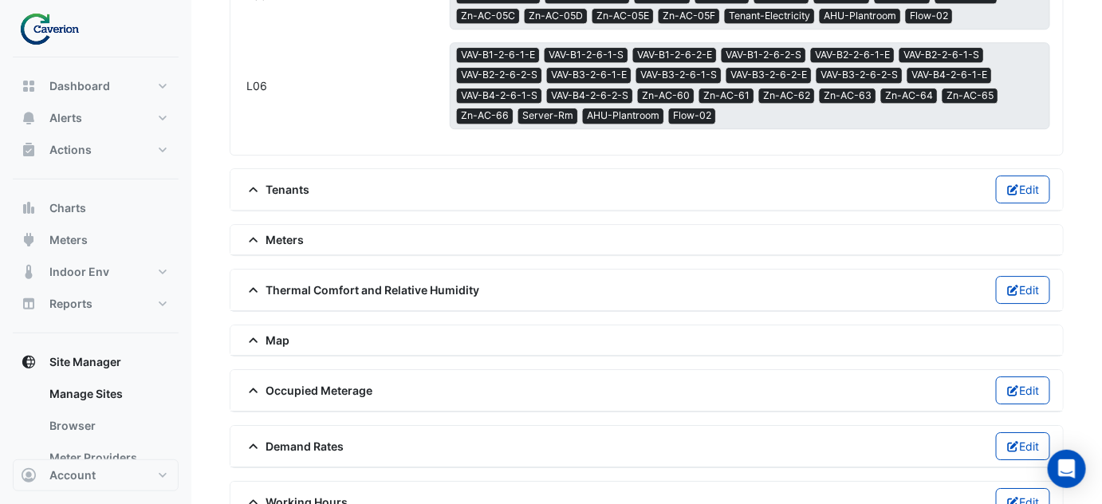
click at [366, 282] on span "Thermal Comfort and Relative Humidity" at bounding box center [361, 290] width 237 height 17
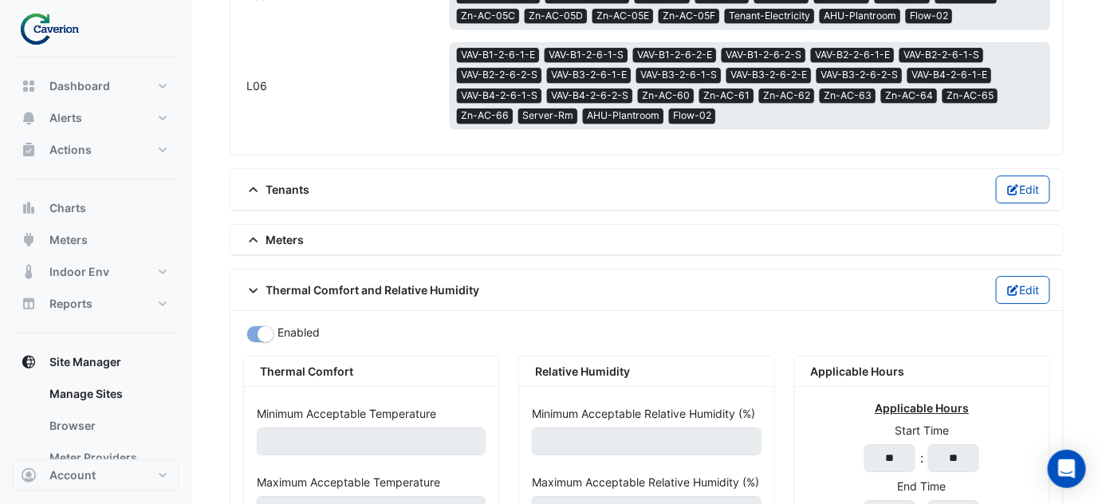
click at [366, 282] on span "Thermal Comfort and Relative Humidity" at bounding box center [361, 290] width 237 height 17
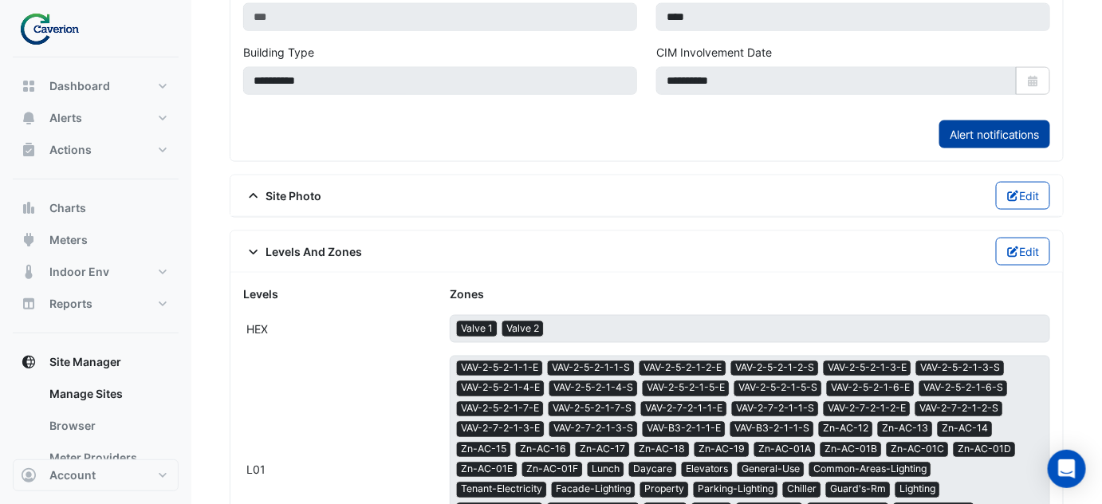
scroll to position [665, 0]
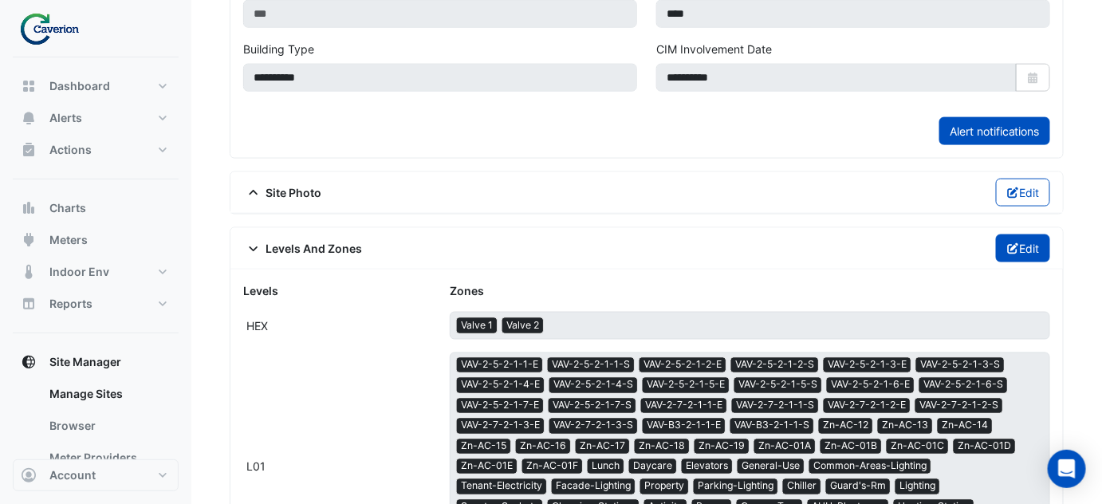
click at [1021, 238] on button "Edit" at bounding box center [1023, 248] width 55 height 28
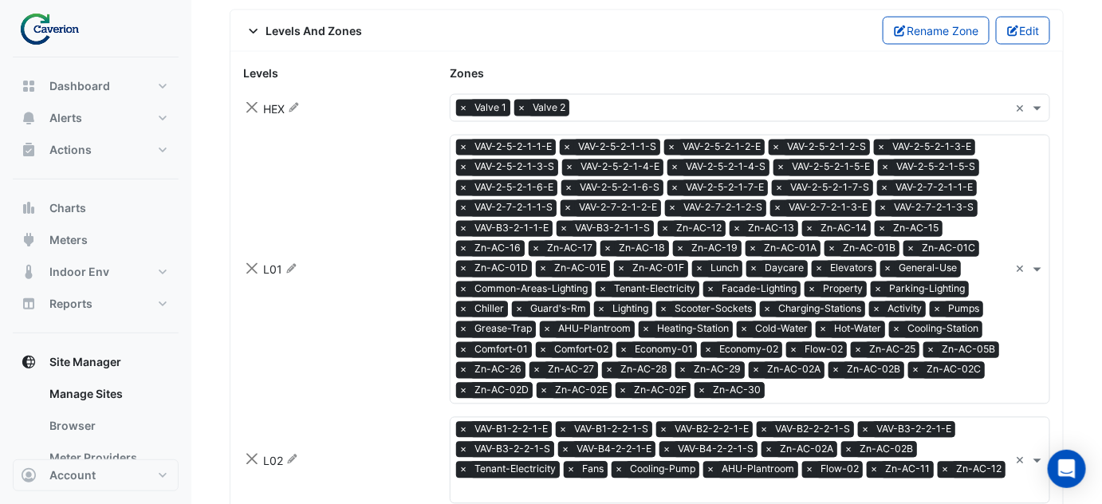
scroll to position [1100, 0]
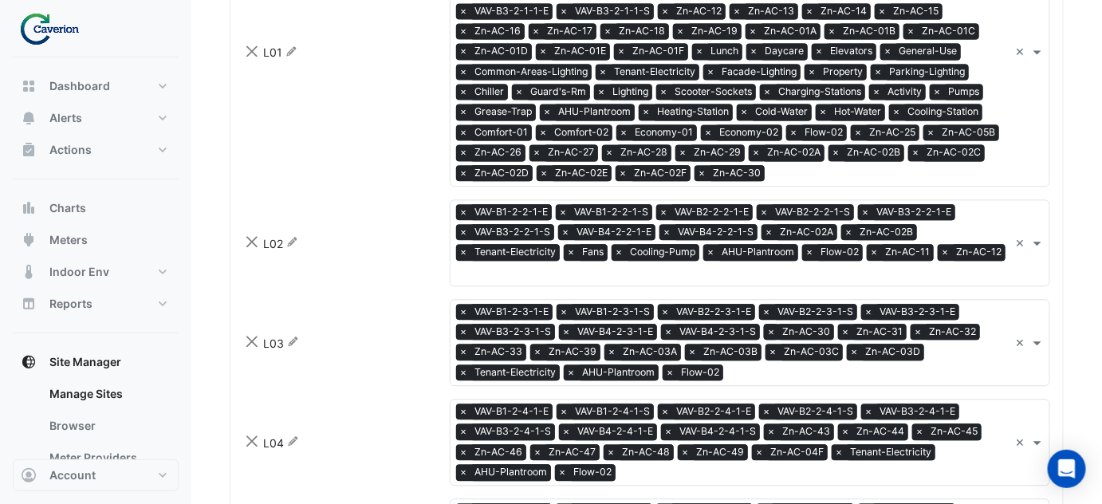
click at [767, 324] on span "×" at bounding box center [771, 332] width 14 height 16
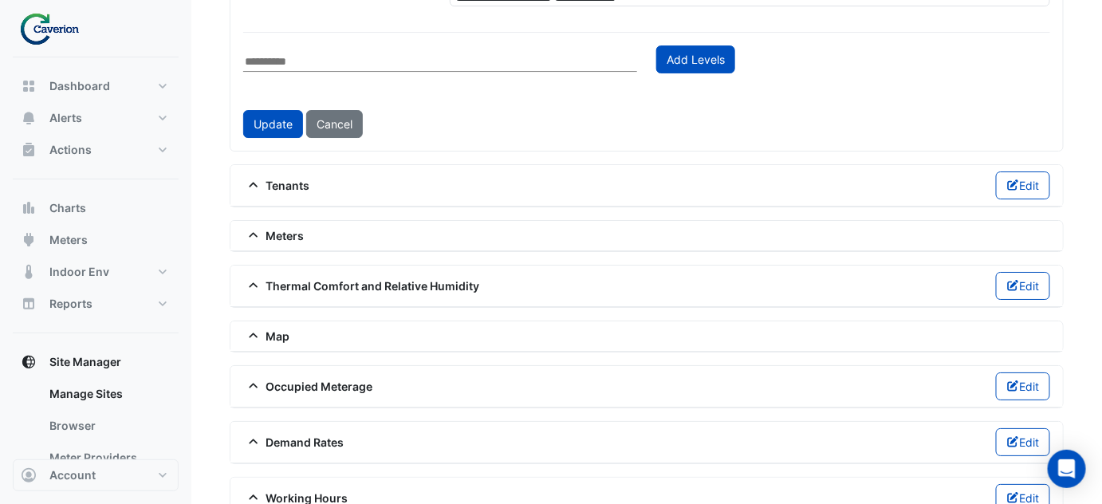
scroll to position [1805, 0]
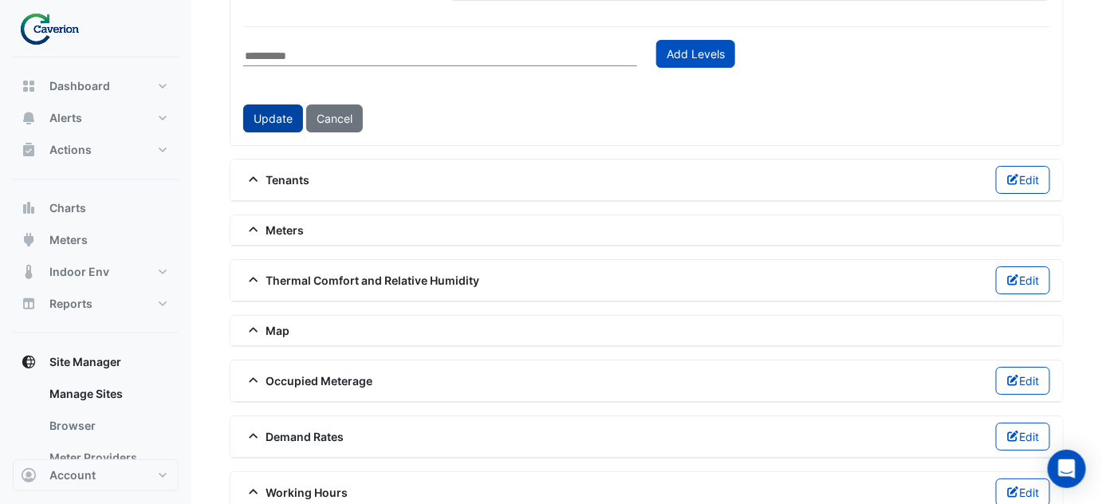
click at [281, 104] on button "Update" at bounding box center [273, 118] width 60 height 28
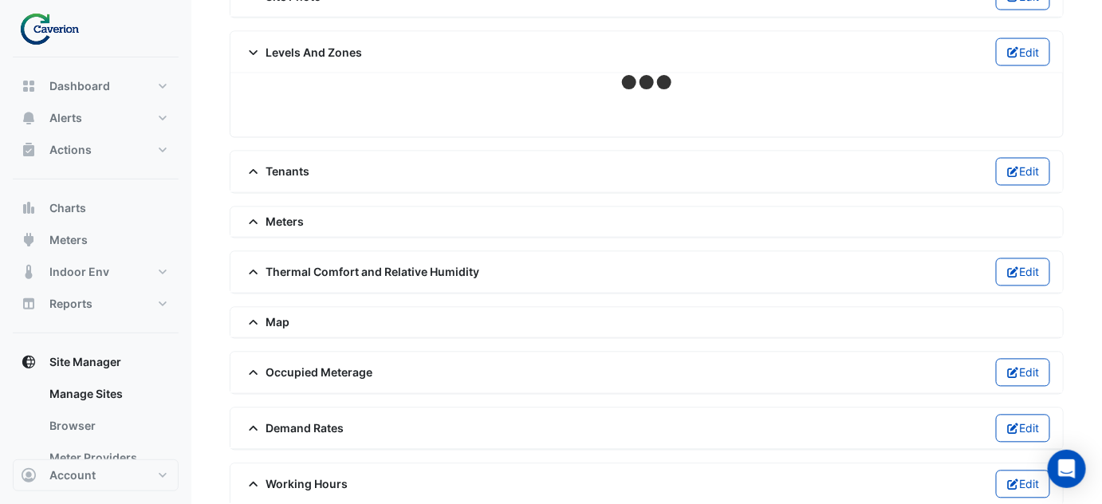
scroll to position [1535, 0]
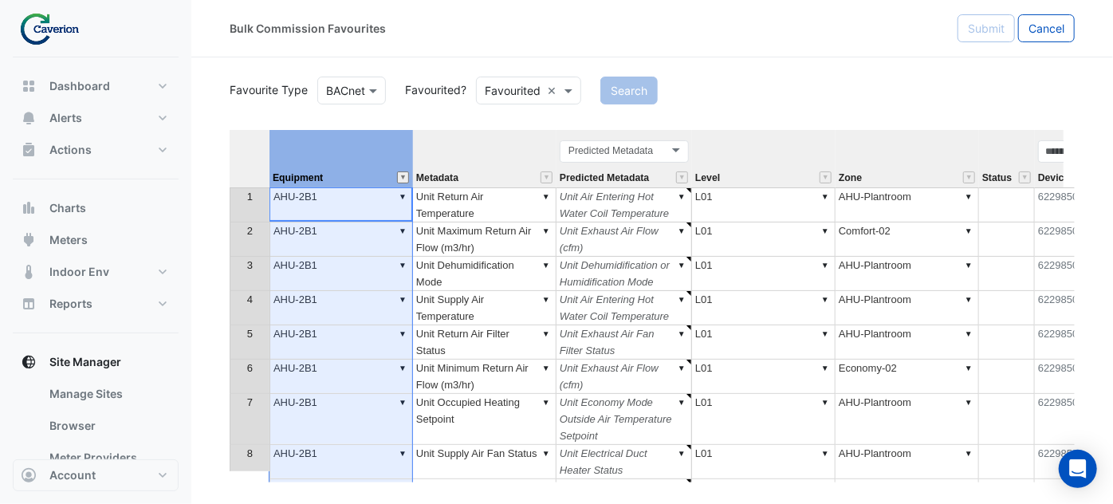
click at [402, 180] on button "" at bounding box center [403, 177] width 12 height 12
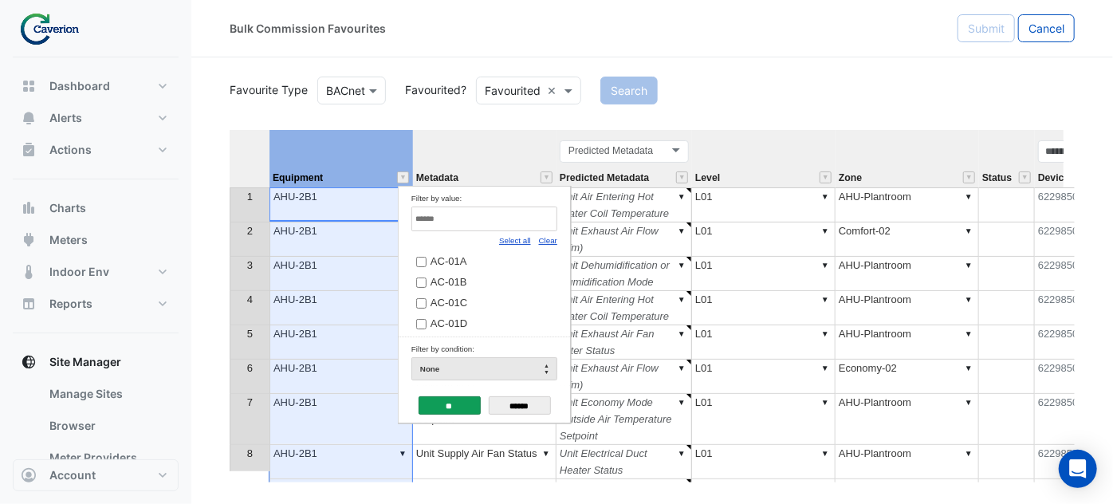
click at [546, 242] on link "Clear" at bounding box center [548, 240] width 18 height 9
click at [518, 220] on input "Filter by value:" at bounding box center [484, 219] width 146 height 25
type input "**"
click at [467, 263] on label "AC-02E" at bounding box center [478, 261] width 125 height 17
click at [451, 402] on input "**" at bounding box center [450, 405] width 62 height 18
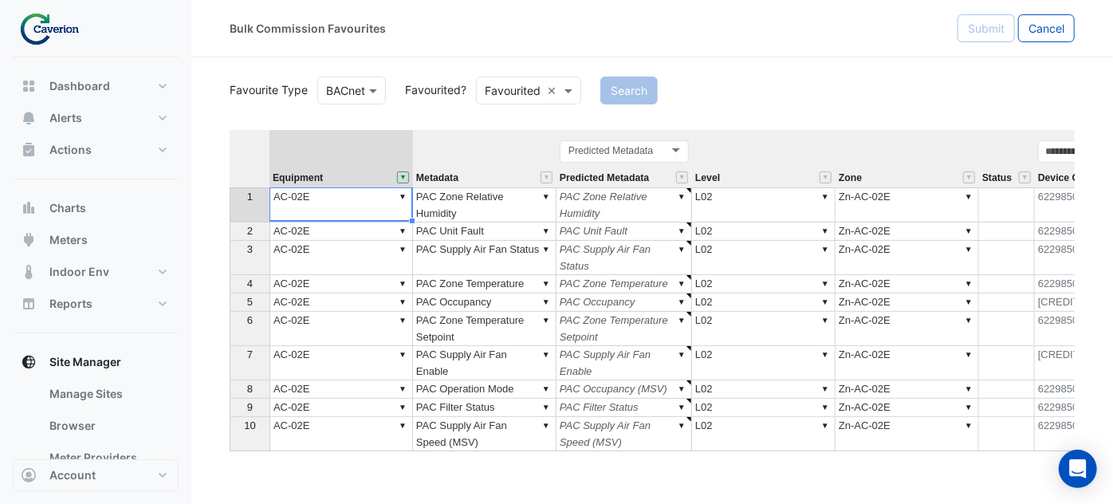
drag, startPoint x: 734, startPoint y: 204, endPoint x: 739, endPoint y: 195, distance: 11.1
click at [735, 203] on td "▼ L02" at bounding box center [764, 204] width 144 height 35
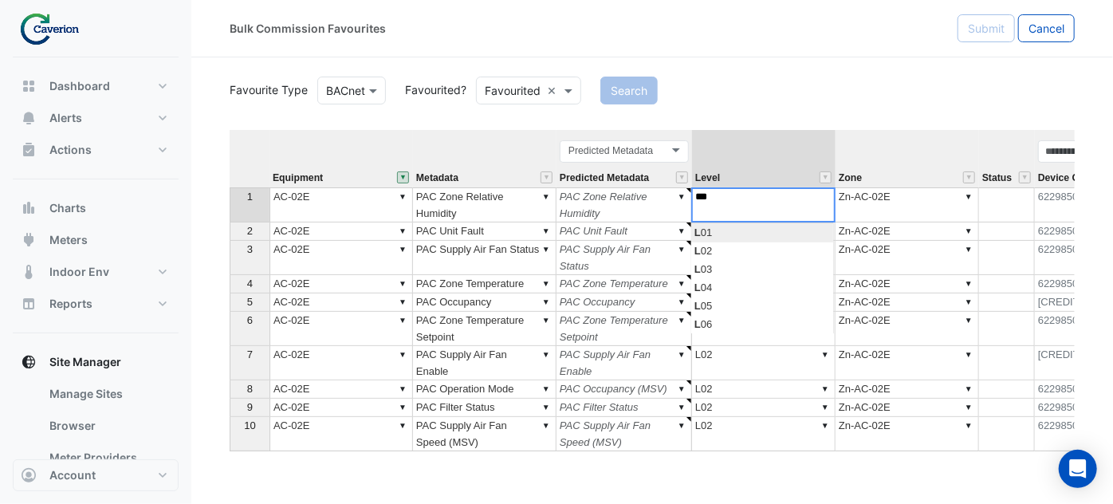
scroll to position [10, 10]
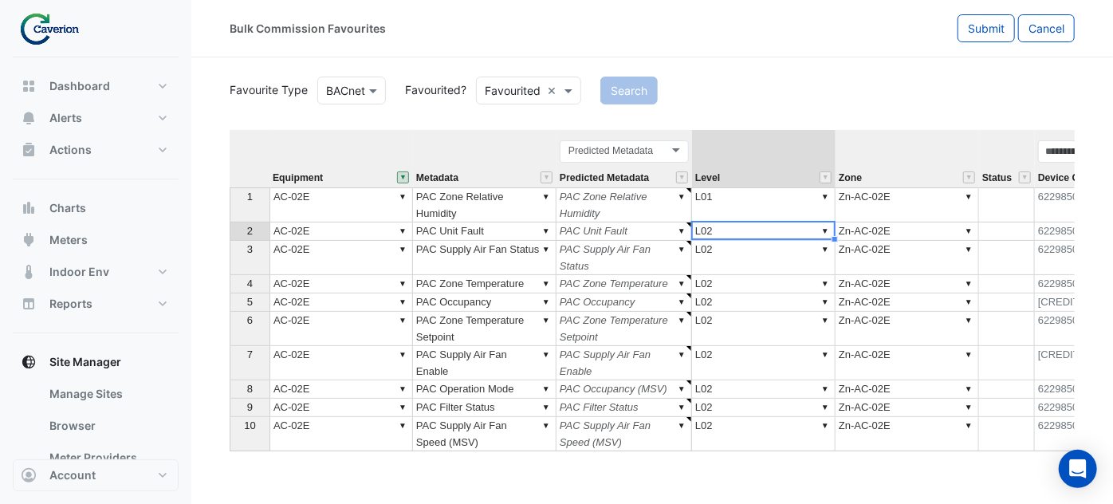
type textarea "***"
click at [738, 191] on td "▼ L01" at bounding box center [764, 204] width 144 height 35
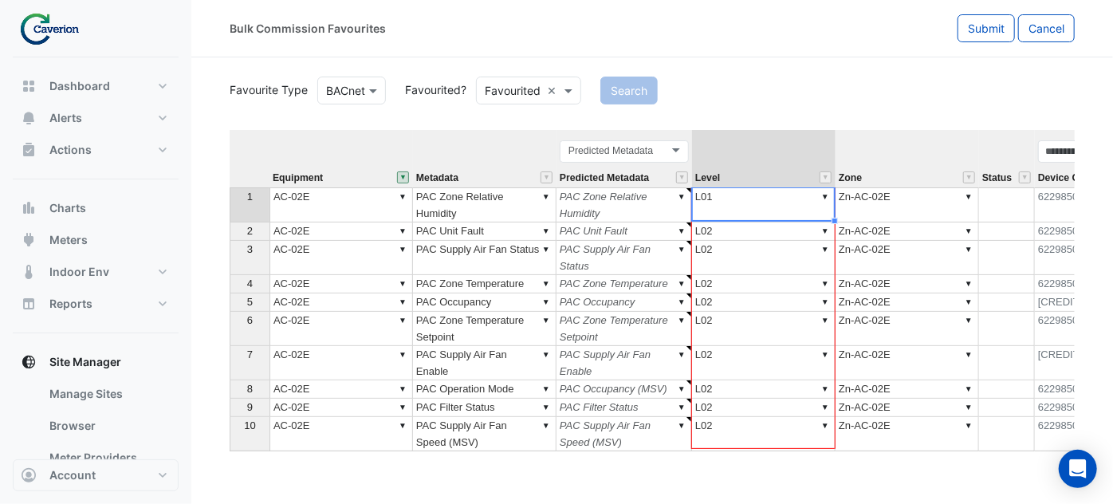
drag, startPoint x: 831, startPoint y: 222, endPoint x: 821, endPoint y: 424, distance: 202.8
type textarea "***"
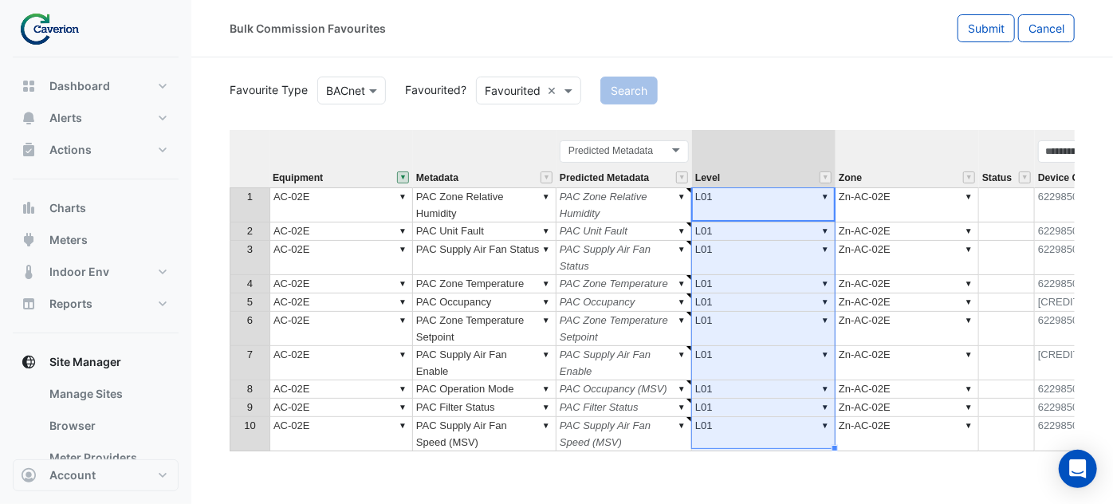
click at [782, 59] on section "Favourite Type Favourite Type BACnet Favourited? Either Favourited × Search Equ…" at bounding box center [652, 269] width 922 height 425
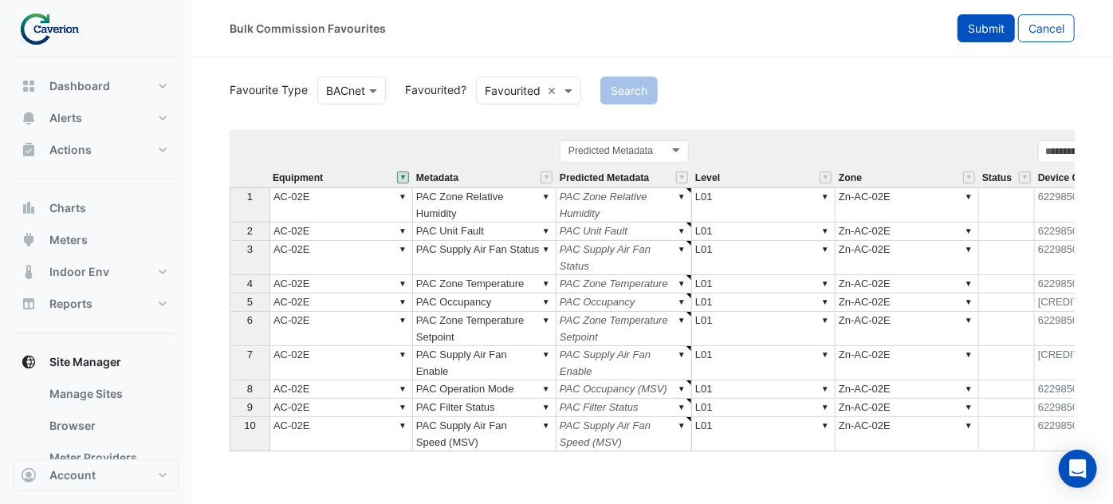
click at [984, 27] on span "Submit" at bounding box center [986, 29] width 37 height 14
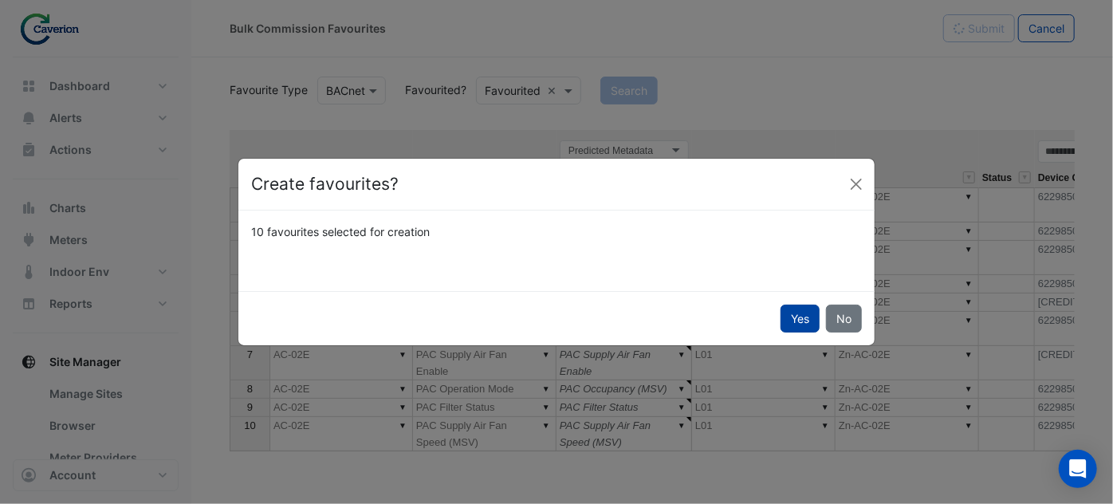
click at [815, 321] on button "Yes" at bounding box center [800, 319] width 39 height 28
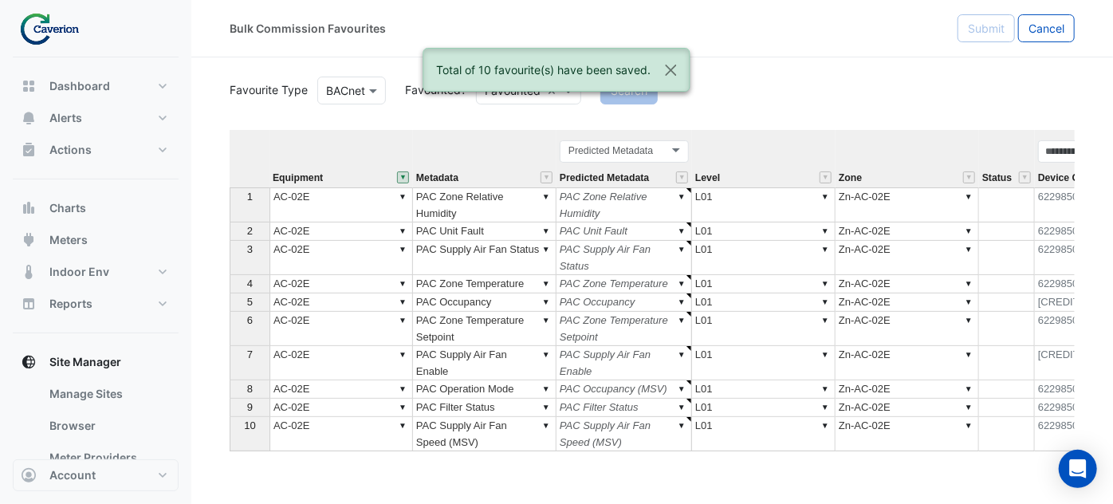
click at [846, 14] on div "Bulk Commission Favourites Submit Cancel" at bounding box center [652, 28] width 922 height 57
type textarea "******"
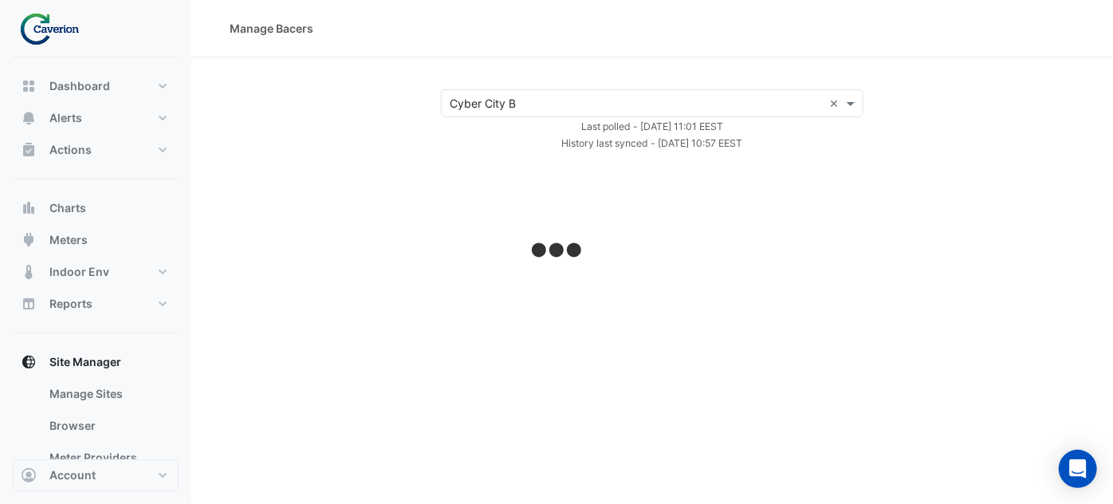
select select "***"
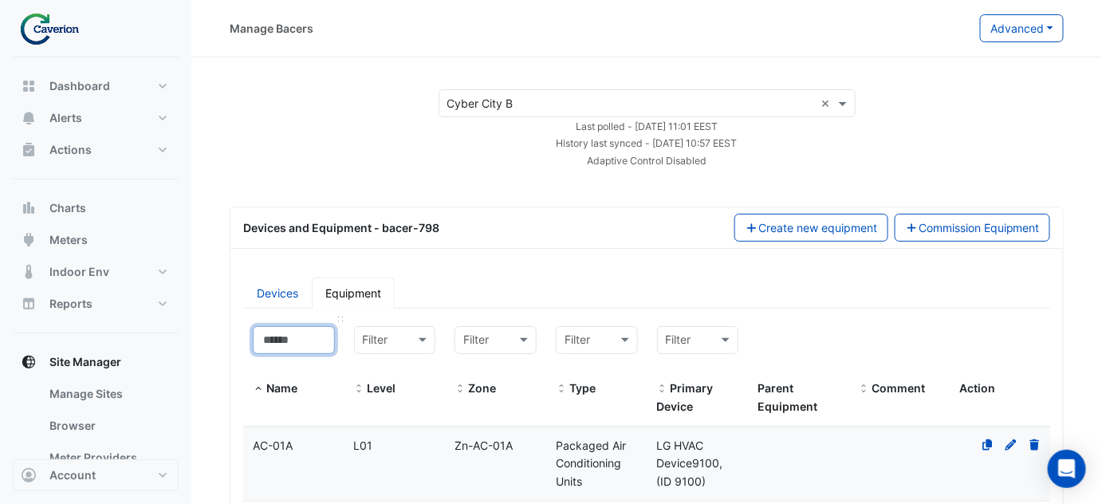
click at [281, 344] on input at bounding box center [294, 340] width 82 height 28
type input "**"
click at [347, 459] on datatable-body-cell "Level L02" at bounding box center [395, 463] width 101 height 73
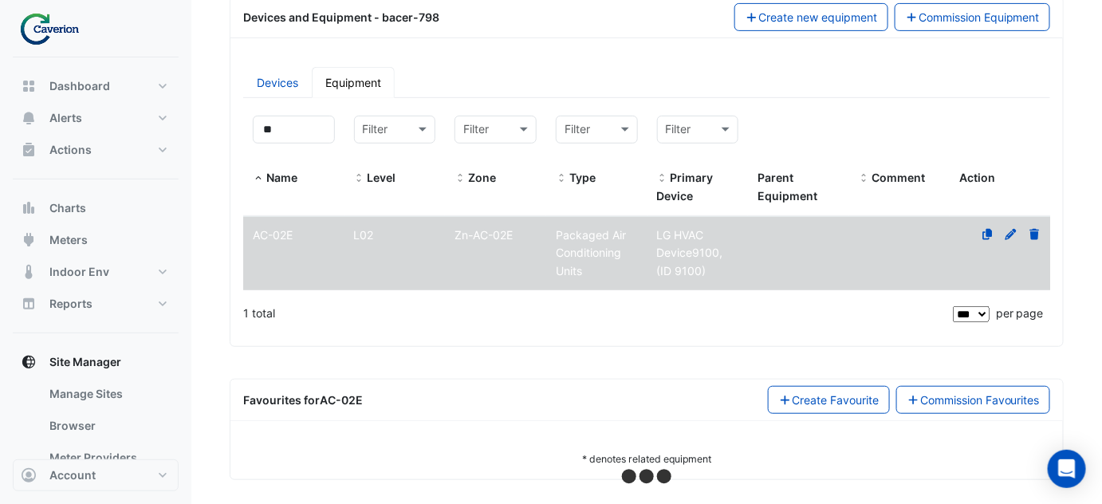
scroll to position [215, 0]
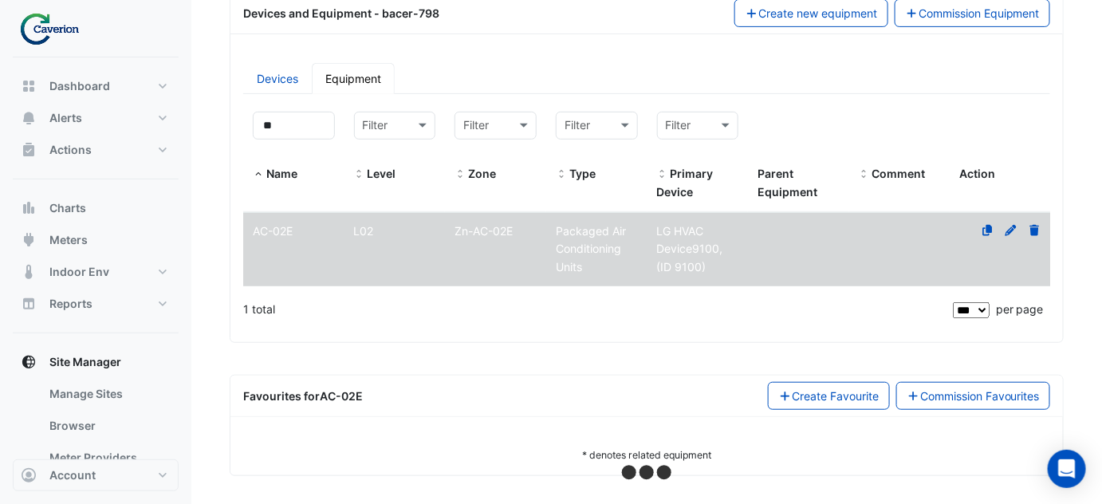
select select "***"
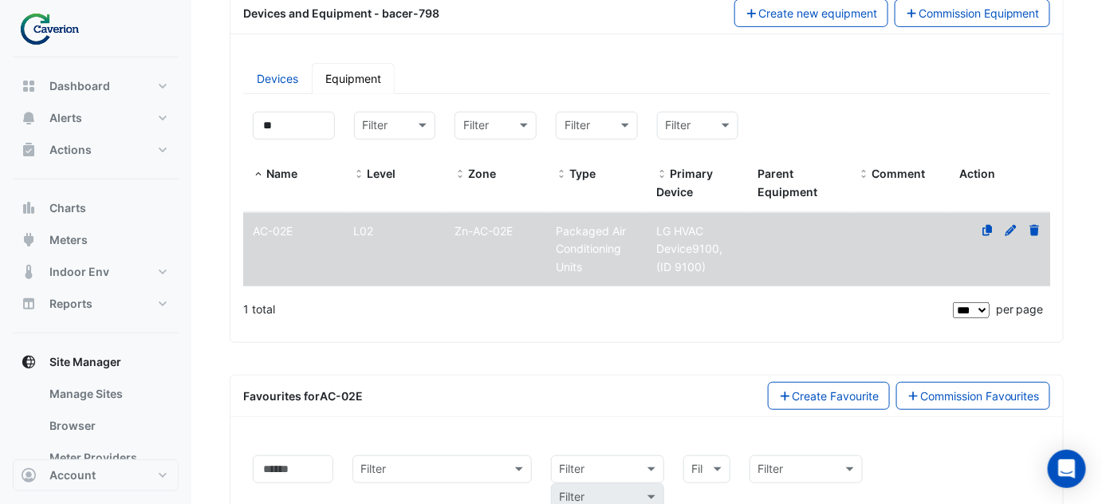
click at [1012, 226] on icon at bounding box center [1011, 230] width 11 height 11
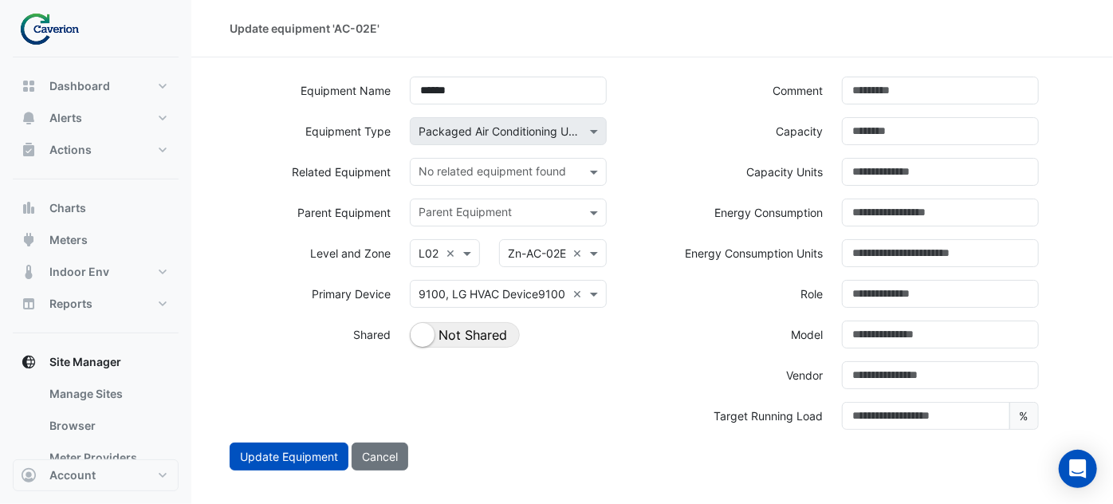
click at [435, 259] on input "text" at bounding box center [429, 254] width 21 height 17
click at [427, 306] on span "L01" at bounding box center [432, 311] width 19 height 14
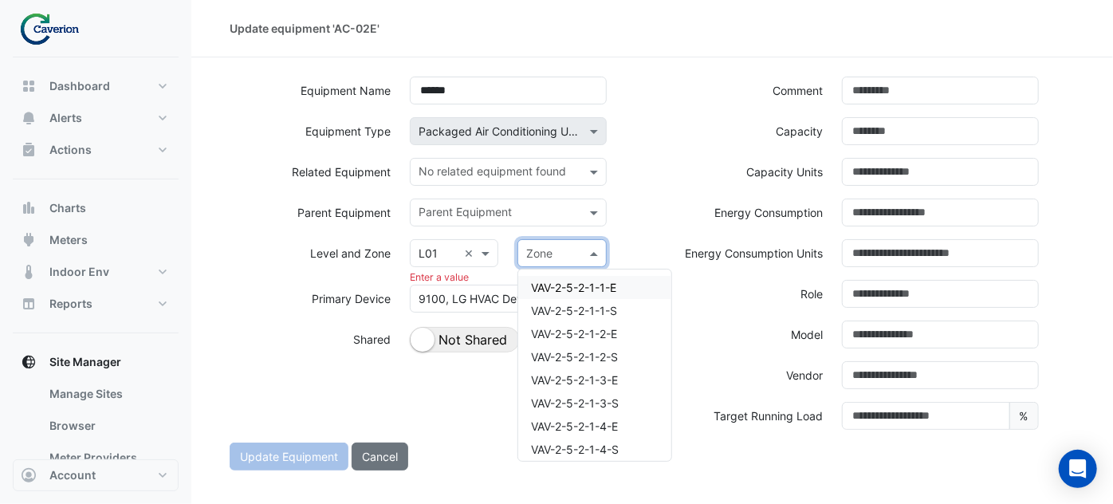
click at [542, 251] on input "text" at bounding box center [546, 254] width 40 height 17
type input "**"
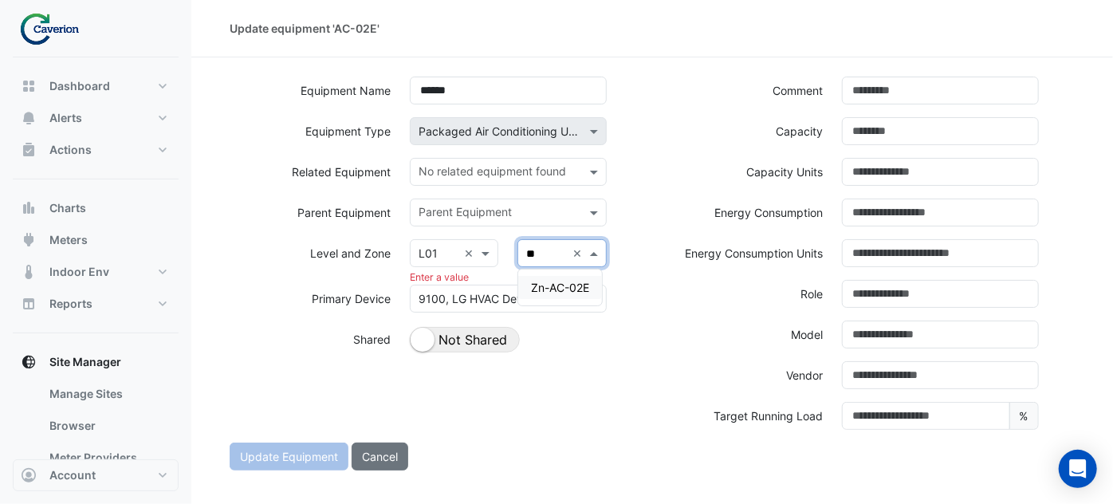
click at [553, 293] on span "Zn-AC-02E" at bounding box center [560, 288] width 58 height 14
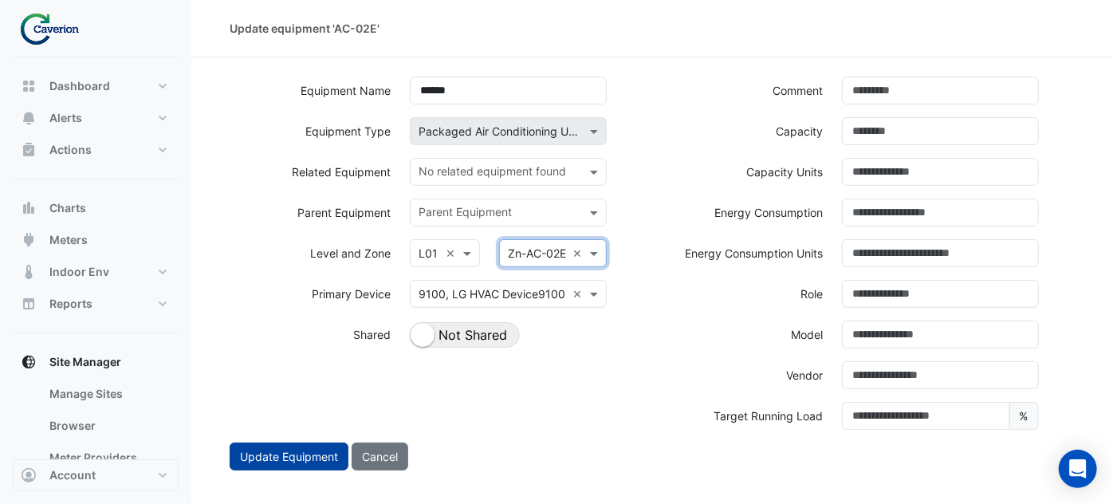
click at [292, 453] on button "Update Equipment" at bounding box center [289, 457] width 119 height 28
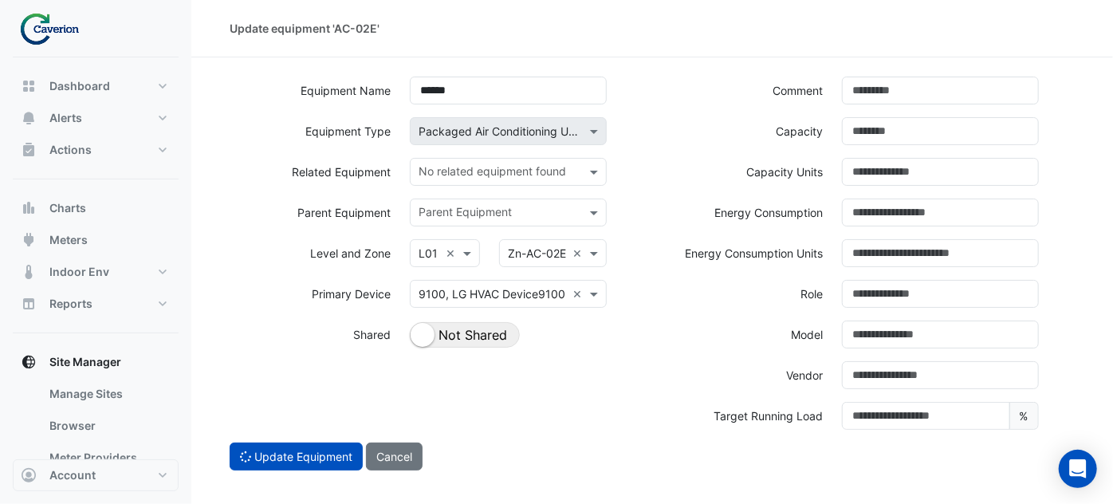
select select "***"
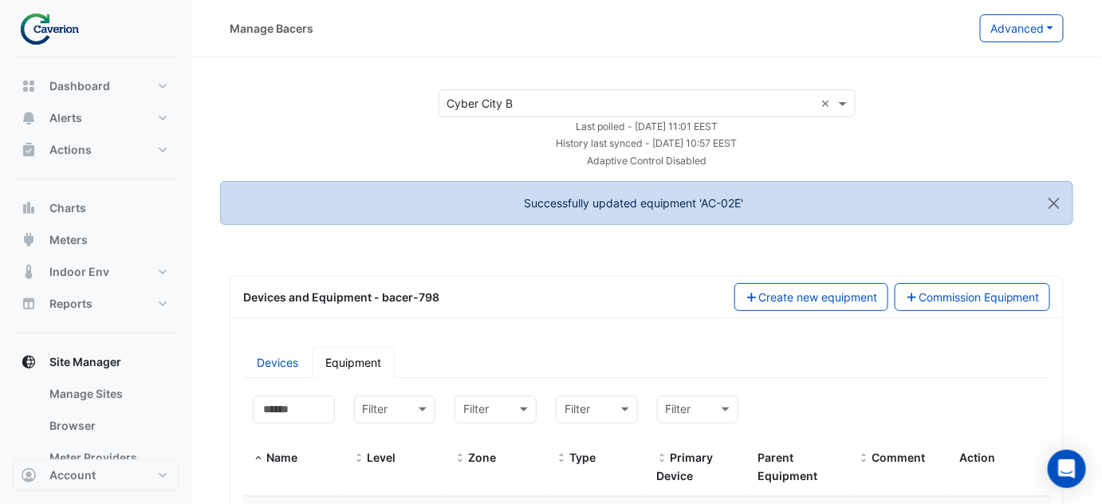
select select "***"
click at [283, 405] on input at bounding box center [294, 410] width 82 height 28
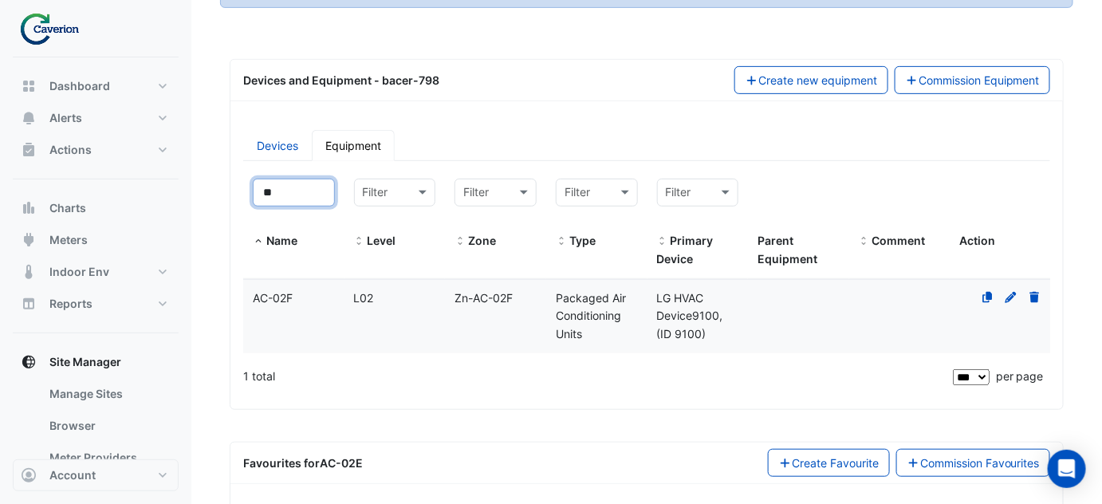
scroll to position [435, 0]
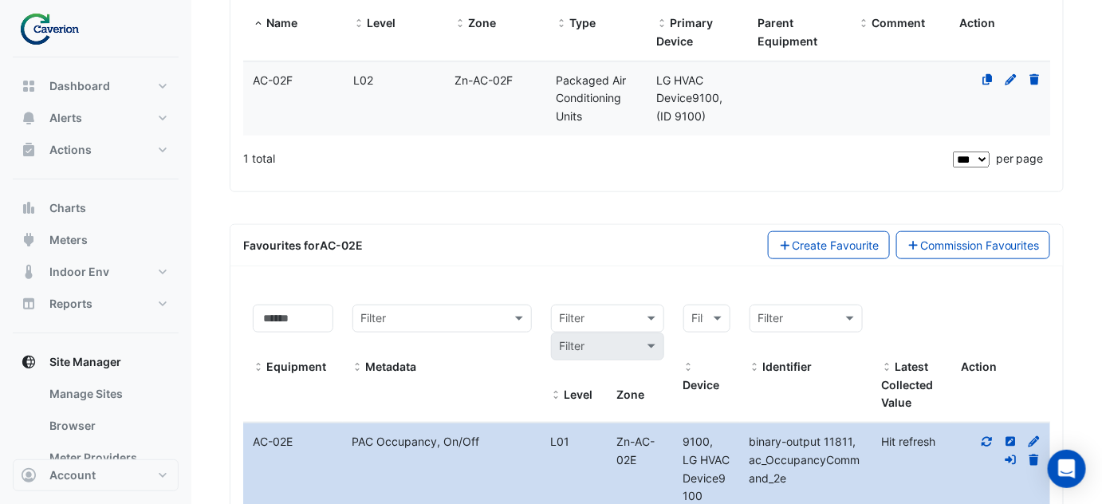
type input "**"
click at [474, 105] on datatable-body-cell "Zone Zn-AC-02F" at bounding box center [495, 98] width 101 height 73
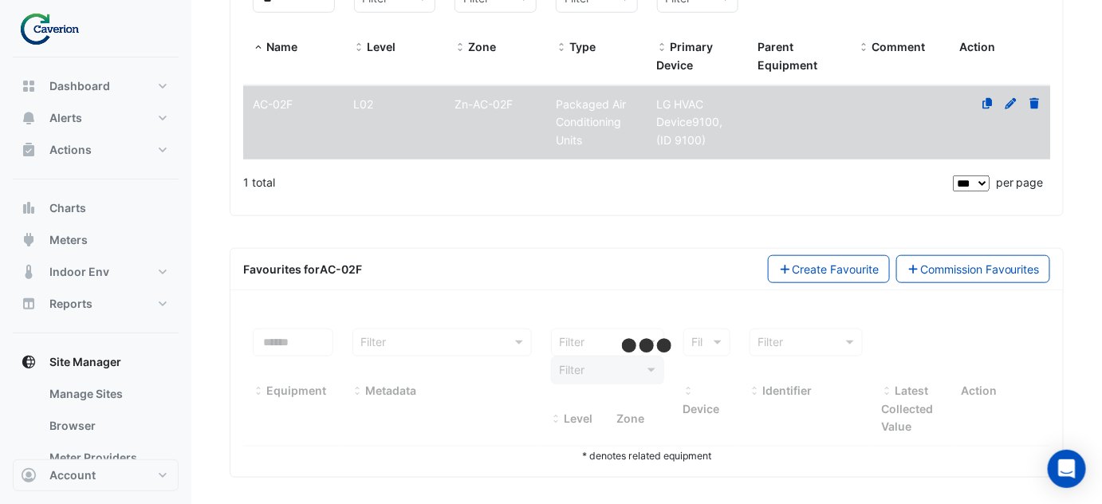
click at [1004, 98] on icon at bounding box center [1011, 103] width 14 height 11
select select "***"
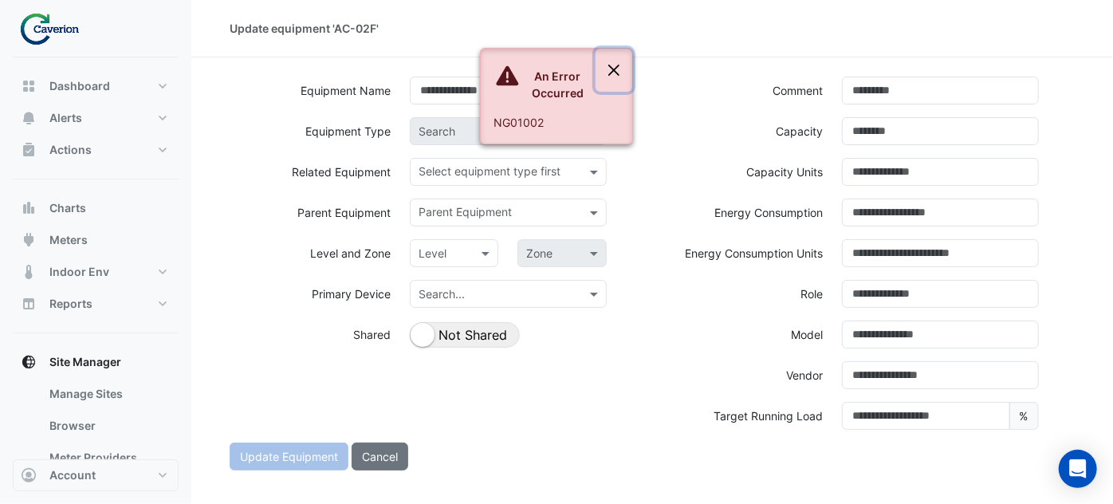
click at [612, 67] on button "Close" at bounding box center [614, 70] width 37 height 43
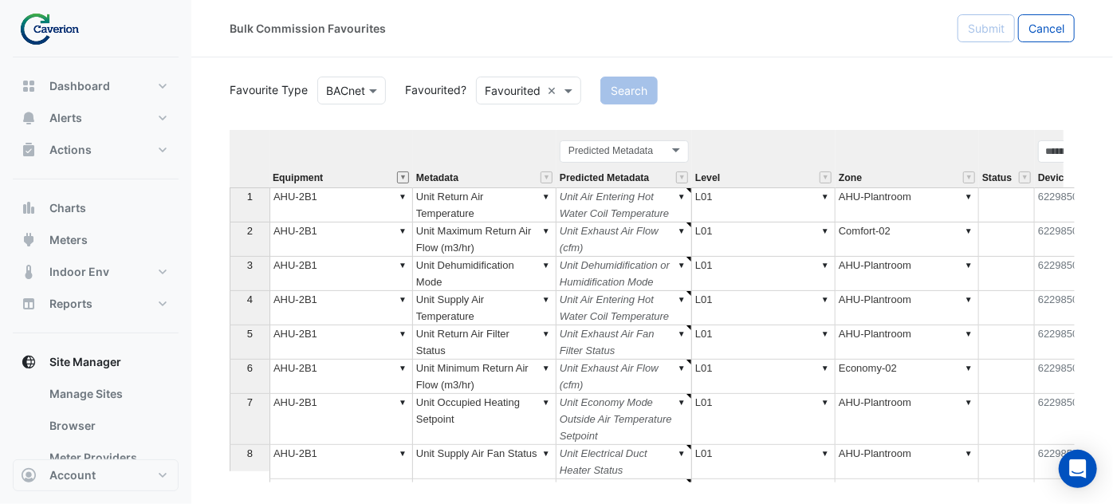
click at [406, 174] on button "" at bounding box center [403, 177] width 12 height 12
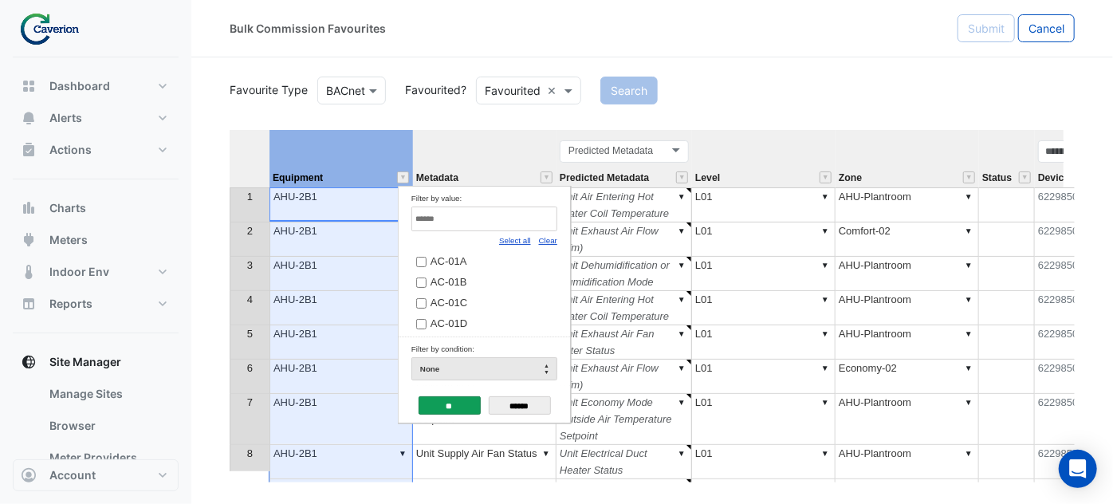
click at [545, 241] on link "Clear" at bounding box center [548, 240] width 18 height 9
click at [506, 214] on input "Filter by value:" at bounding box center [484, 219] width 146 height 25
click at [470, 270] on div "AC-02F" at bounding box center [478, 260] width 135 height 22
type input "**"
click at [469, 259] on label "AC-02F" at bounding box center [478, 261] width 125 height 17
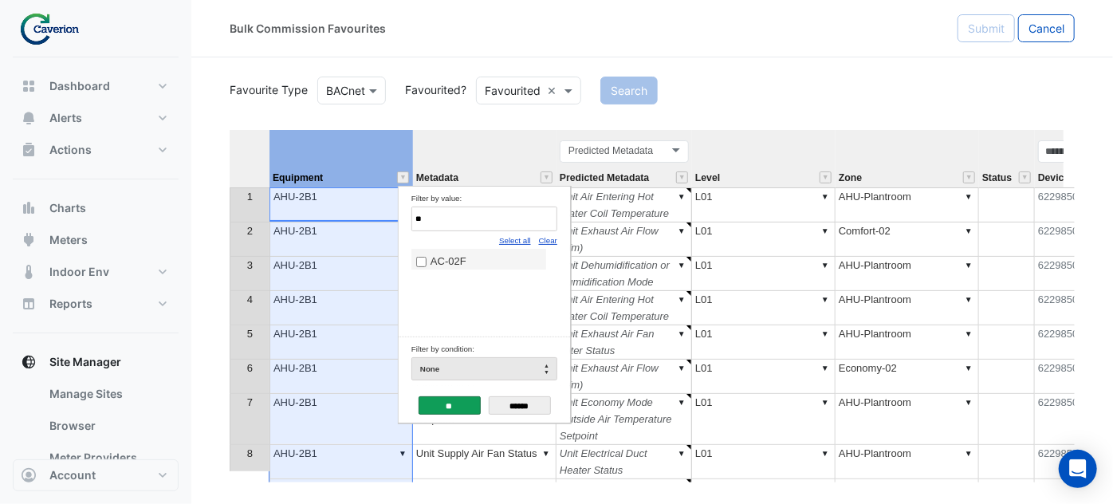
click at [443, 403] on input "**" at bounding box center [450, 405] width 62 height 18
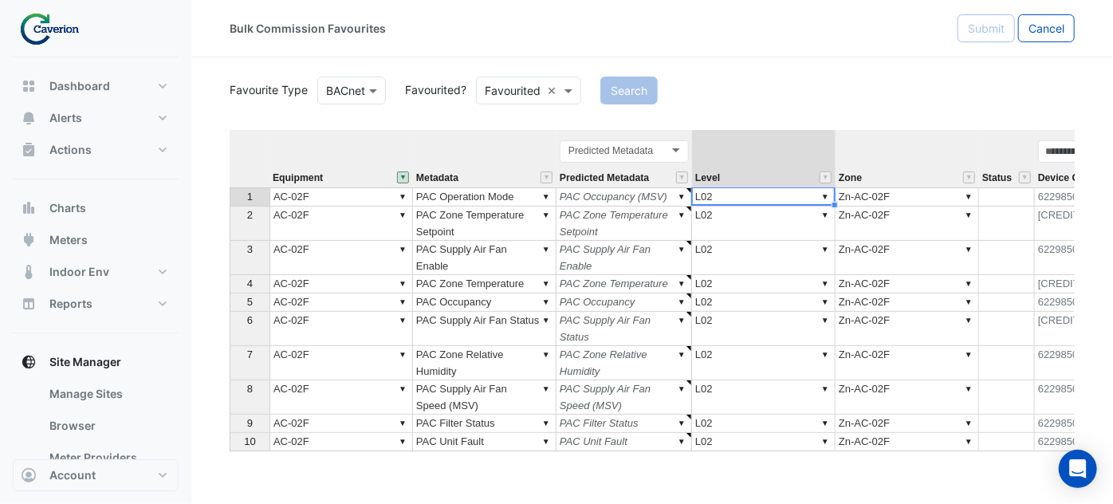
click at [741, 192] on td "▼ L02" at bounding box center [764, 196] width 144 height 19
type textarea "***"
click at [791, 187] on div "Level" at bounding box center [764, 177] width 144 height 20
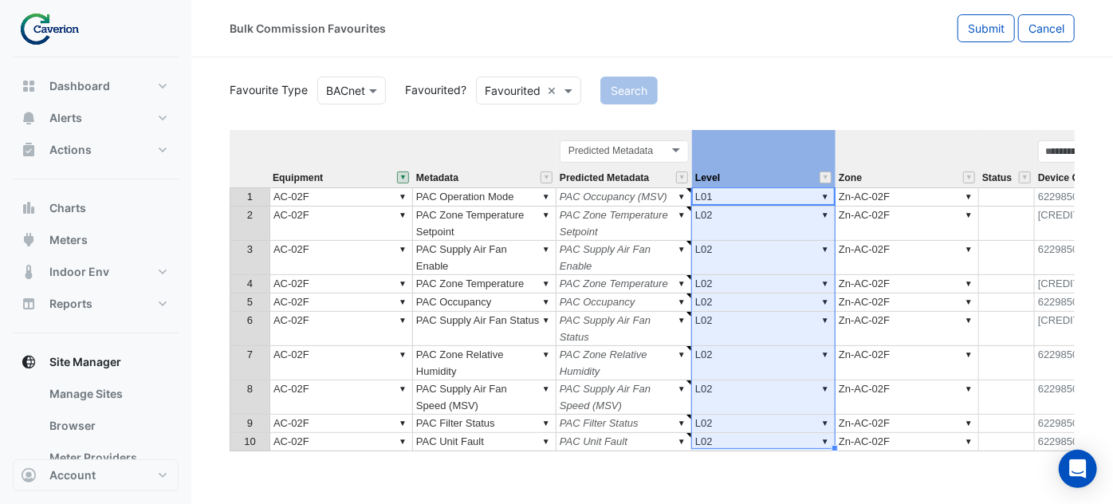
click at [792, 196] on td "▼ L01" at bounding box center [764, 196] width 144 height 19
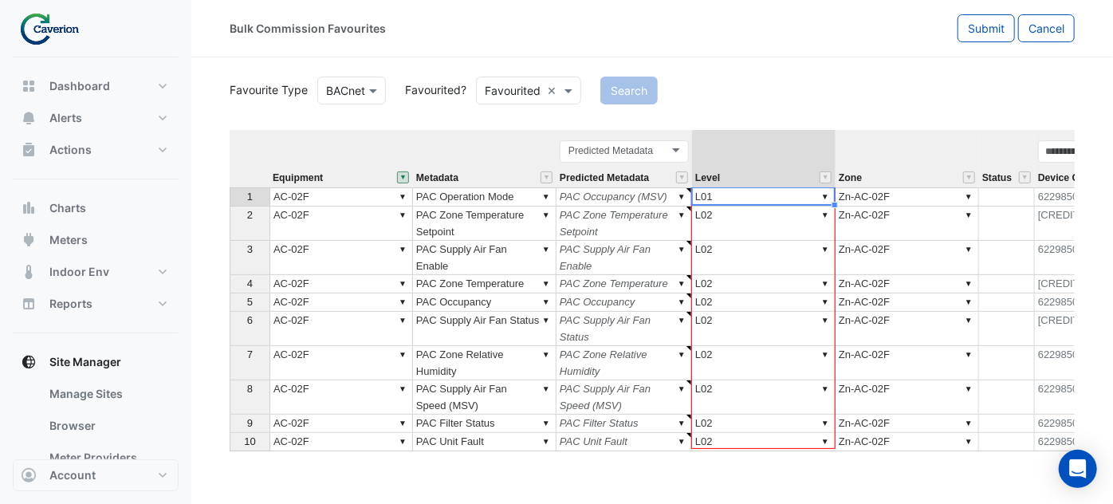
drag, startPoint x: 832, startPoint y: 205, endPoint x: 812, endPoint y: 453, distance: 248.8
click at [812, 453] on div "Equipment Metadata Predicted Metadata Level Zone Status Device Object Id Device…" at bounding box center [652, 306] width 845 height 352
type textarea "***"
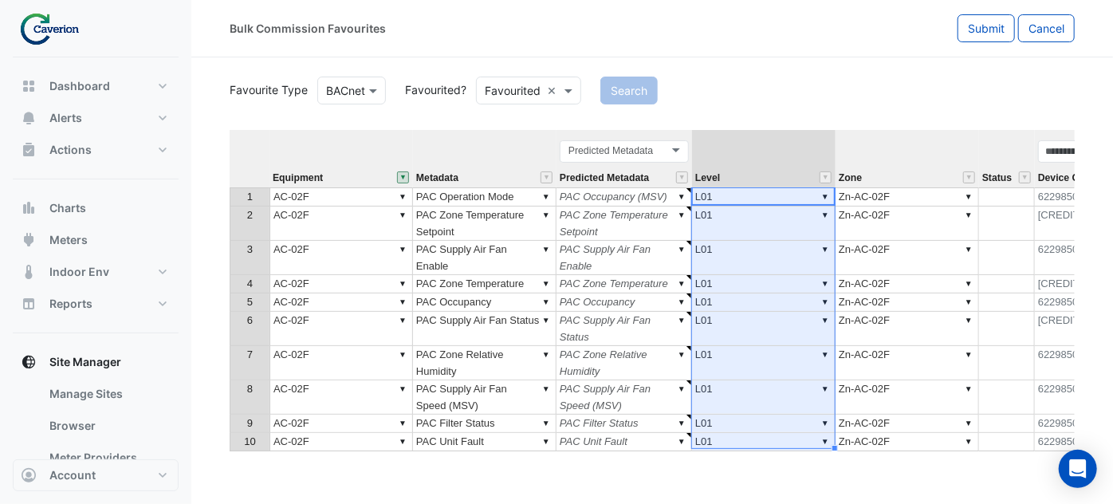
click at [762, 463] on div "Equipment Metadata Predicted Metadata Level Zone Status Device Object Id Device…" at bounding box center [652, 306] width 845 height 352
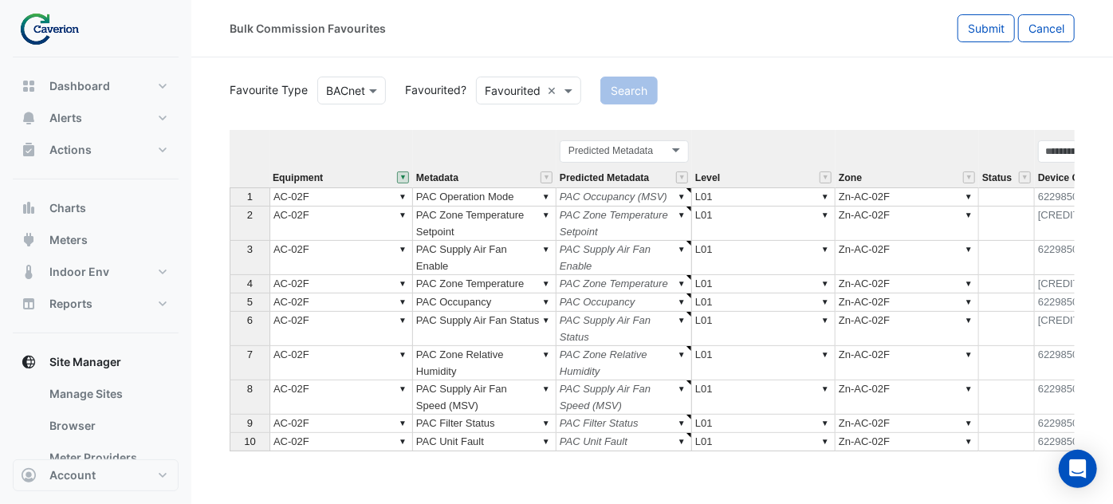
click at [931, 95] on div "Search" at bounding box center [838, 91] width 494 height 28
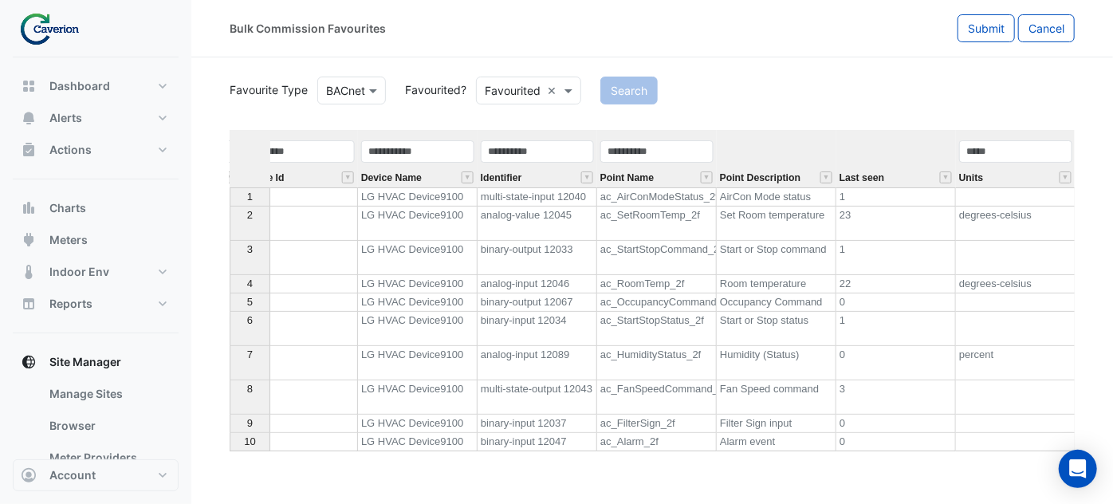
scroll to position [0, 0]
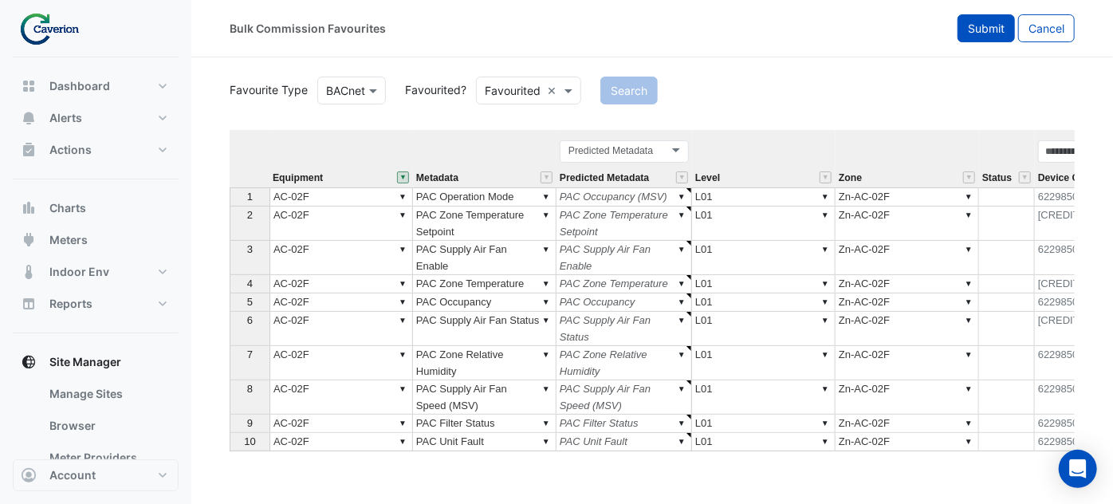
click at [993, 29] on span "Submit" at bounding box center [986, 29] width 37 height 14
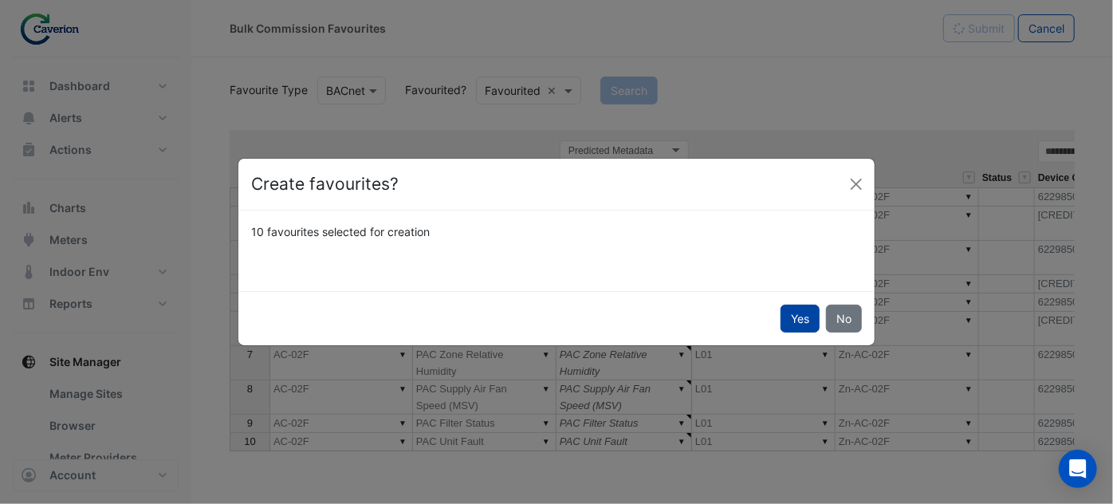
click at [801, 310] on button "Yes" at bounding box center [800, 319] width 39 height 28
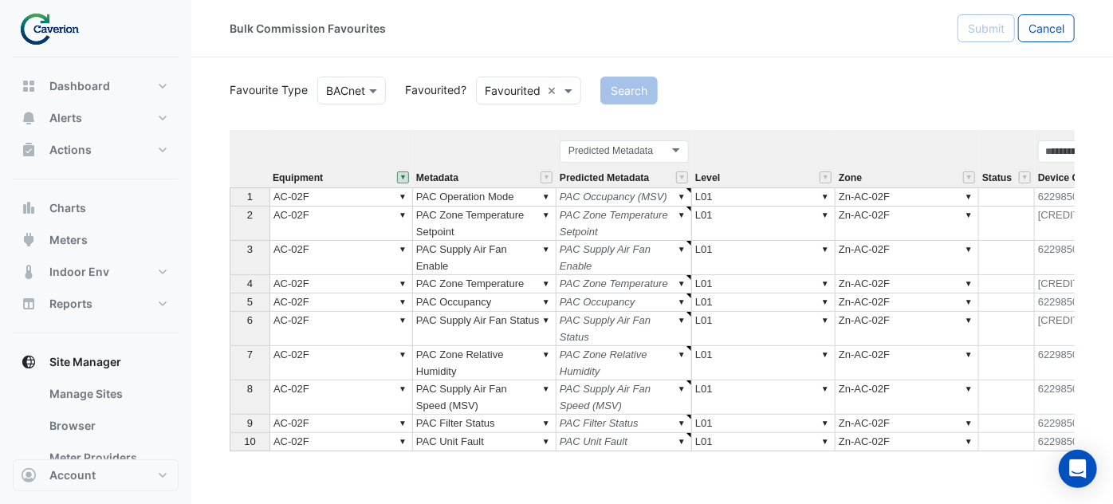
type textarea "******"
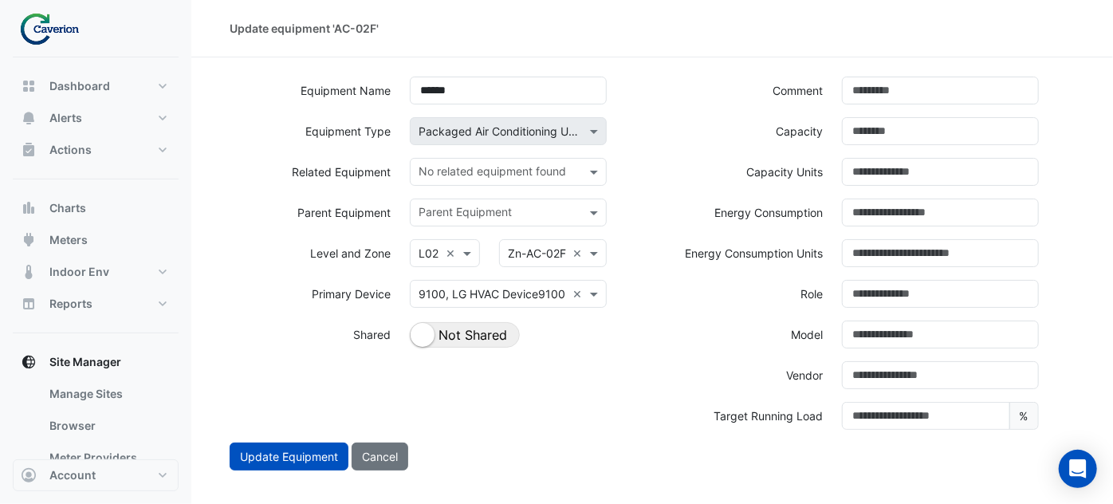
click at [429, 257] on input "text" at bounding box center [429, 254] width 21 height 17
click at [428, 311] on span "L01" at bounding box center [432, 311] width 19 height 14
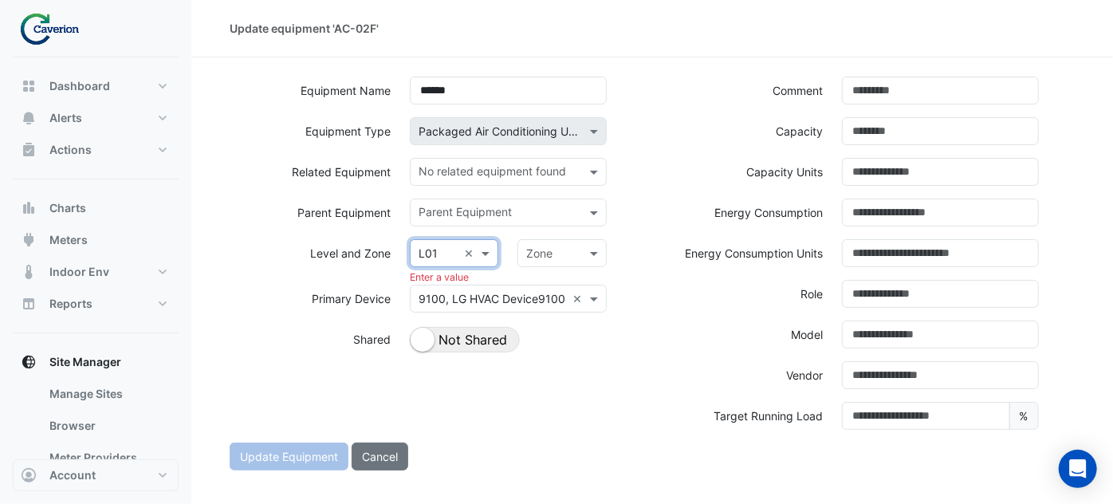
click at [522, 255] on div at bounding box center [562, 253] width 88 height 18
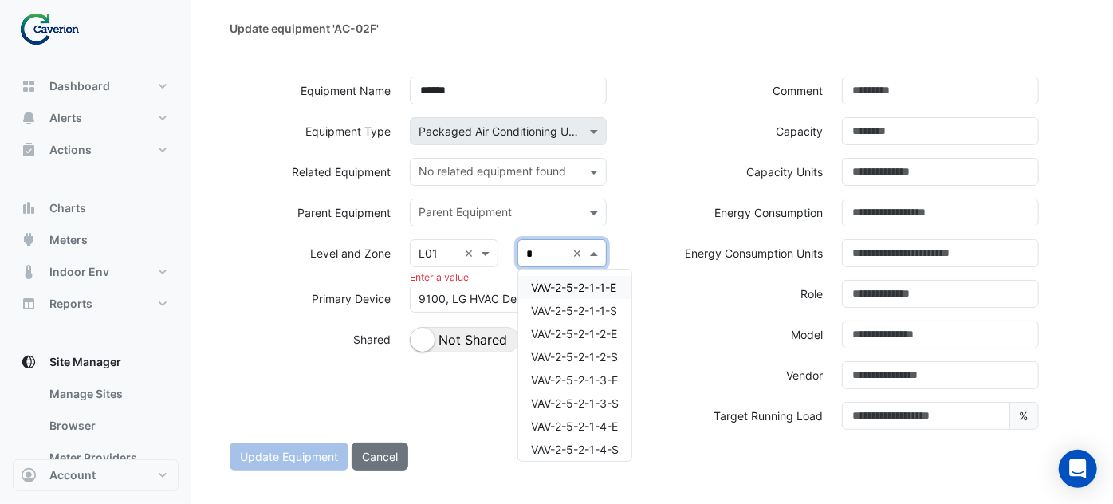
type input "**"
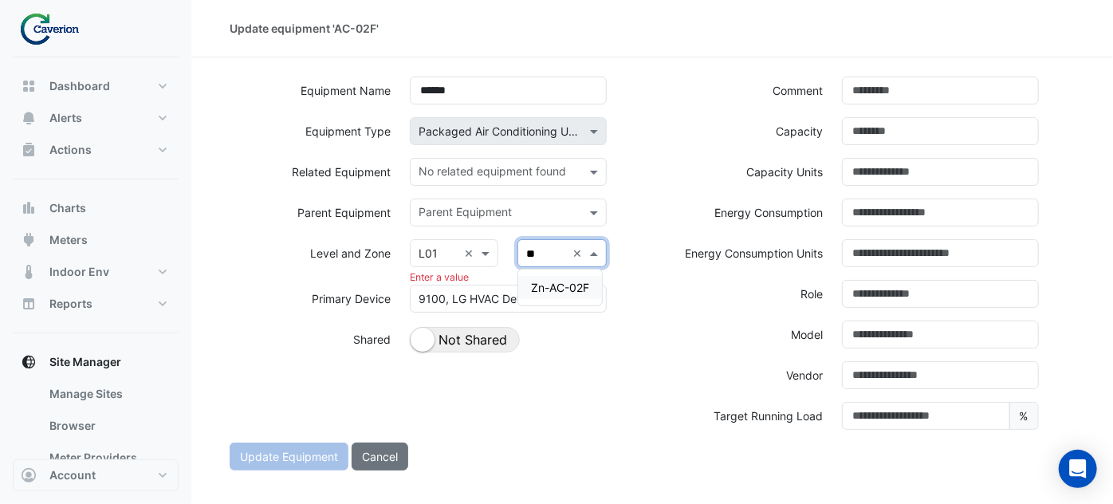
click at [545, 282] on span "Zn-AC-02F" at bounding box center [560, 288] width 58 height 14
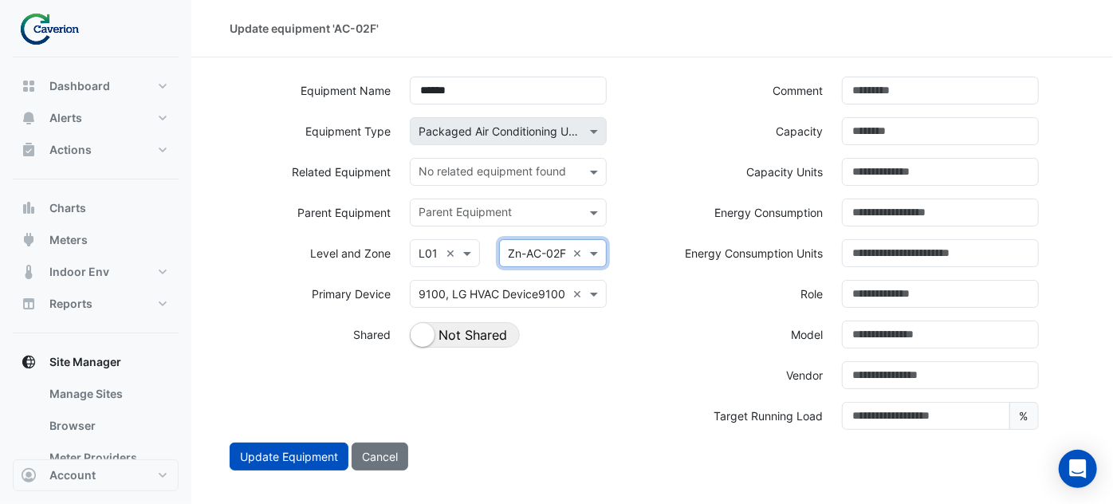
click at [669, 316] on div "Role" at bounding box center [868, 300] width 432 height 41
click at [306, 459] on button "Update Equipment" at bounding box center [289, 457] width 119 height 28
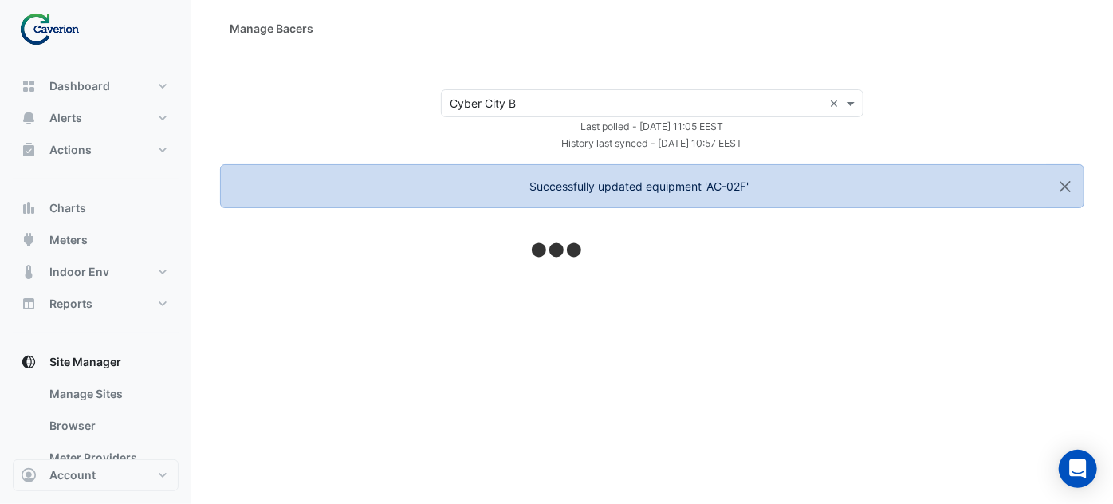
select select "***"
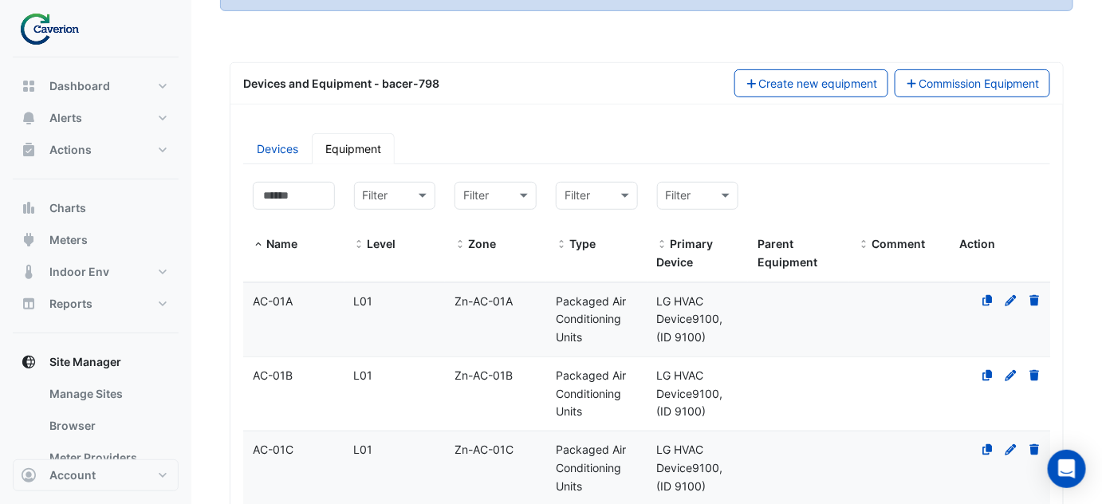
scroll to position [217, 0]
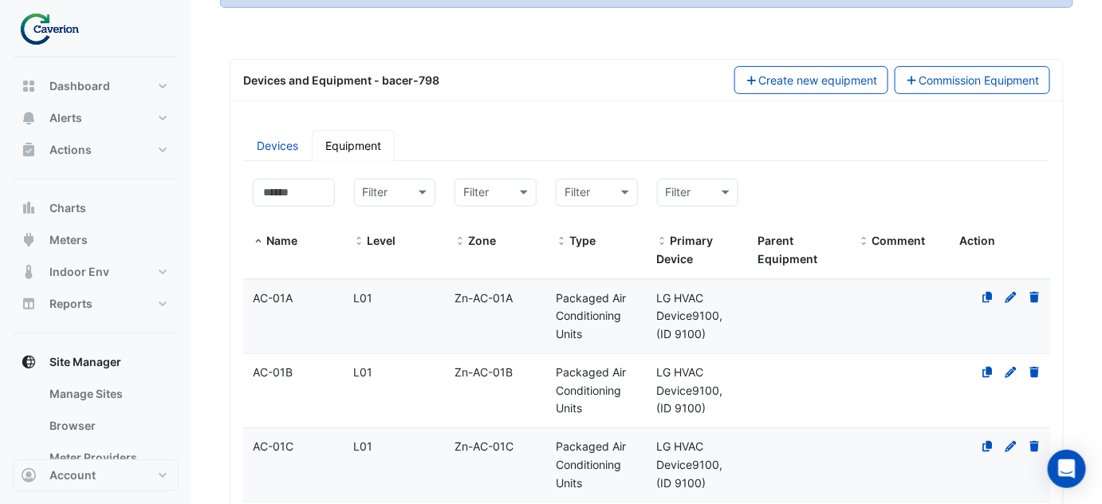
select select "***"
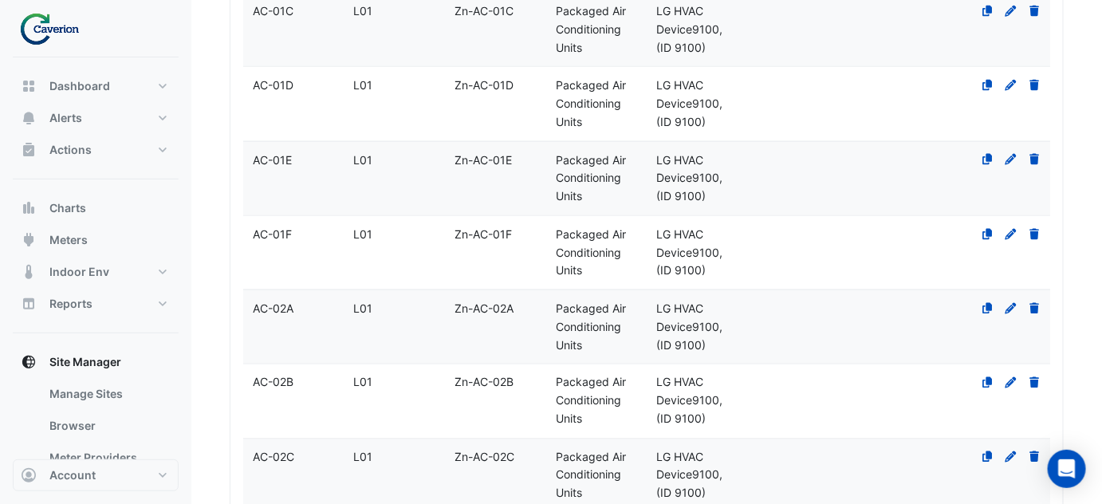
scroll to position [0, 0]
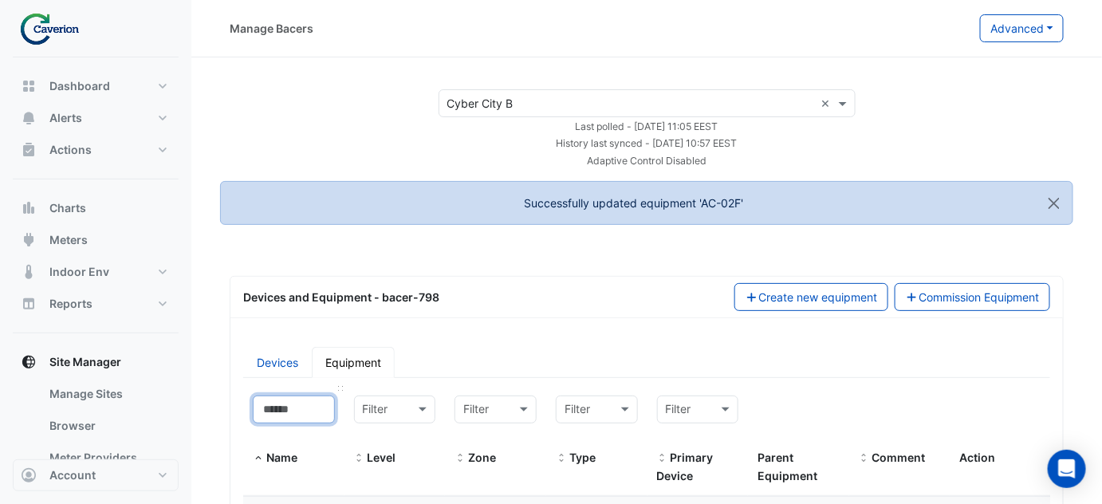
click at [323, 410] on input at bounding box center [294, 410] width 82 height 28
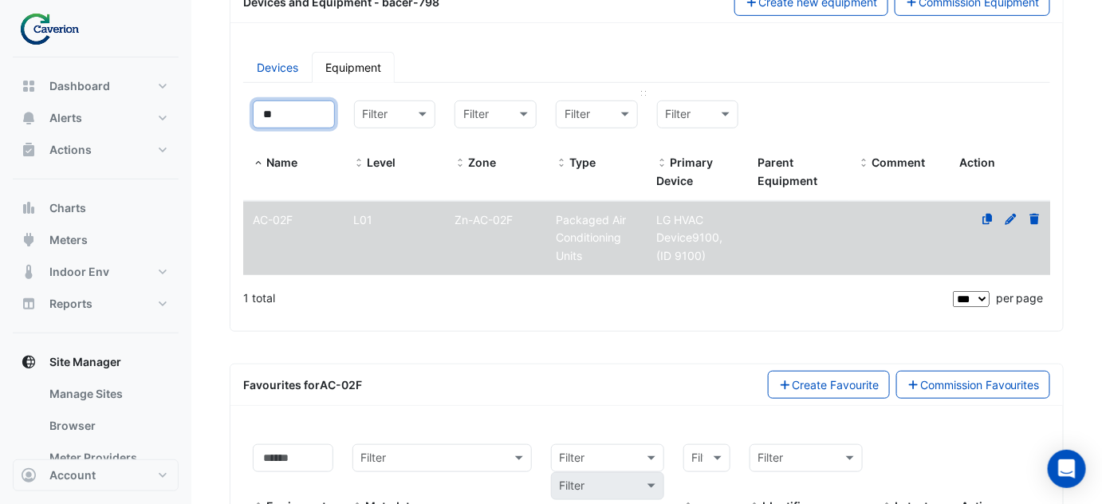
scroll to position [217, 0]
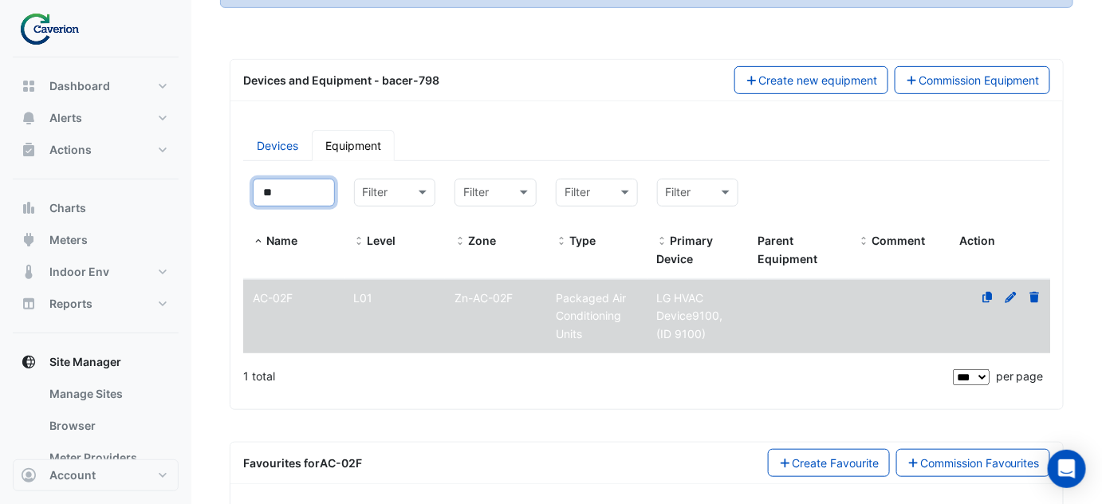
type input "**"
click at [700, 311] on span "LG HVAC Device9100, (ID 9100)" at bounding box center [690, 316] width 66 height 50
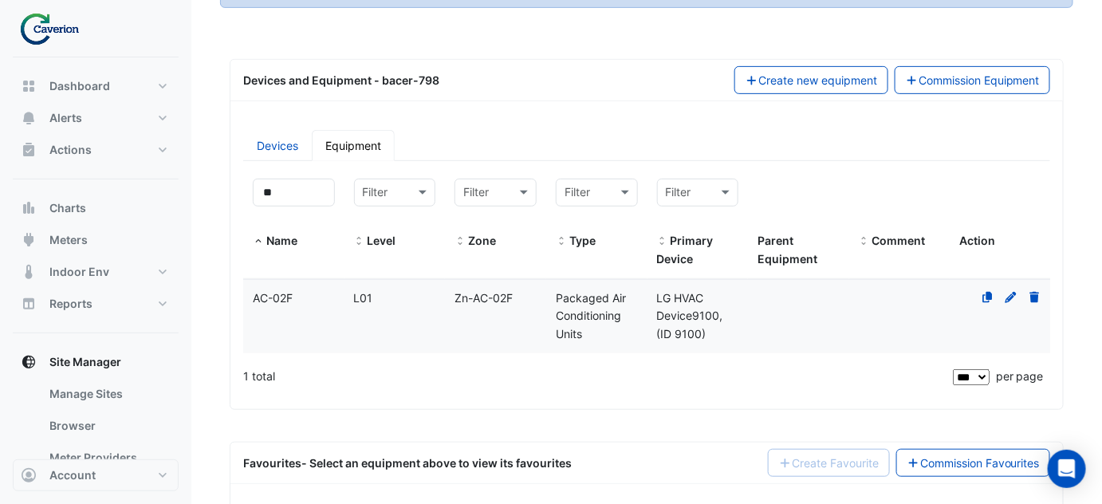
click at [700, 311] on span "LG HVAC Device9100, (ID 9100)" at bounding box center [690, 316] width 66 height 50
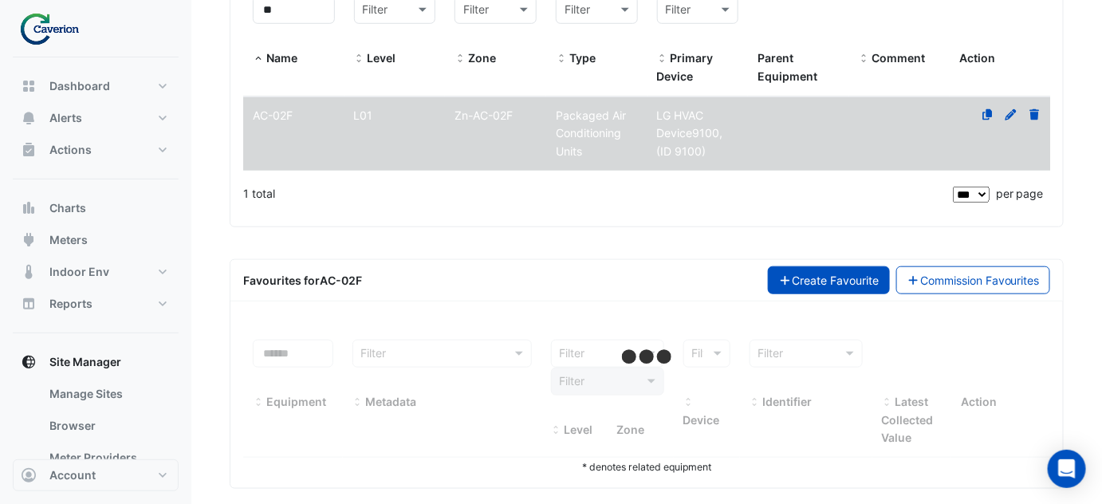
scroll to position [411, 0]
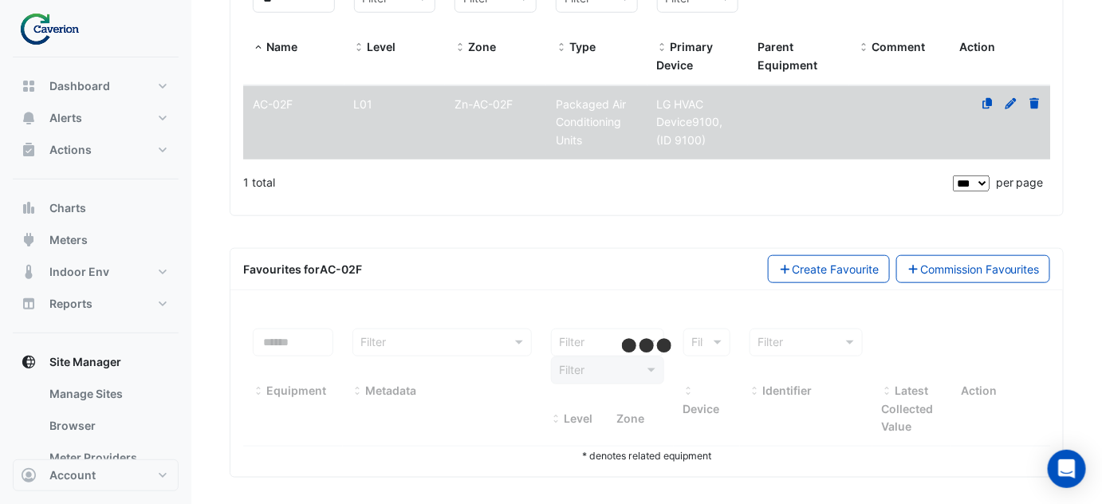
select select "***"
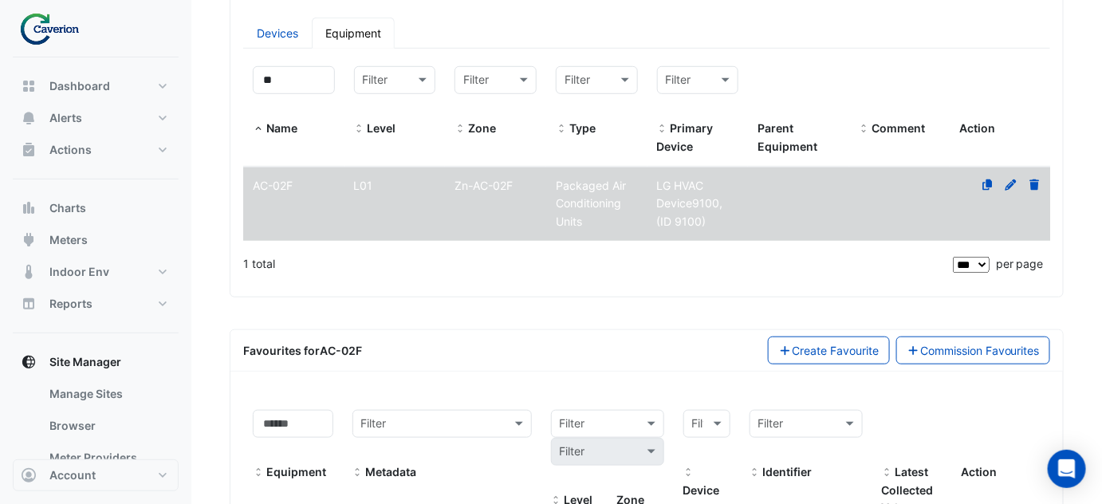
scroll to position [435, 0]
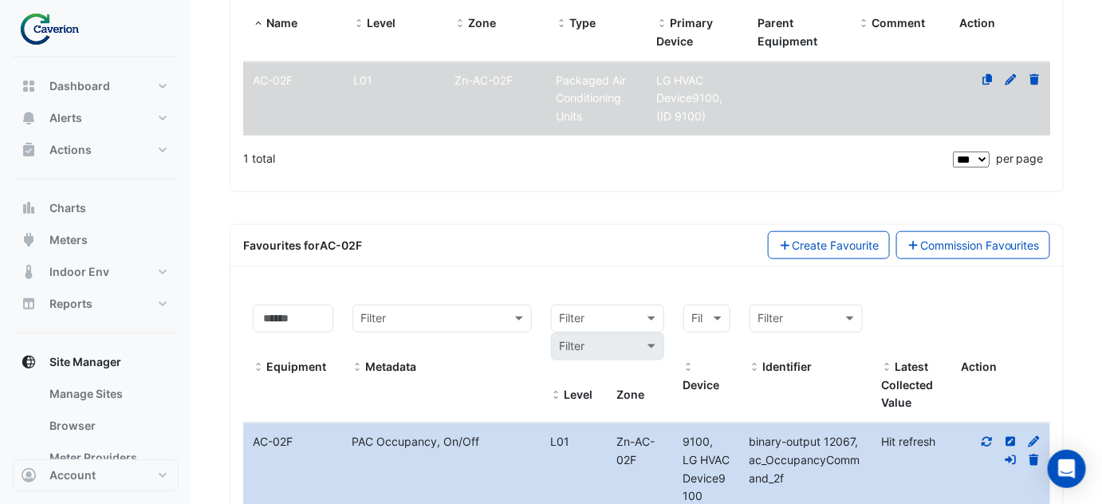
click at [384, 80] on div "L01" at bounding box center [395, 81] width 101 height 18
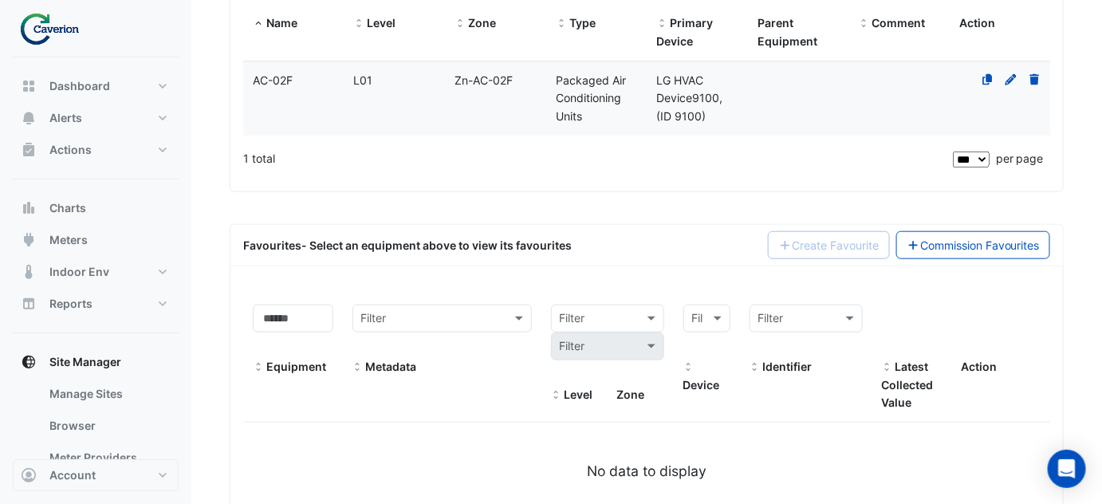
scroll to position [0, 0]
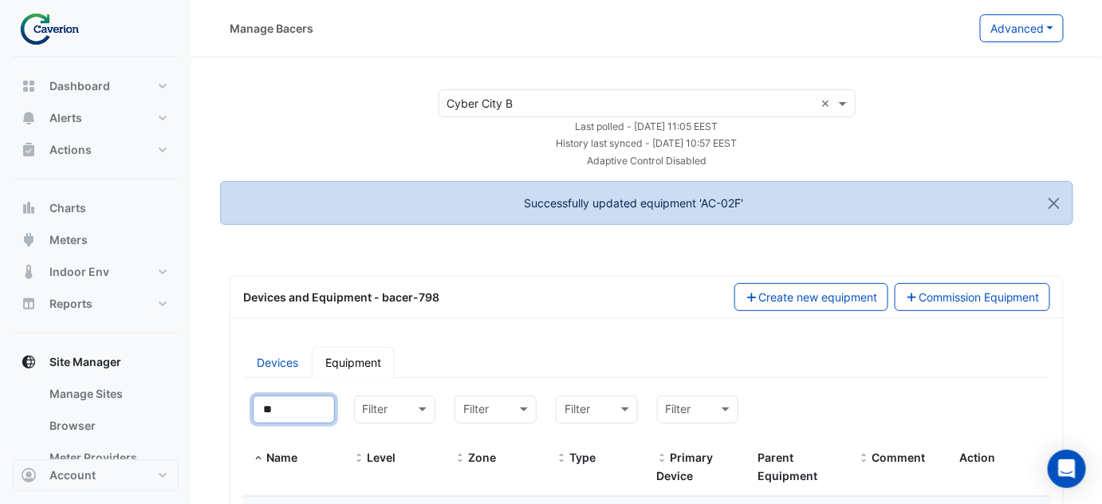
drag, startPoint x: 279, startPoint y: 411, endPoint x: 238, endPoint y: 404, distance: 41.4
click at [242, 405] on div "Filter by name: ** Filter by level: Filter Filter by zone: Filter Filter by typ…" at bounding box center [647, 499] width 826 height 227
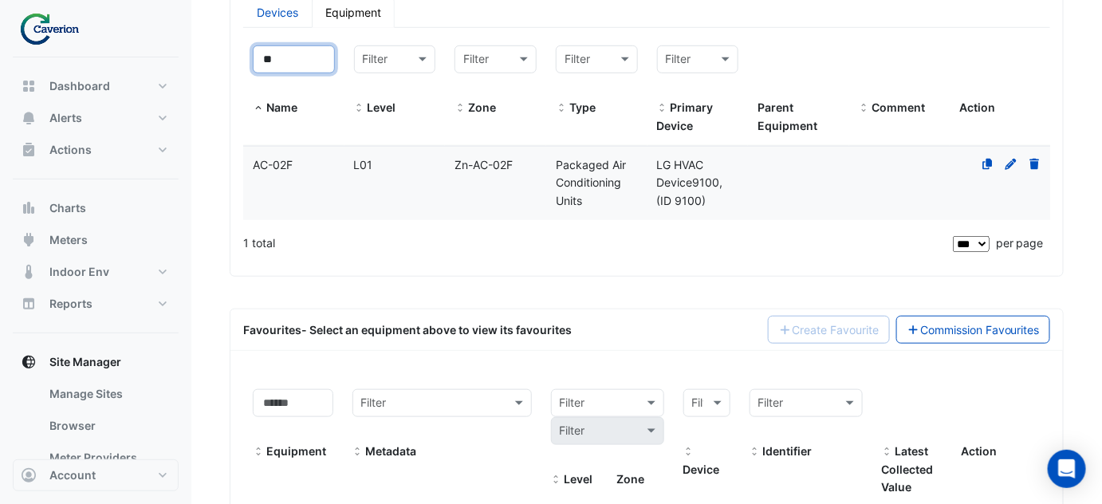
scroll to position [435, 0]
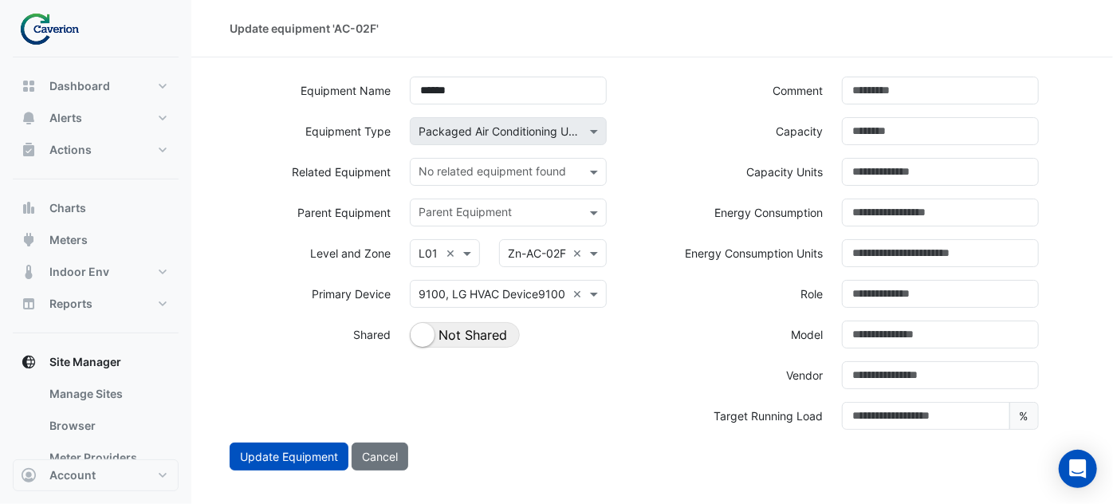
click at [604, 333] on div "Shared Not Shared" at bounding box center [508, 334] width 197 height 27
click at [300, 459] on button "Update Equipment" at bounding box center [289, 457] width 119 height 28
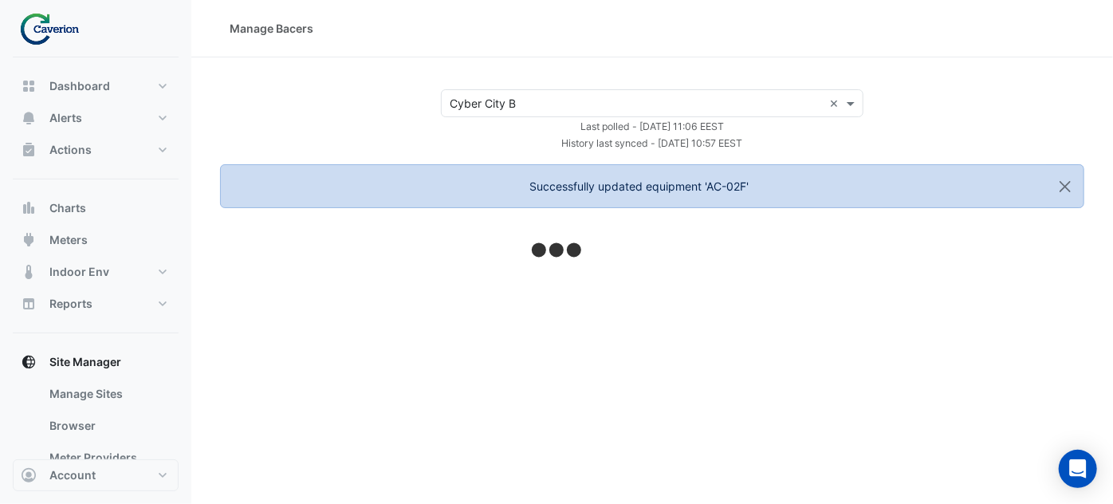
select select "***"
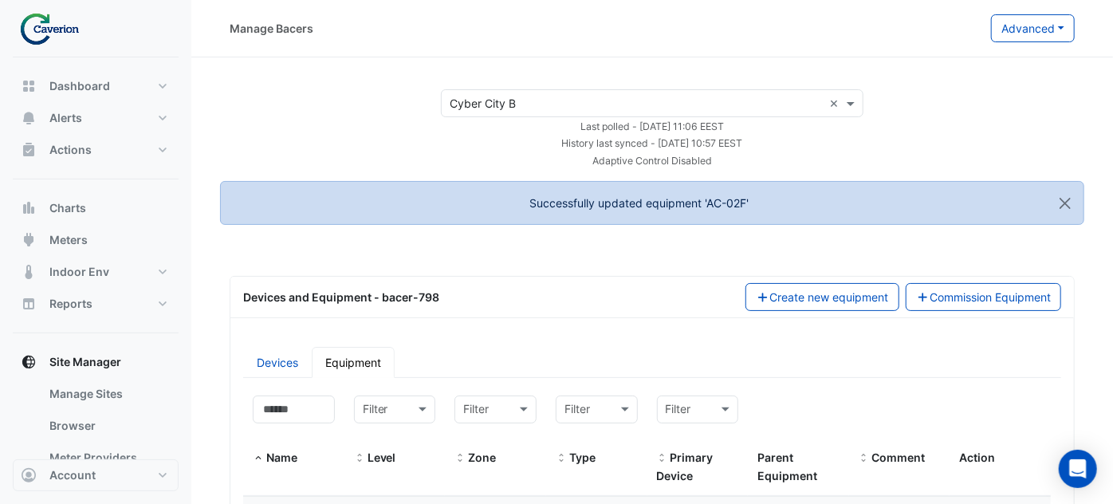
select select "***"
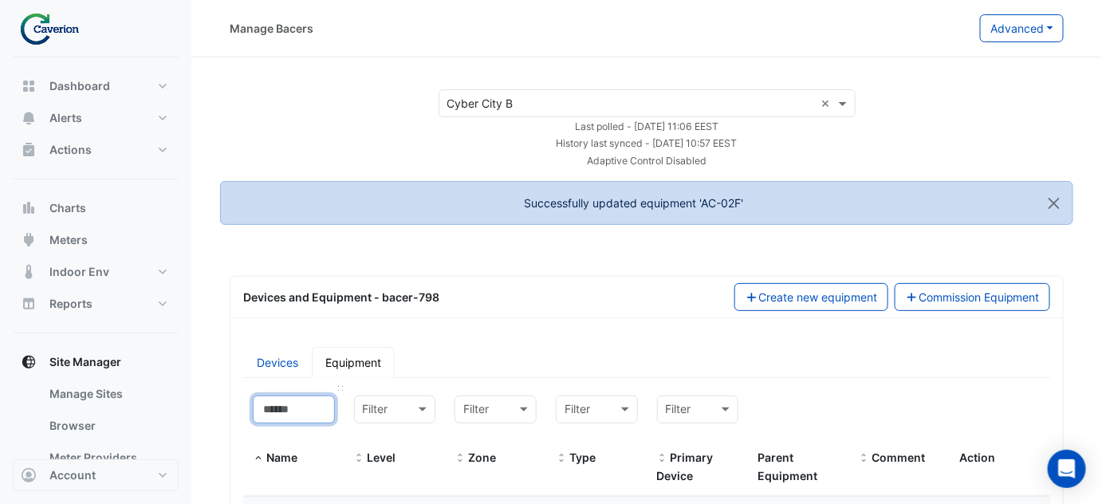
click at [308, 397] on input at bounding box center [294, 410] width 82 height 28
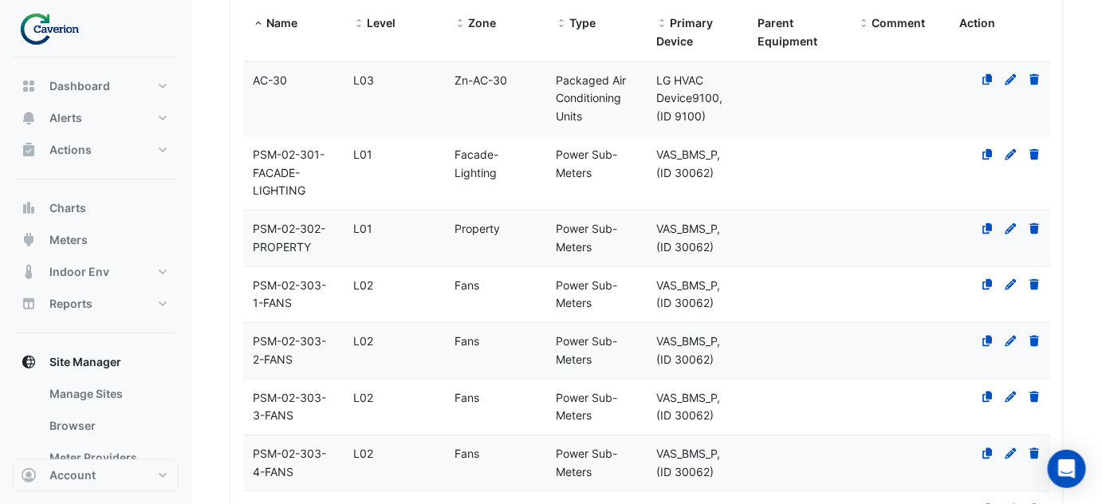
scroll to position [217, 0]
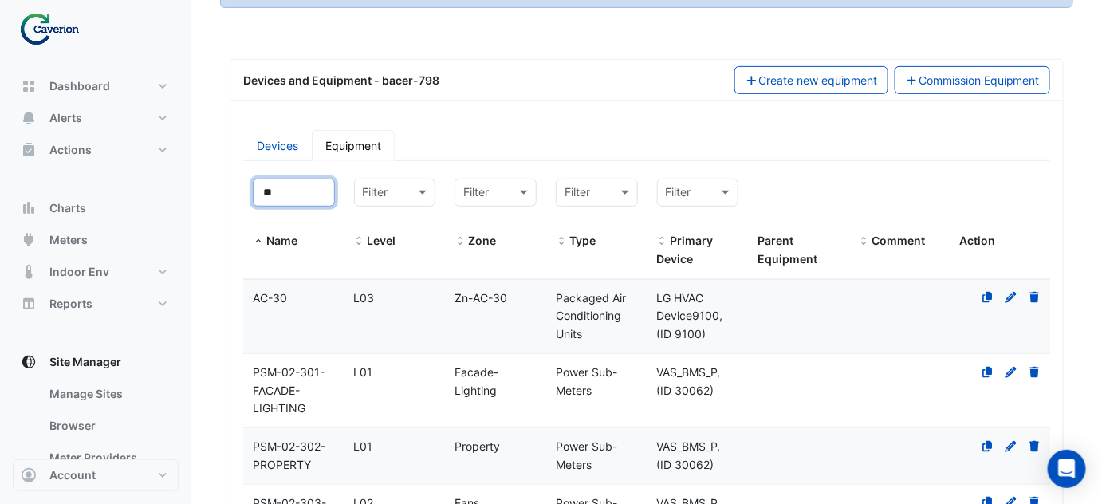
type input "**"
click at [526, 305] on datatable-body-cell "Zone Zn-AC-30" at bounding box center [495, 316] width 101 height 73
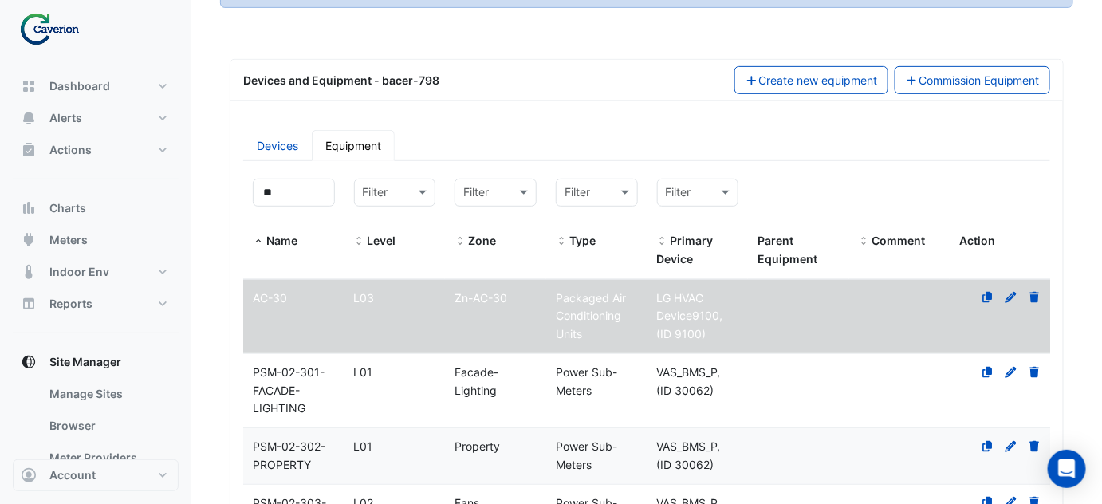
click at [1014, 297] on icon at bounding box center [1011, 297] width 14 height 11
select select "***"
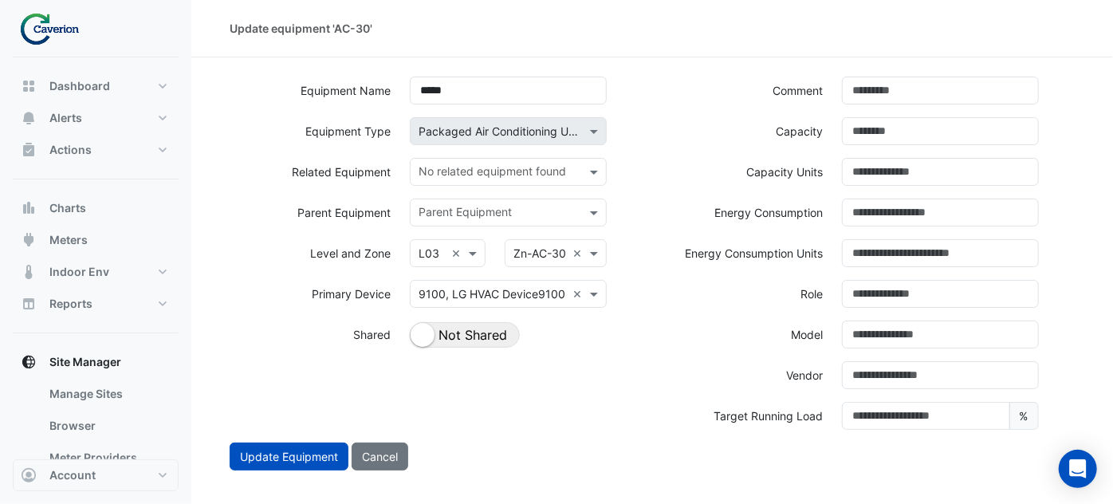
click at [437, 253] on input "text" at bounding box center [432, 254] width 26 height 17
click at [447, 315] on div "L01" at bounding box center [434, 310] width 47 height 23
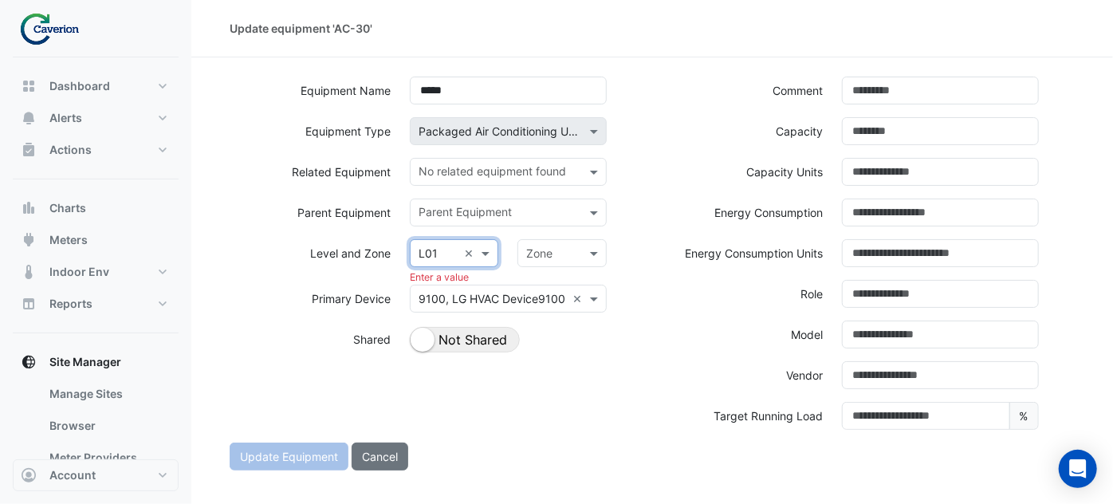
click at [543, 252] on input "text" at bounding box center [546, 254] width 40 height 17
type input "**"
click at [338, 223] on label "Parent Equipment" at bounding box center [343, 213] width 93 height 28
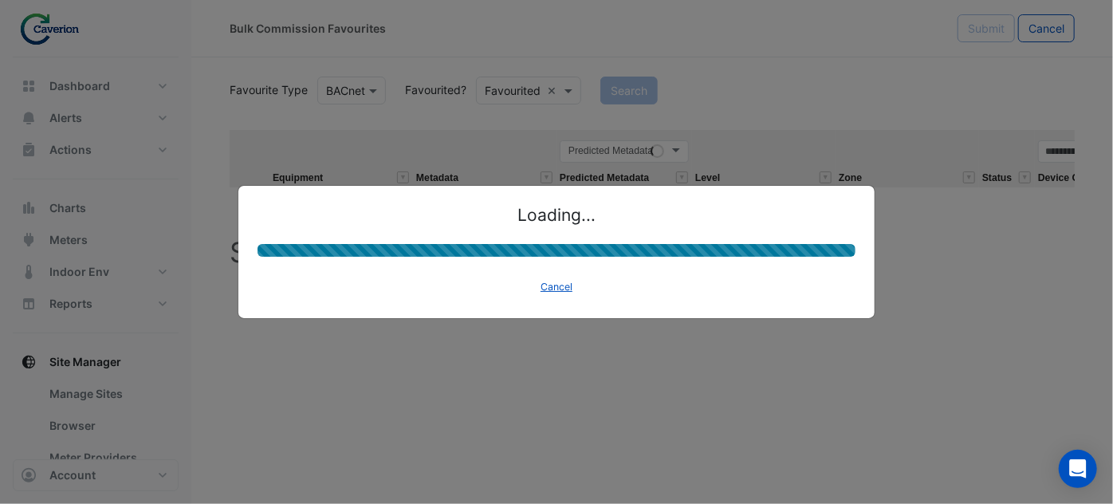
click at [482, 109] on ngb-modal-window "Loading... Cancel" at bounding box center [556, 252] width 1113 height 504
click at [428, 148] on ngb-modal-window "Loading... Cancel" at bounding box center [556, 252] width 1113 height 504
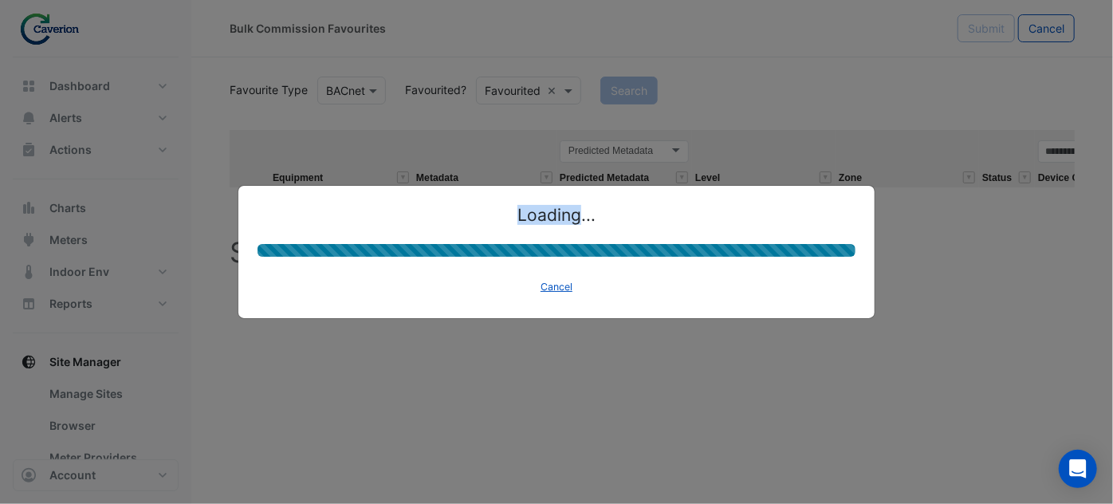
click at [428, 148] on ngb-modal-window "Loading... Cancel" at bounding box center [556, 252] width 1113 height 504
click at [429, 137] on ngb-modal-window "Loading... Cancel" at bounding box center [556, 252] width 1113 height 504
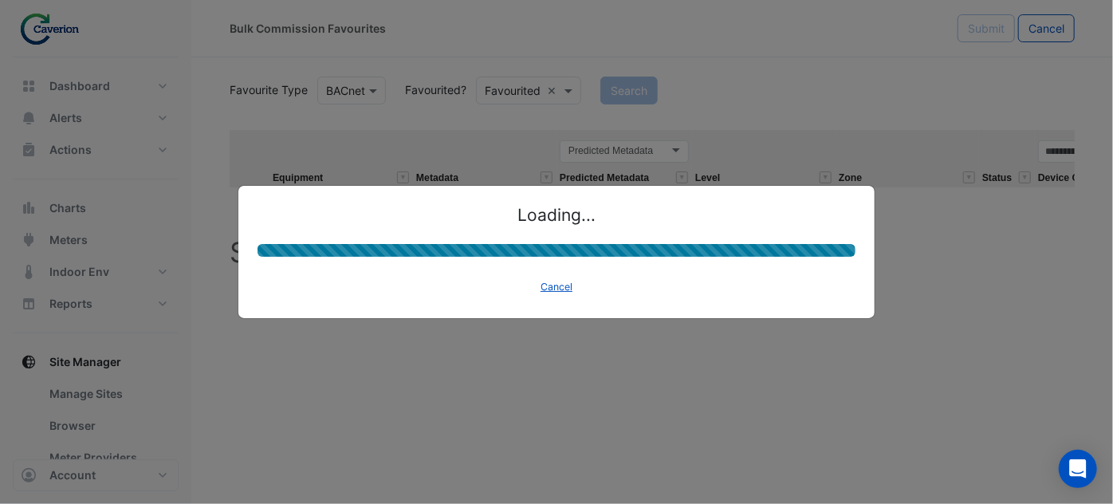
click at [429, 137] on ngb-modal-window "Loading... Cancel" at bounding box center [556, 252] width 1113 height 504
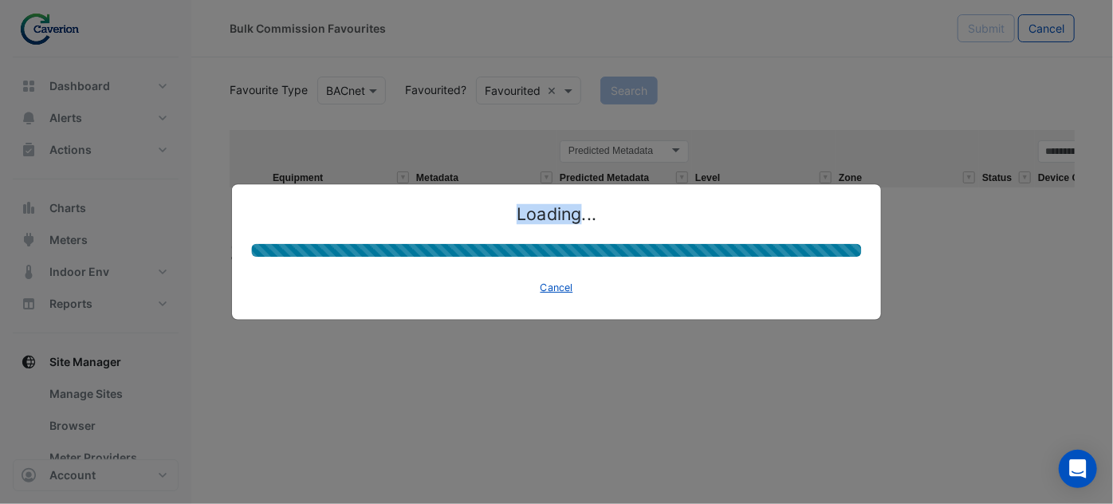
click at [429, 137] on ngb-modal-window "Loading... Cancel" at bounding box center [556, 252] width 1113 height 504
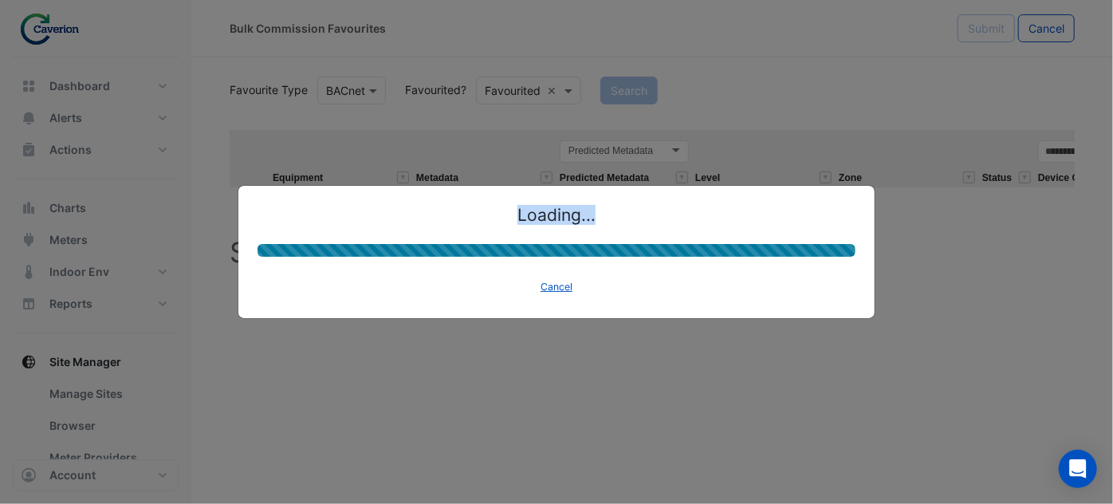
click at [429, 137] on ngb-modal-window "Loading... Cancel" at bounding box center [556, 252] width 1113 height 504
click at [429, 140] on ngb-modal-window "Loading... Cancel" at bounding box center [556, 252] width 1113 height 504
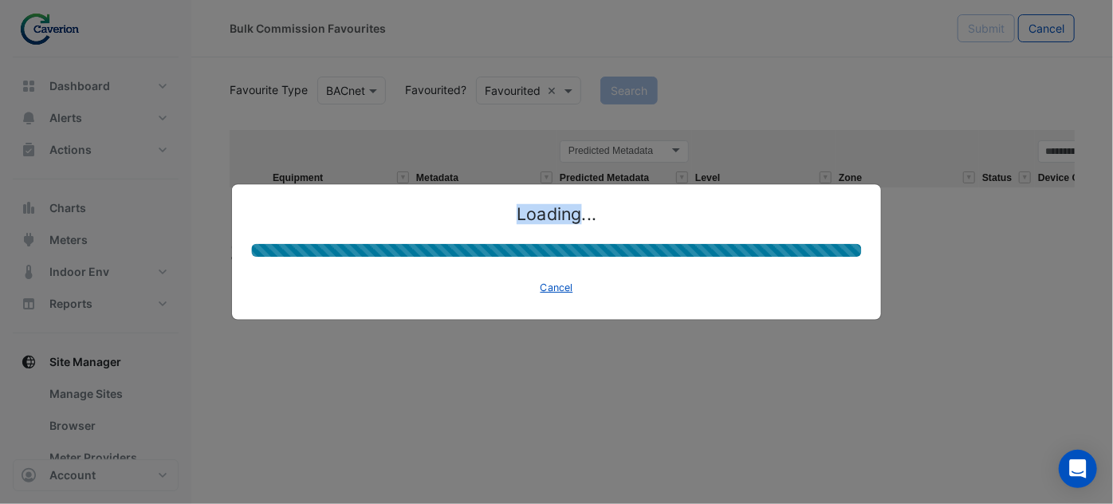
click at [429, 140] on ngb-modal-window "Loading... Cancel" at bounding box center [556, 252] width 1113 height 504
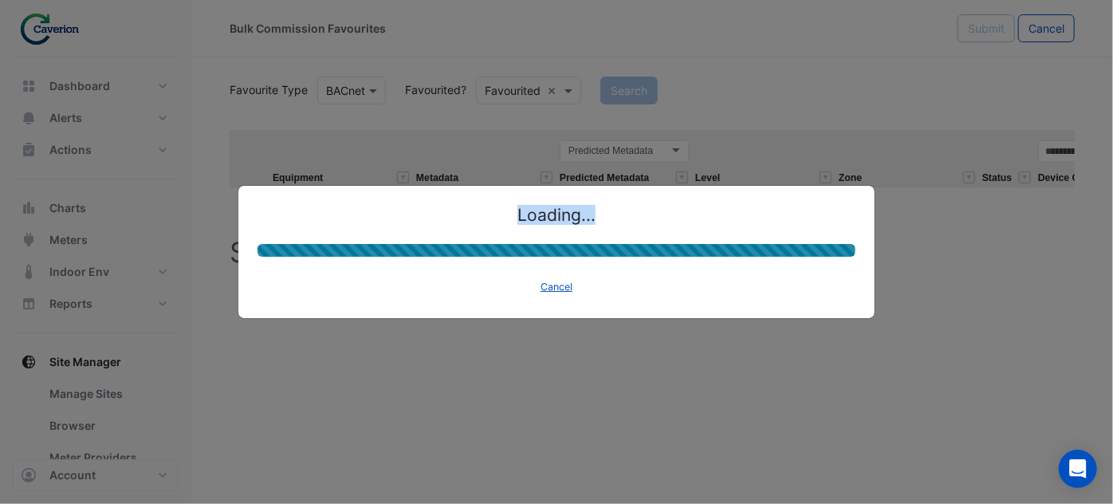
click at [429, 140] on ngb-modal-window "Loading... Cancel" at bounding box center [556, 252] width 1113 height 504
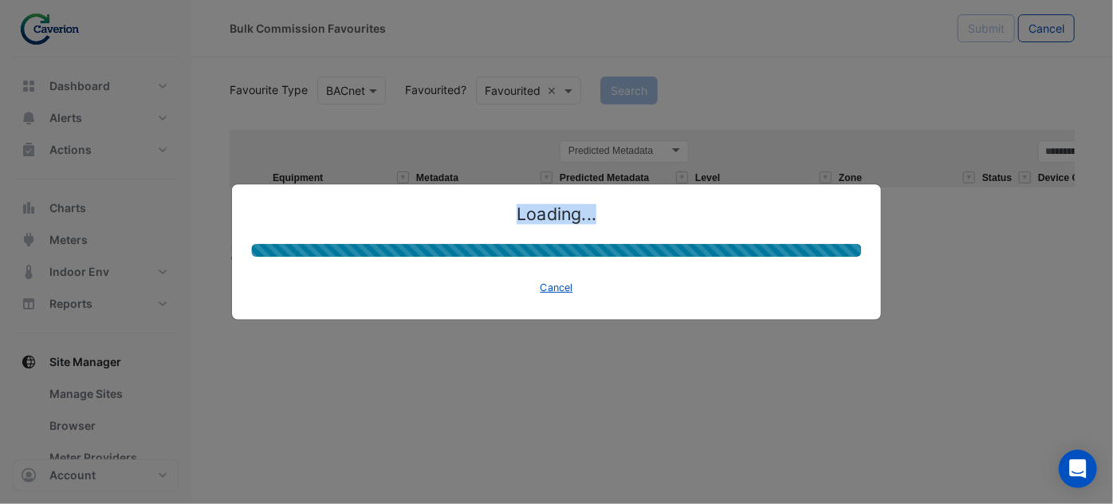
click at [429, 140] on ngb-modal-window "Loading... Cancel" at bounding box center [556, 252] width 1113 height 504
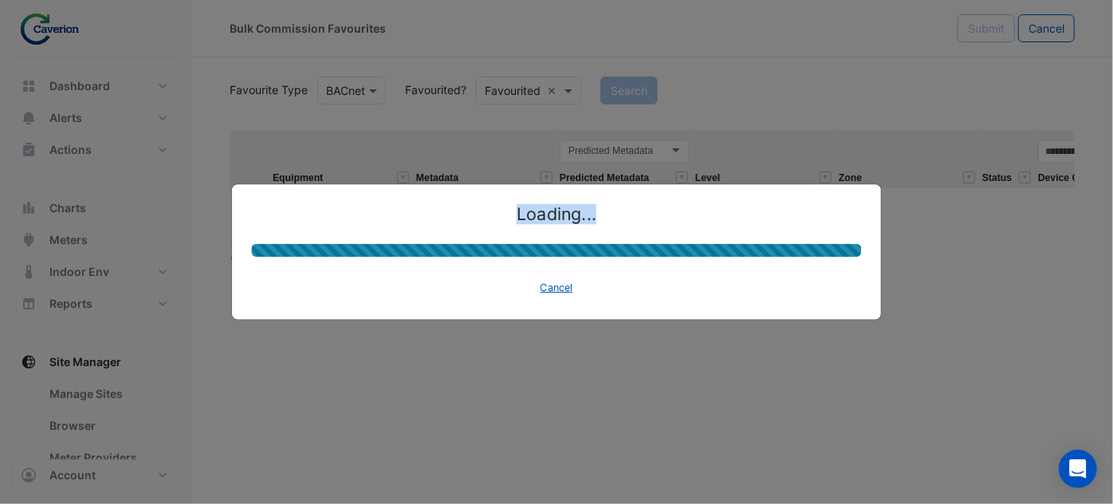
click at [429, 140] on ngb-modal-window "Loading... Cancel" at bounding box center [556, 252] width 1113 height 504
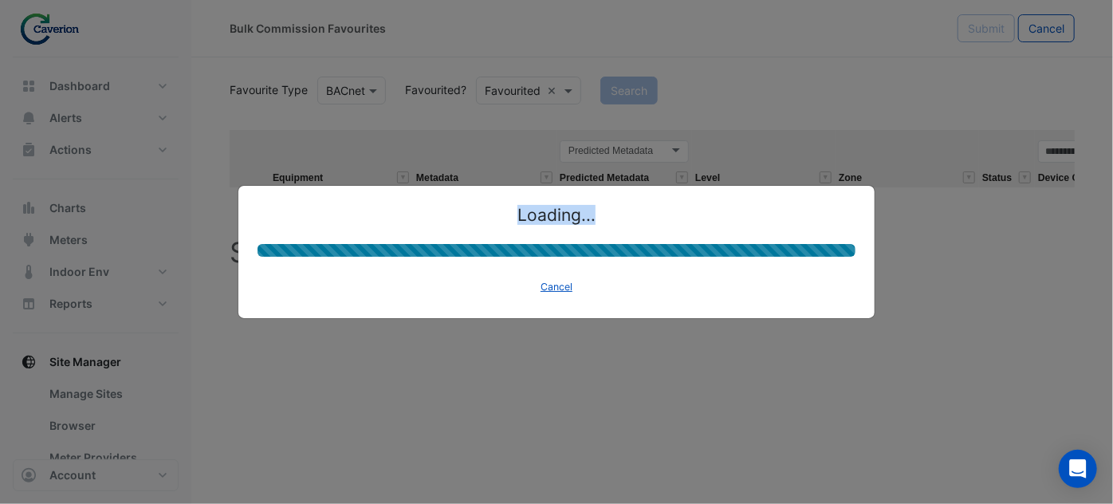
click at [429, 140] on ngb-modal-window "Loading... Cancel" at bounding box center [556, 252] width 1113 height 504
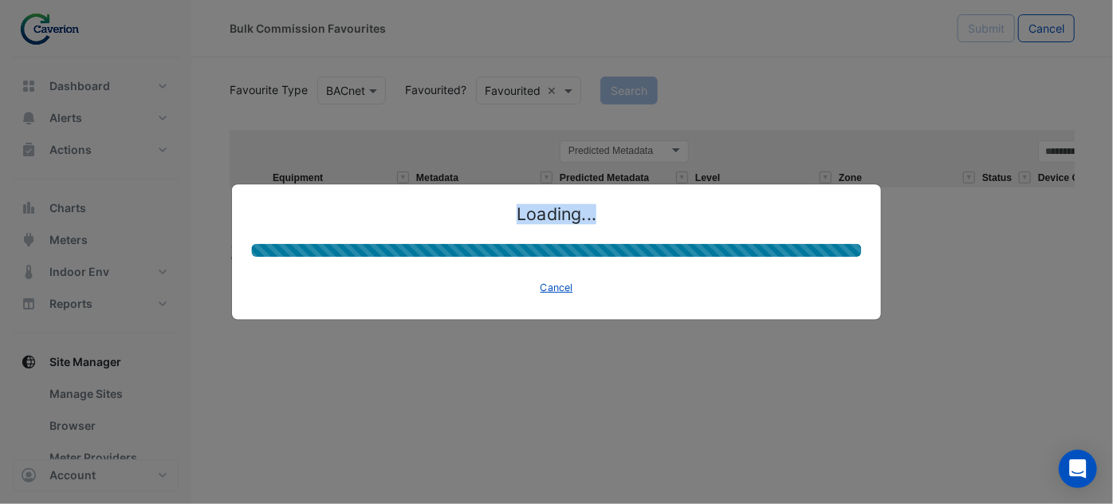
click at [429, 140] on ngb-modal-window "Loading... Cancel" at bounding box center [556, 252] width 1113 height 504
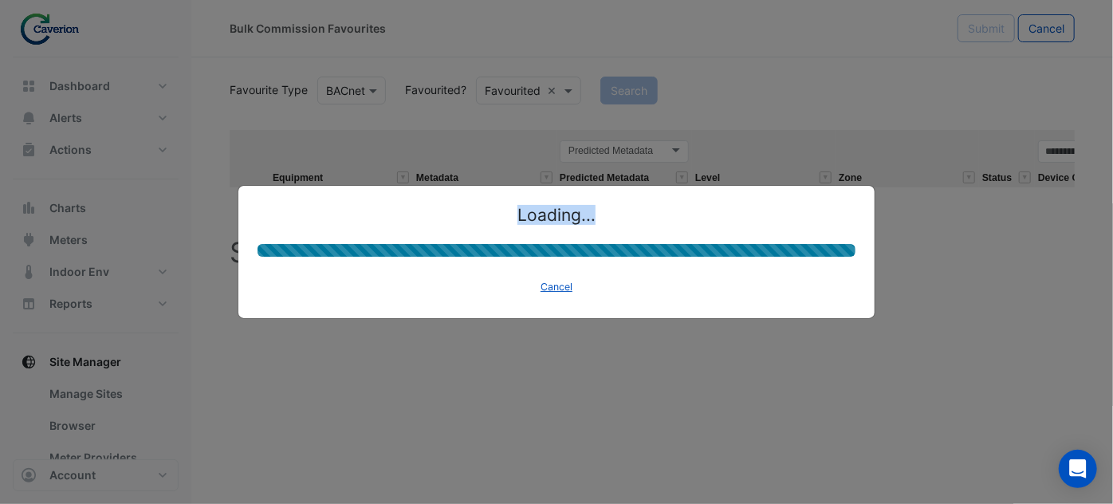
click at [427, 146] on ngb-modal-window "Loading... Cancel" at bounding box center [556, 252] width 1113 height 504
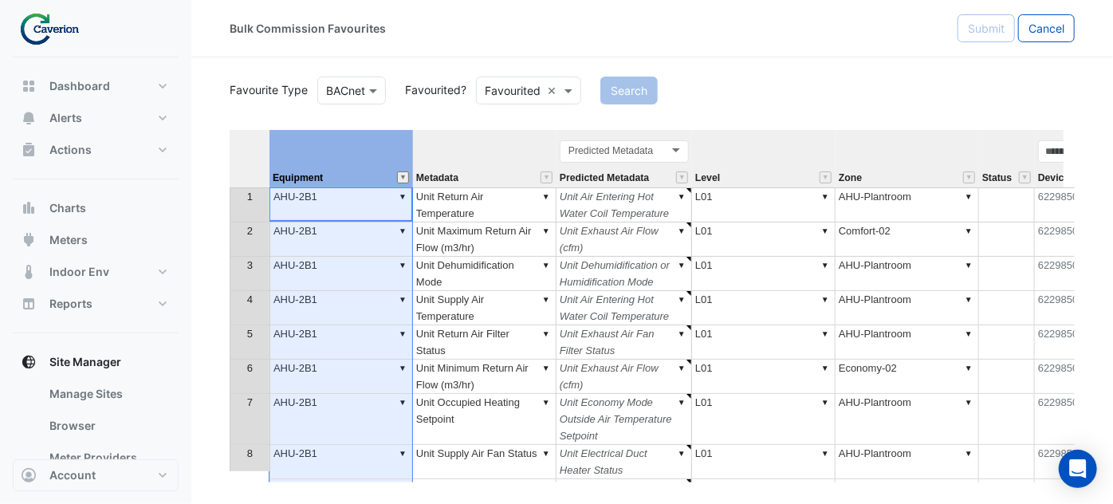
click at [407, 178] on button "" at bounding box center [403, 177] width 12 height 12
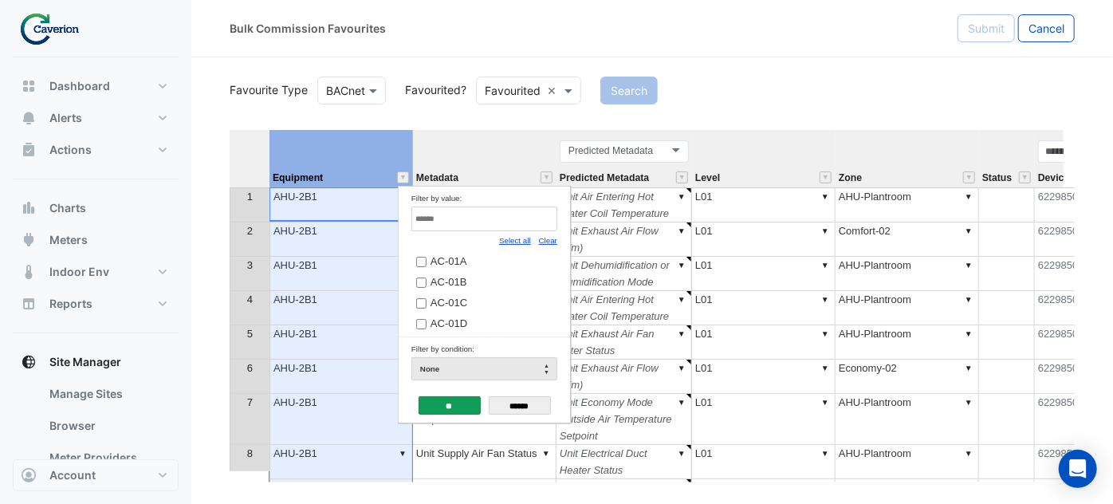
click at [557, 234] on td "Filter by value: Select all Clear AC-01A AC-01B AC-01C AC-01D AC-01E AC-01F" at bounding box center [484, 262] width 171 height 151
click at [550, 238] on link "Clear" at bounding box center [548, 240] width 18 height 9
click at [481, 199] on div "Filter by value:" at bounding box center [484, 198] width 146 height 17
click at [472, 209] on input "Filter by value:" at bounding box center [484, 219] width 146 height 25
type input "**"
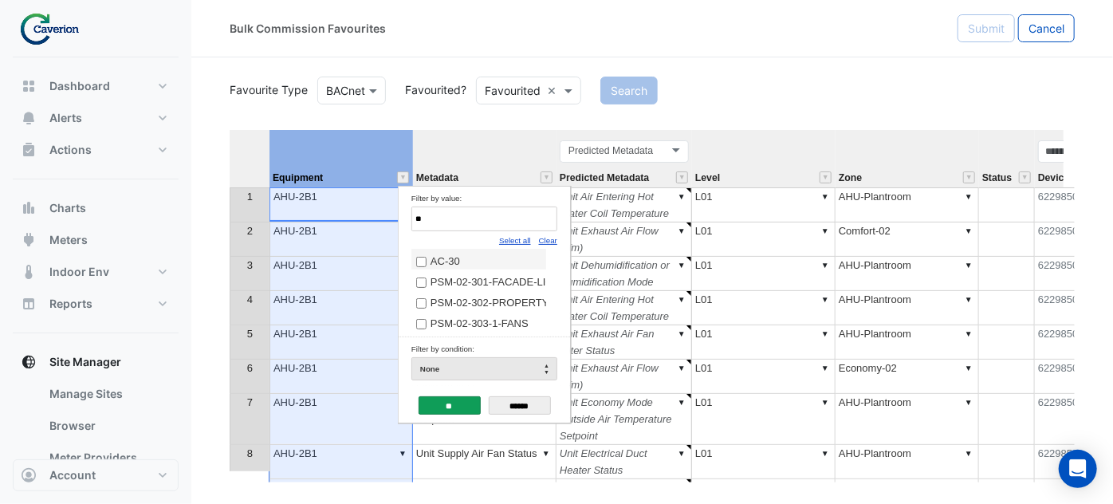
click at [486, 258] on label "AC-30" at bounding box center [478, 261] width 125 height 17
click at [445, 403] on input "**" at bounding box center [450, 405] width 62 height 18
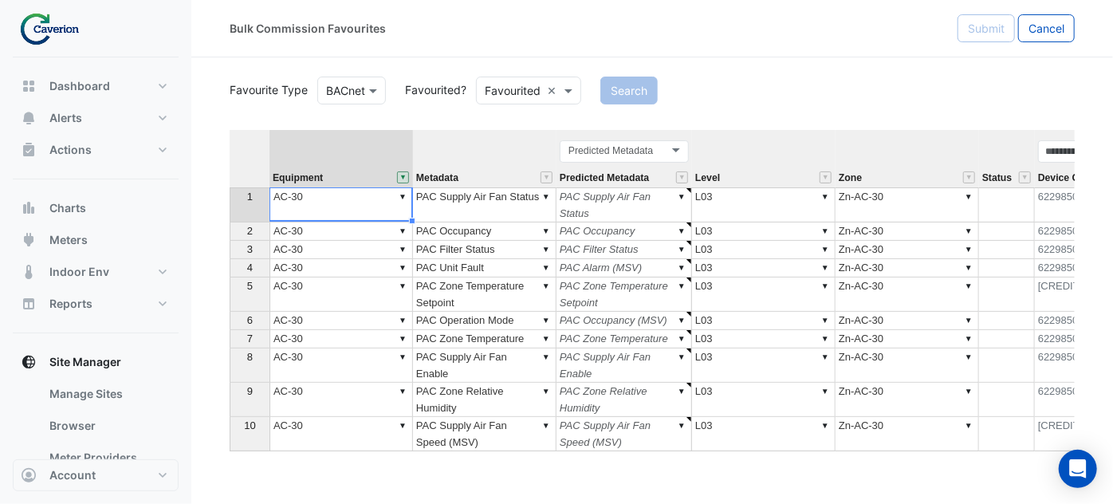
click at [699, 203] on td "▼ L03" at bounding box center [764, 204] width 144 height 35
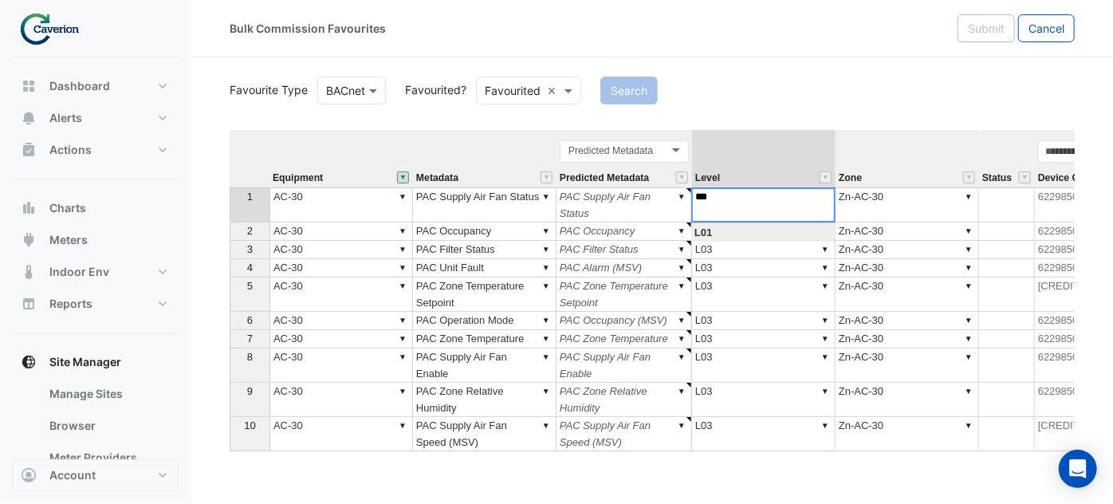
scroll to position [10, 10]
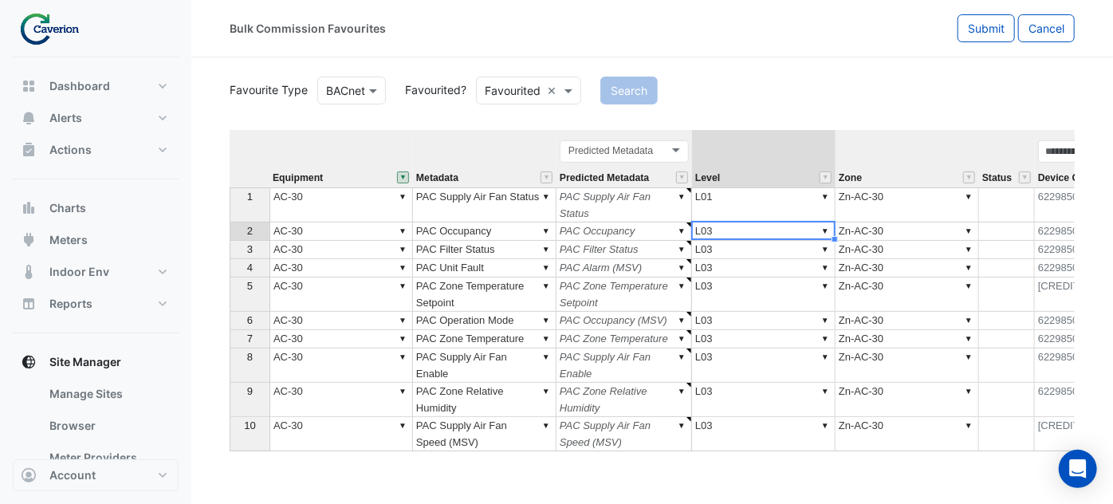
type textarea "***"
click at [744, 199] on td "▼ L01" at bounding box center [764, 204] width 144 height 35
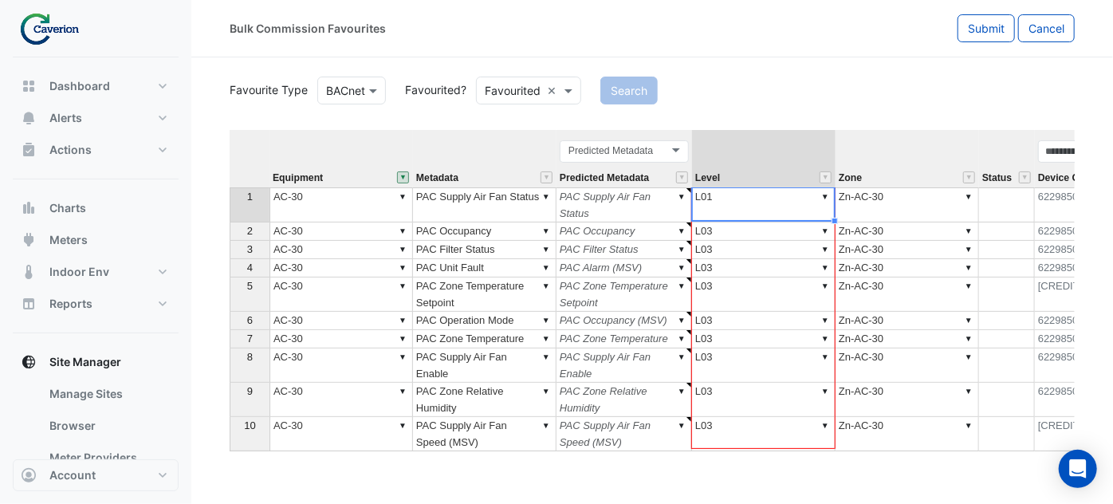
drag, startPoint x: 833, startPoint y: 218, endPoint x: 823, endPoint y: 480, distance: 262.6
click at [823, 480] on div "Equipment Metadata Predicted Metadata Level Zone Status Device Object Id Device…" at bounding box center [652, 306] width 845 height 352
type textarea "***"
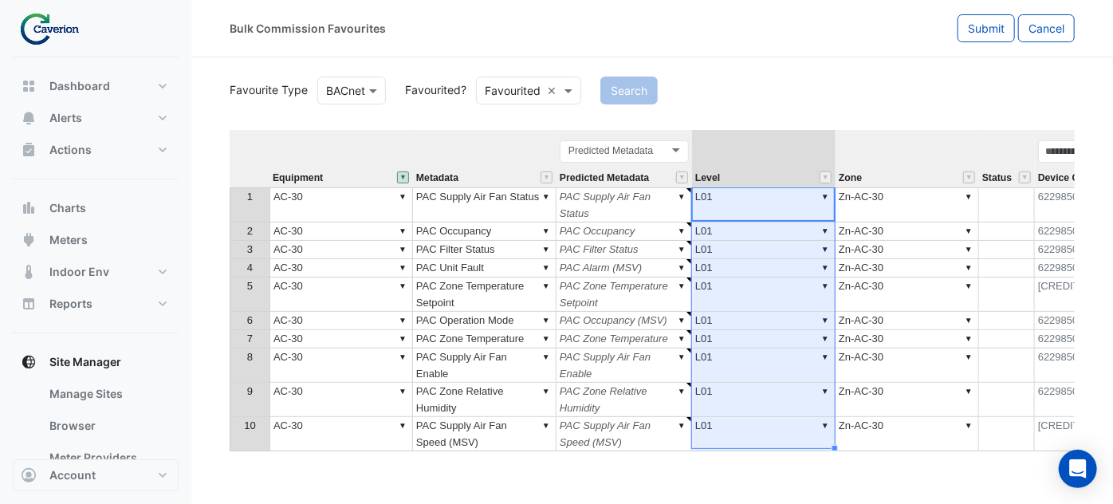
click at [820, 73] on div "Favourite Type Favourite Type BACnet Favourited? Either Favourited × Search" at bounding box center [652, 88] width 864 height 31
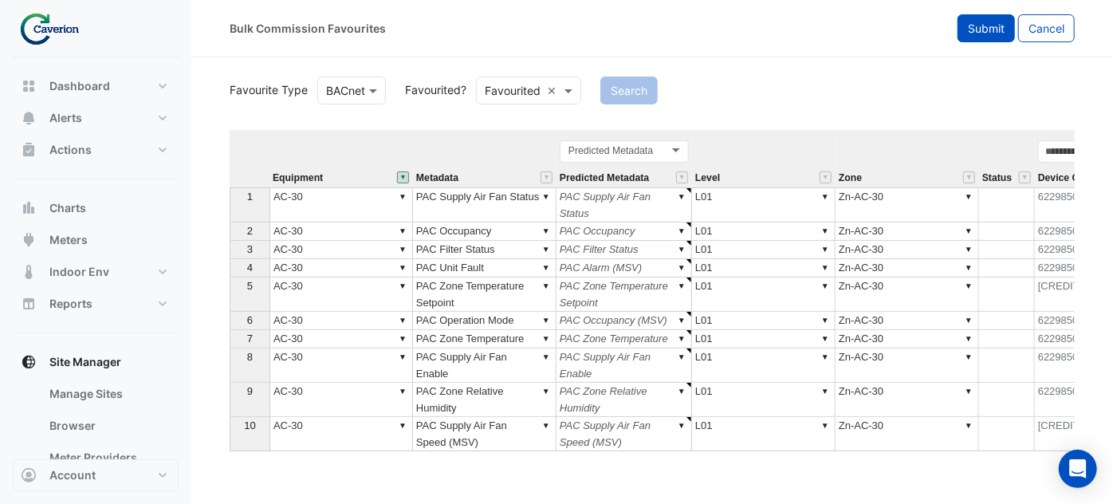
click at [979, 22] on span "Submit" at bounding box center [986, 29] width 37 height 14
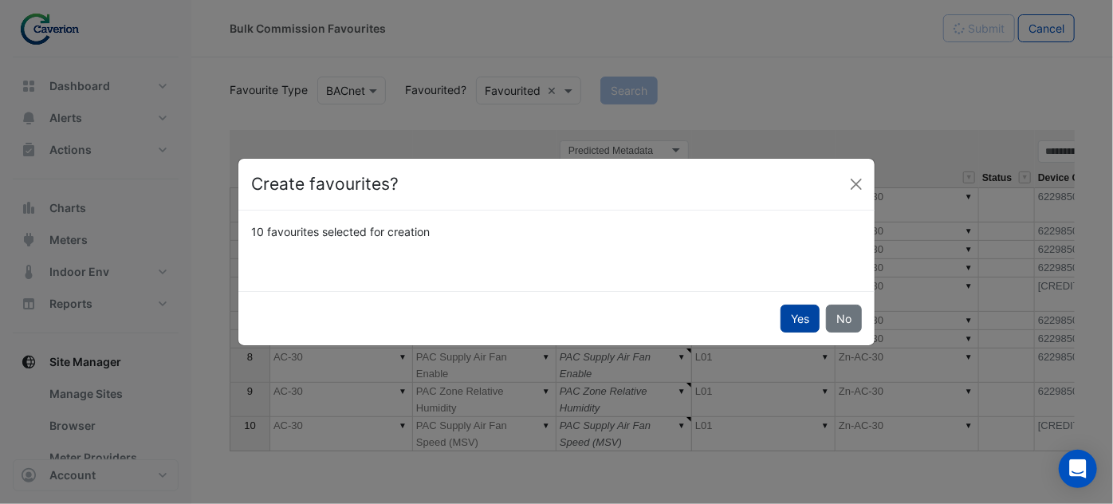
click at [809, 317] on button "Yes" at bounding box center [800, 319] width 39 height 28
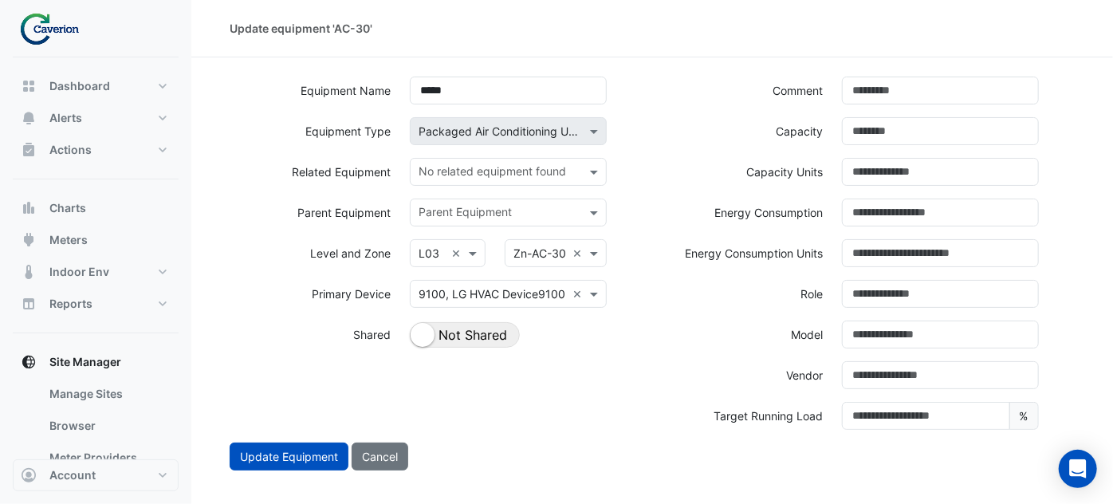
click at [431, 236] on div "Parent Equipment" at bounding box center [508, 219] width 216 height 41
click at [434, 248] on input "text" at bounding box center [432, 254] width 26 height 17
type input "***"
click at [542, 246] on input "text" at bounding box center [540, 254] width 53 height 17
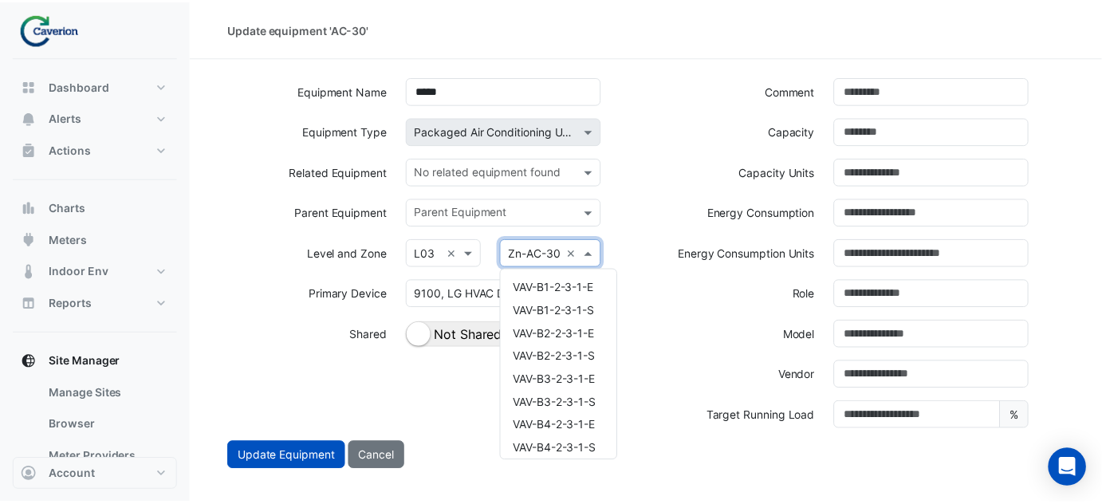
scroll to position [191, 0]
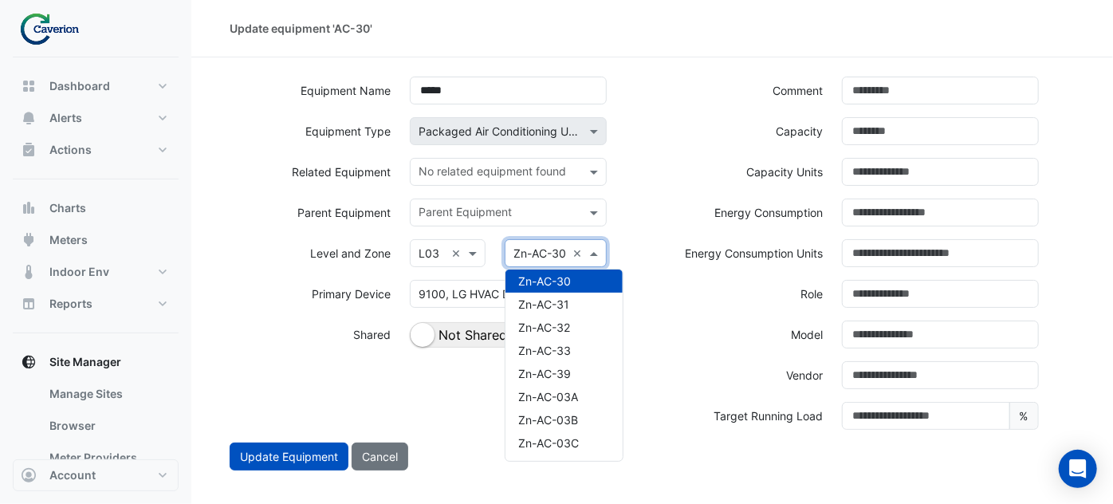
click at [536, 273] on div "Zn-AC-30" at bounding box center [564, 281] width 117 height 23
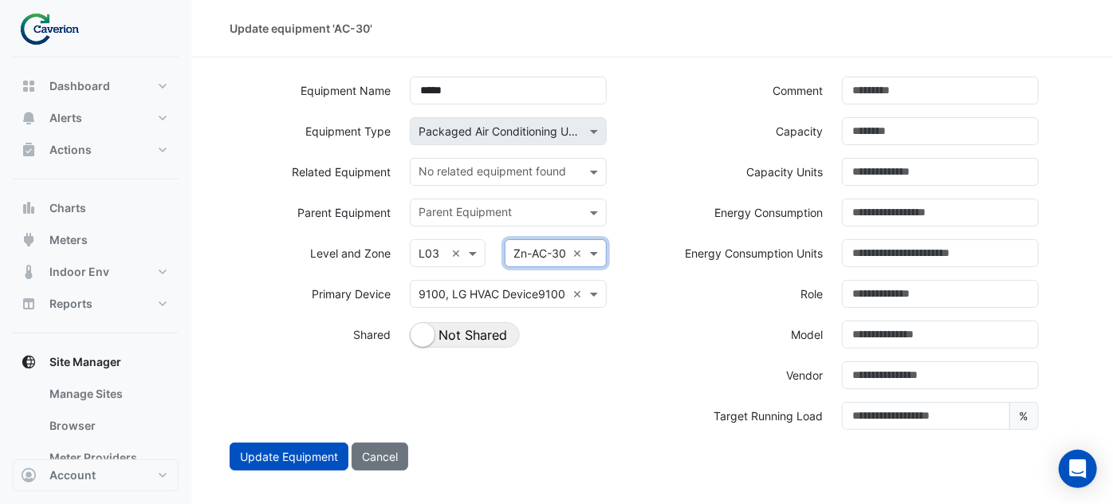
click at [435, 252] on input "text" at bounding box center [432, 254] width 26 height 17
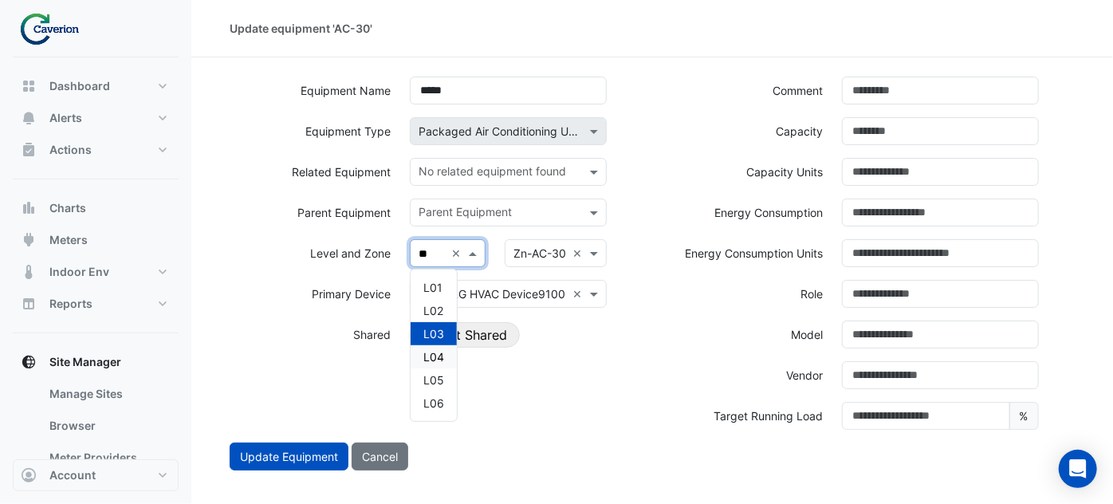
type input "***"
click at [427, 282] on span "L01" at bounding box center [432, 288] width 19 height 14
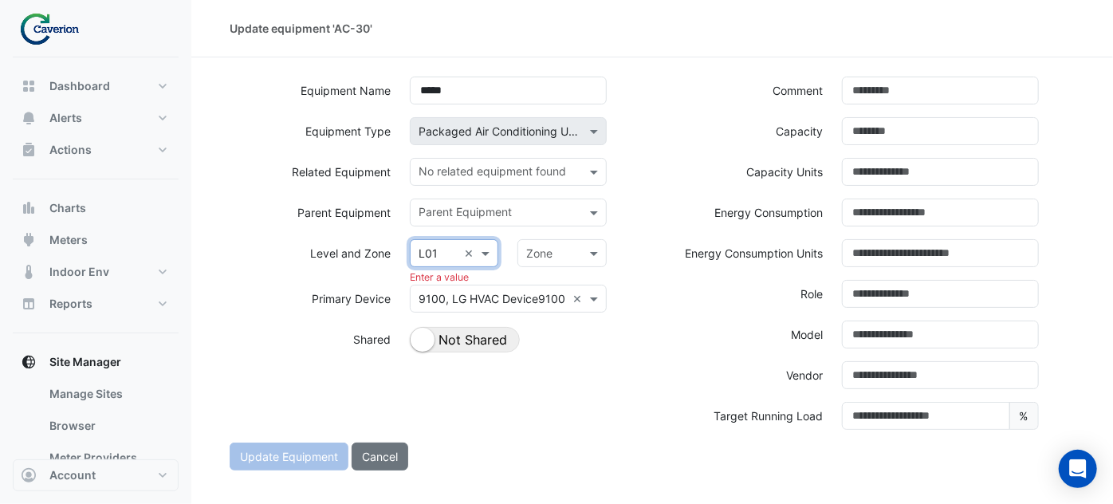
click at [522, 265] on div "Zone" at bounding box center [562, 253] width 89 height 28
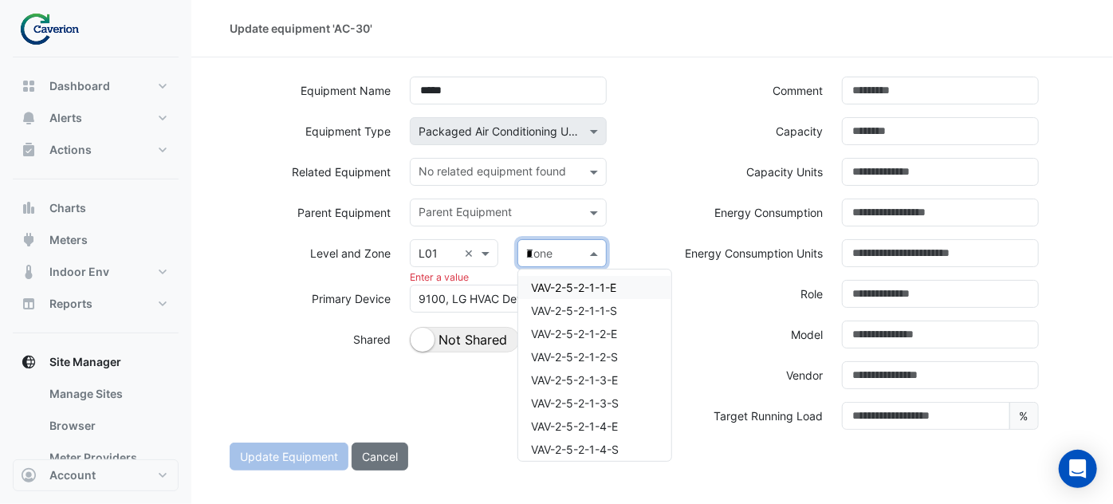
type input "**"
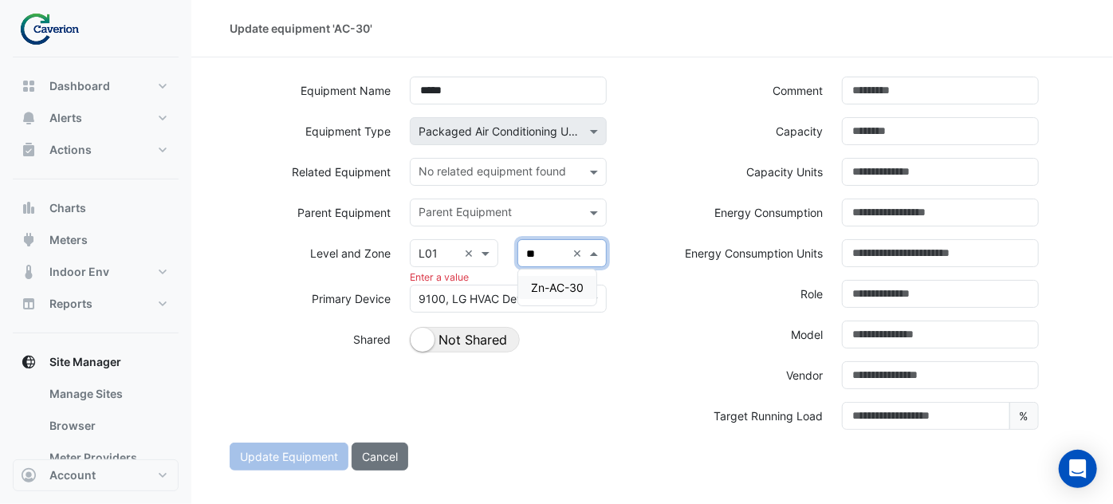
click at [550, 285] on span "Zn-AC-30" at bounding box center [557, 288] width 53 height 14
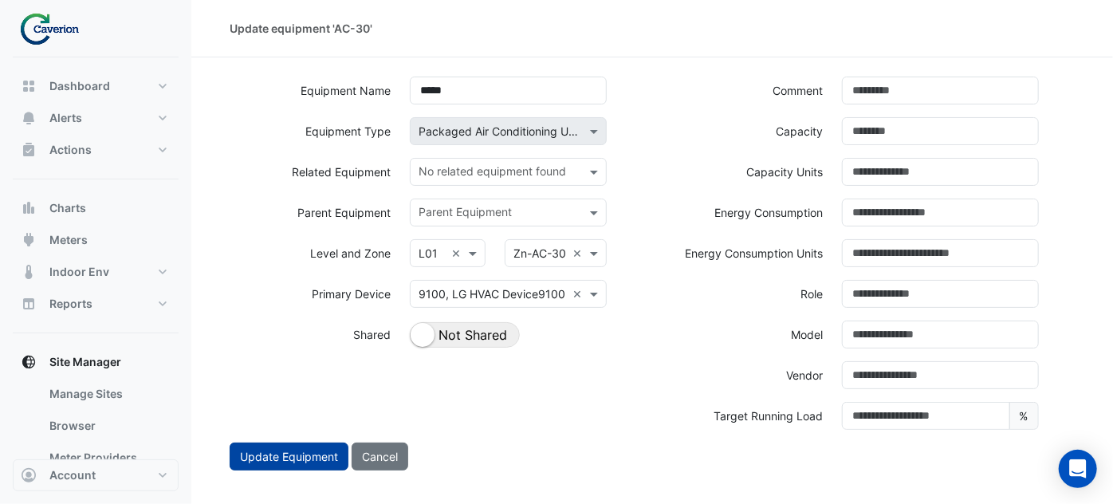
click at [293, 448] on button "Update Equipment" at bounding box center [289, 457] width 119 height 28
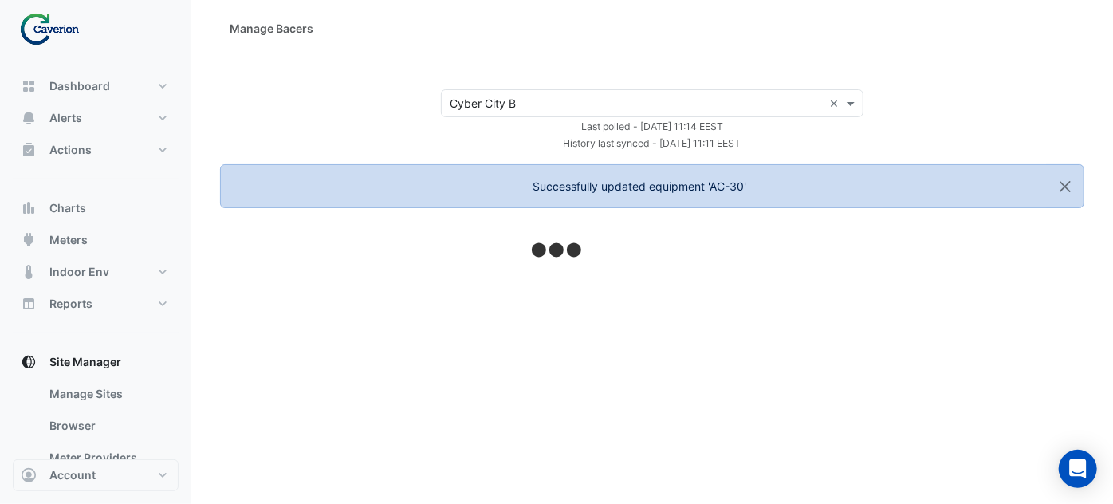
select select "***"
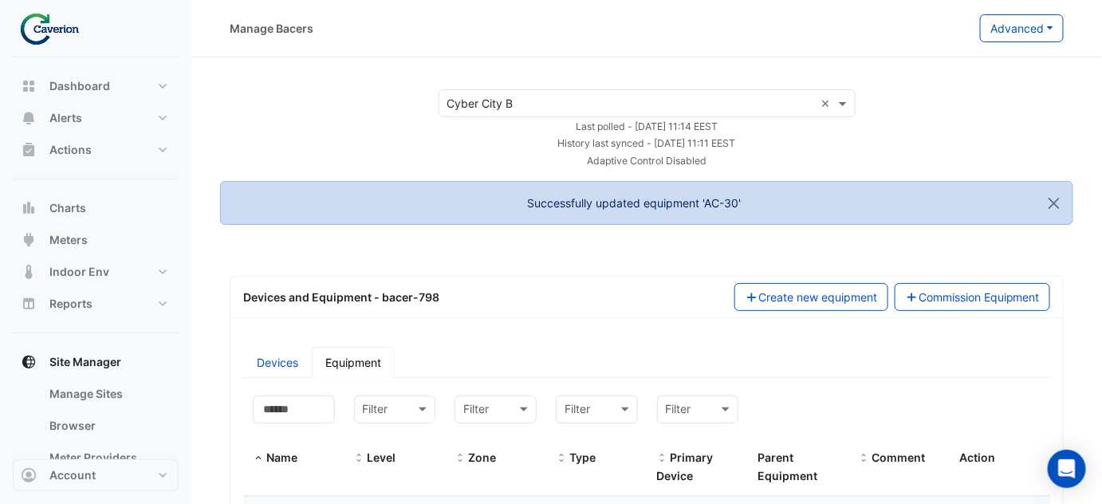
select select "***"
click at [296, 390] on datatable-header-cell "Name" at bounding box center [293, 441] width 101 height 110
click at [269, 411] on input at bounding box center [294, 410] width 82 height 28
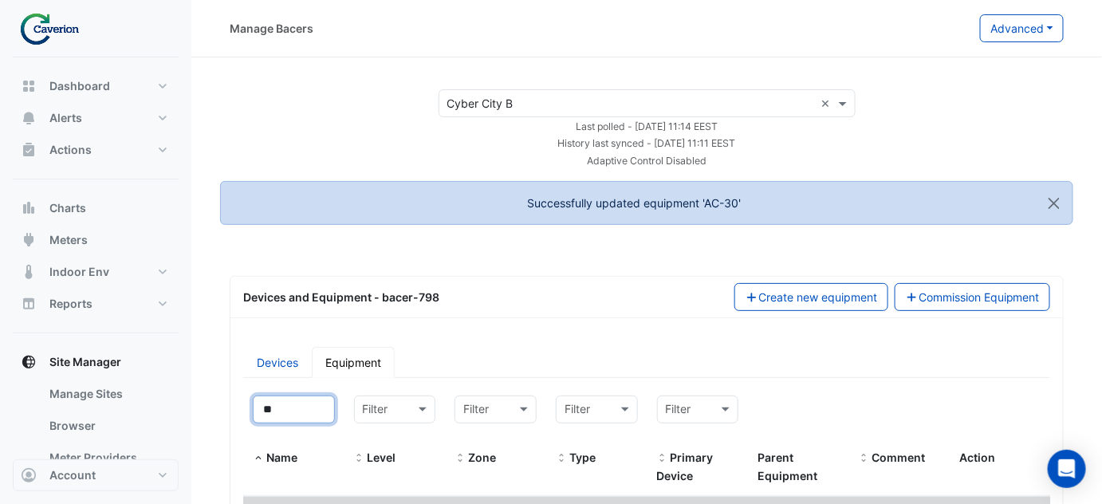
scroll to position [217, 0]
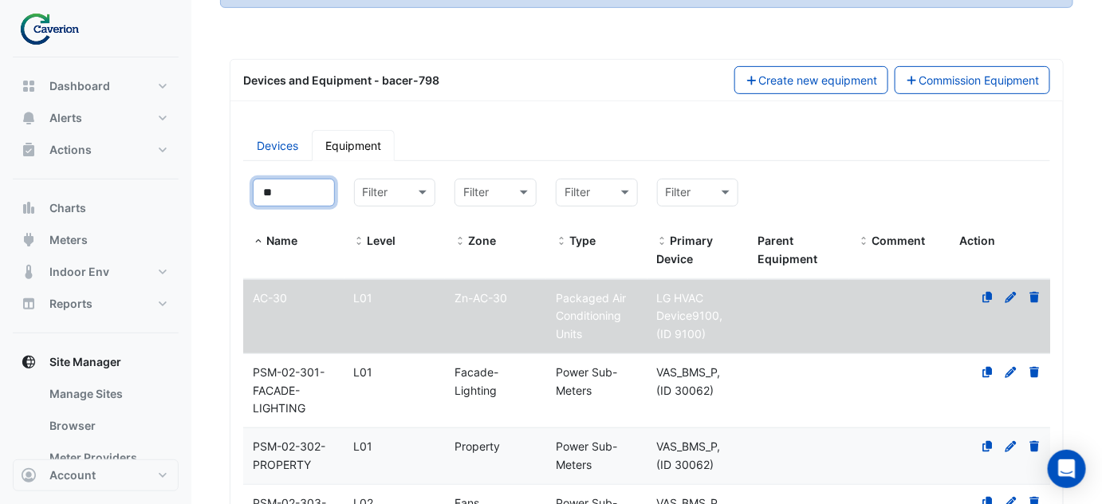
type input "**"
click at [1009, 293] on icon at bounding box center [1011, 297] width 11 height 11
